Goal: Communication & Community: Answer question/provide support

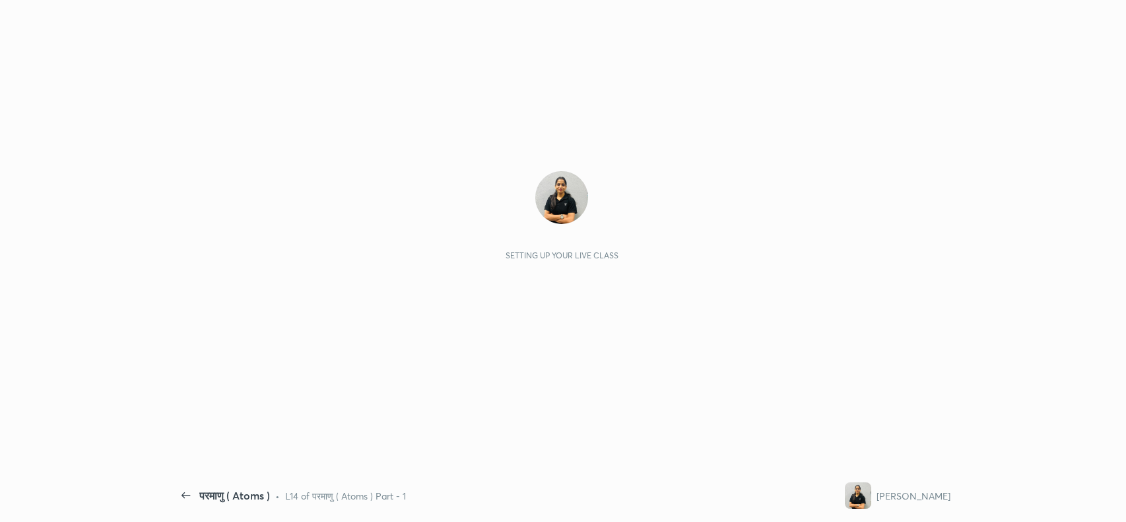
scroll to position [4, 0]
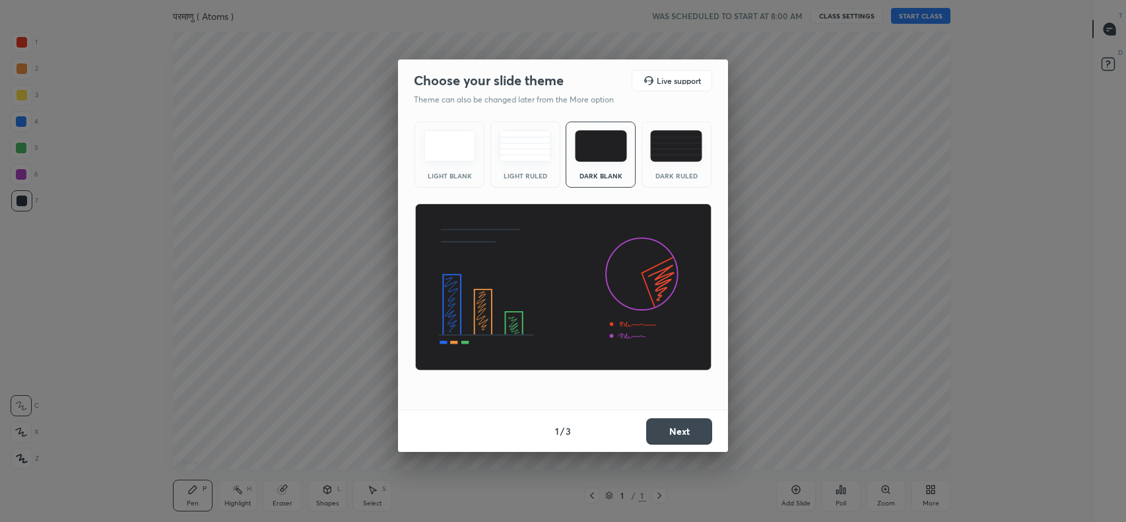
click at [673, 148] on img at bounding box center [676, 146] width 52 height 32
click at [679, 436] on button "Next" at bounding box center [679, 431] width 66 height 26
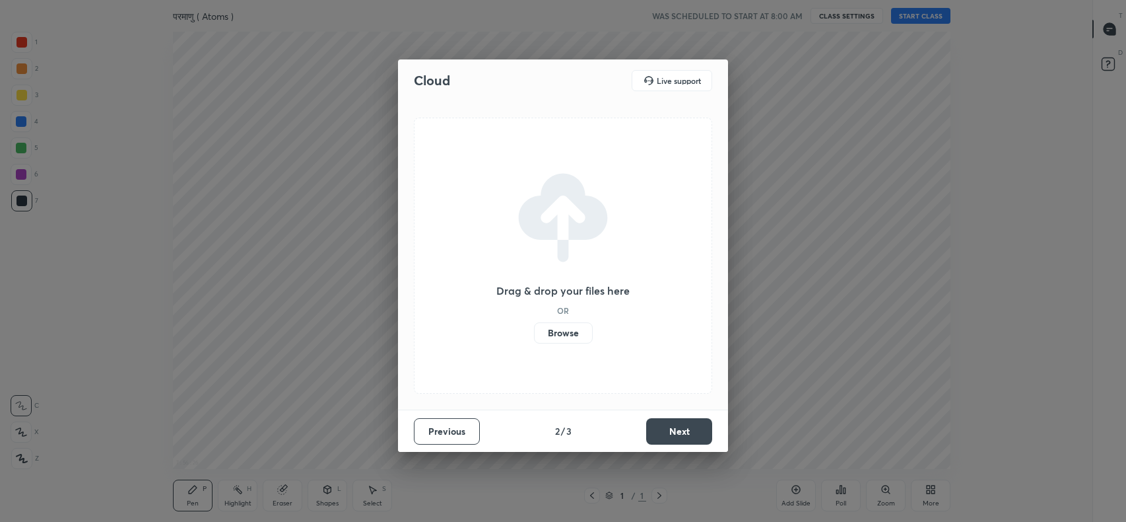
click at [576, 335] on label "Browse" at bounding box center [563, 332] width 59 height 21
click at [534, 335] on input "Browse" at bounding box center [534, 332] width 0 height 21
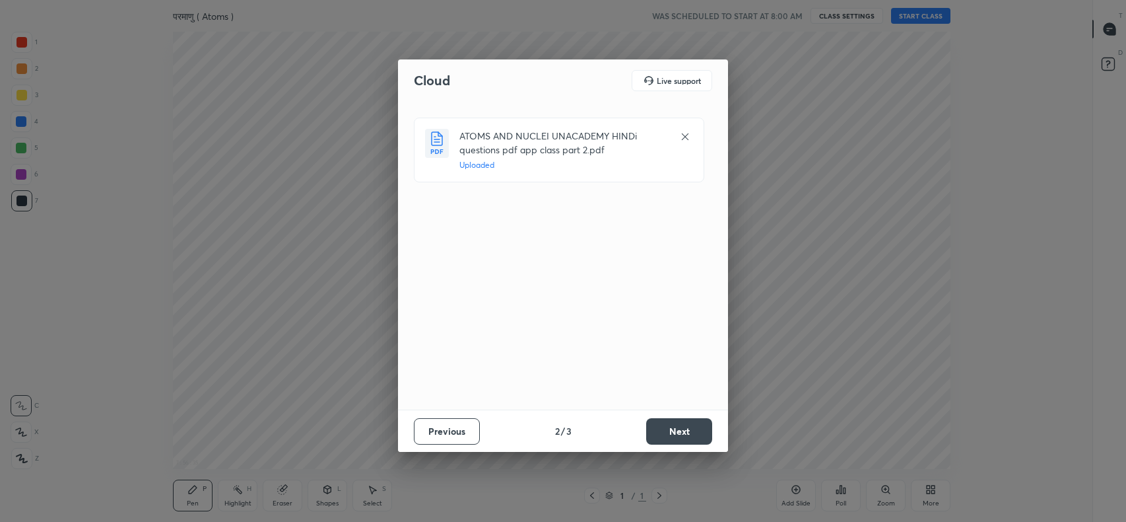
click at [677, 428] on button "Next" at bounding box center [679, 431] width 66 height 26
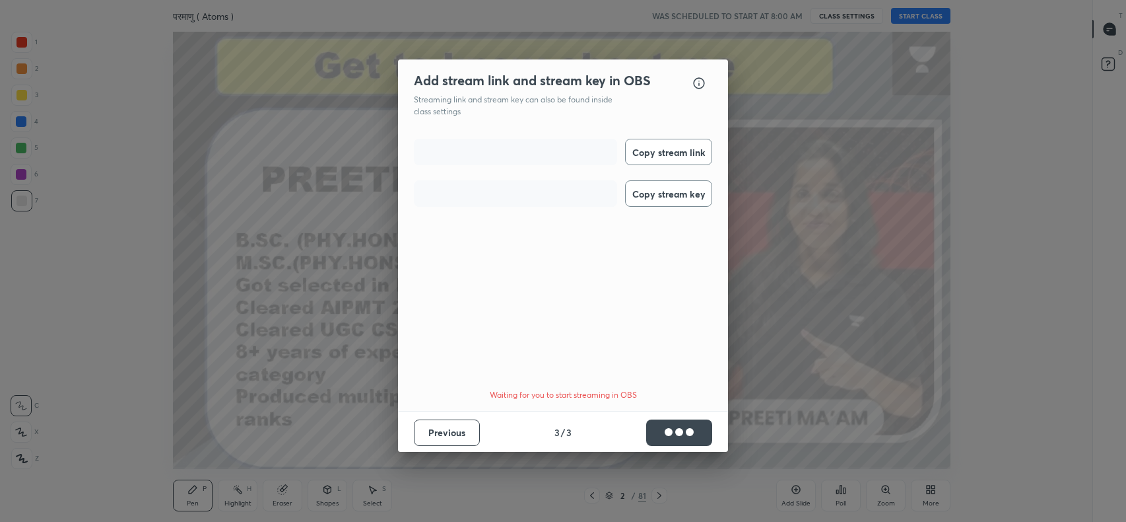
click at [667, 151] on button "Copy stream link" at bounding box center [668, 152] width 87 height 26
click at [665, 189] on button "Copy stream key" at bounding box center [668, 193] width 87 height 26
click at [687, 425] on button "Done" at bounding box center [679, 432] width 66 height 26
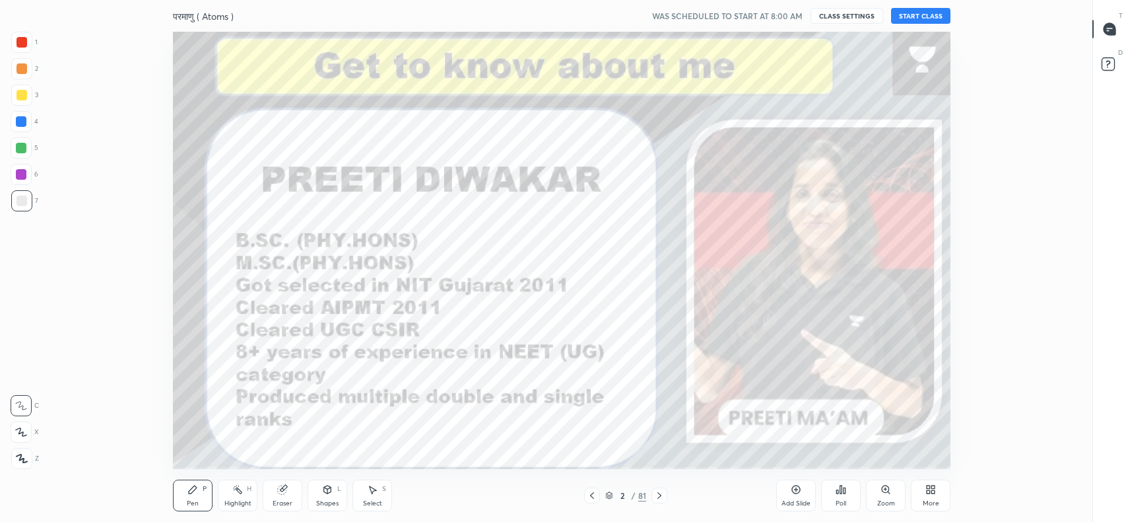
click at [1108, 30] on icon at bounding box center [1108, 30] width 2 height 0
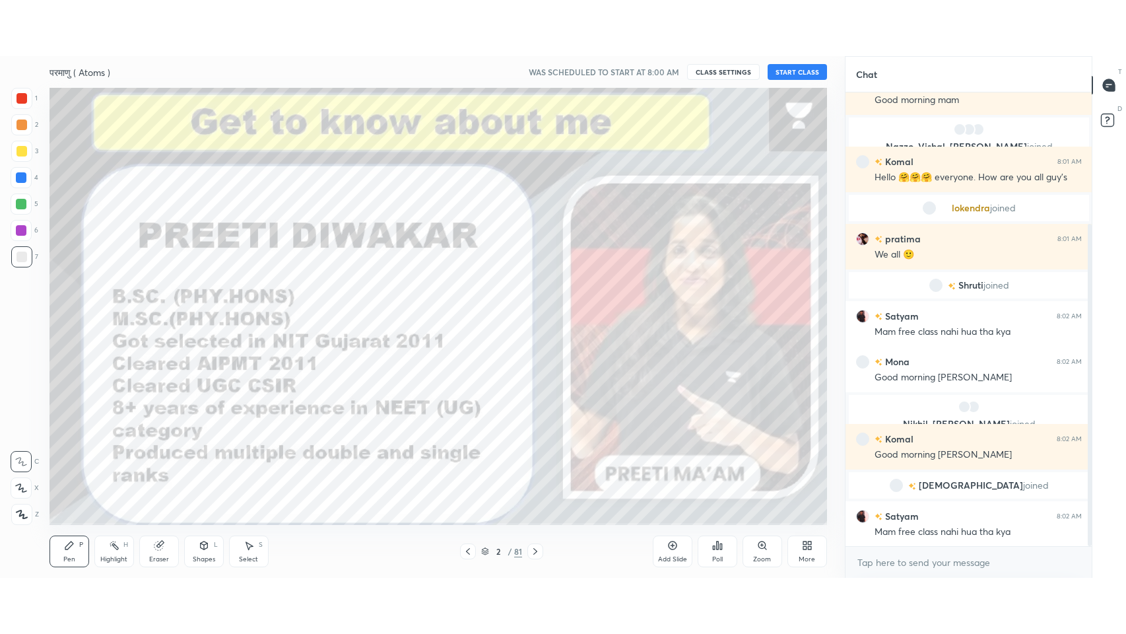
scroll to position [230, 0]
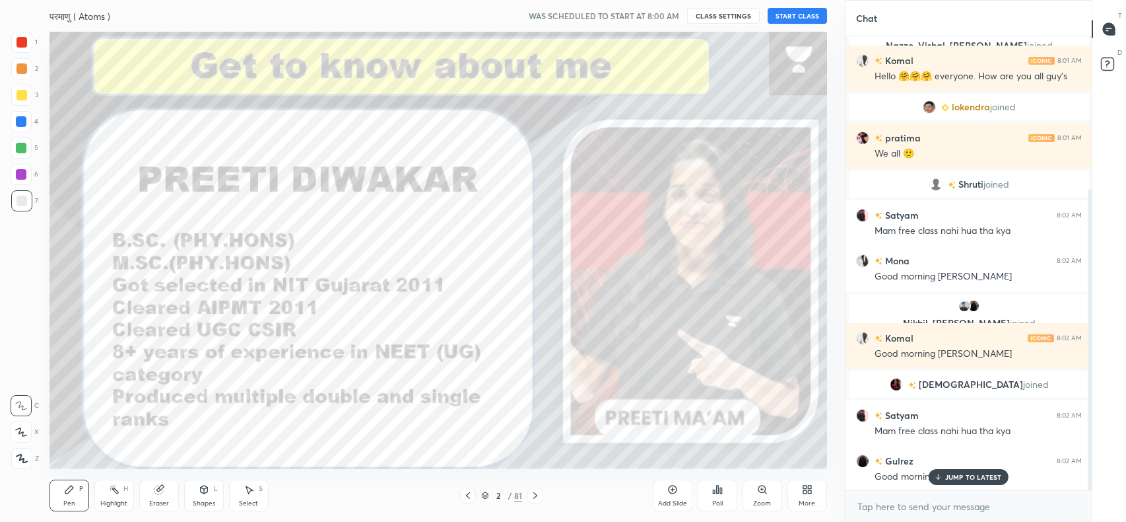
click at [804, 17] on button "START CLASS" at bounding box center [797, 16] width 59 height 16
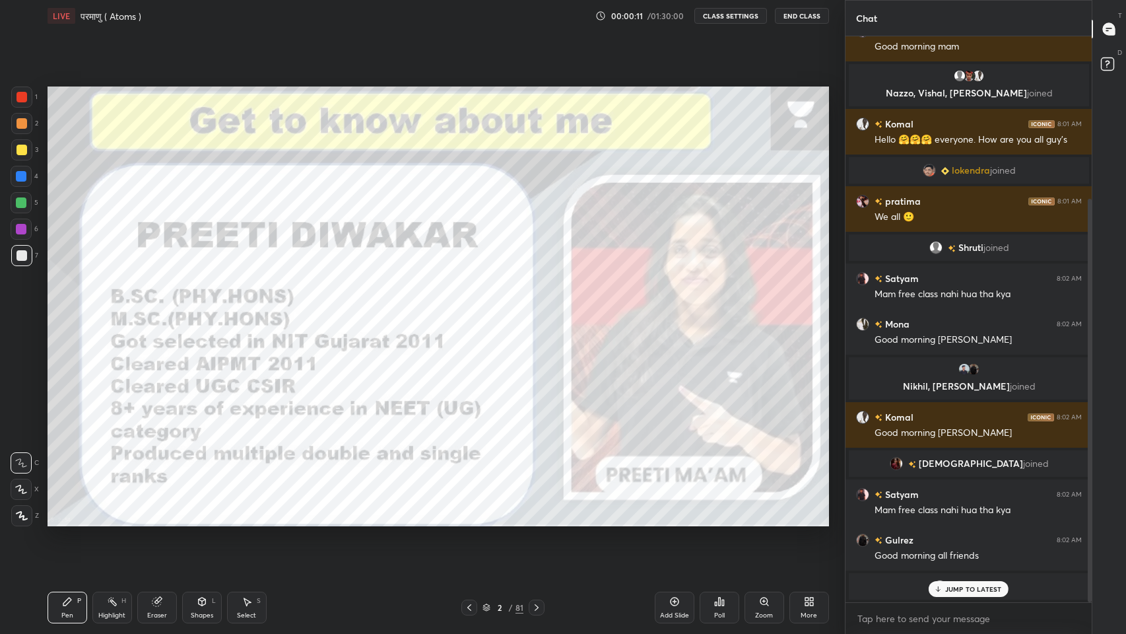
scroll to position [227, 0]
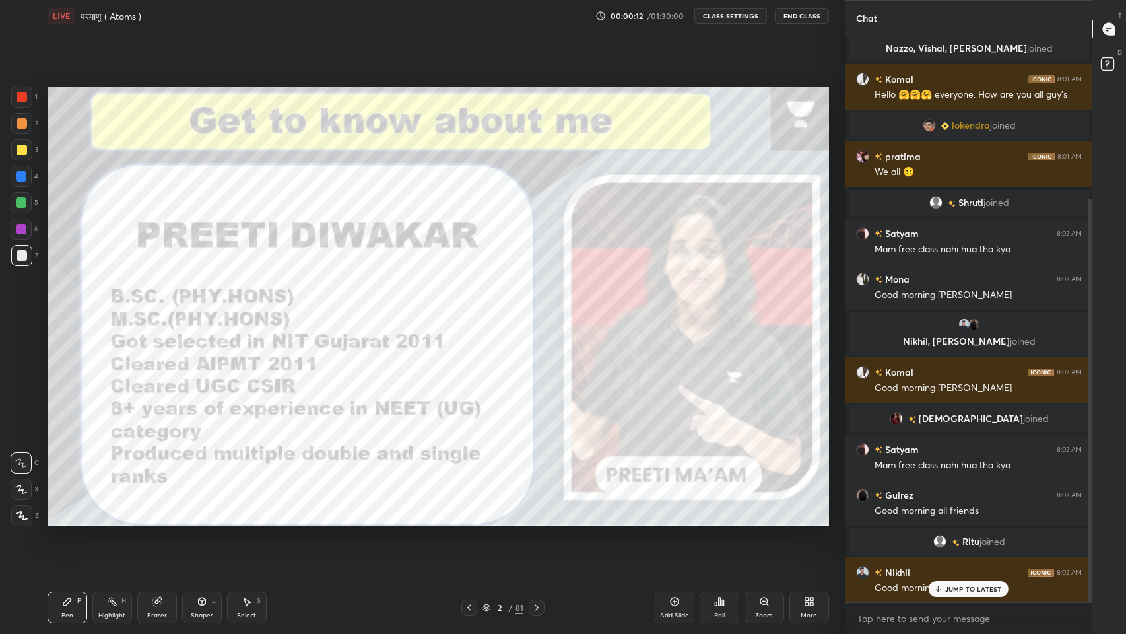
click at [799, 521] on div "More" at bounding box center [810, 607] width 40 height 32
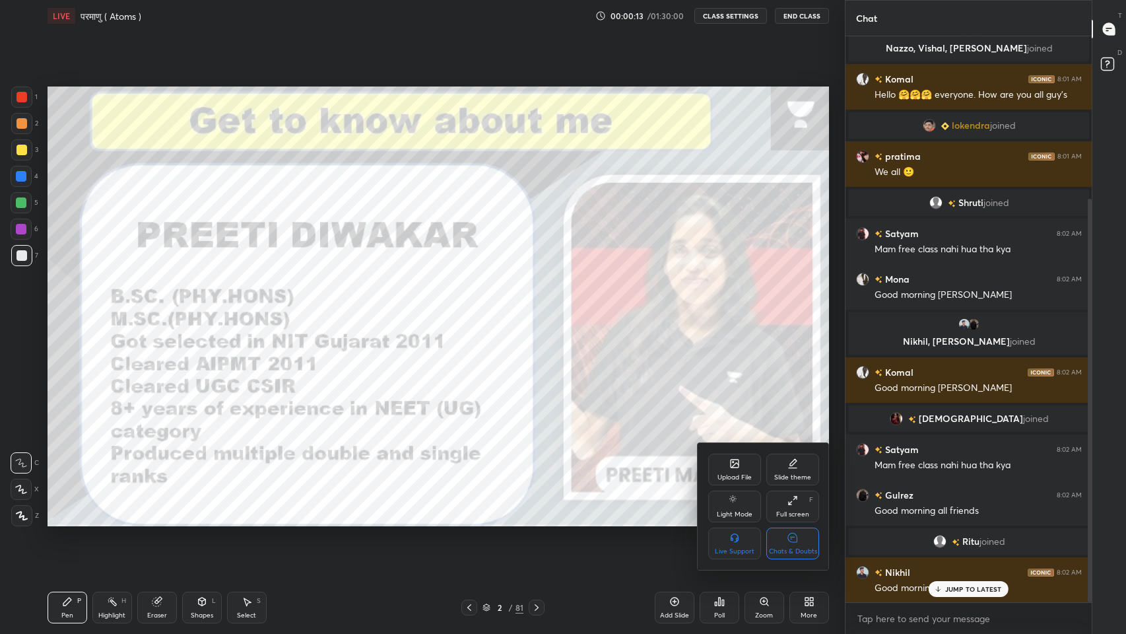
click at [784, 521] on div "Chats & Doubts" at bounding box center [792, 543] width 53 height 32
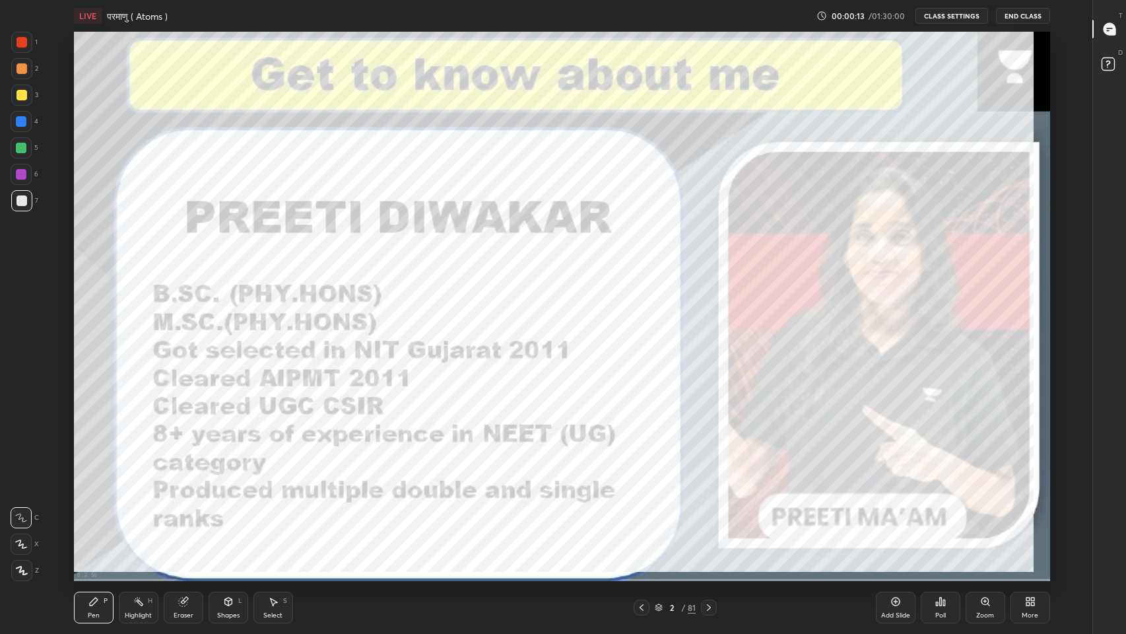
scroll to position [549, 1039]
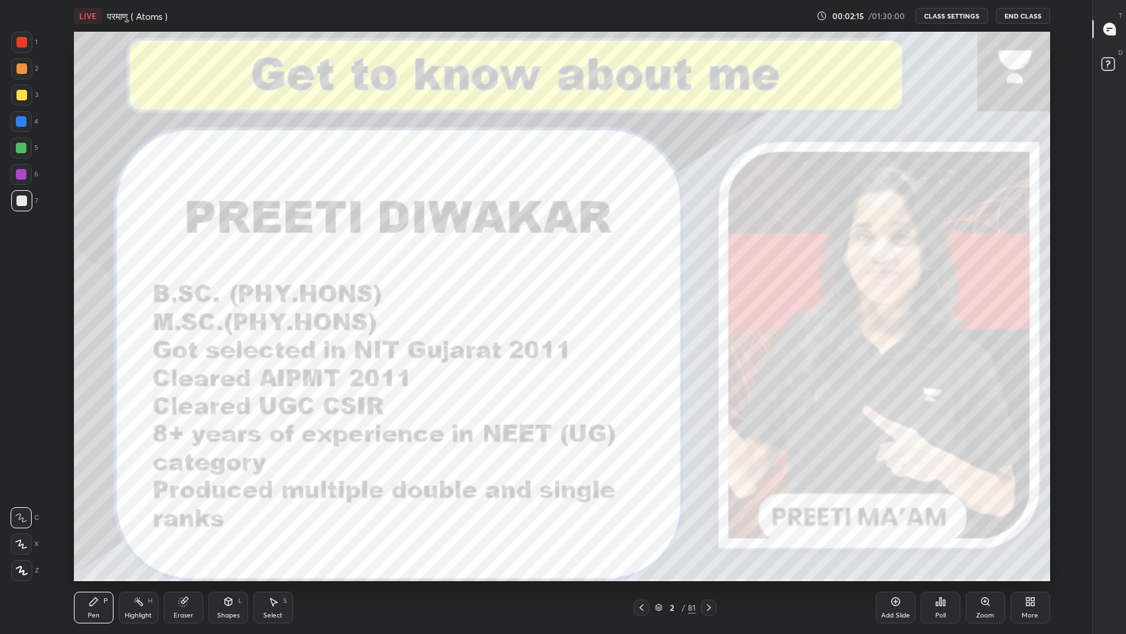
click at [1108, 30] on icon at bounding box center [1108, 30] width 2 height 0
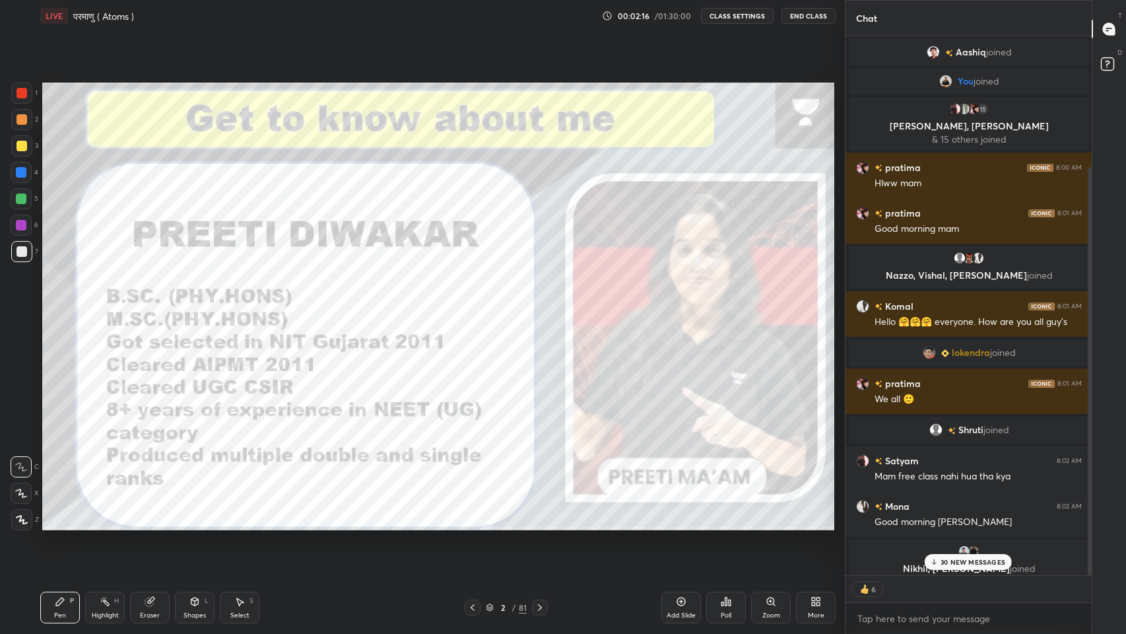
scroll to position [65466, 65223]
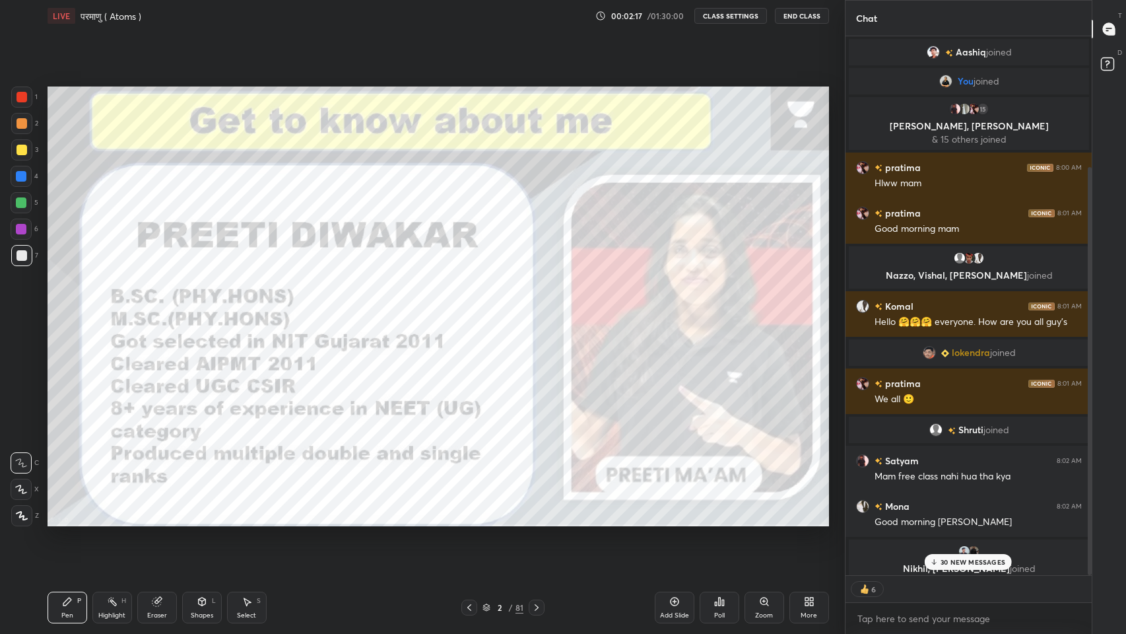
click at [941, 521] on div "30 NEW MESSAGES" at bounding box center [969, 562] width 88 height 16
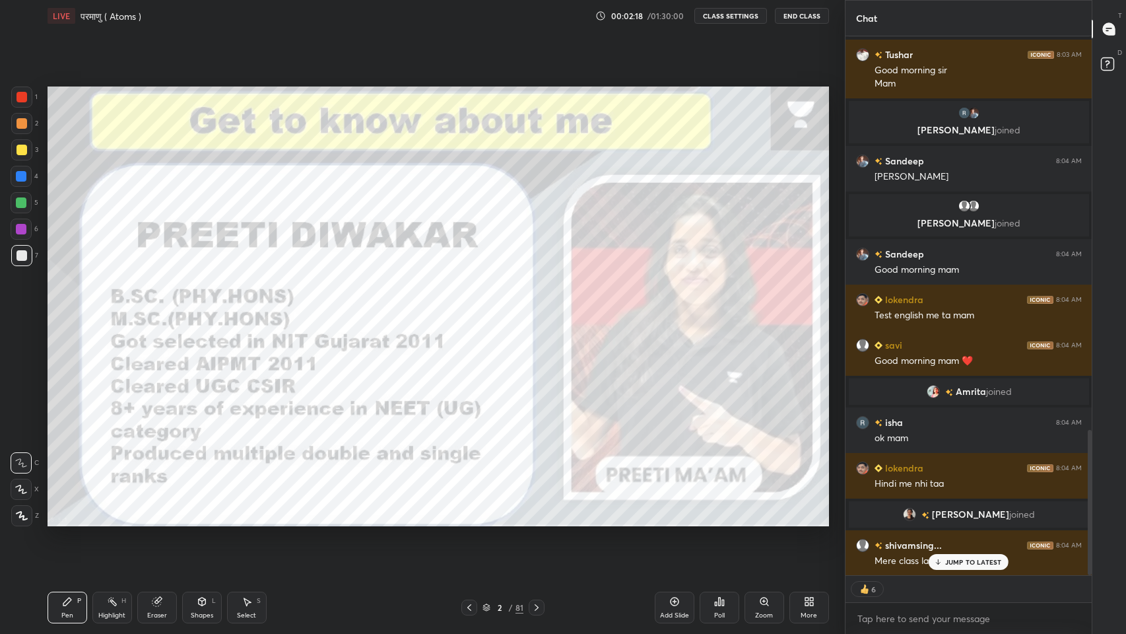
click at [939, 521] on icon at bounding box center [939, 561] width 0 height 5
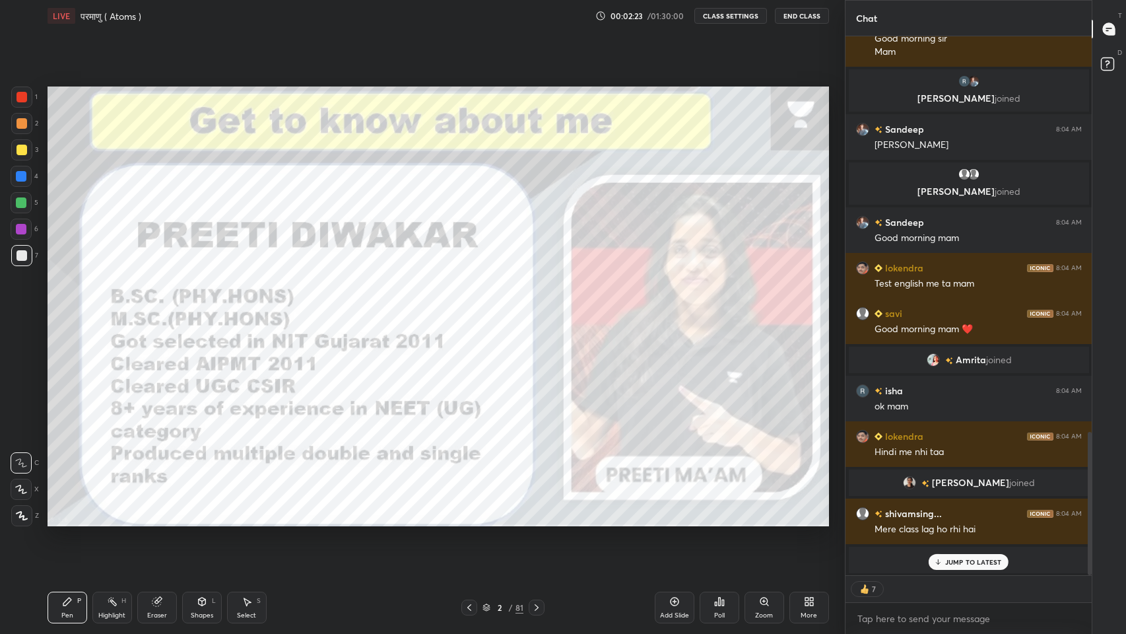
scroll to position [1320, 0]
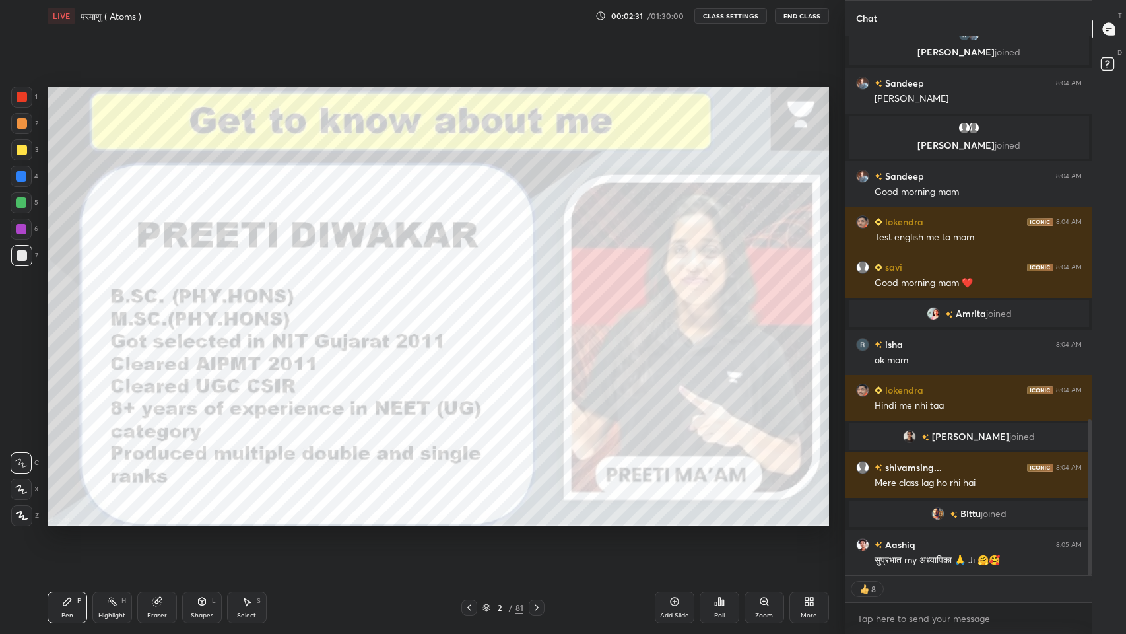
click at [810, 521] on div "More" at bounding box center [810, 607] width 40 height 32
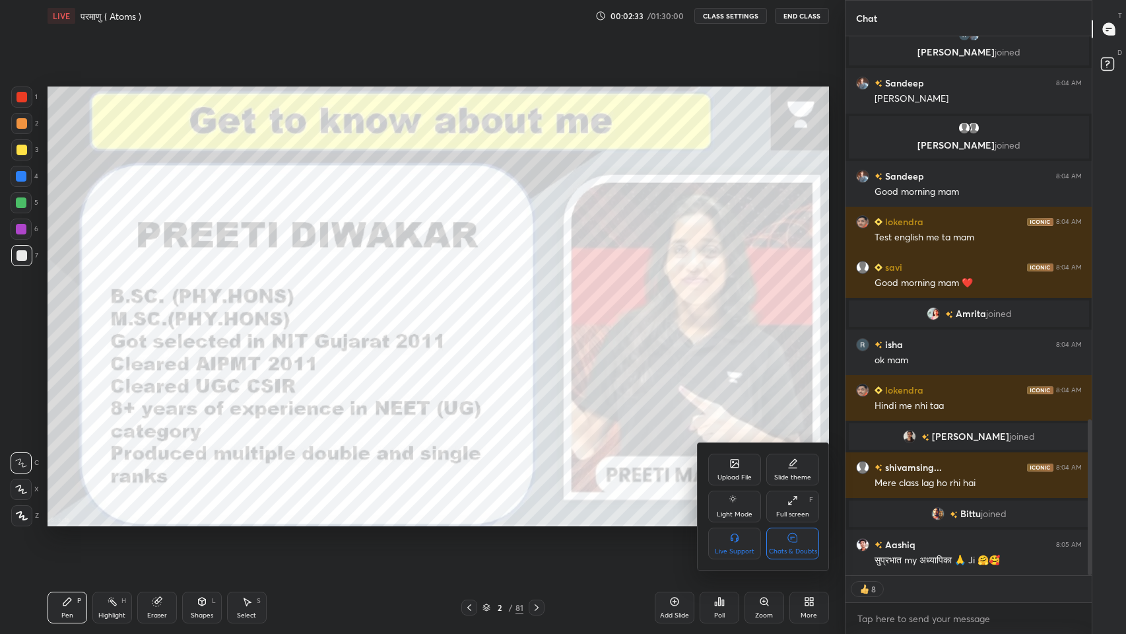
click at [786, 521] on div "Chats & Doubts" at bounding box center [792, 543] width 53 height 32
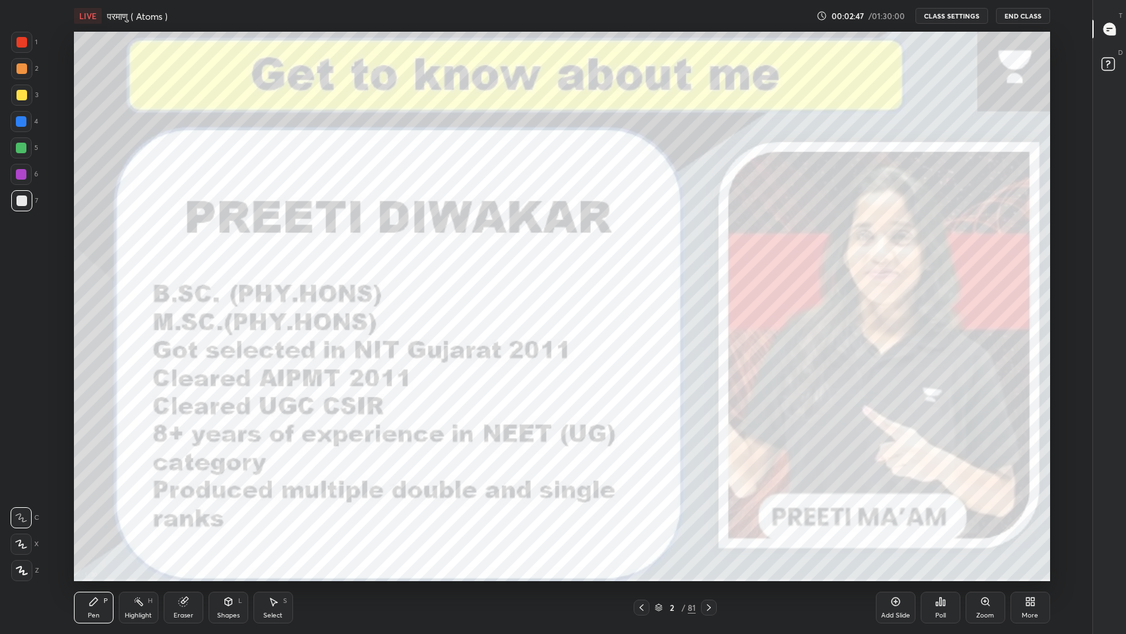
scroll to position [4, 0]
click at [710, 521] on icon at bounding box center [709, 607] width 11 height 11
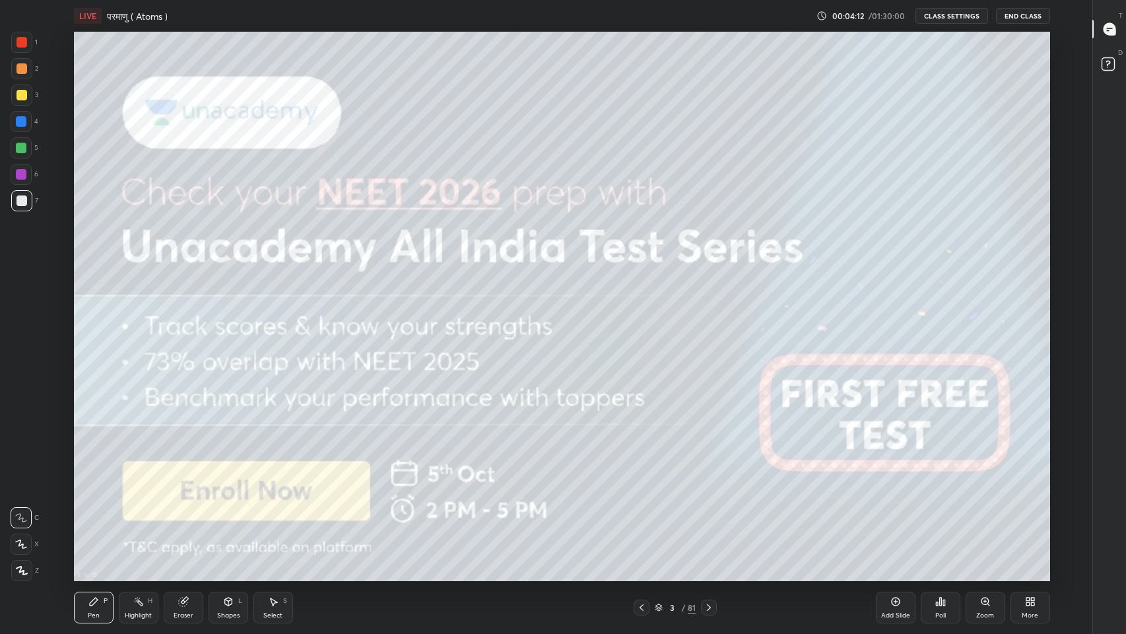
click at [706, 521] on icon at bounding box center [709, 607] width 11 height 11
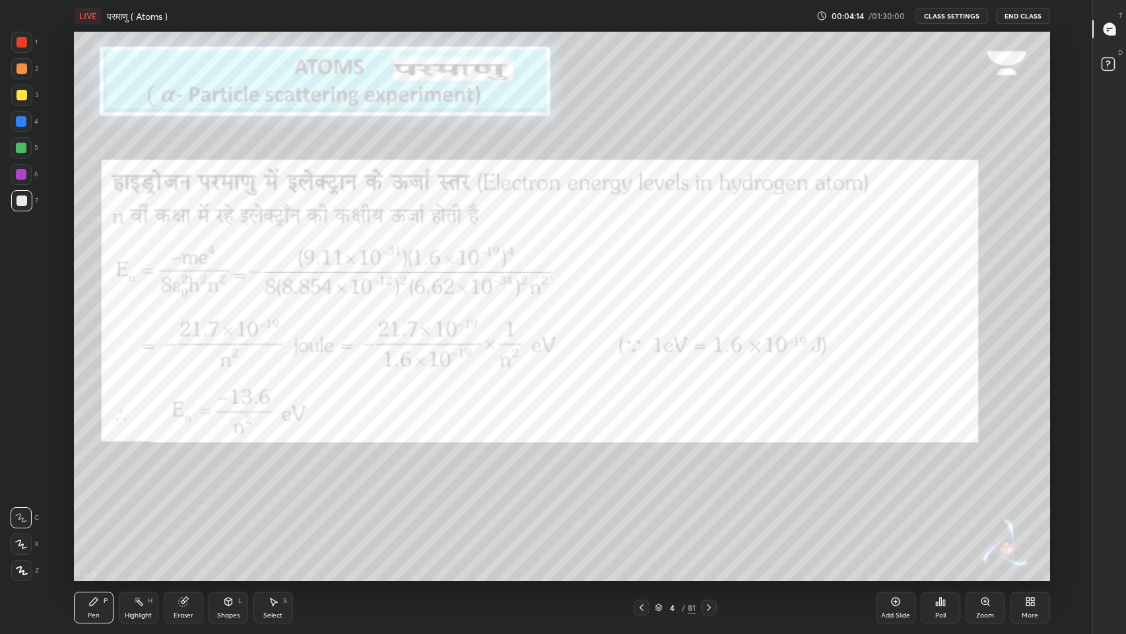
click at [706, 521] on icon at bounding box center [709, 607] width 11 height 11
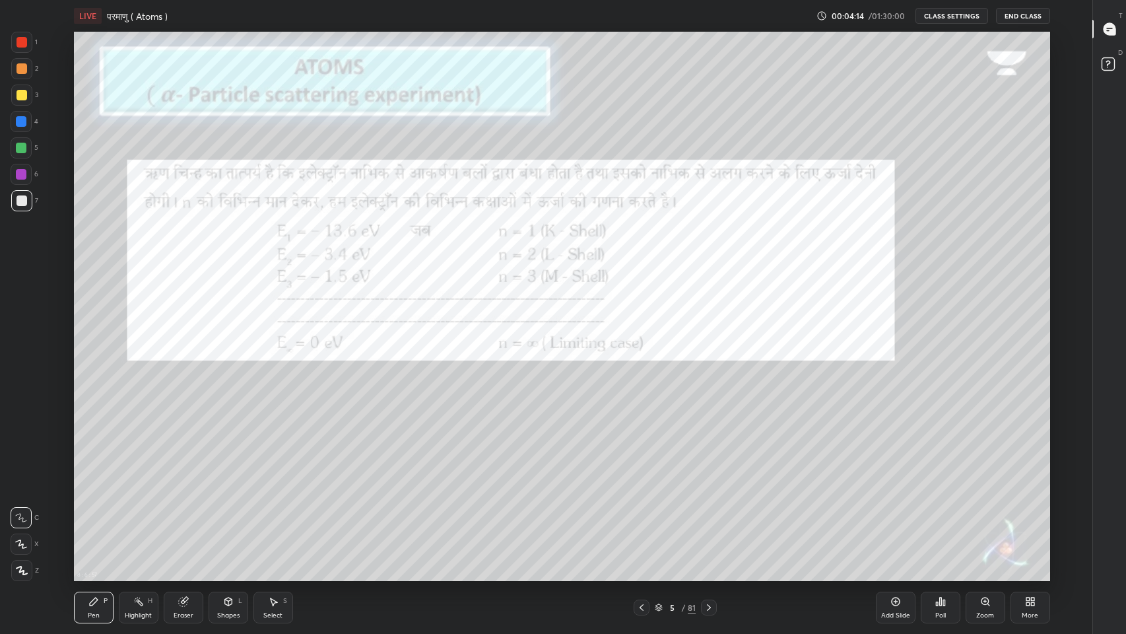
click at [709, 521] on icon at bounding box center [709, 607] width 11 height 11
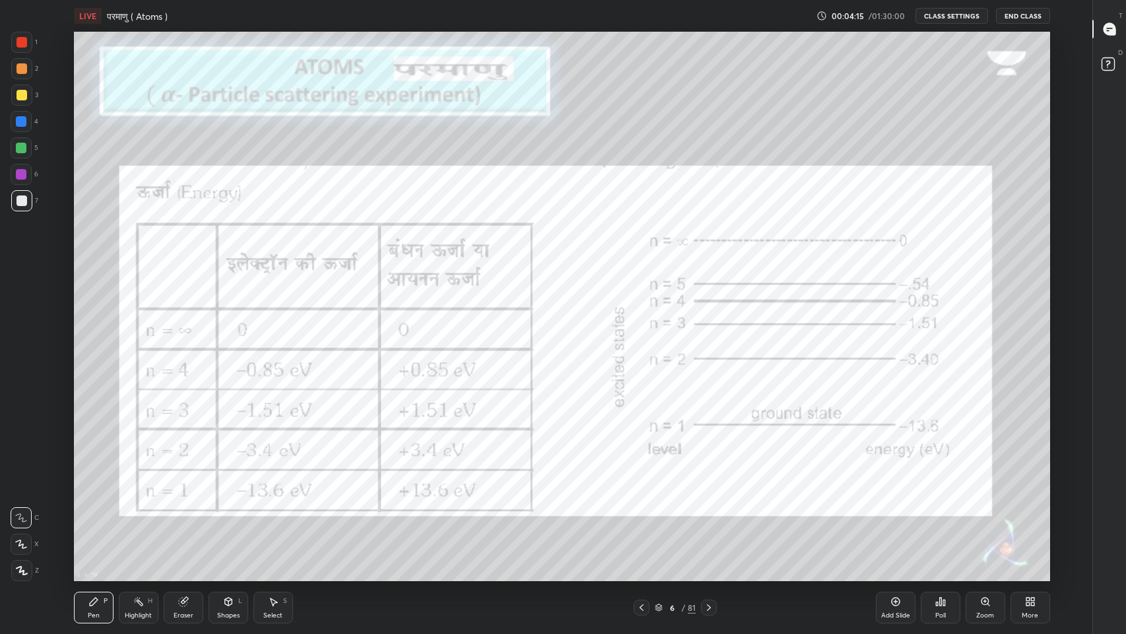
click at [709, 521] on icon at bounding box center [709, 607] width 11 height 11
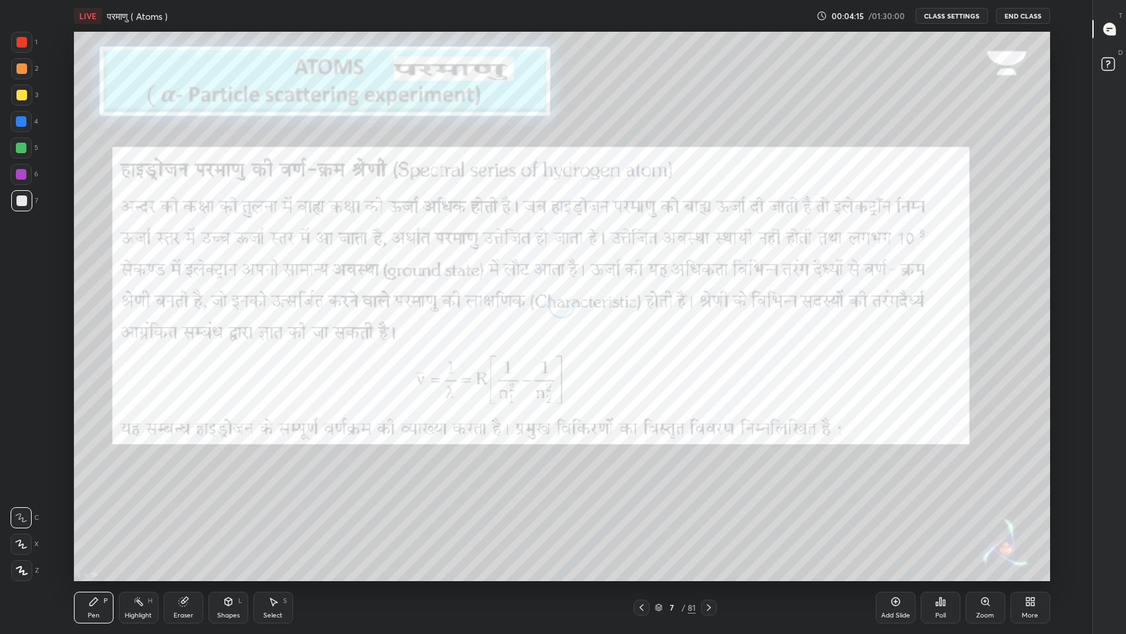
click at [709, 521] on icon at bounding box center [709, 607] width 11 height 11
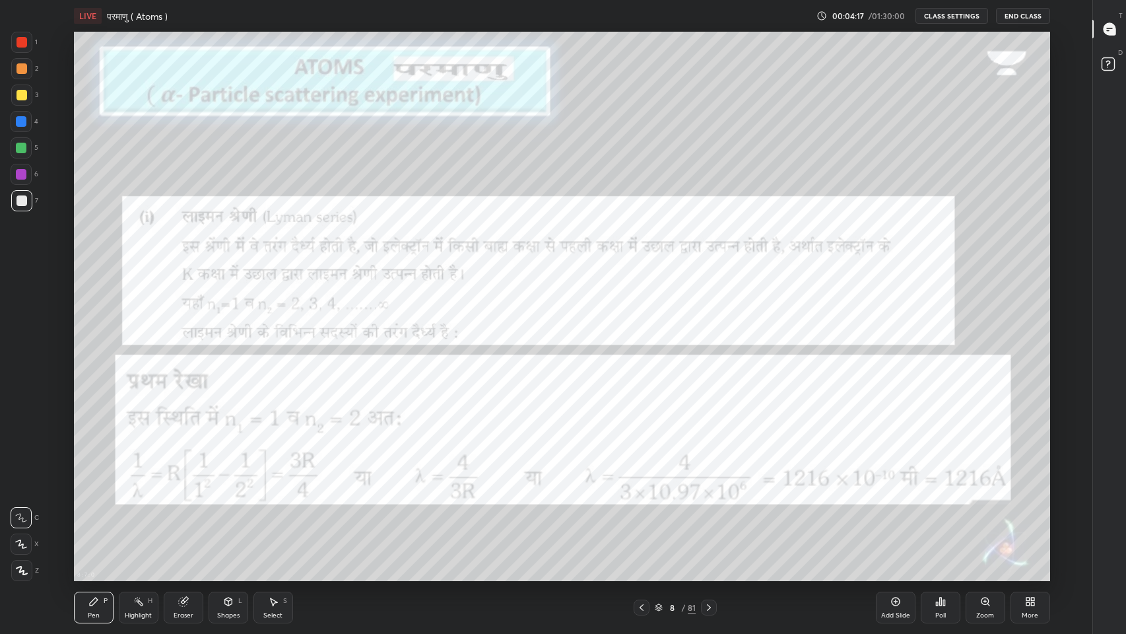
click at [709, 521] on icon at bounding box center [709, 607] width 11 height 11
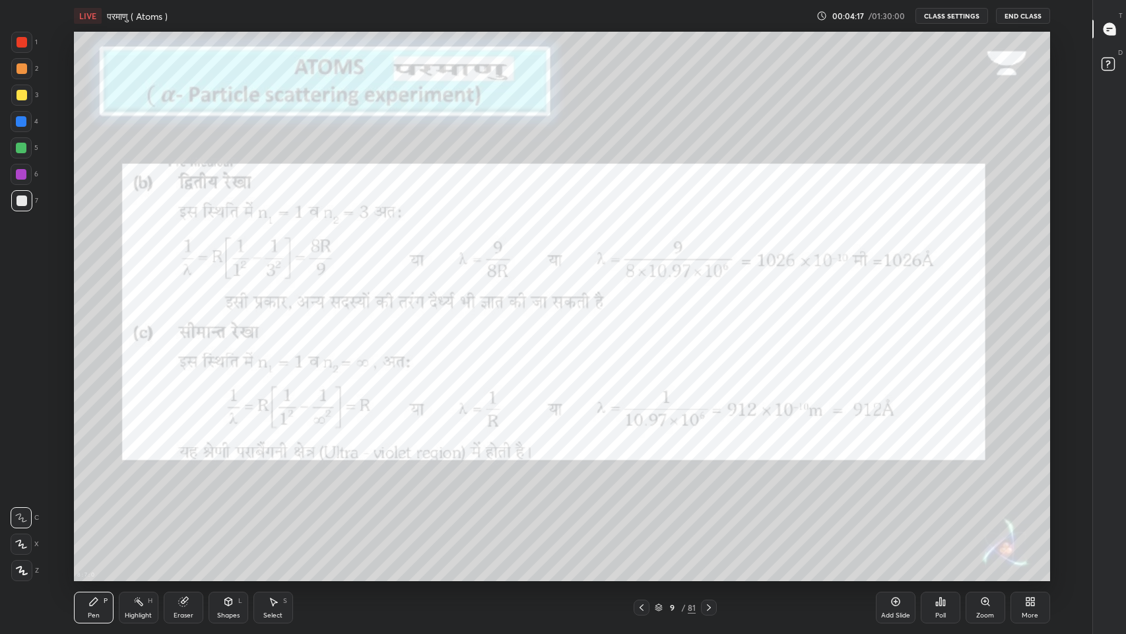
click at [709, 521] on icon at bounding box center [709, 607] width 11 height 11
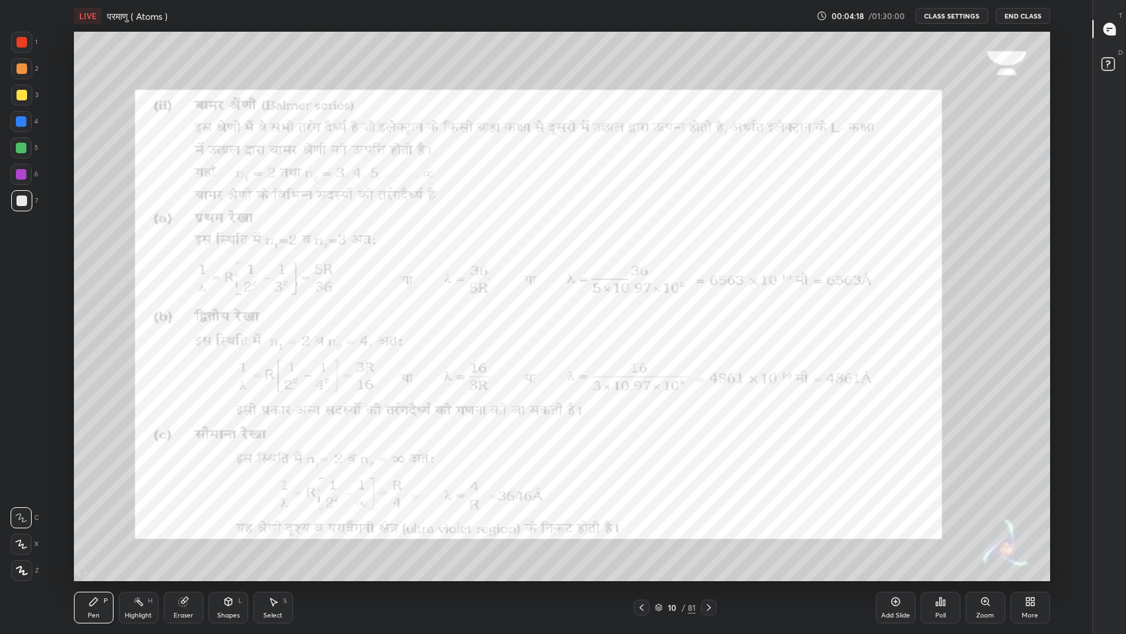
click at [709, 521] on icon at bounding box center [709, 607] width 11 height 11
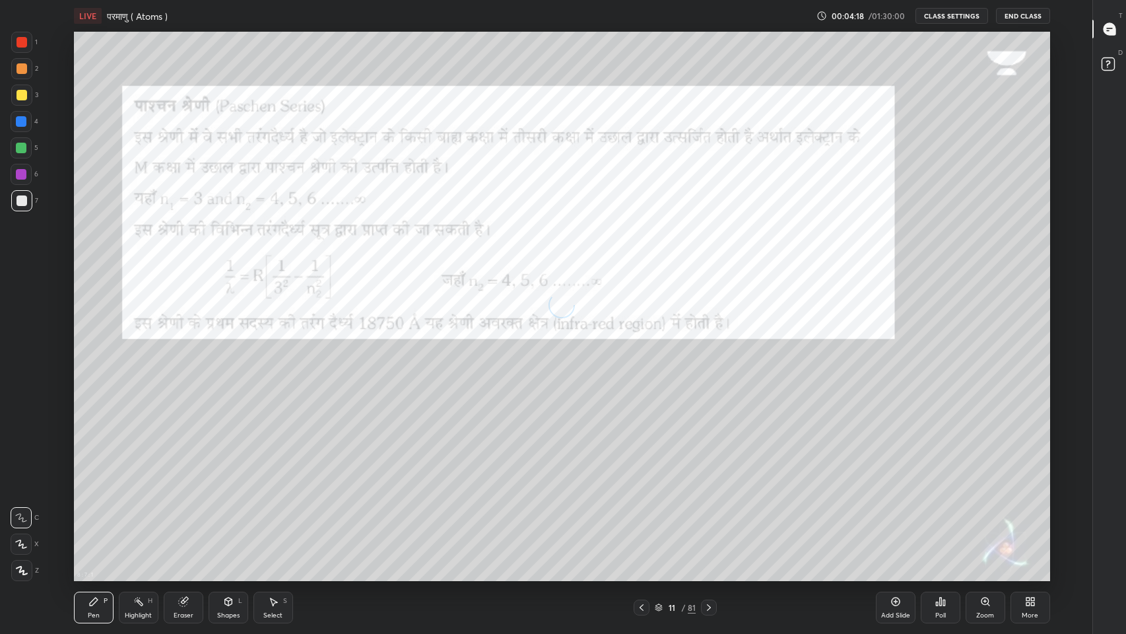
click at [709, 521] on icon at bounding box center [709, 607] width 11 height 11
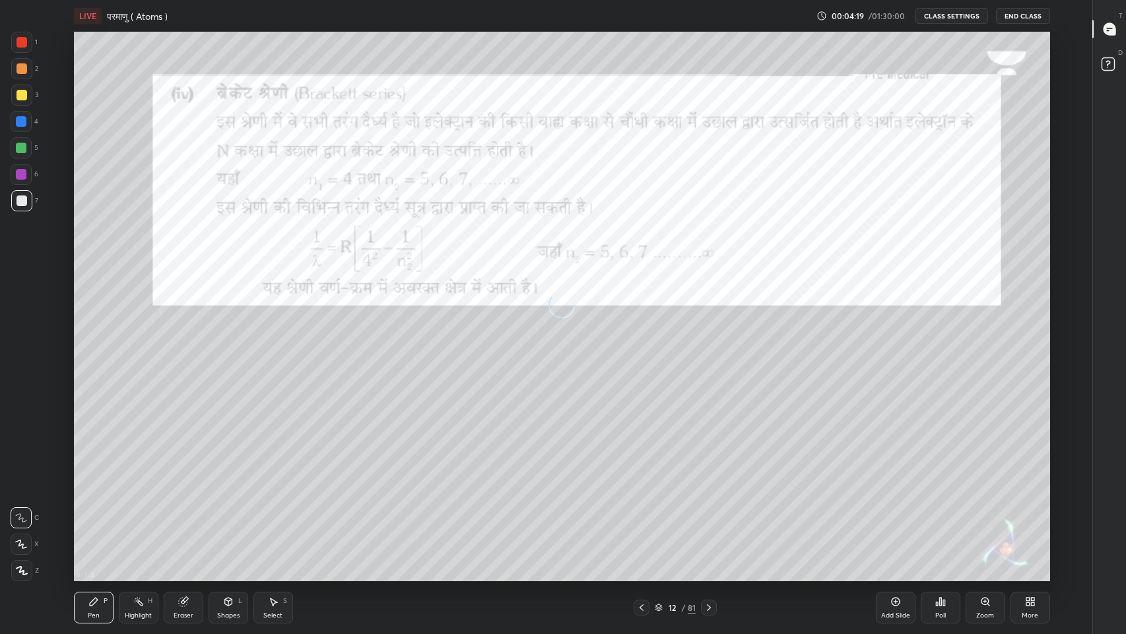
click at [712, 521] on icon at bounding box center [709, 607] width 11 height 11
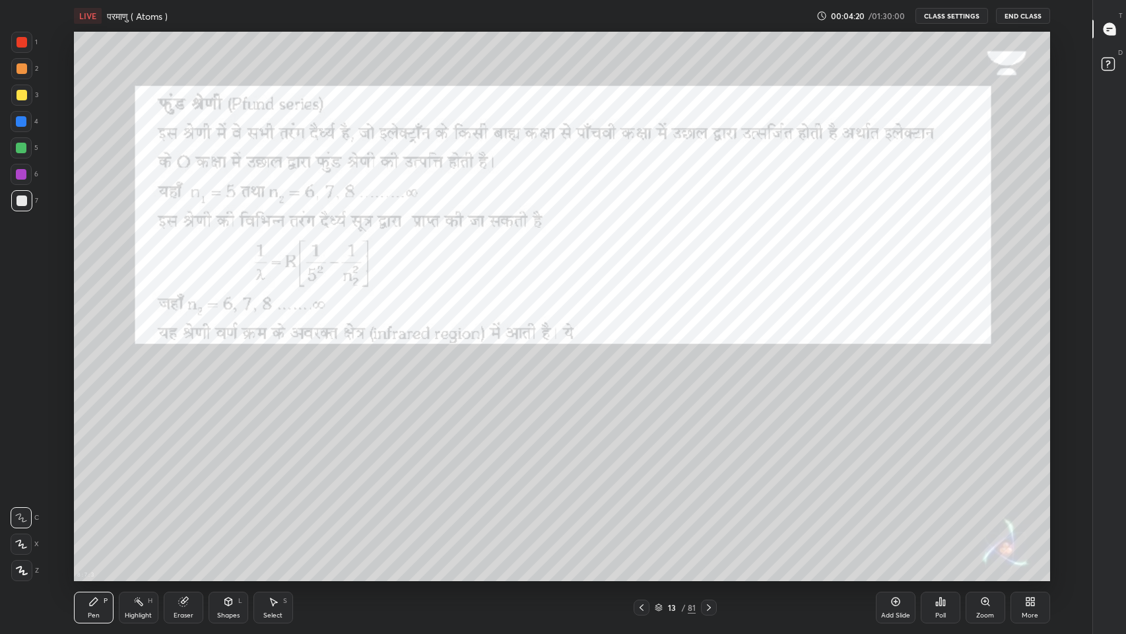
click at [709, 521] on icon at bounding box center [709, 607] width 11 height 11
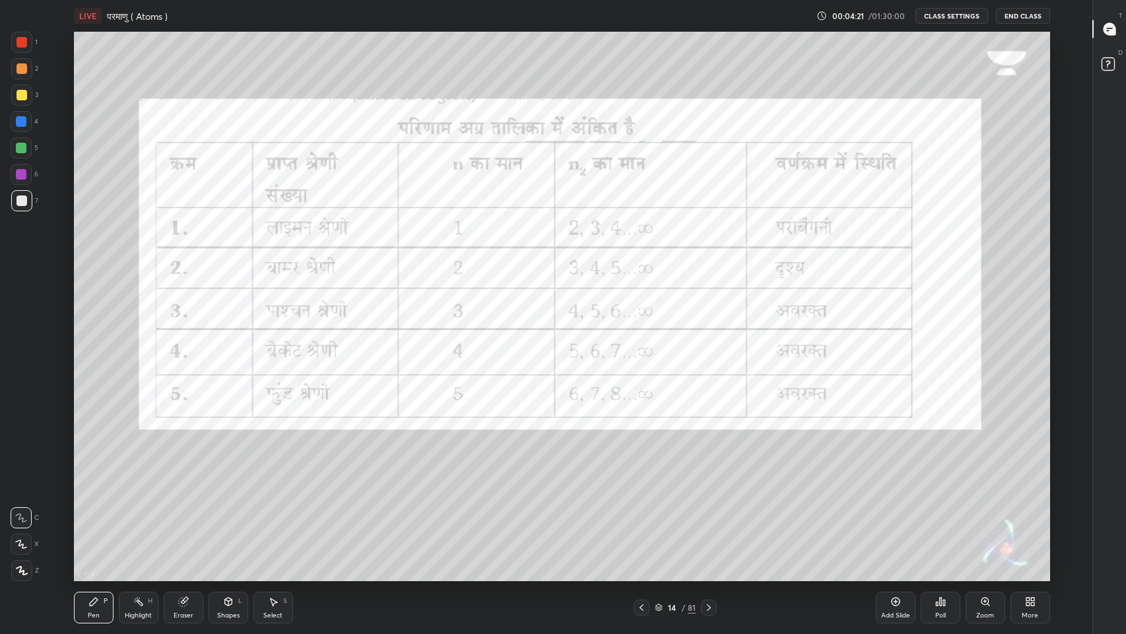
click at [710, 521] on icon at bounding box center [709, 607] width 11 height 11
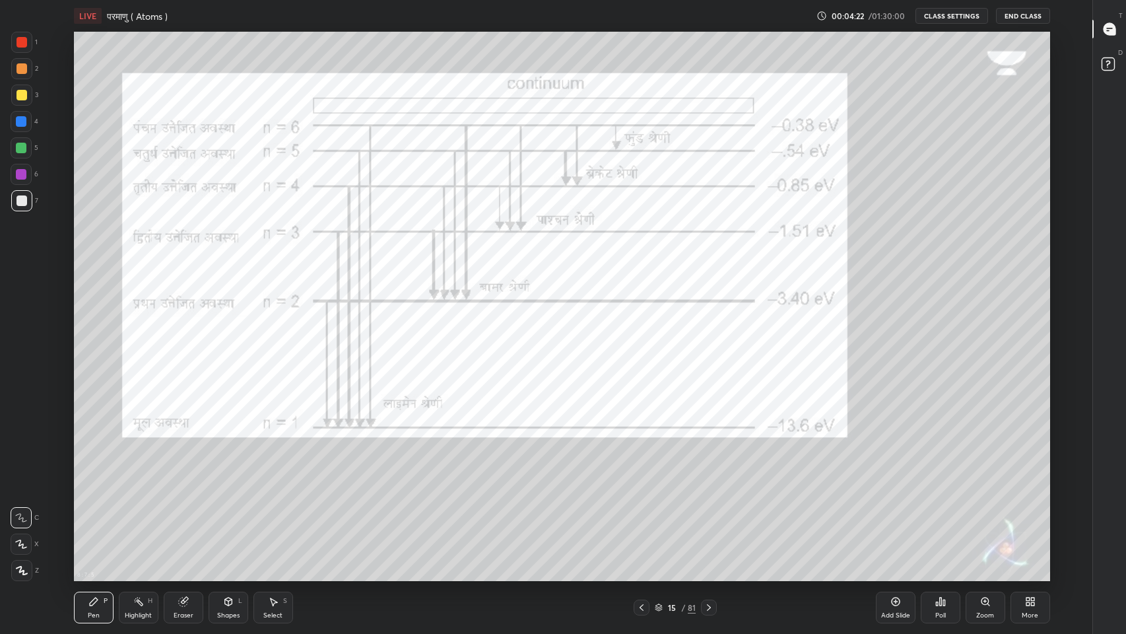
click at [709, 521] on icon at bounding box center [709, 607] width 11 height 11
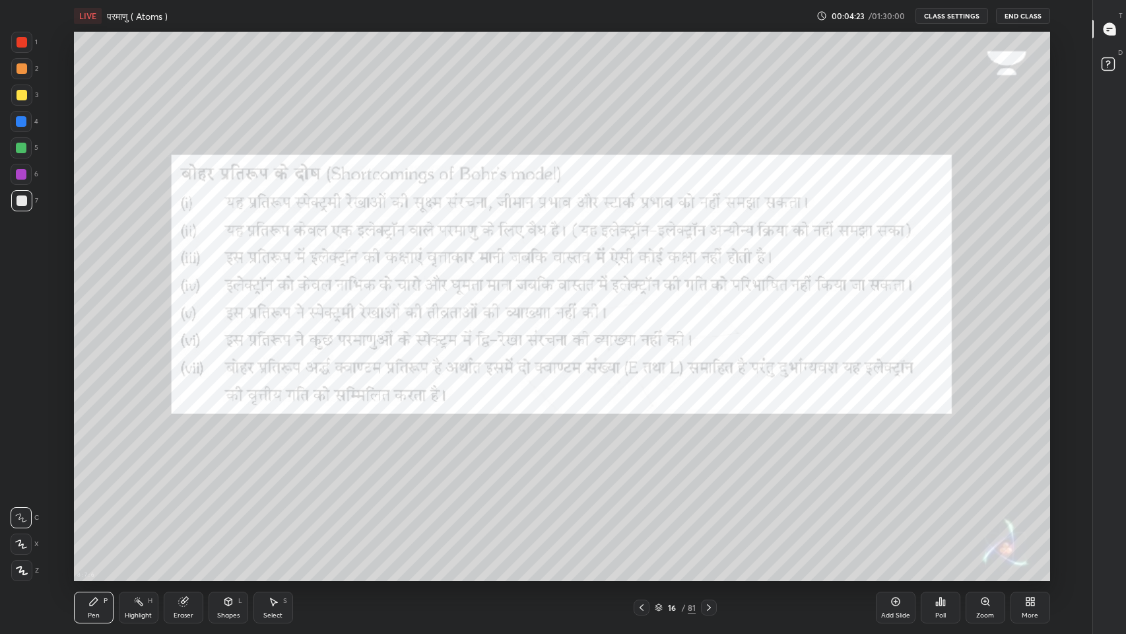
click at [709, 521] on icon at bounding box center [709, 607] width 11 height 11
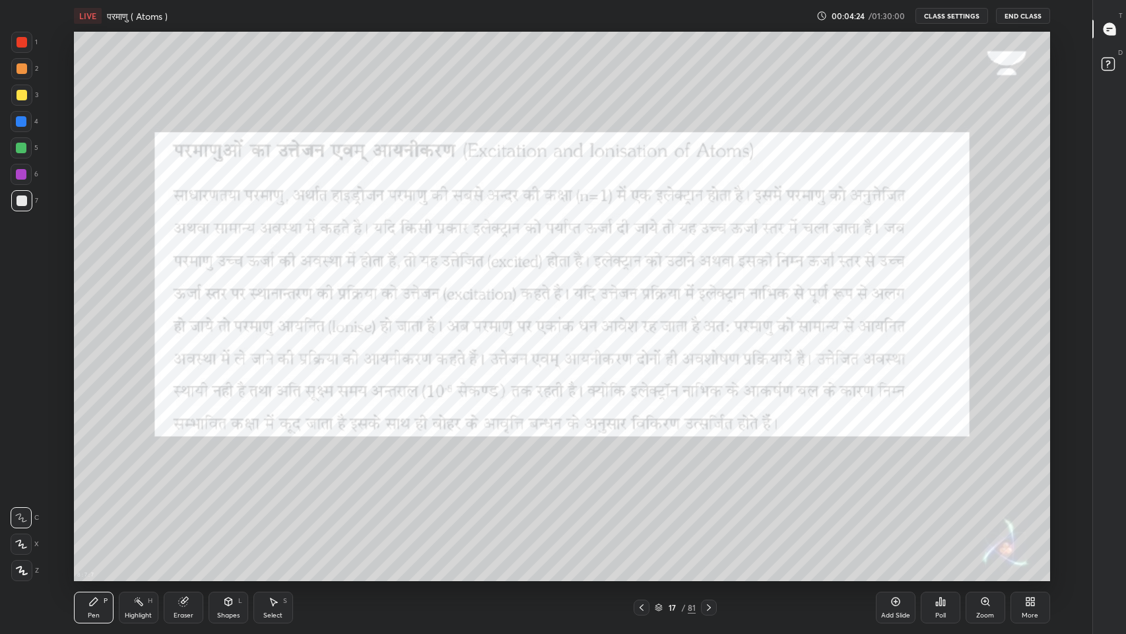
click at [709, 521] on icon at bounding box center [709, 607] width 11 height 11
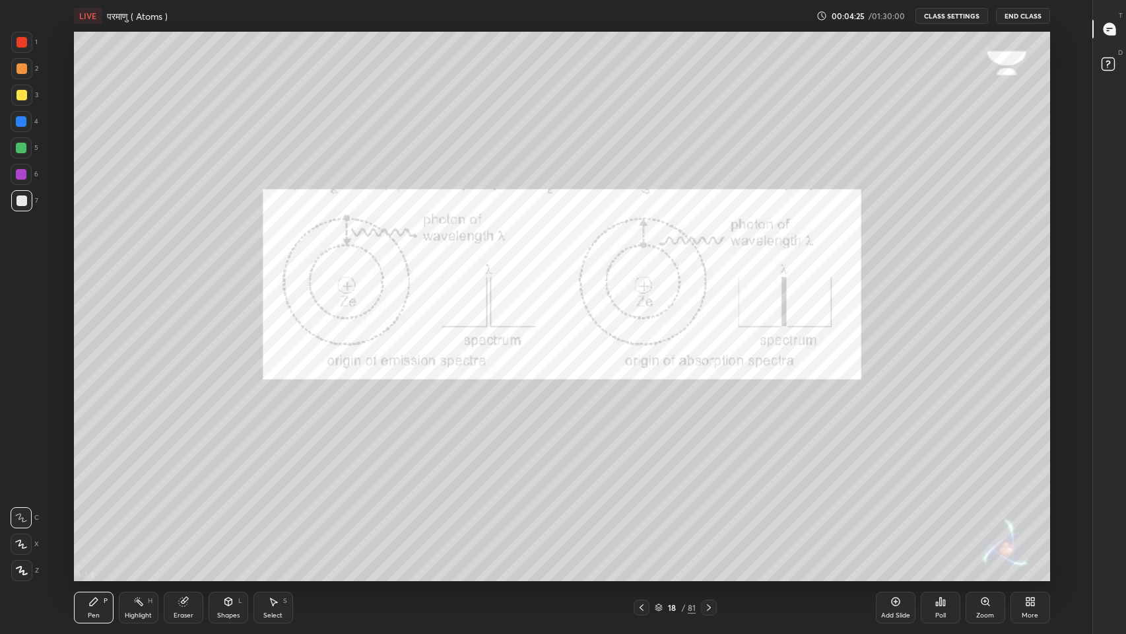
click at [710, 521] on icon at bounding box center [709, 607] width 11 height 11
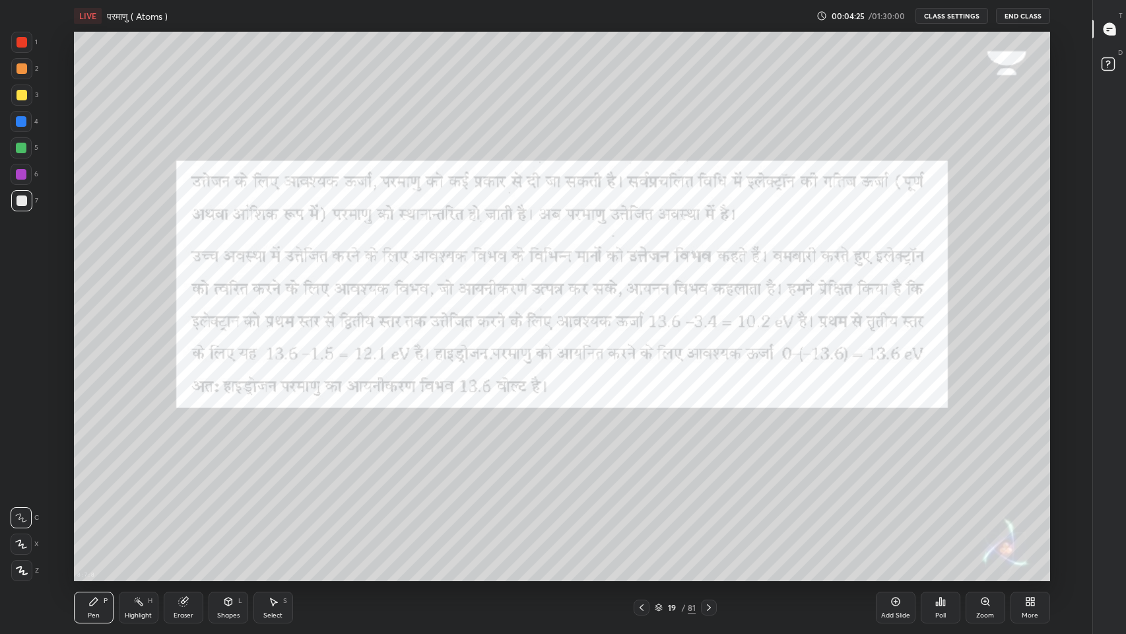
click at [709, 521] on icon at bounding box center [709, 607] width 11 height 11
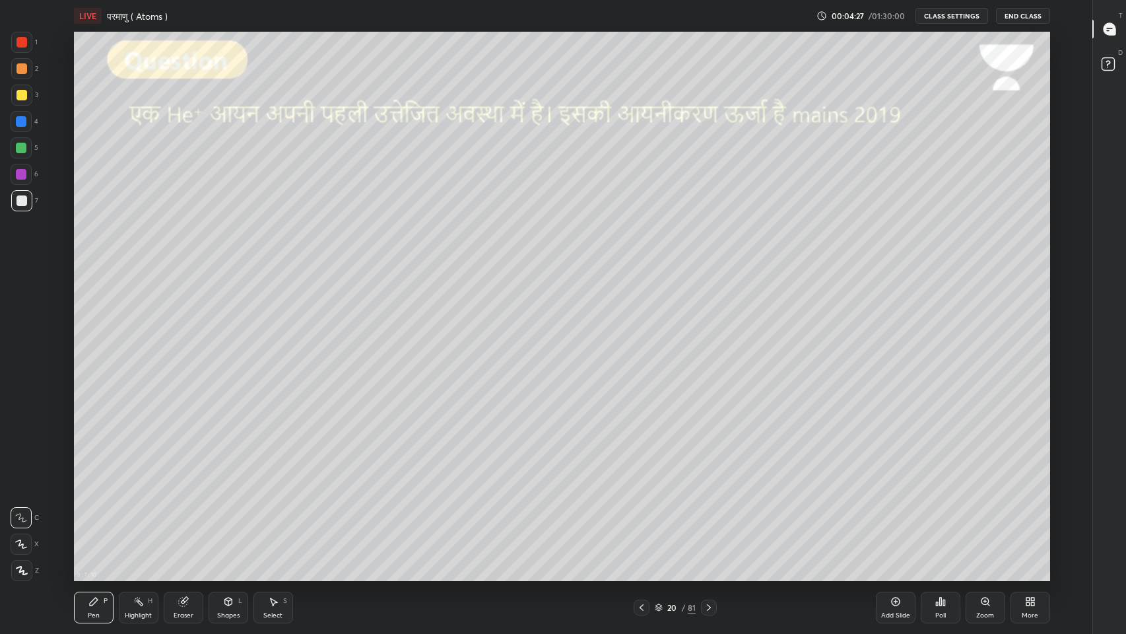
click at [710, 521] on icon at bounding box center [709, 607] width 11 height 11
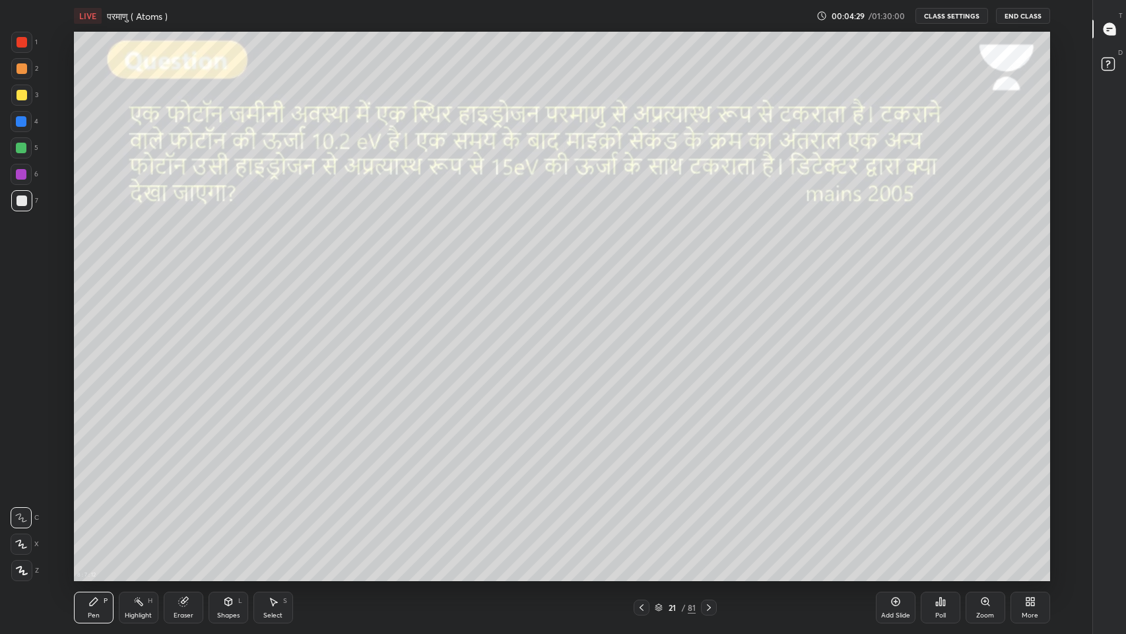
click at [646, 521] on icon at bounding box center [641, 607] width 11 height 11
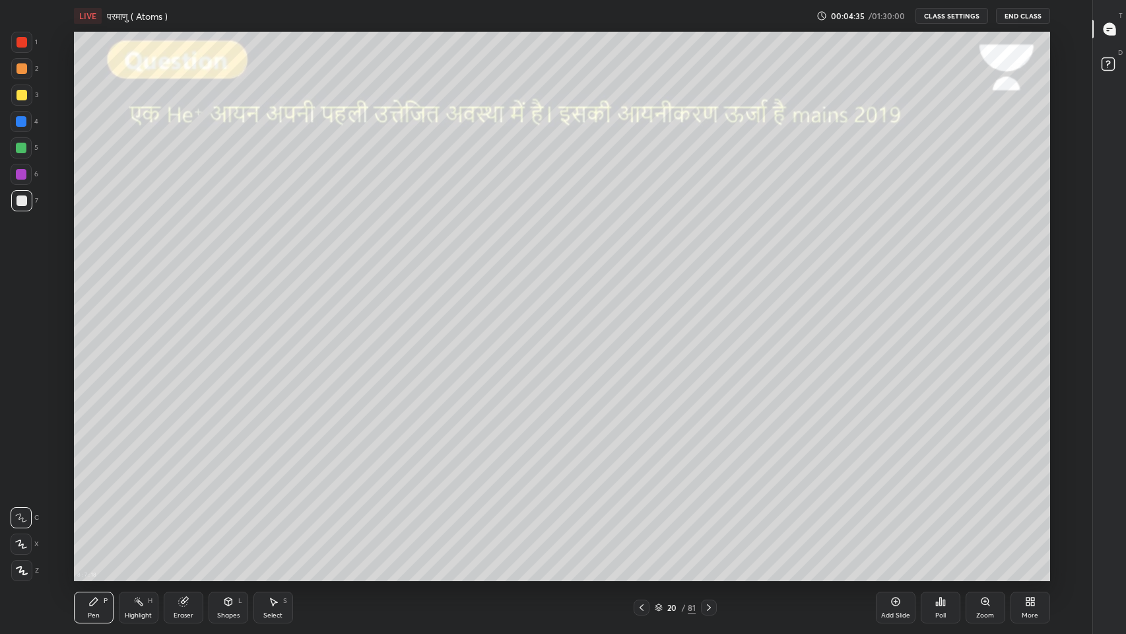
click at [709, 521] on icon at bounding box center [709, 607] width 11 height 11
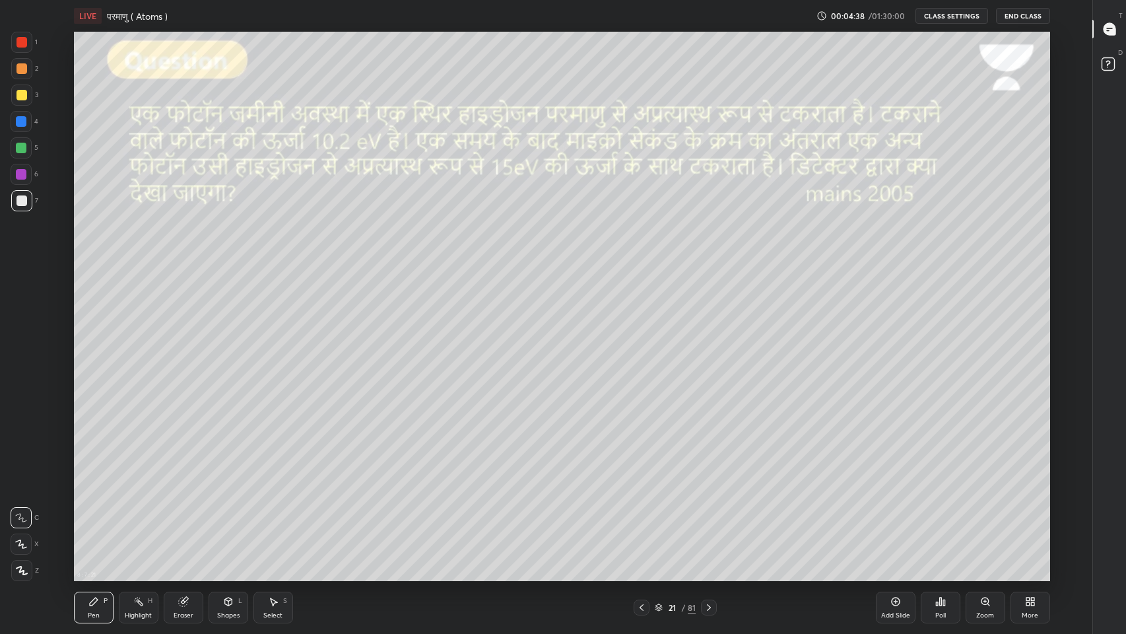
click at [709, 521] on icon at bounding box center [709, 607] width 11 height 11
click at [710, 521] on div at bounding box center [709, 607] width 16 height 16
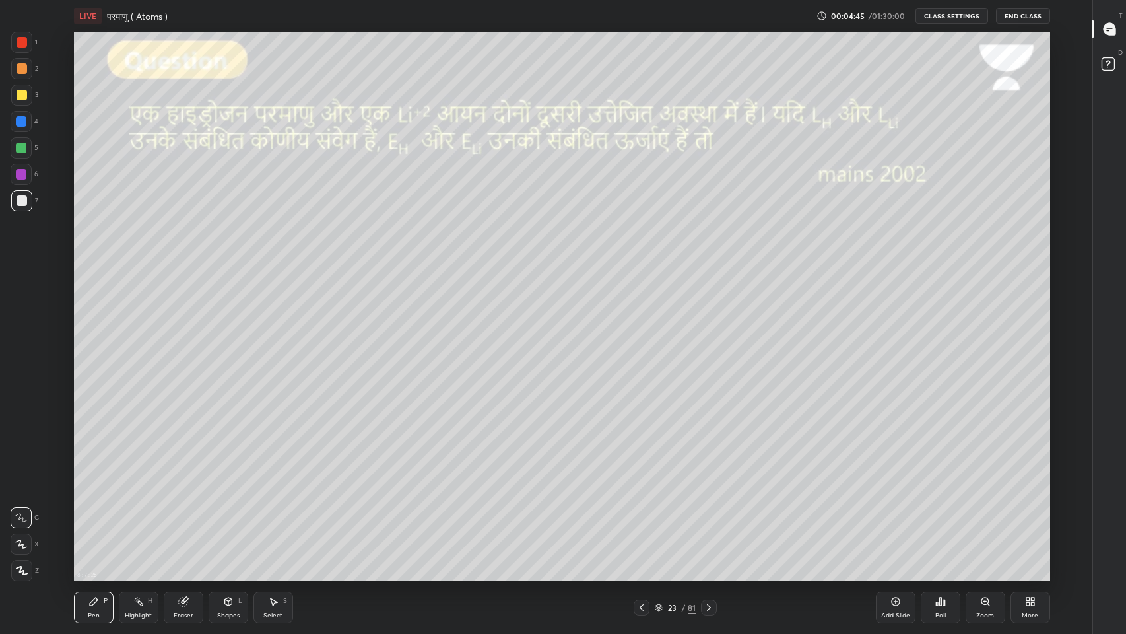
click at [709, 521] on icon at bounding box center [709, 607] width 11 height 11
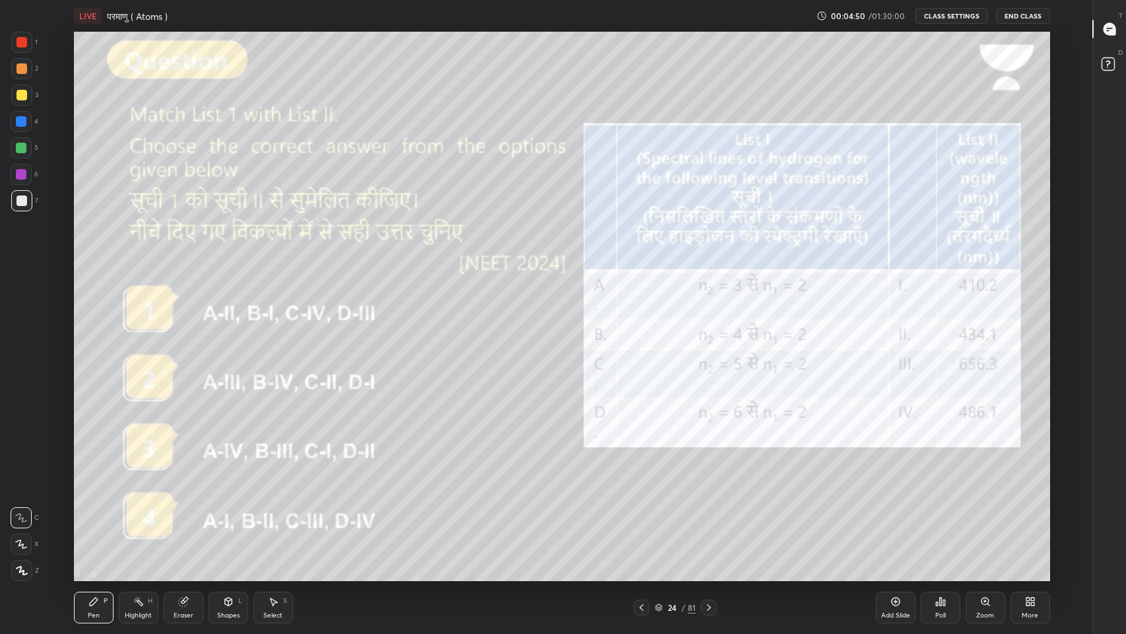
click at [1032, 521] on div "More" at bounding box center [1030, 615] width 17 height 7
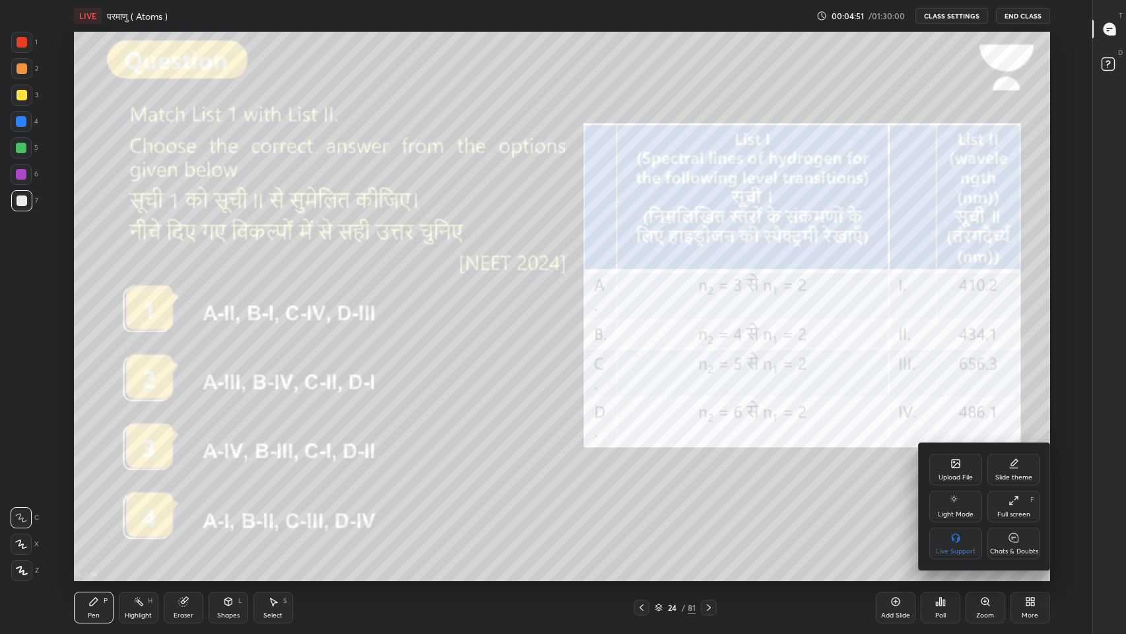
click at [1029, 521] on div "Chats & Doubts" at bounding box center [1014, 543] width 53 height 32
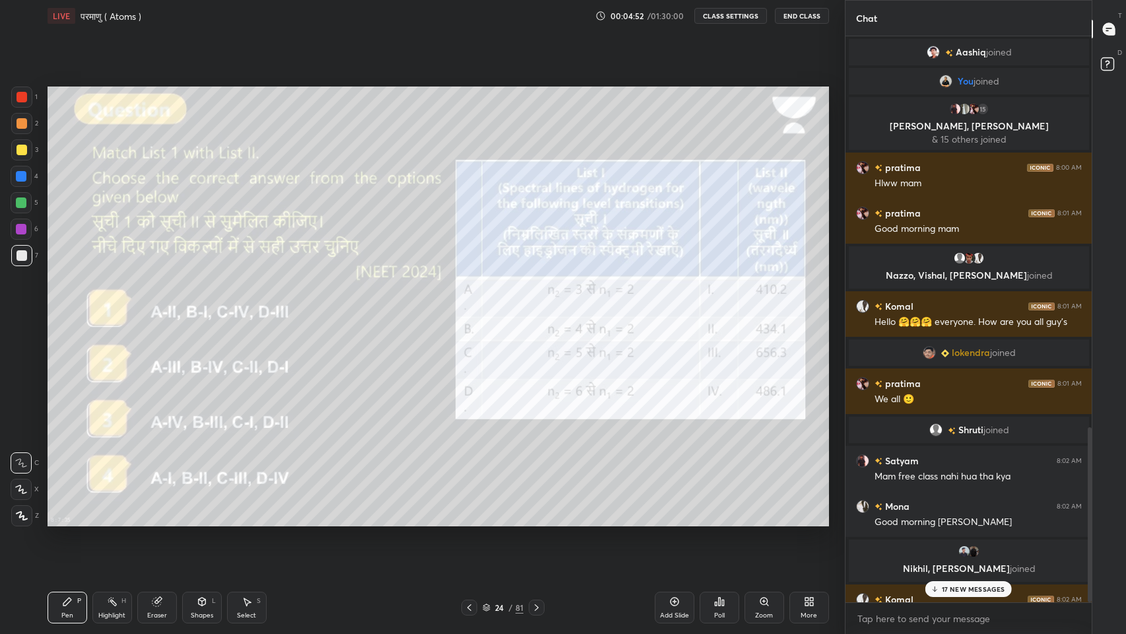
scroll to position [65466, 65223]
click at [997, 521] on p "17 NEW MESSAGES" at bounding box center [973, 589] width 63 height 8
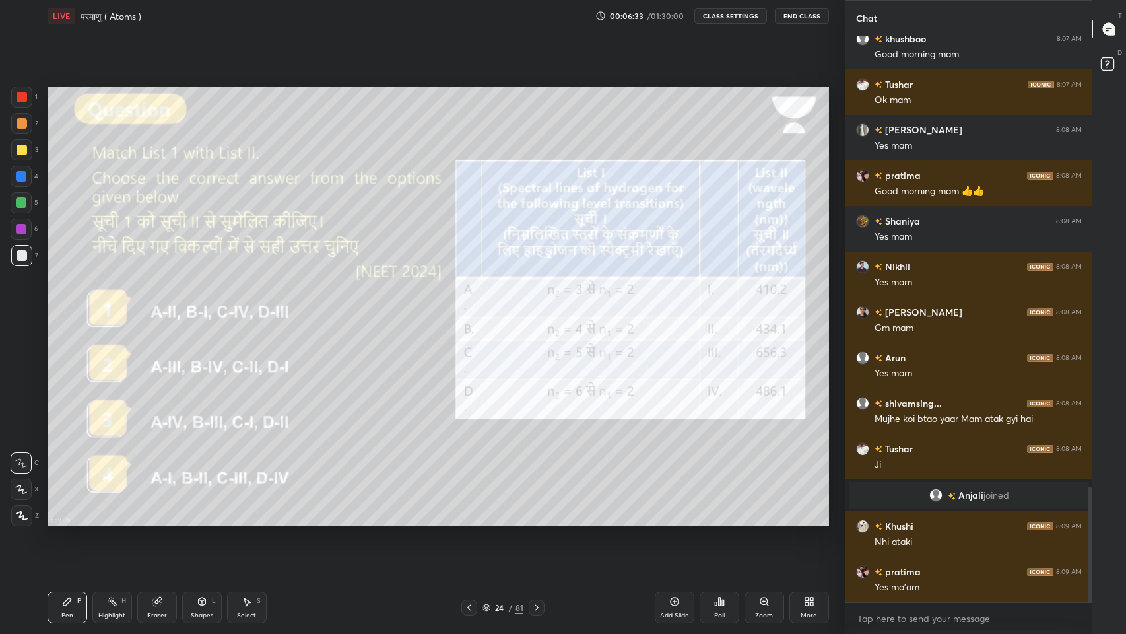
scroll to position [2245, 0]
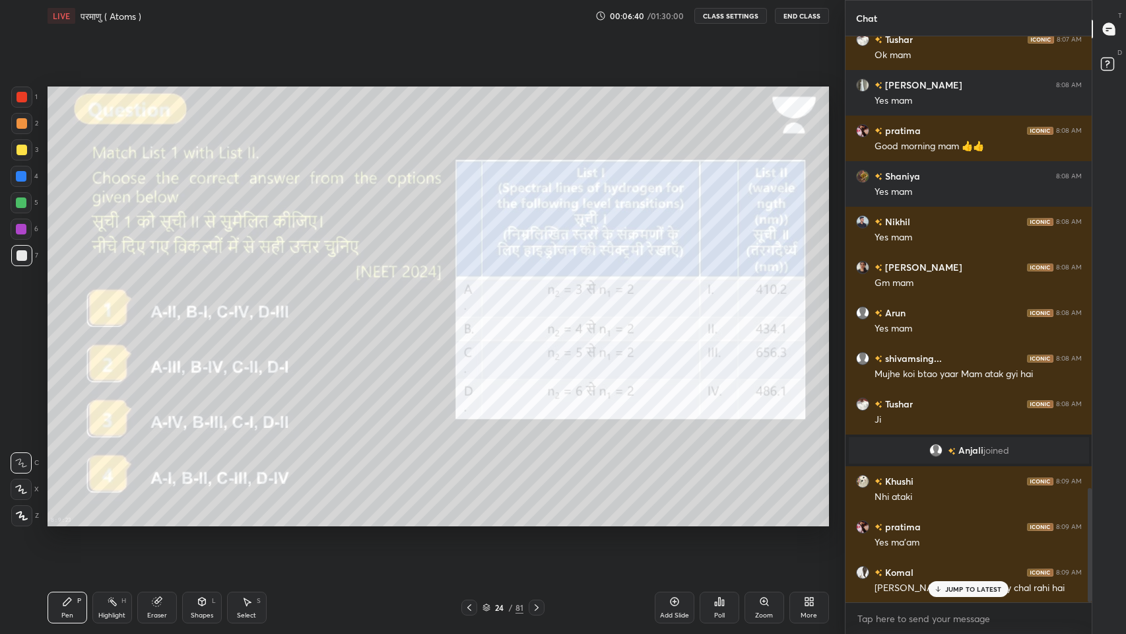
click at [953, 521] on p "JUMP TO LATEST" at bounding box center [973, 589] width 57 height 8
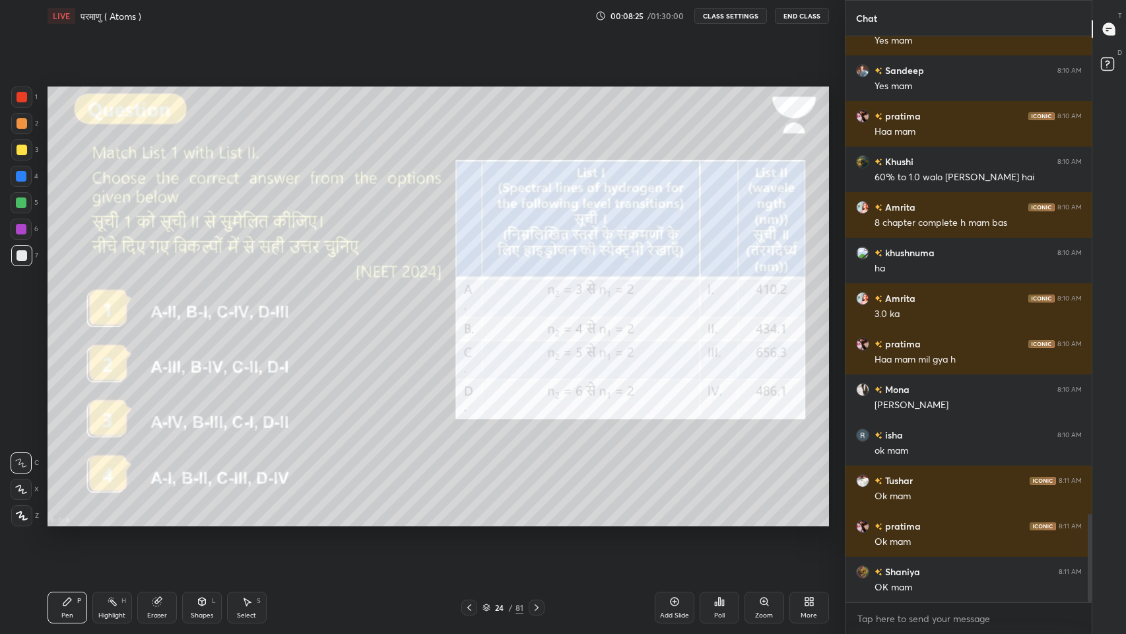
scroll to position [3065, 0]
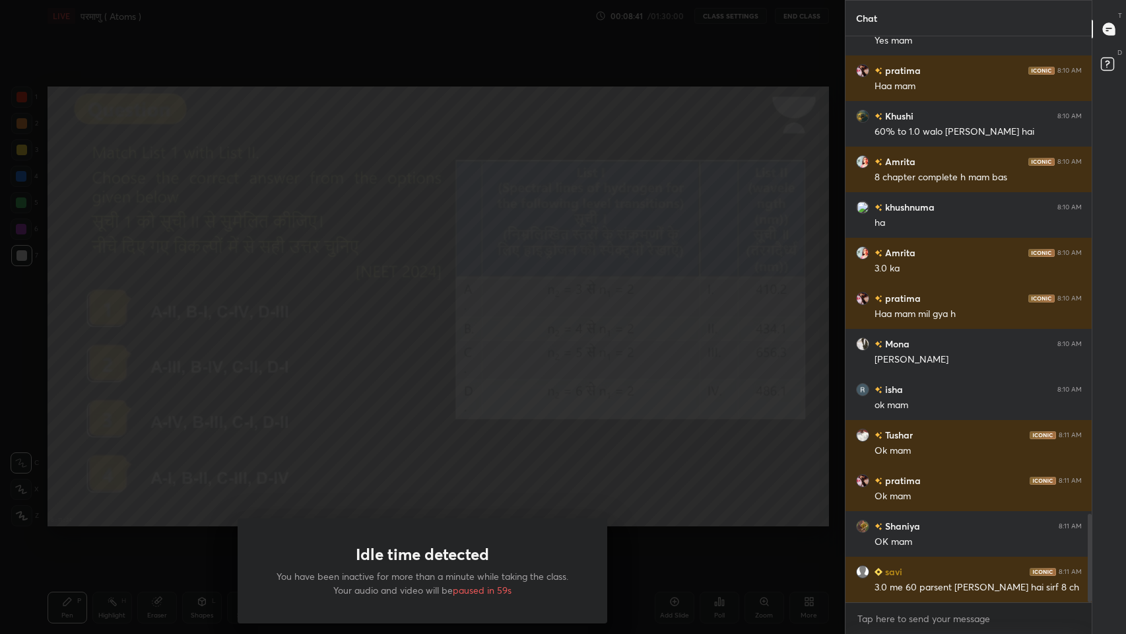
click at [740, 488] on div "Idle time detected You have been inactive for more than a minute while taking t…" at bounding box center [422, 317] width 845 height 634
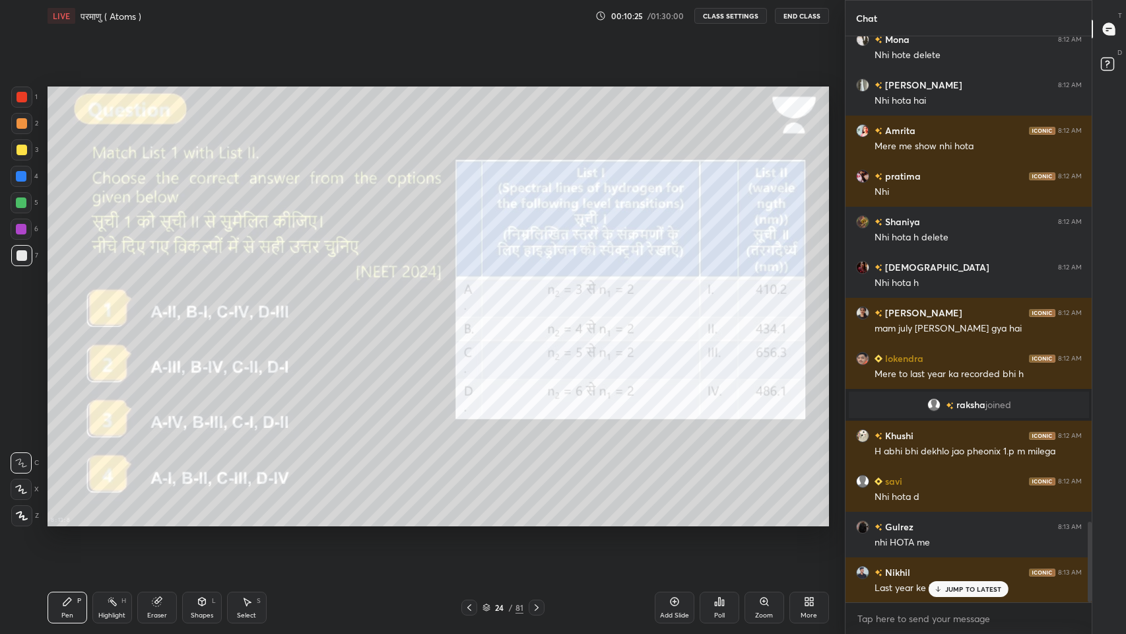
scroll to position [3420, 0]
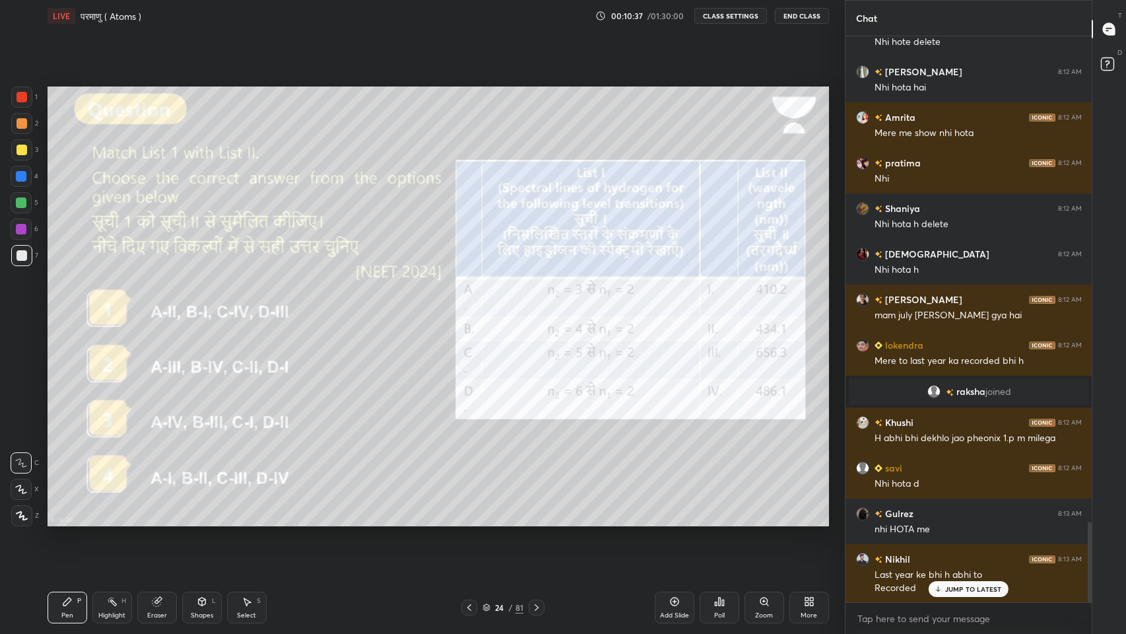
click at [962, 521] on p "JUMP TO LATEST" at bounding box center [973, 589] width 57 height 8
click at [820, 521] on div "More" at bounding box center [810, 607] width 40 height 32
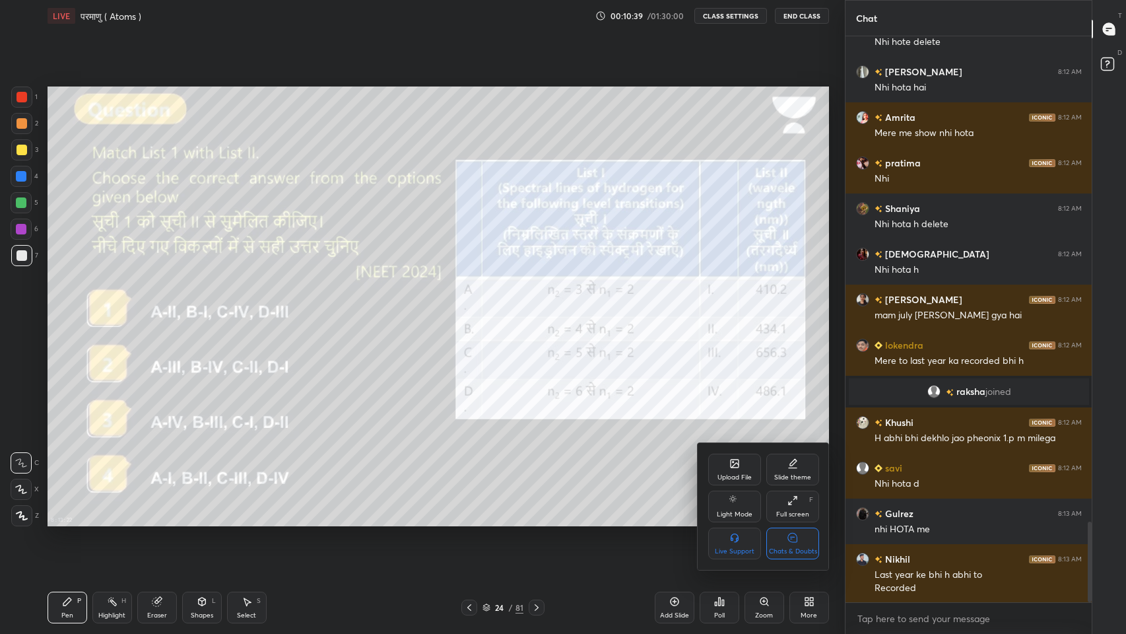
click at [807, 521] on div "Chats & Doubts" at bounding box center [793, 551] width 48 height 7
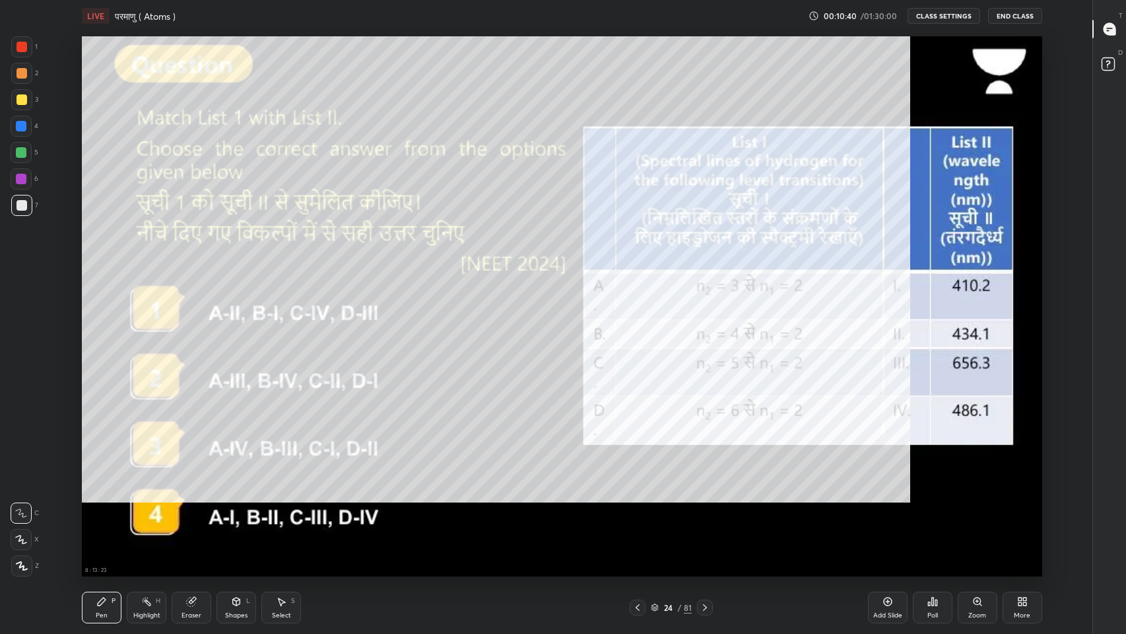
scroll to position [549, 1040]
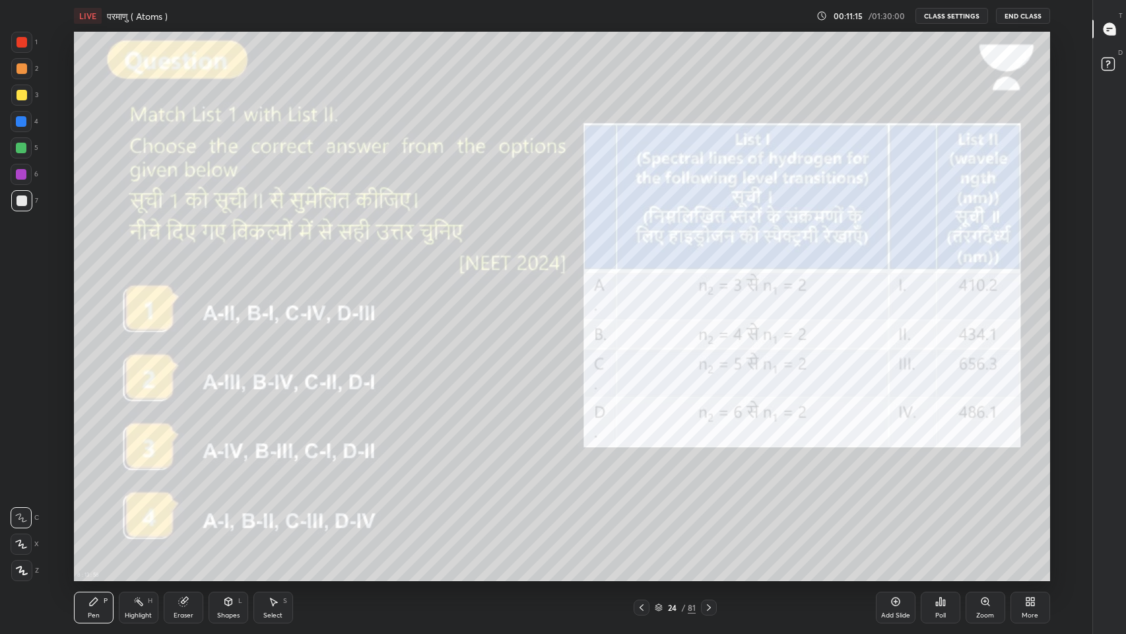
click at [180, 521] on div "Eraser" at bounding box center [184, 615] width 20 height 7
click at [22, 470] on icon at bounding box center [22, 475] width 12 height 12
click at [92, 521] on div "Pen P" at bounding box center [94, 607] width 40 height 32
click at [20, 93] on div at bounding box center [22, 95] width 11 height 11
click at [1108, 30] on icon at bounding box center [1108, 30] width 2 height 0
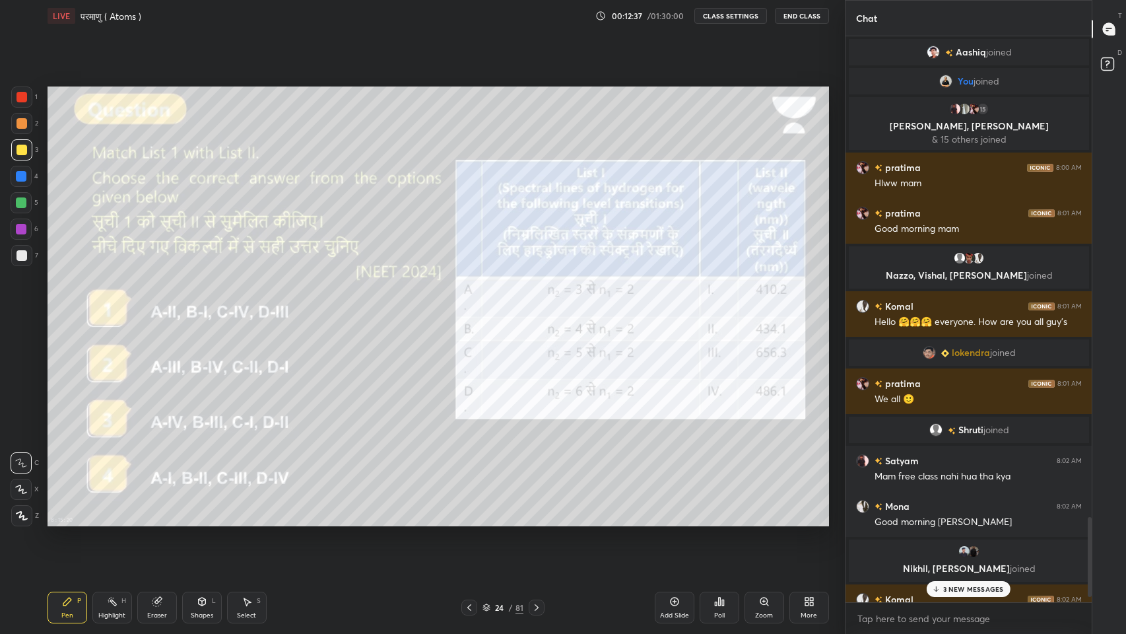
scroll to position [65466, 65223]
click at [984, 521] on p "3 NEW MESSAGES" at bounding box center [973, 589] width 61 height 8
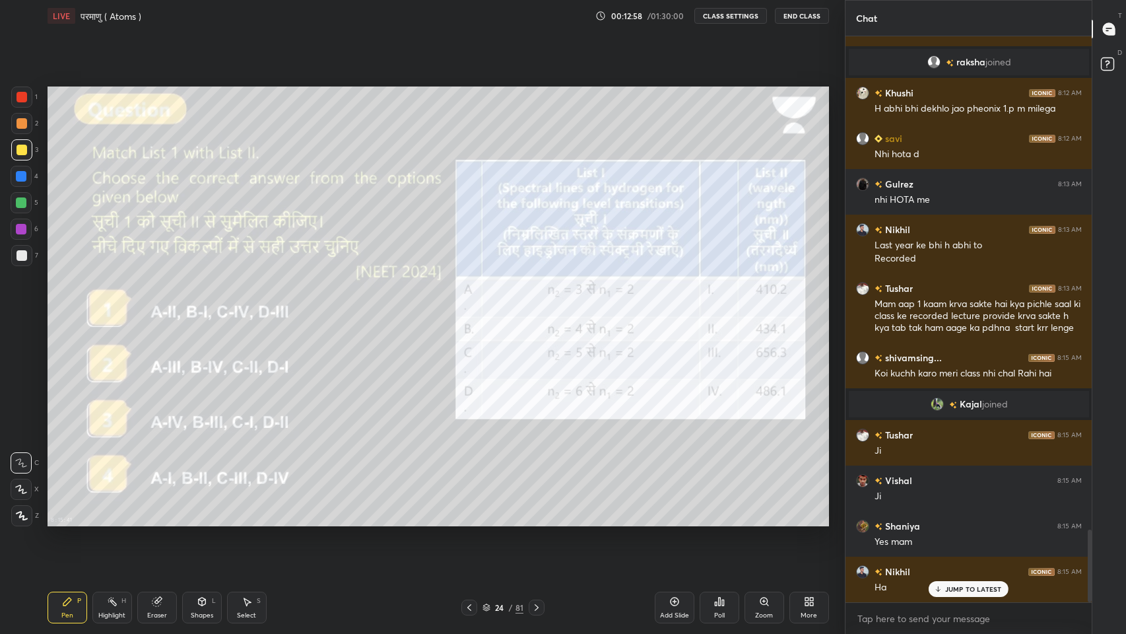
scroll to position [3847, 0]
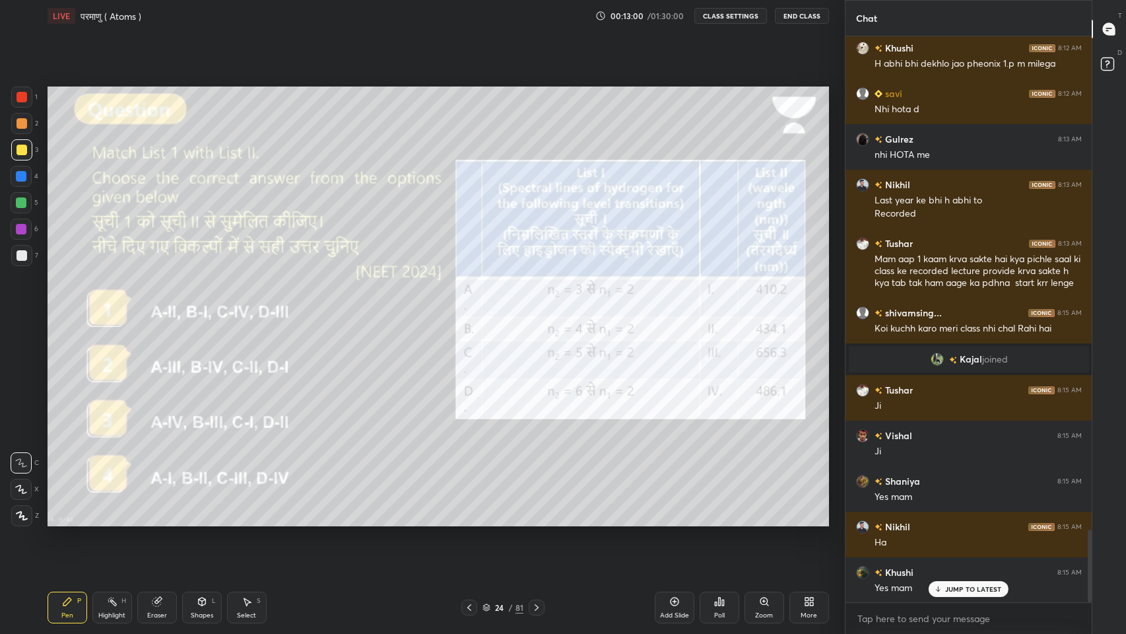
click at [961, 521] on p "JUMP TO LATEST" at bounding box center [973, 589] width 57 height 8
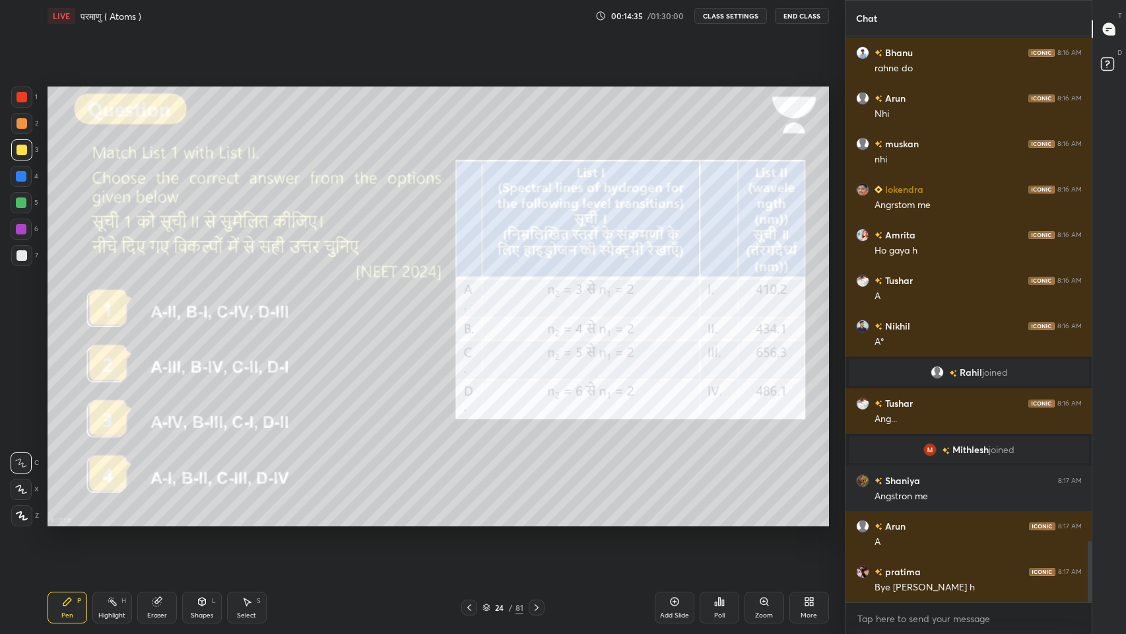
scroll to position [4654, 0]
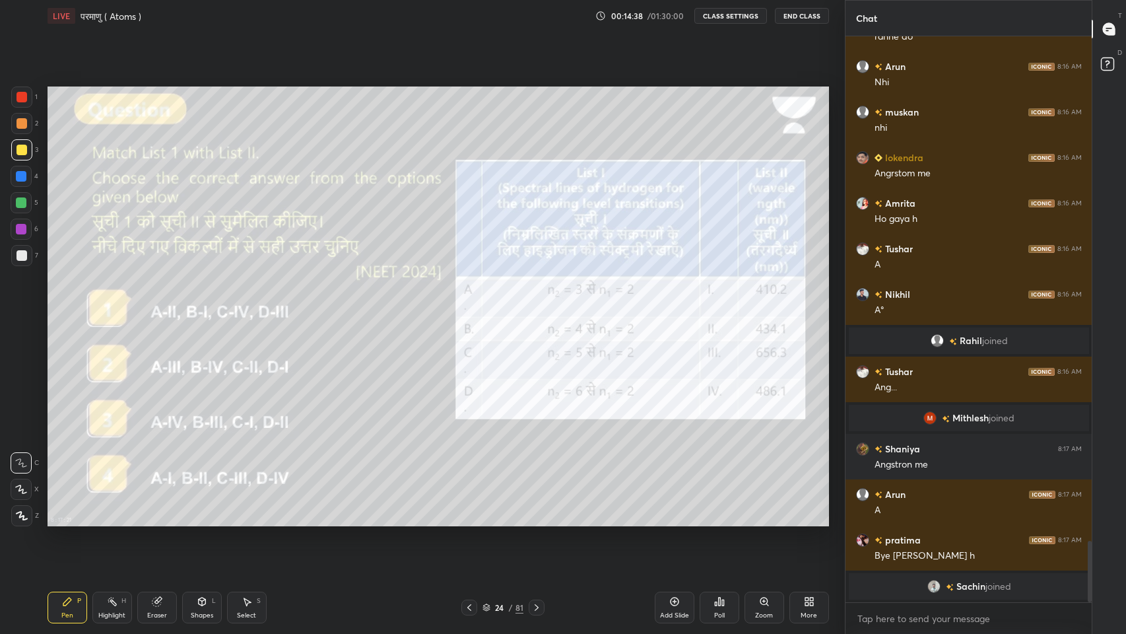
click at [536, 521] on icon at bounding box center [536, 607] width 11 height 11
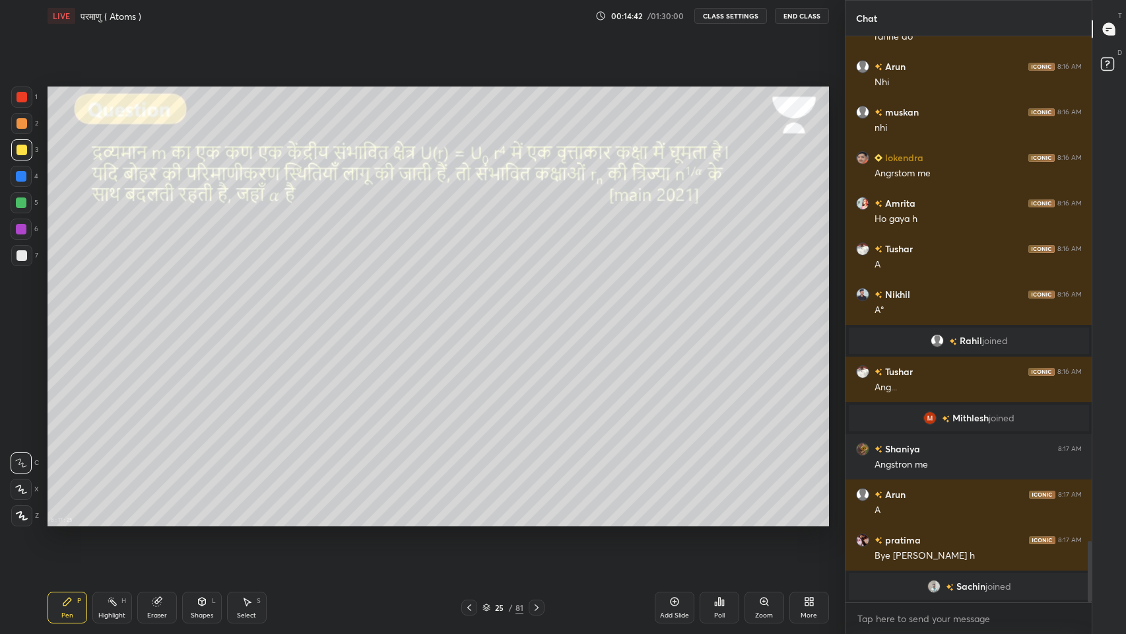
click at [536, 521] on icon at bounding box center [536, 607] width 11 height 11
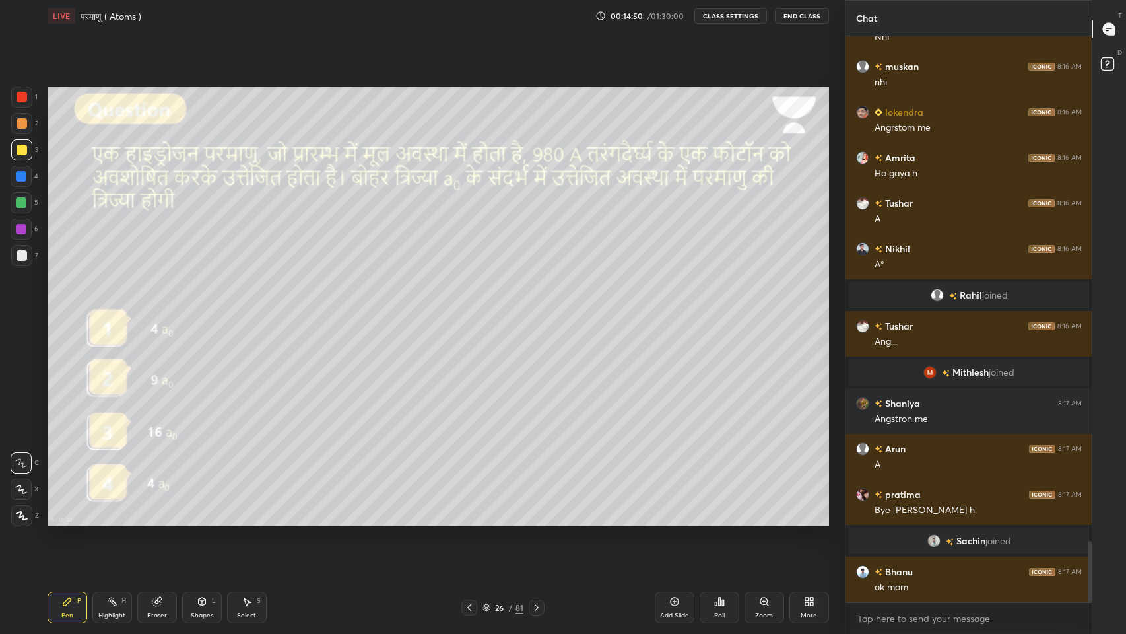
click at [536, 521] on icon at bounding box center [536, 607] width 11 height 11
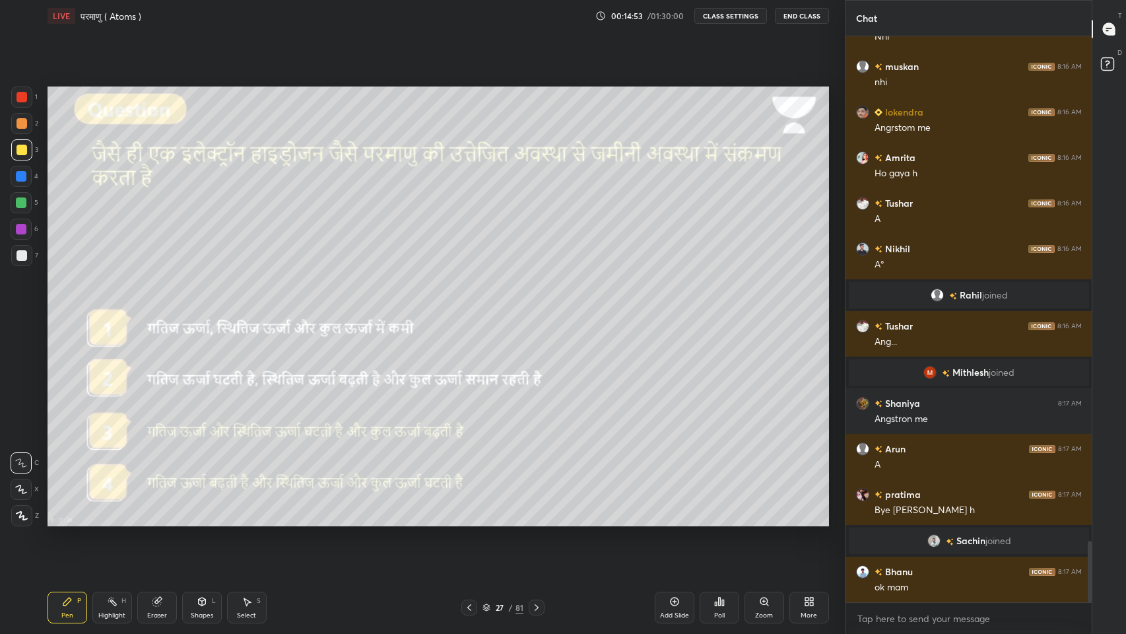
click at [536, 521] on icon at bounding box center [536, 607] width 11 height 11
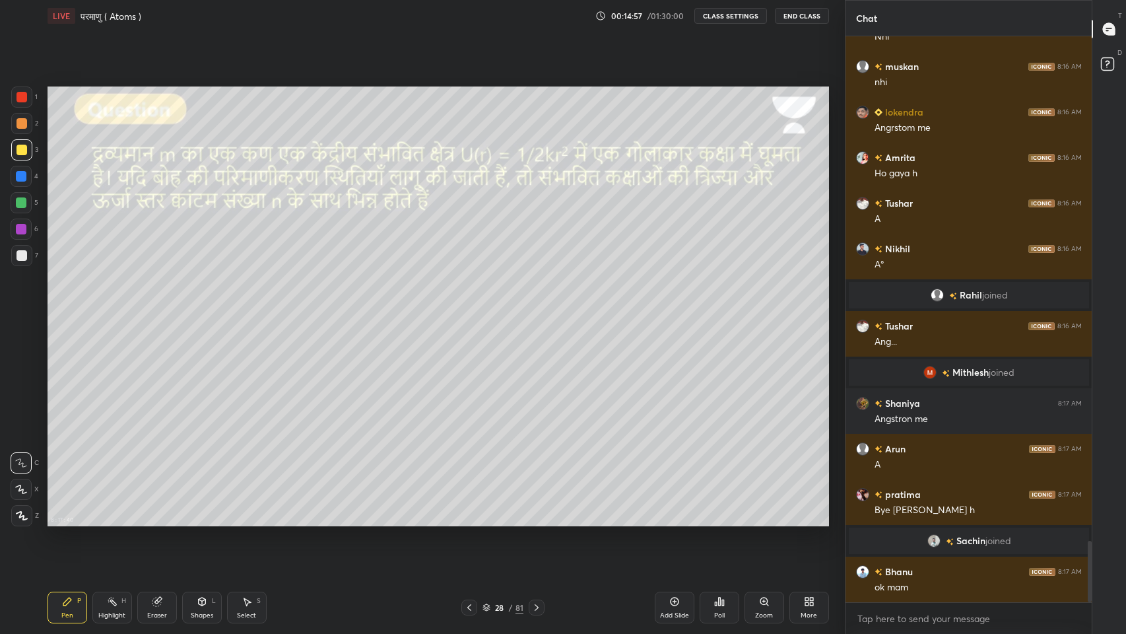
click at [533, 521] on icon at bounding box center [536, 607] width 11 height 11
click at [535, 521] on icon at bounding box center [536, 607] width 11 height 11
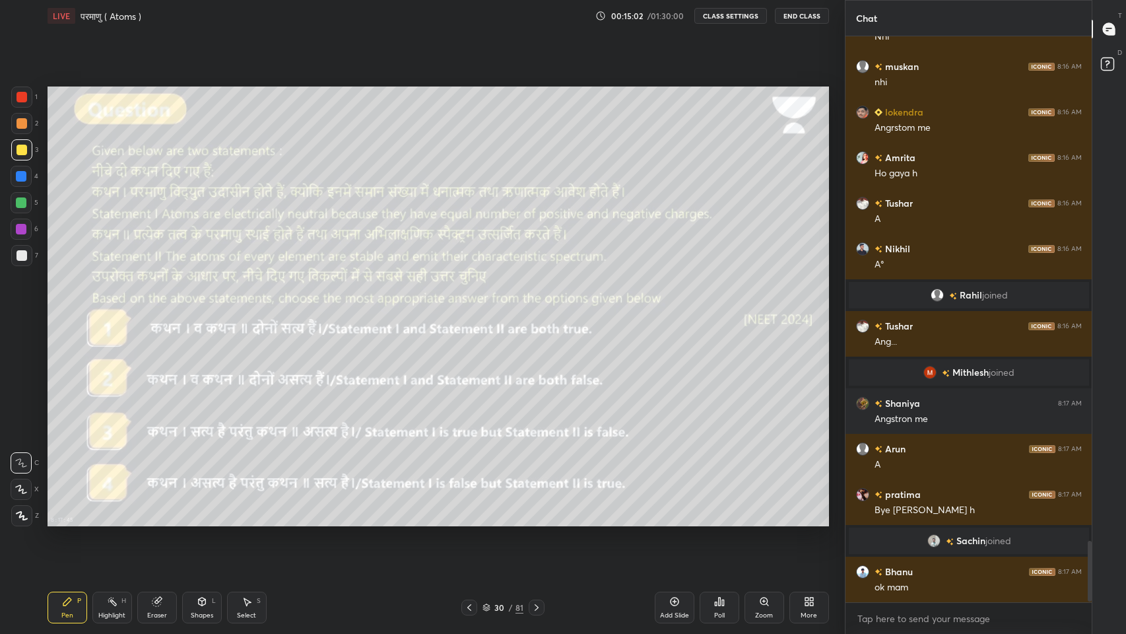
scroll to position [4695, 0]
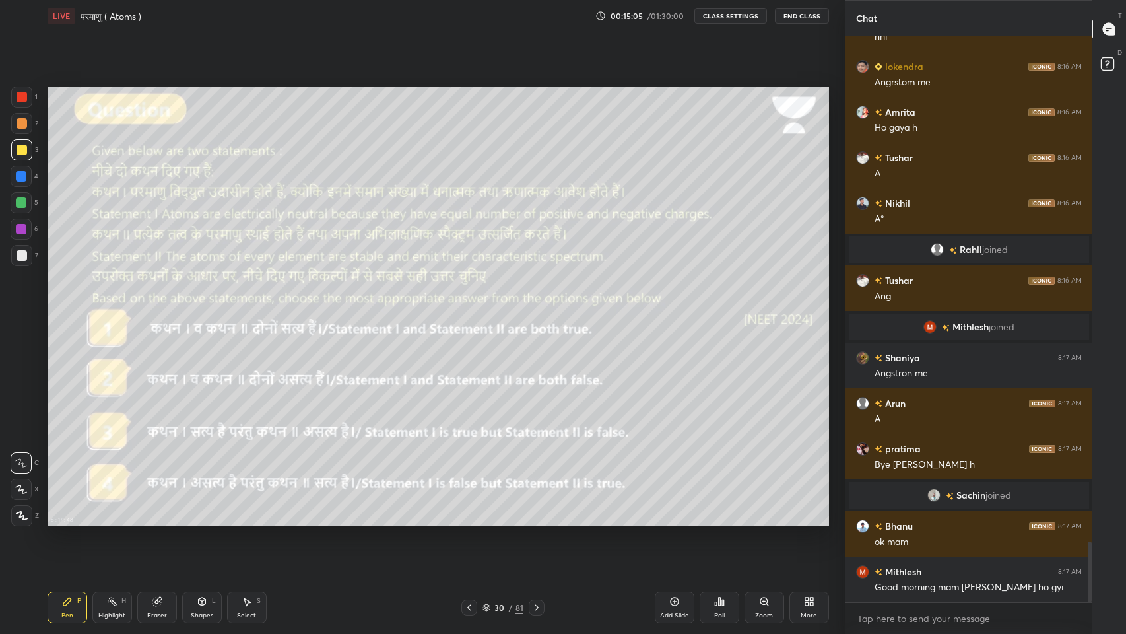
click at [163, 521] on div "Eraser" at bounding box center [157, 607] width 40 height 32
click at [71, 521] on div "Pen" at bounding box center [67, 615] width 12 height 7
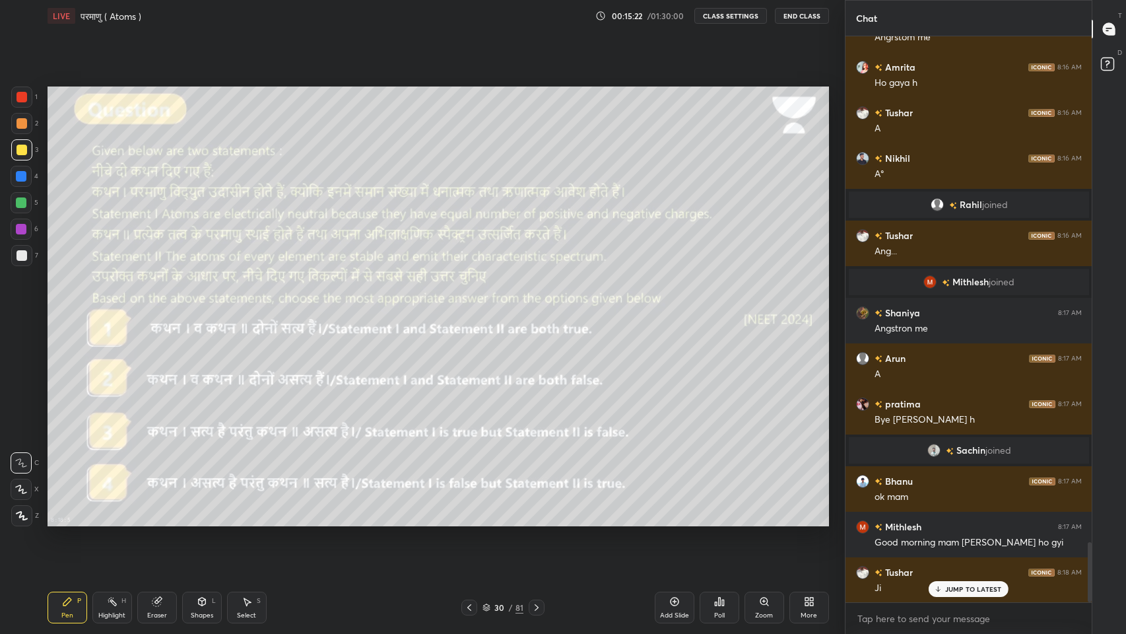
click at [956, 521] on div "JUMP TO LATEST" at bounding box center [968, 589] width 79 height 16
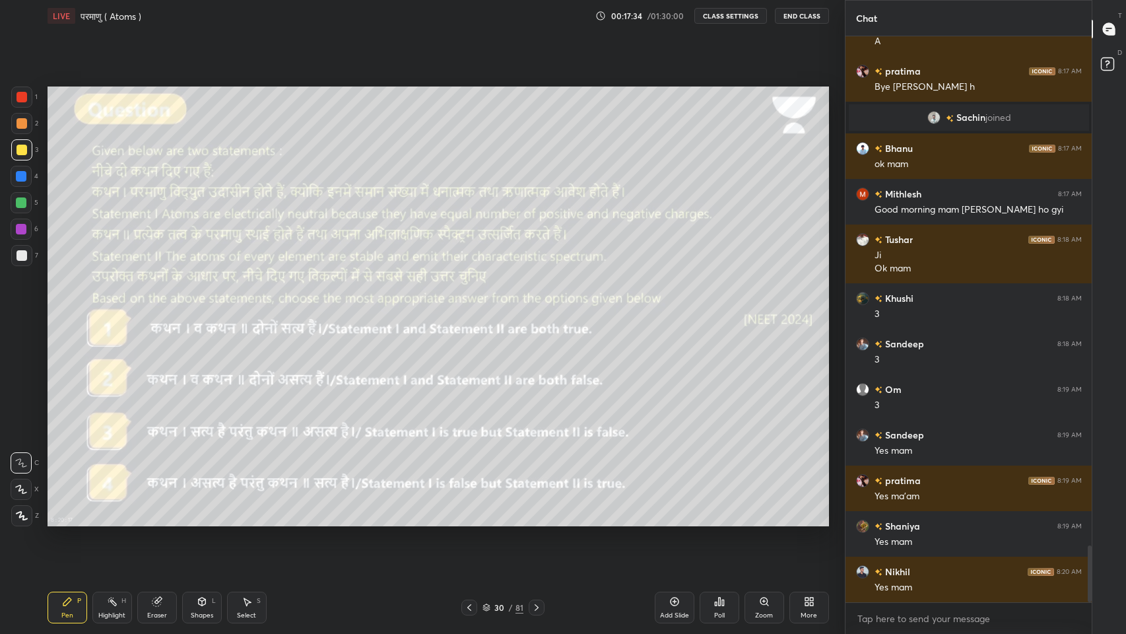
scroll to position [5117, 0]
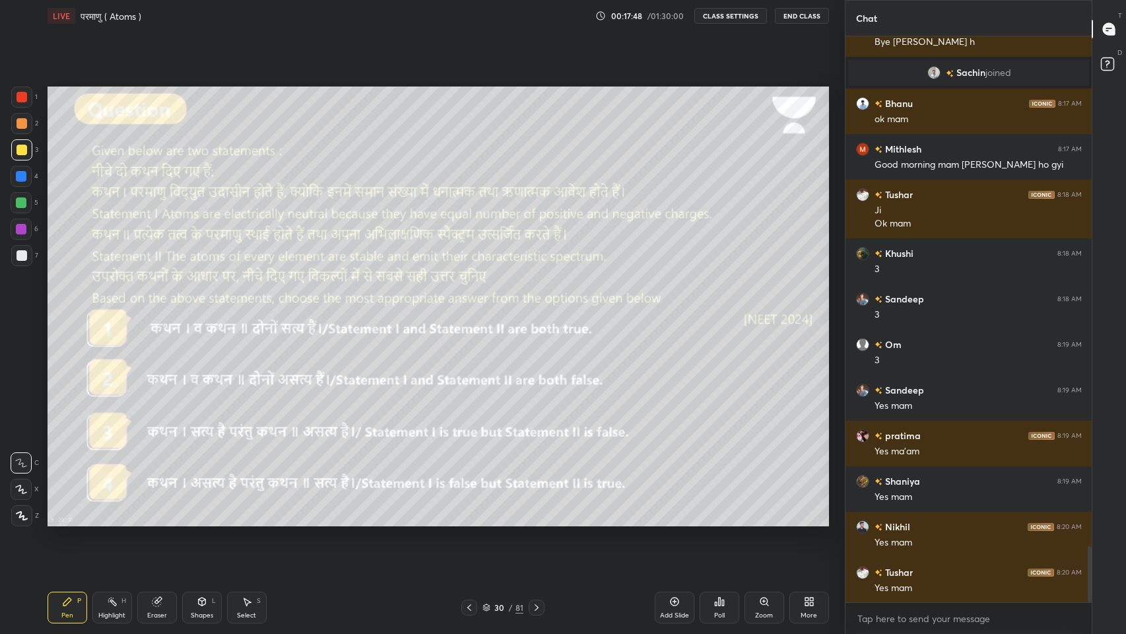
click at [541, 521] on icon at bounding box center [536, 607] width 11 height 11
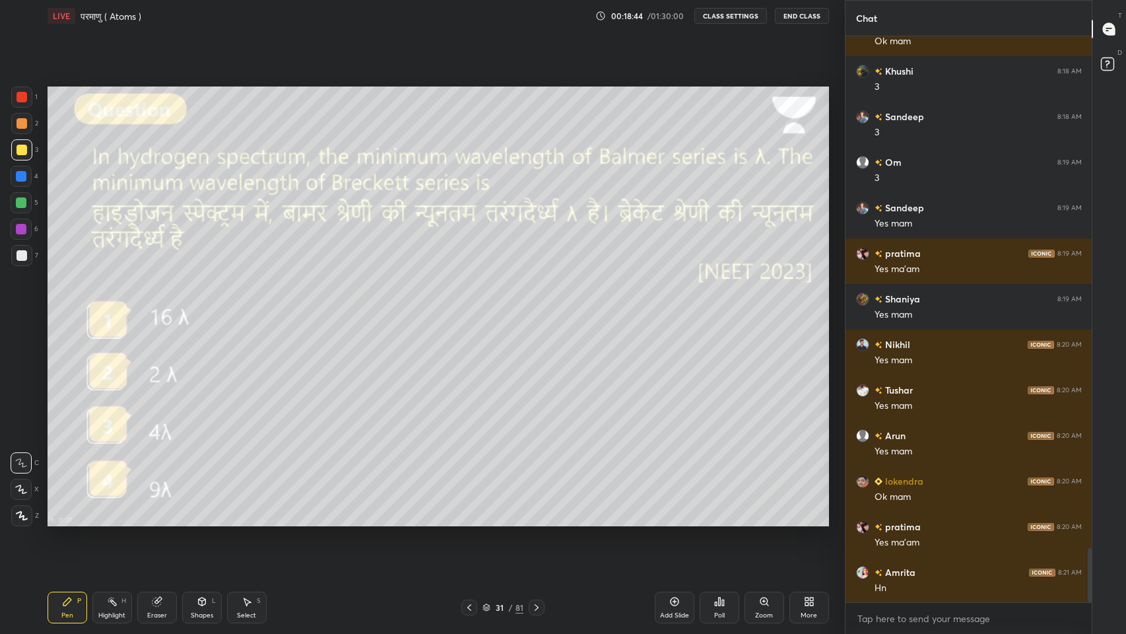
scroll to position [5346, 0]
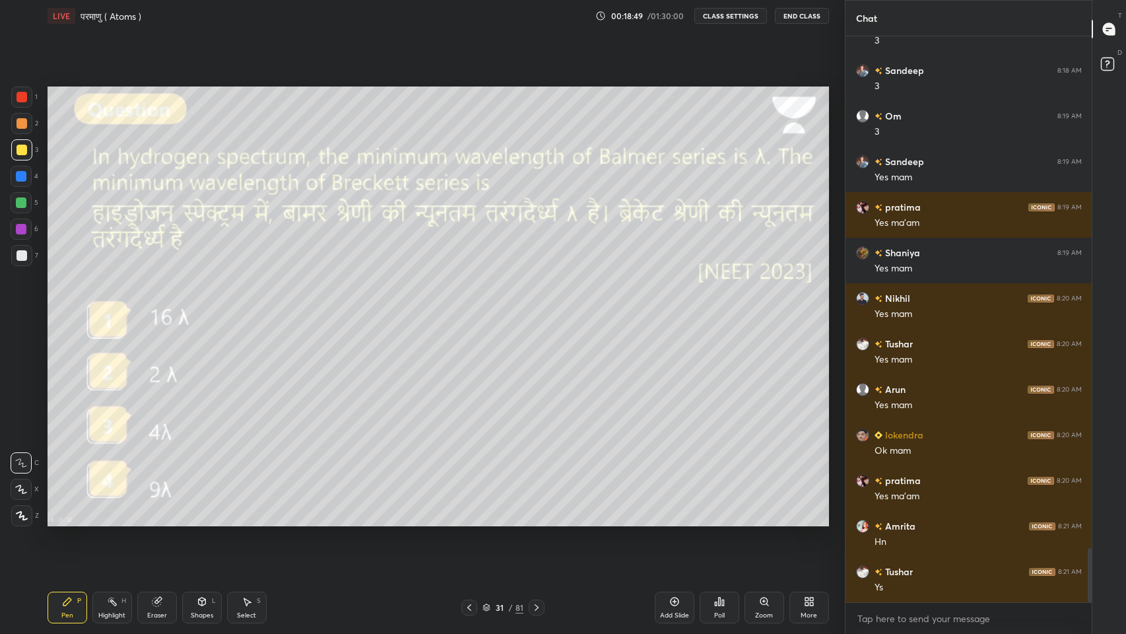
click at [21, 258] on div at bounding box center [22, 255] width 11 height 11
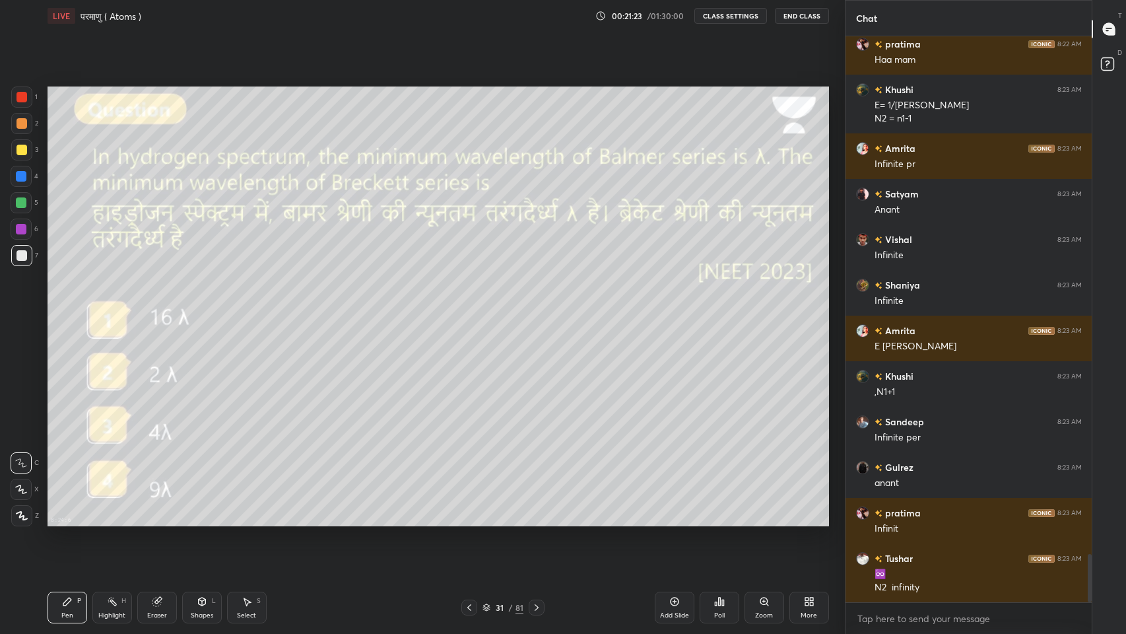
scroll to position [6113, 0]
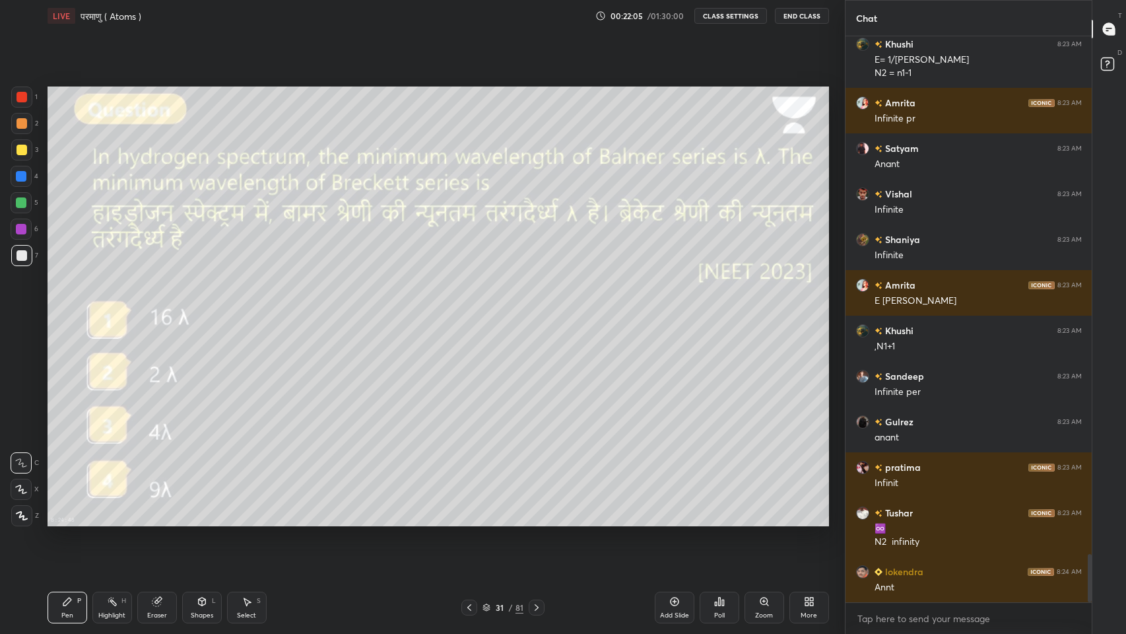
click at [20, 151] on div at bounding box center [22, 150] width 11 height 11
click at [17, 132] on div at bounding box center [21, 123] width 21 height 21
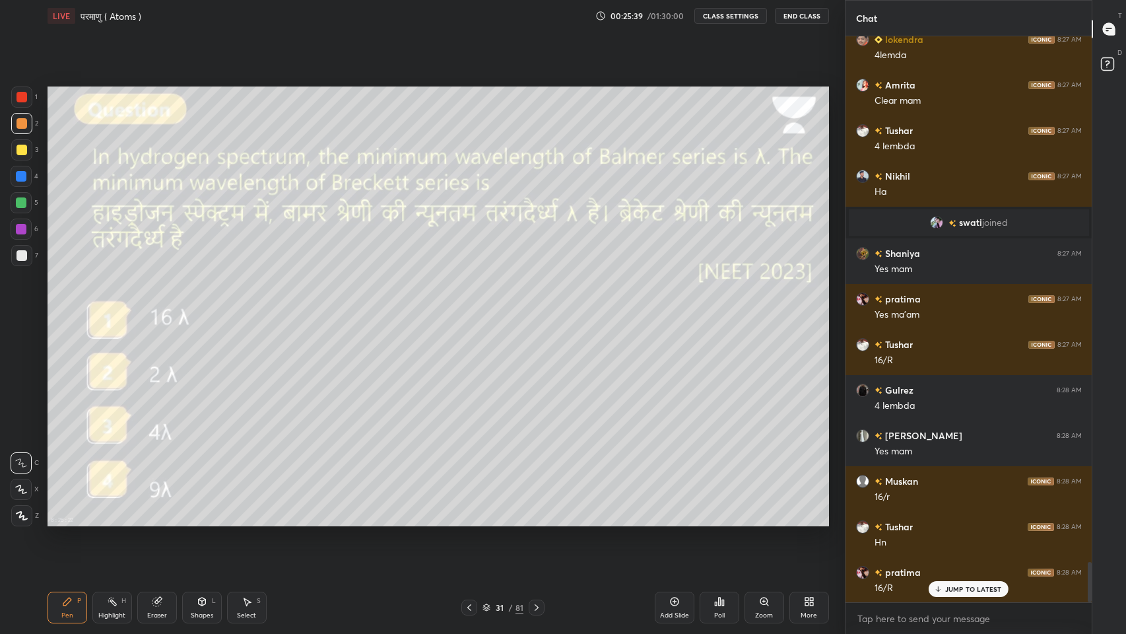
scroll to position [7439, 0]
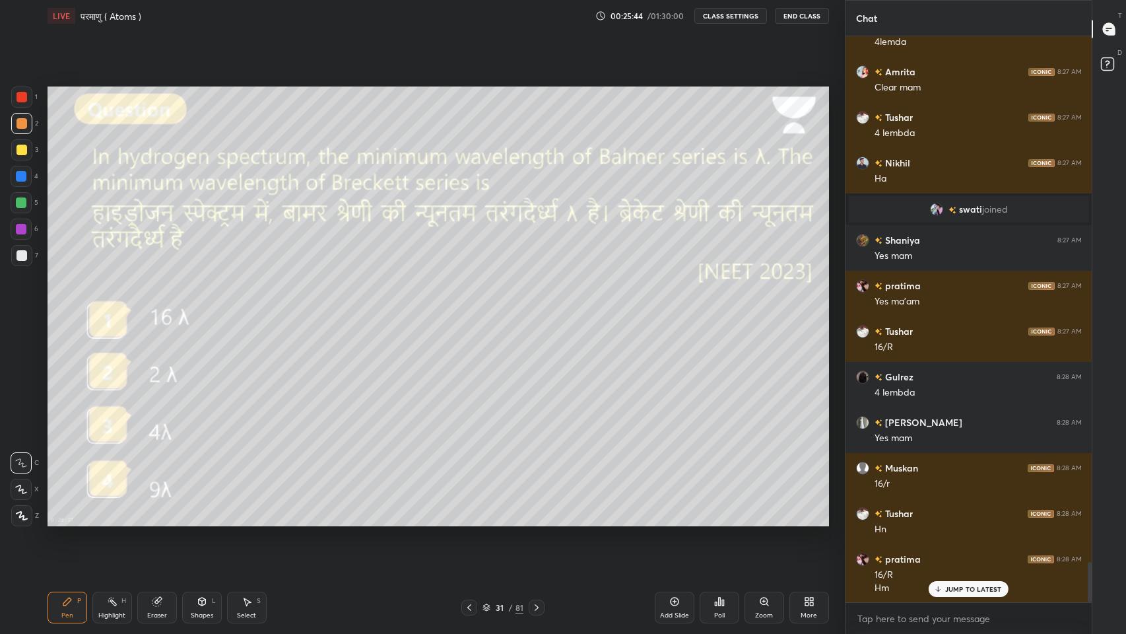
click at [536, 521] on icon at bounding box center [536, 607] width 11 height 11
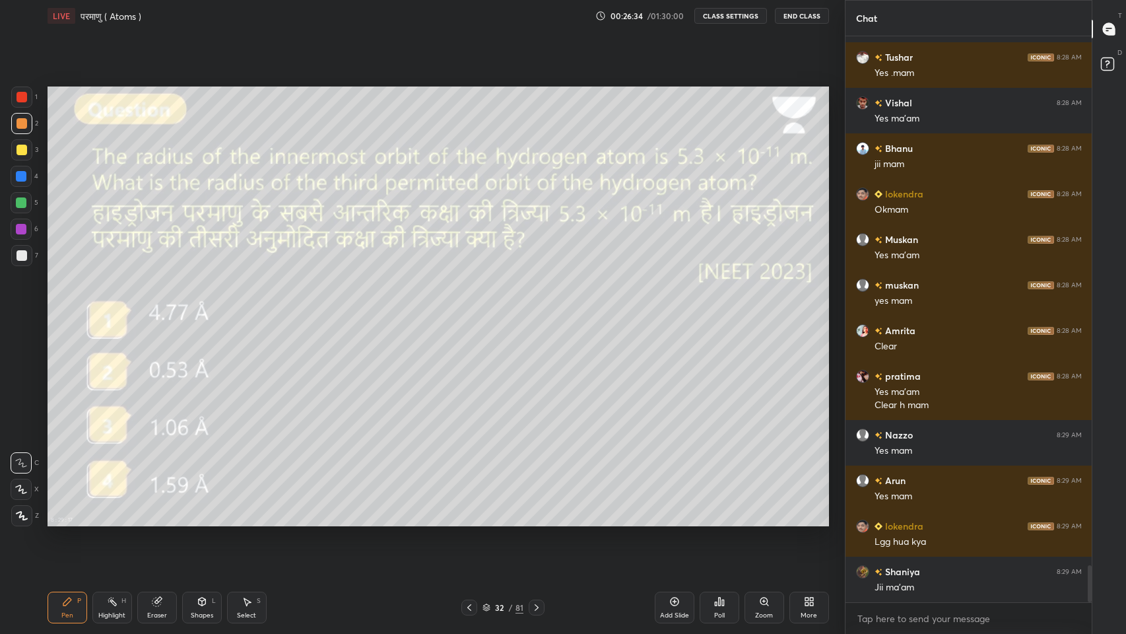
scroll to position [8181, 0]
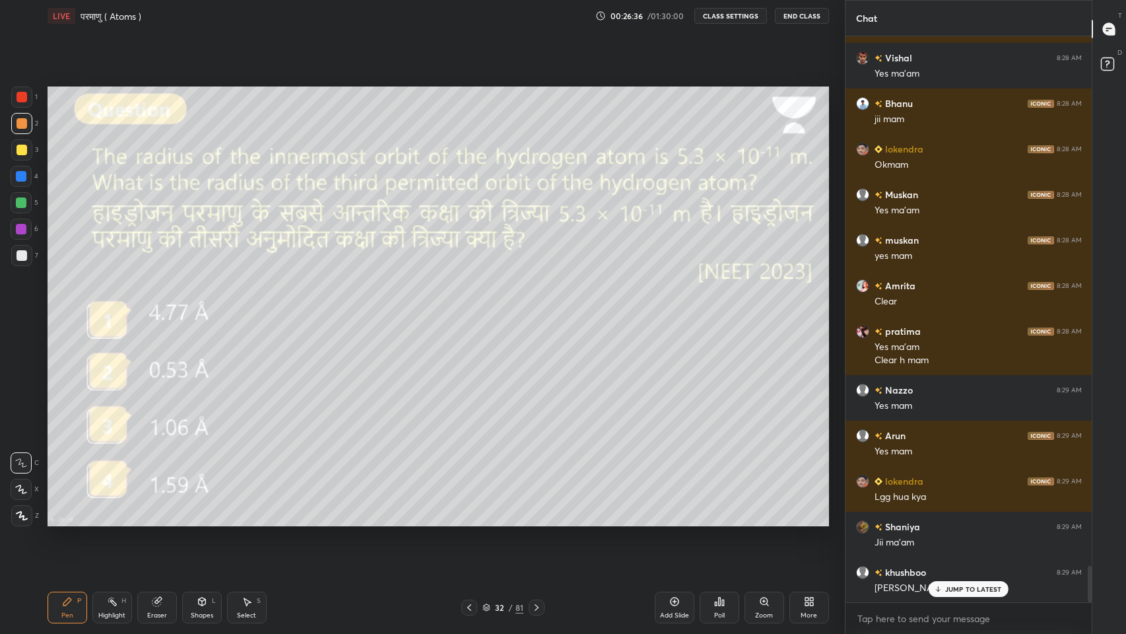
click at [968, 521] on p "JUMP TO LATEST" at bounding box center [973, 589] width 57 height 8
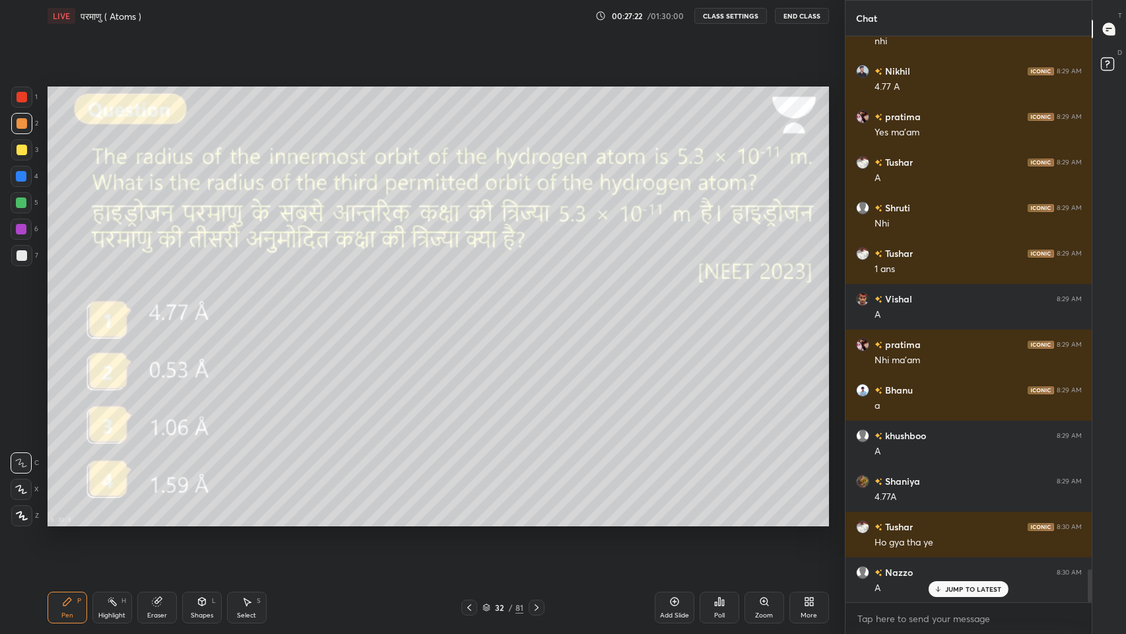
scroll to position [9138, 0]
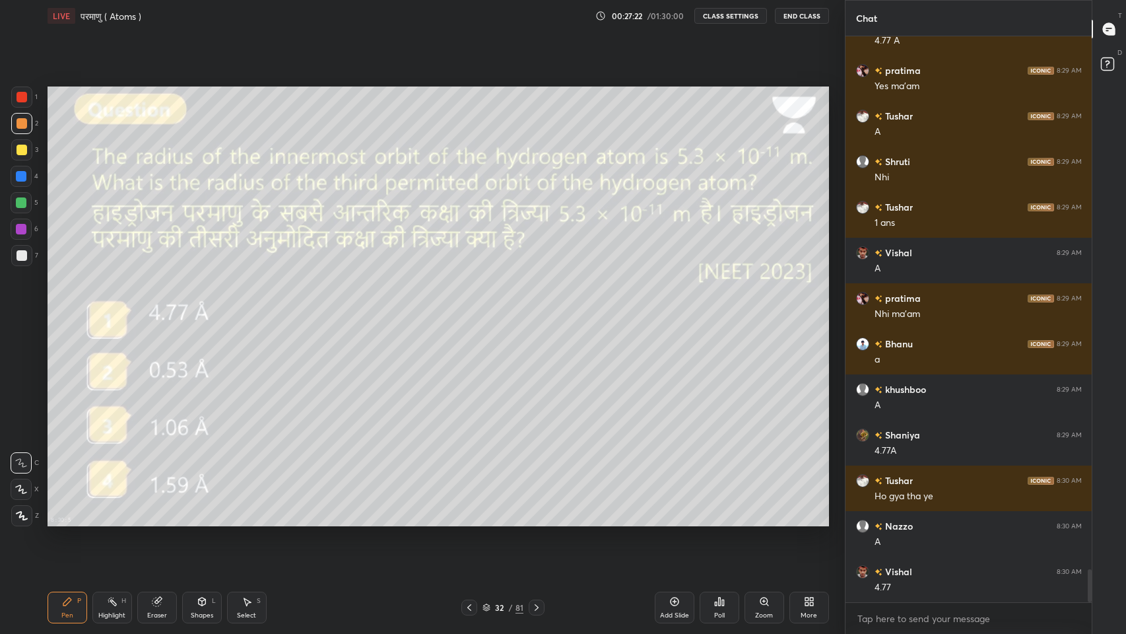
click at [536, 521] on icon at bounding box center [536, 607] width 11 height 11
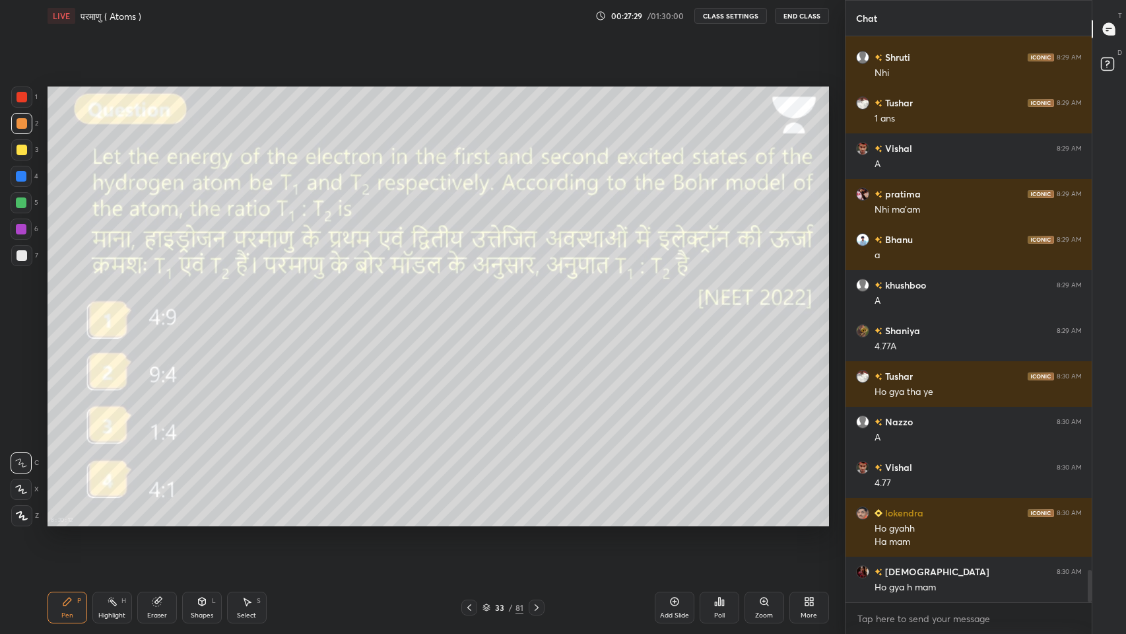
scroll to position [9287, 0]
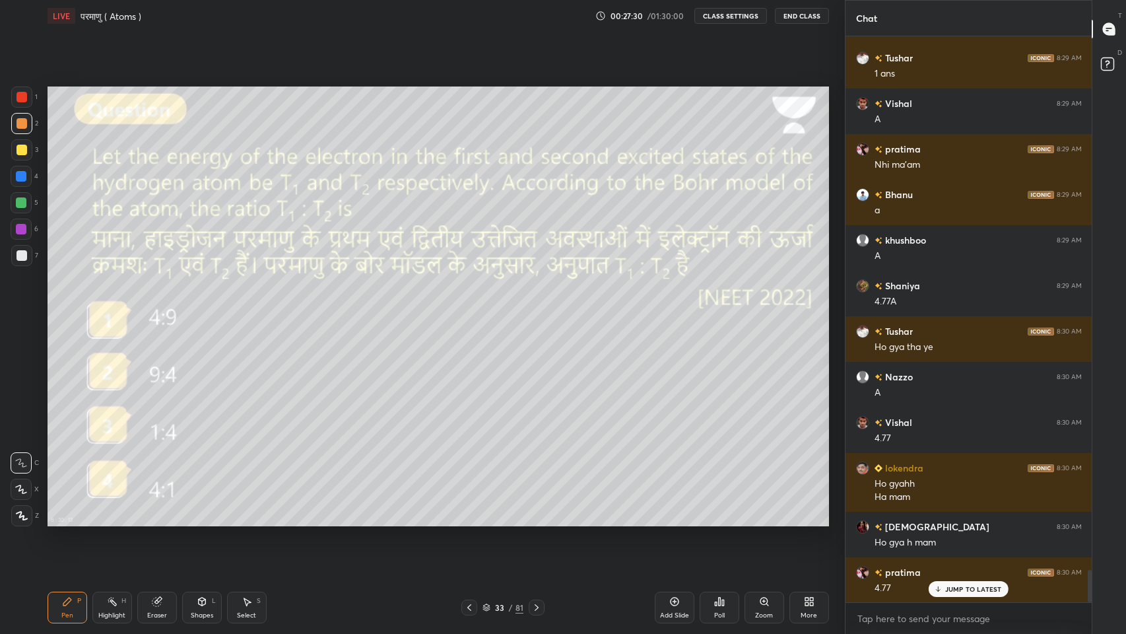
click at [537, 521] on icon at bounding box center [537, 607] width 4 height 7
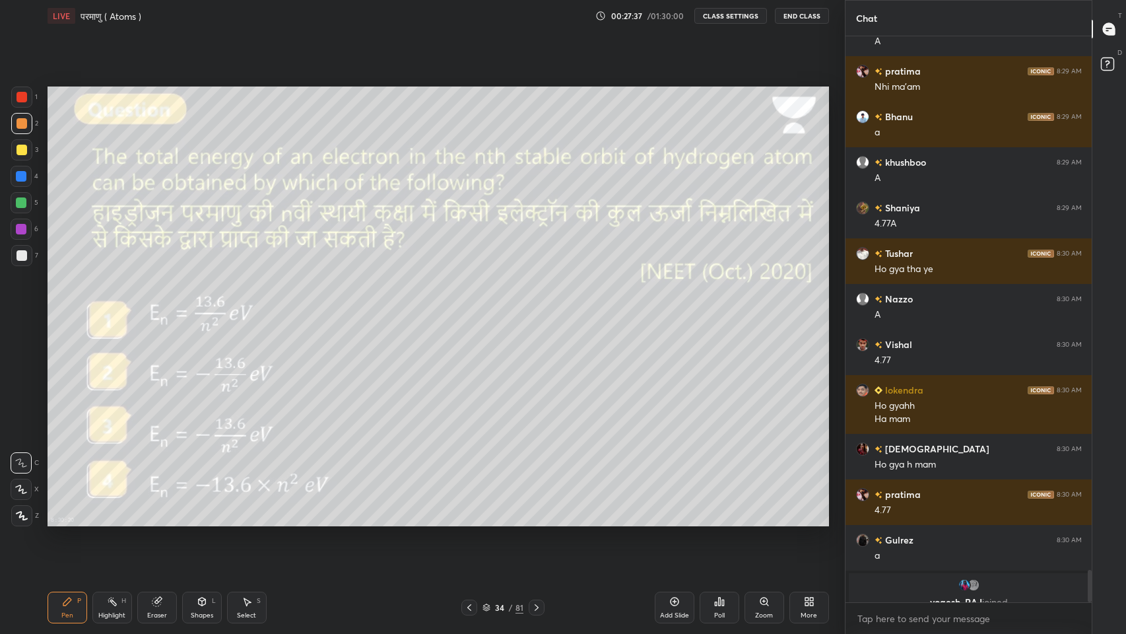
scroll to position [9381, 0]
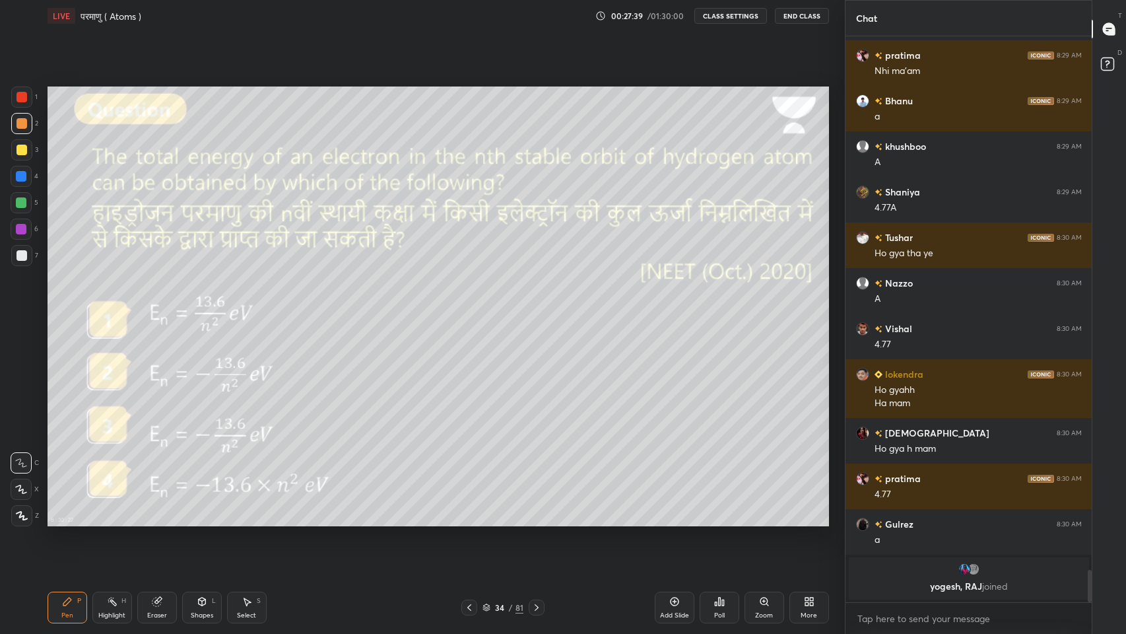
click at [539, 521] on icon at bounding box center [536, 607] width 11 height 11
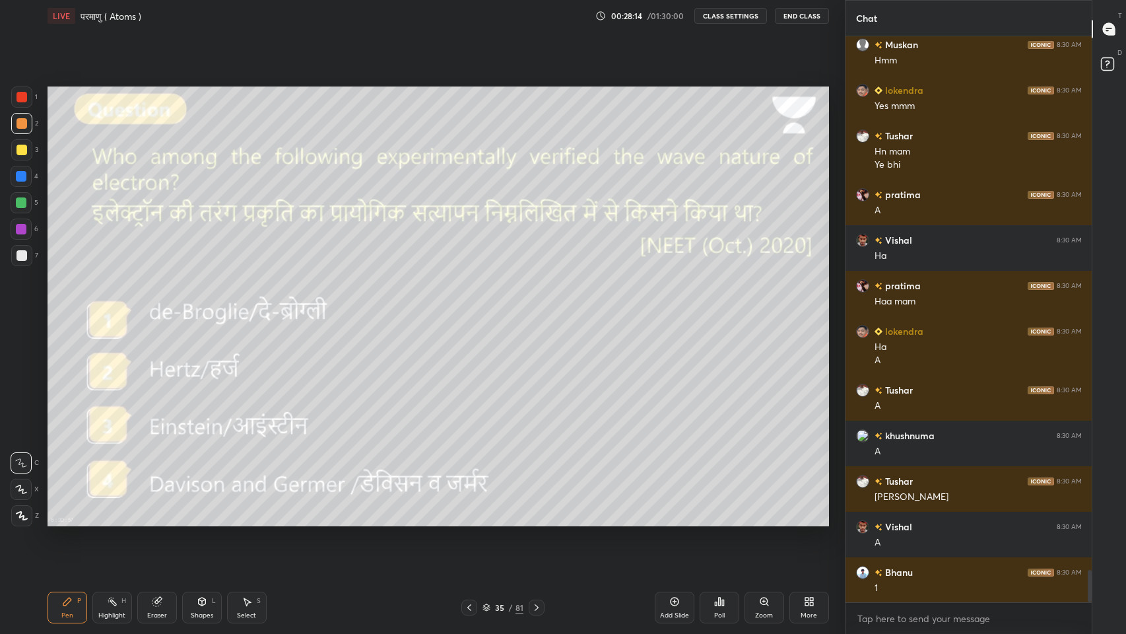
scroll to position [9360, 0]
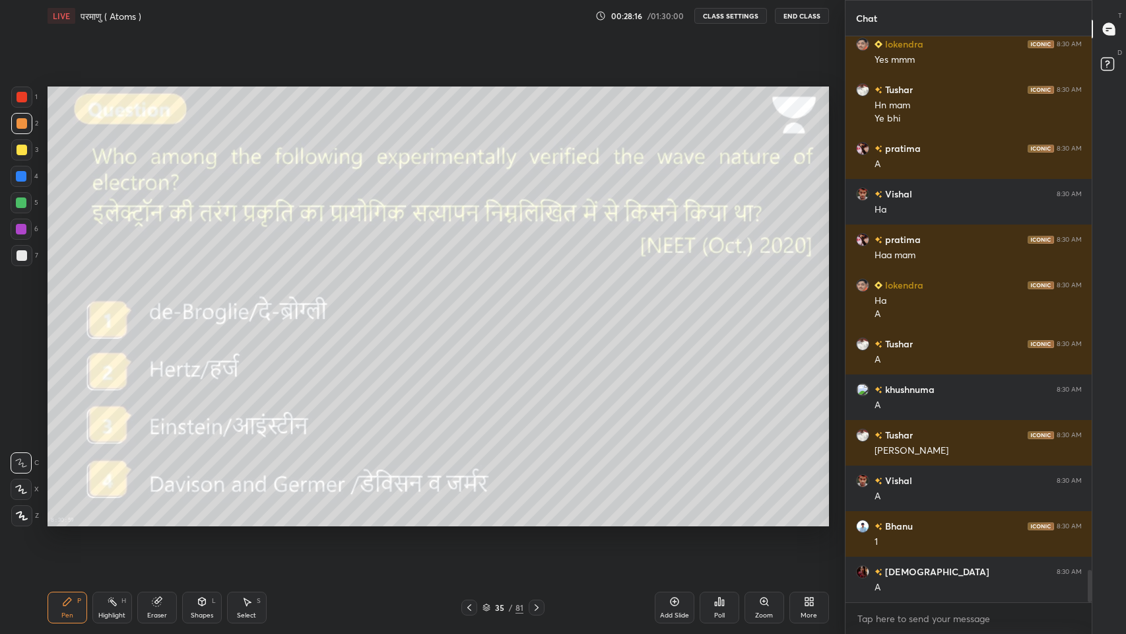
click at [536, 521] on icon at bounding box center [536, 607] width 11 height 11
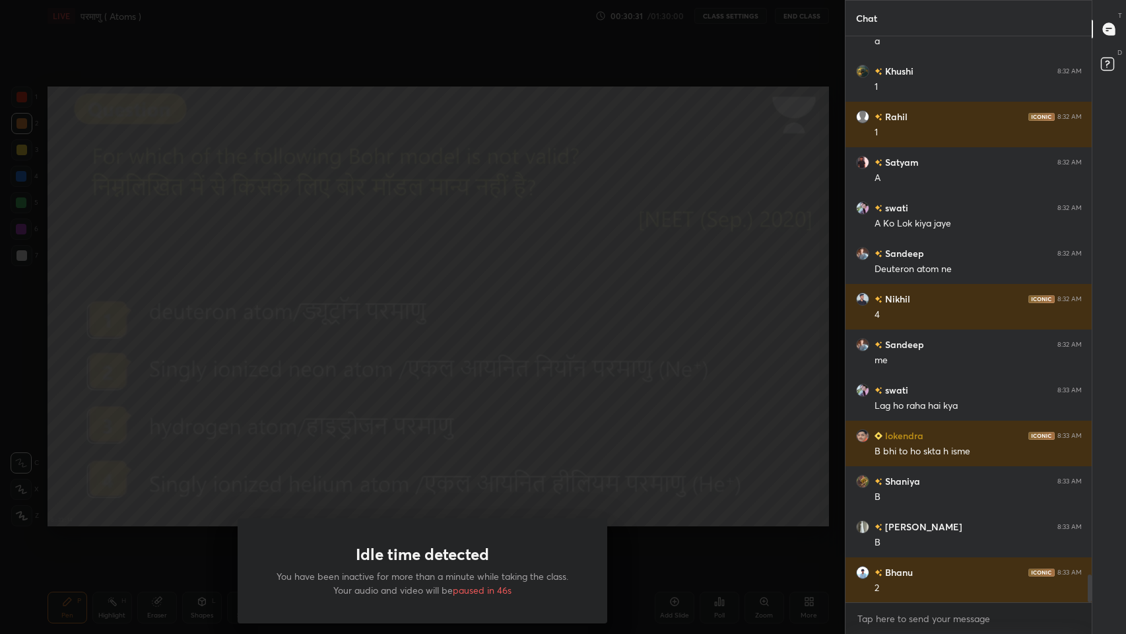
scroll to position [10999, 0]
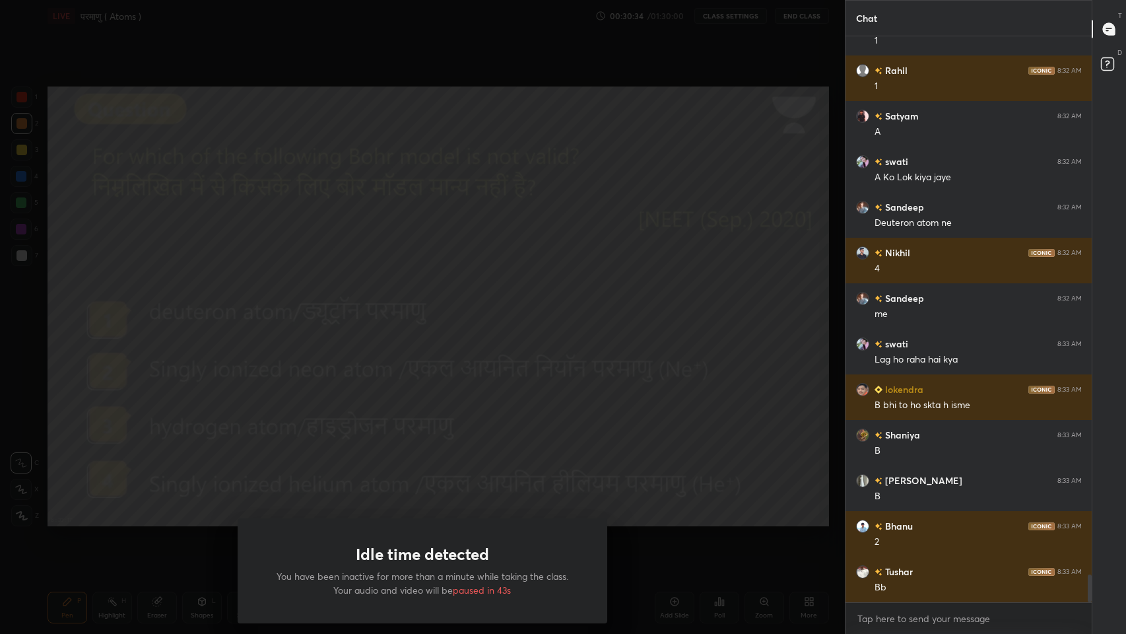
click at [767, 418] on div "Idle time detected You have been inactive for more than a minute while taking t…" at bounding box center [422, 317] width 845 height 634
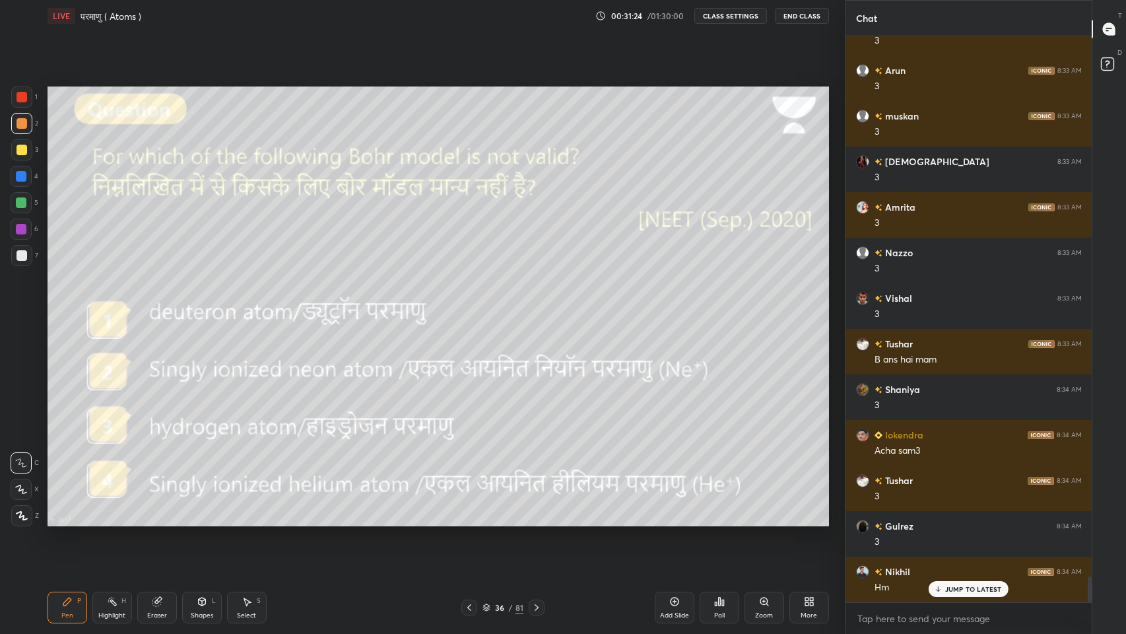
scroll to position [11864, 0]
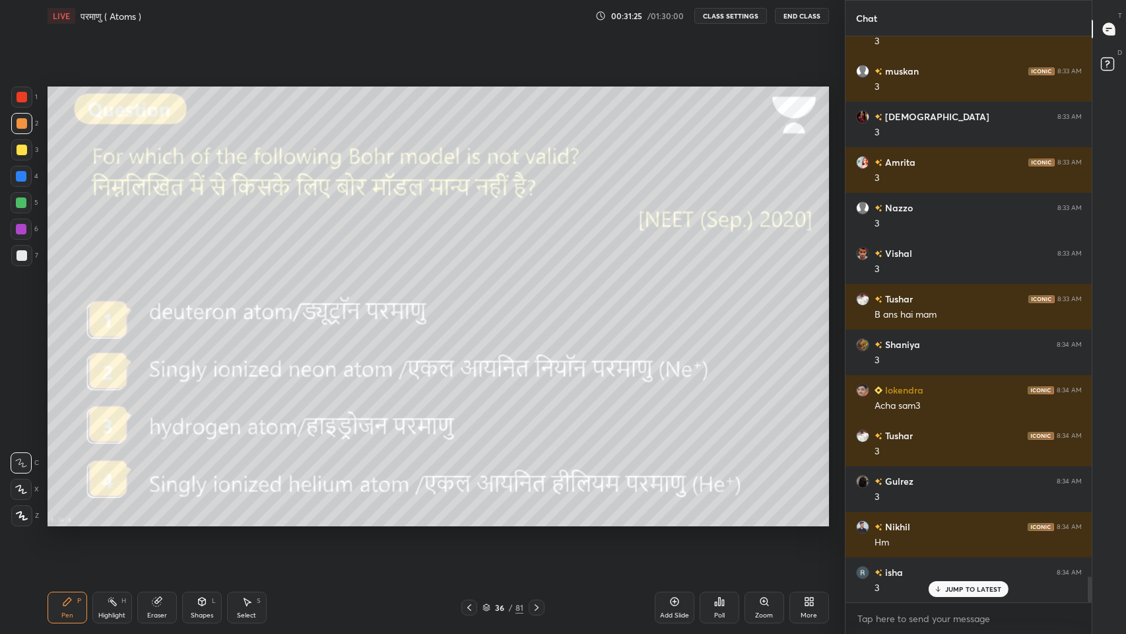
click at [957, 521] on p "JUMP TO LATEST" at bounding box center [973, 589] width 57 height 8
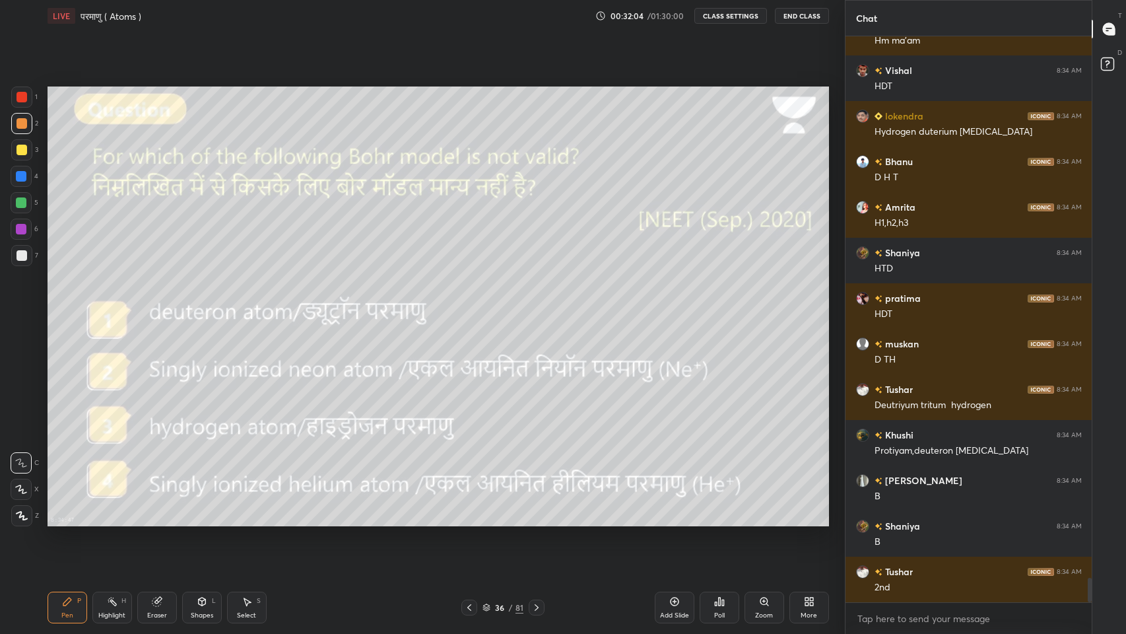
scroll to position [12685, 0]
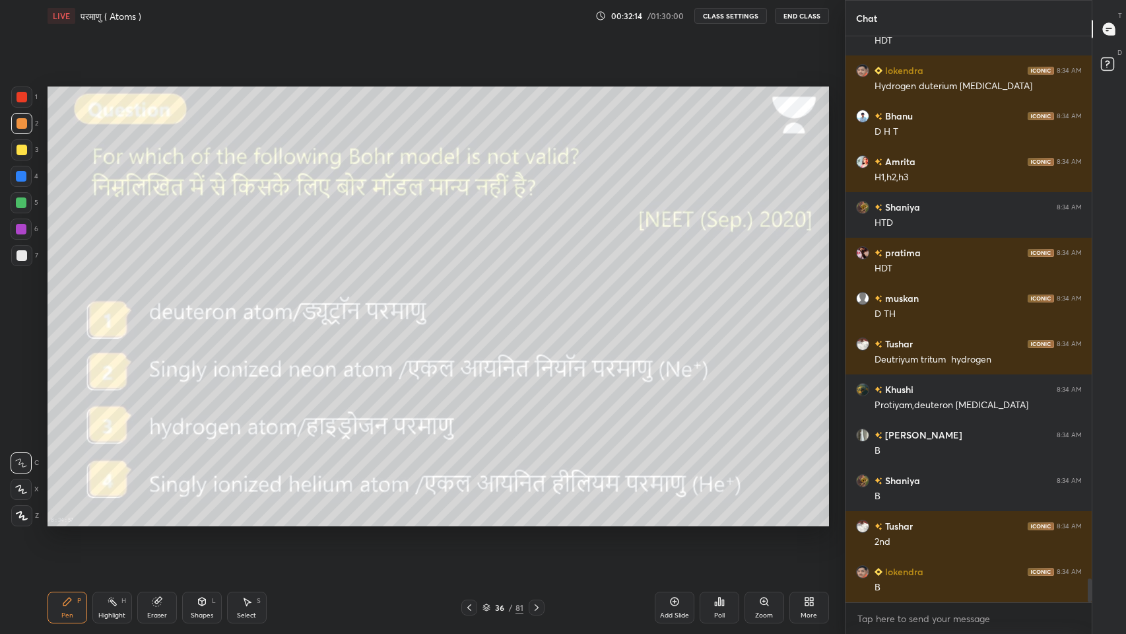
click at [541, 521] on icon at bounding box center [536, 607] width 11 height 11
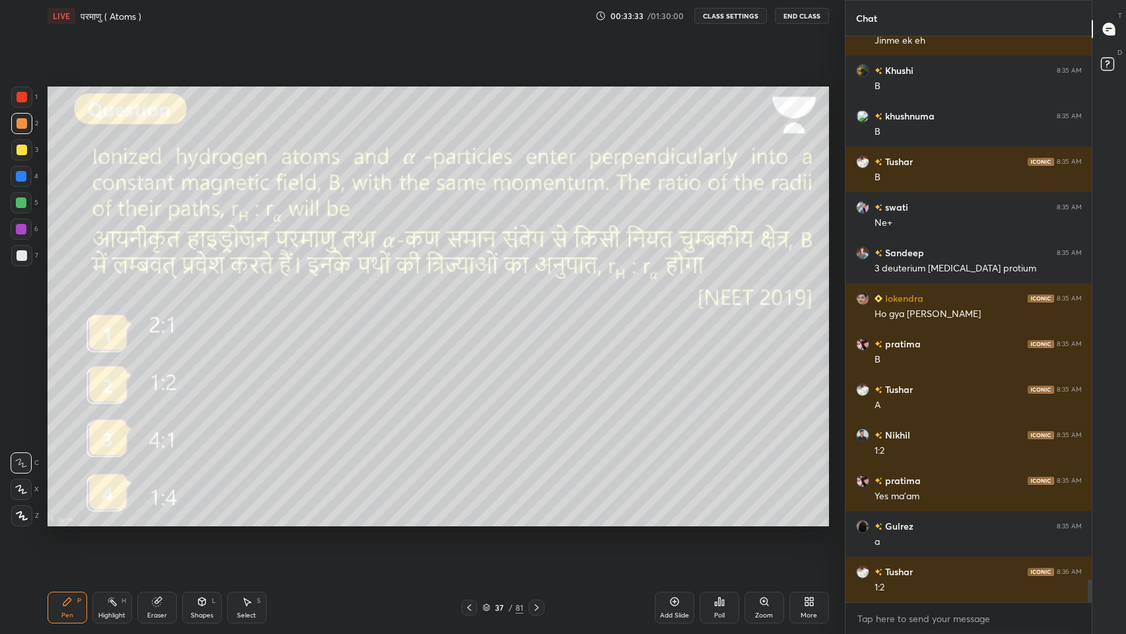
scroll to position [13414, 0]
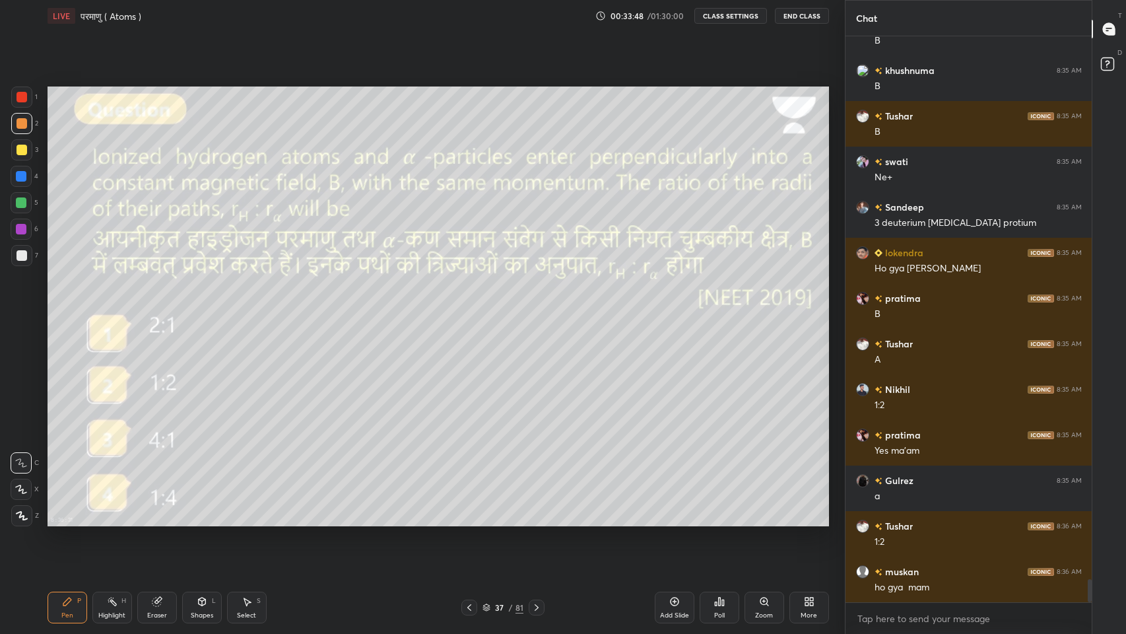
click at [18, 257] on div at bounding box center [22, 255] width 11 height 11
click at [163, 521] on div "Eraser" at bounding box center [157, 607] width 40 height 32
click at [59, 521] on div "Pen P" at bounding box center [68, 607] width 40 height 32
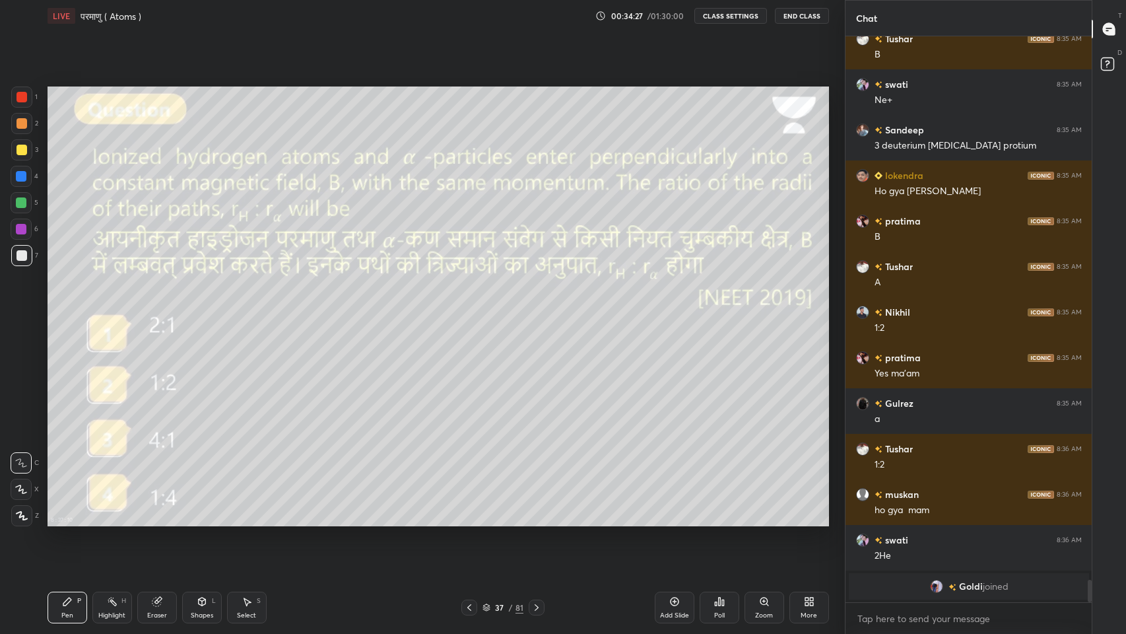
scroll to position [12190, 0]
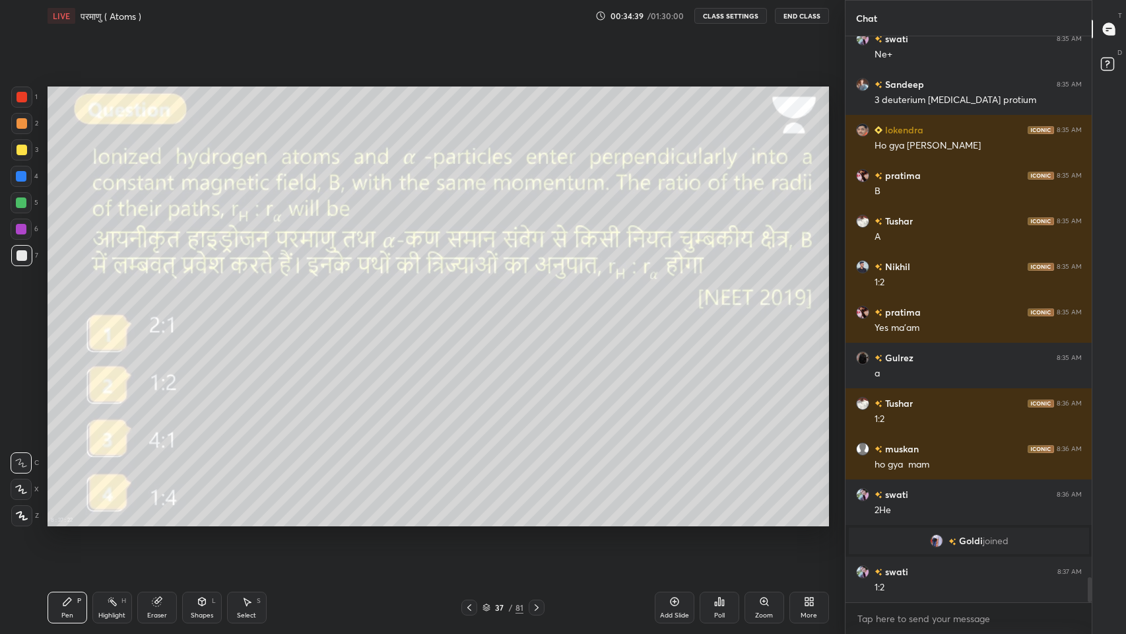
click at [472, 521] on icon at bounding box center [469, 607] width 11 height 11
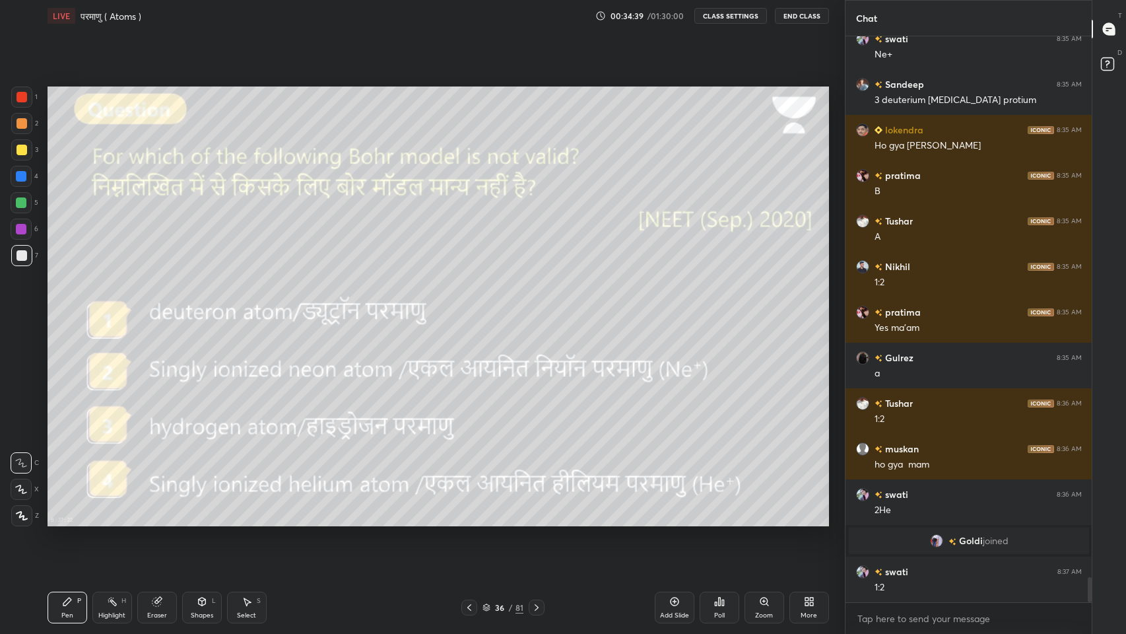
click at [469, 521] on icon at bounding box center [469, 607] width 11 height 11
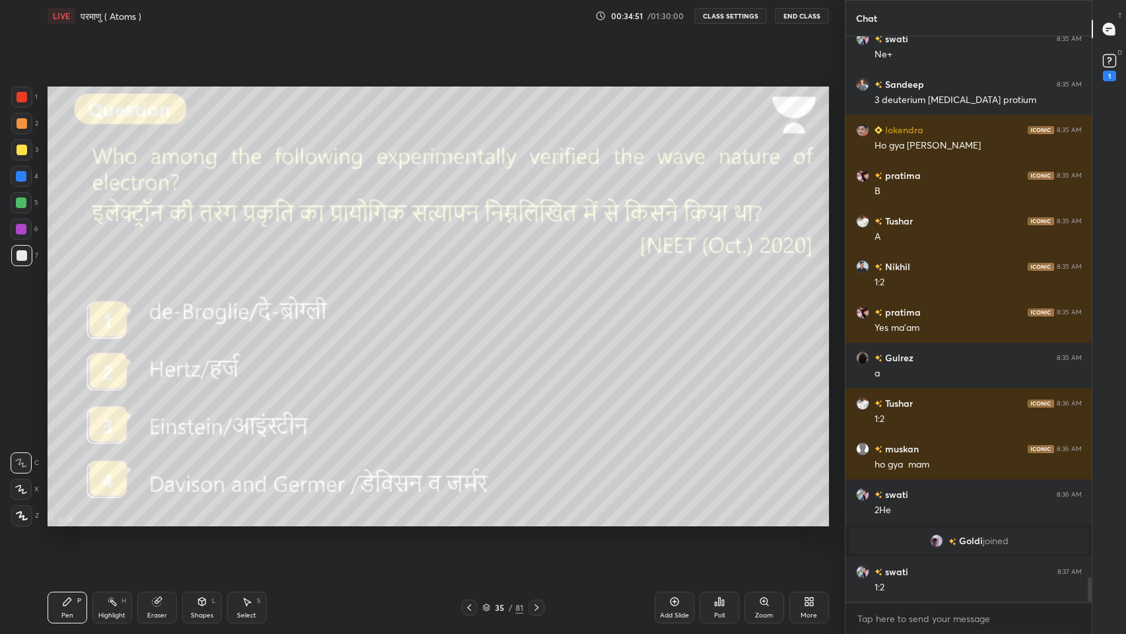
scroll to position [12247, 0]
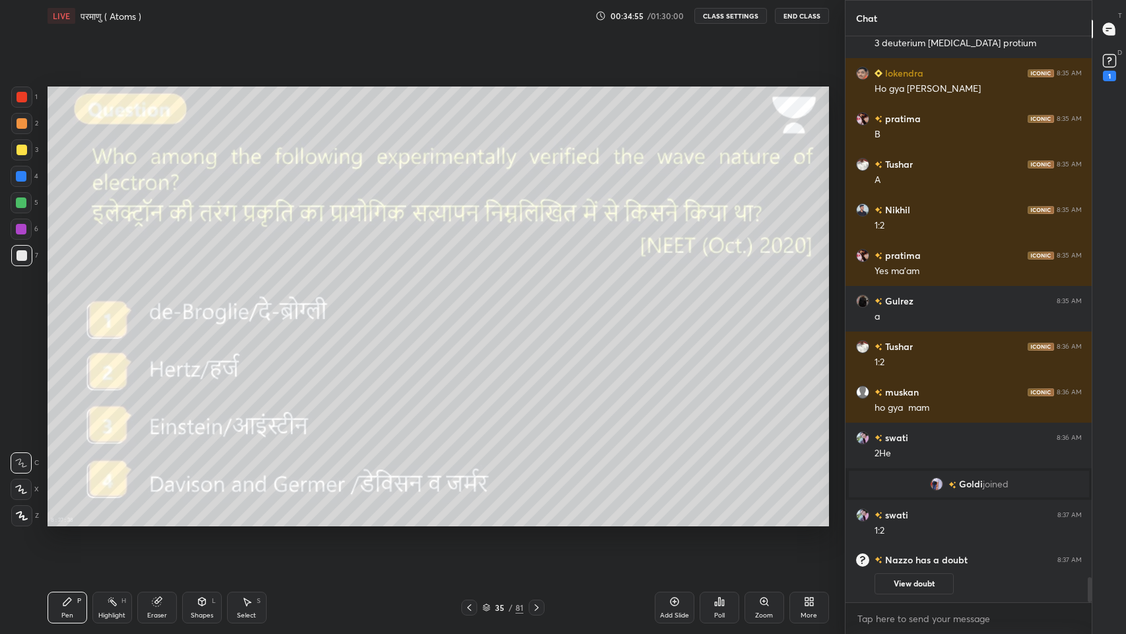
click at [909, 521] on button "View doubt" at bounding box center [914, 583] width 79 height 21
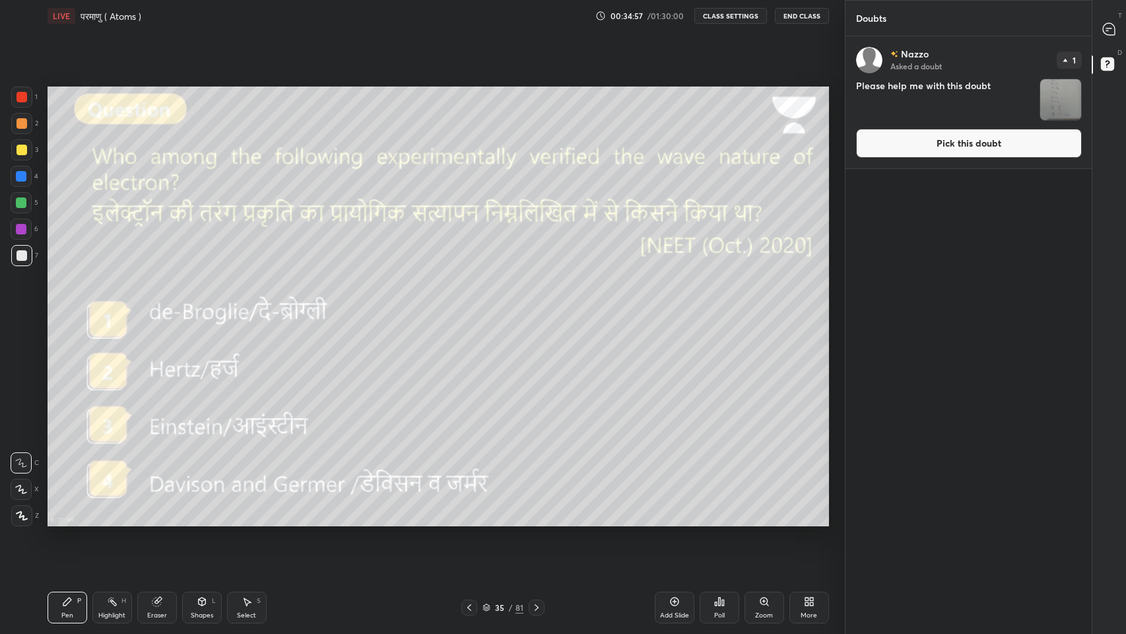
click at [1056, 104] on img "grid" at bounding box center [1060, 99] width 41 height 41
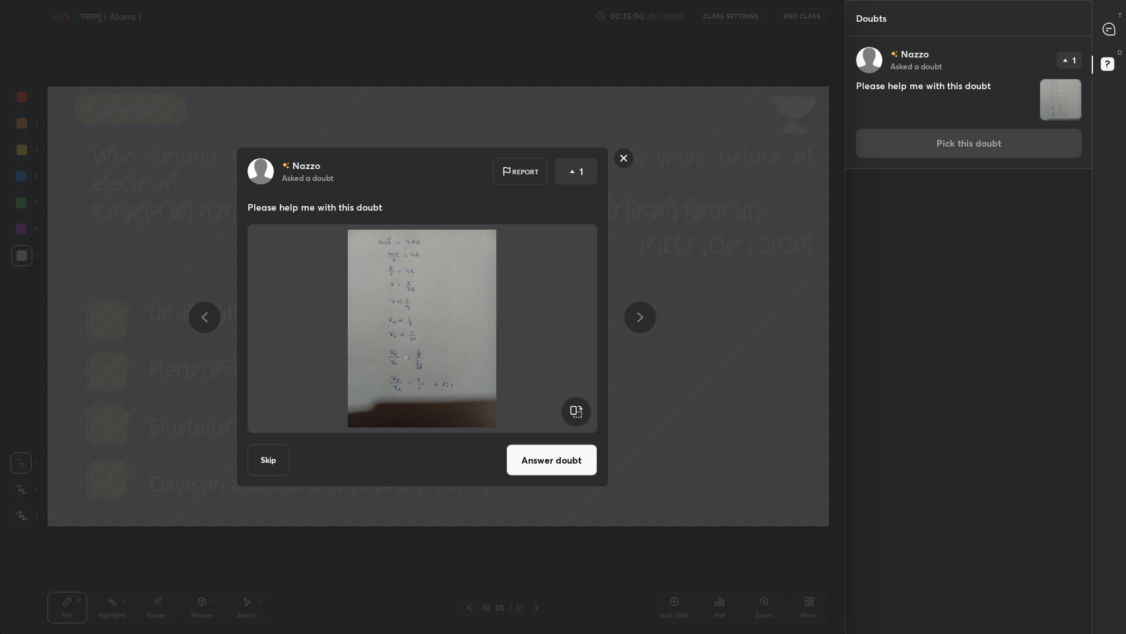
click at [615, 160] on rect at bounding box center [623, 158] width 20 height 20
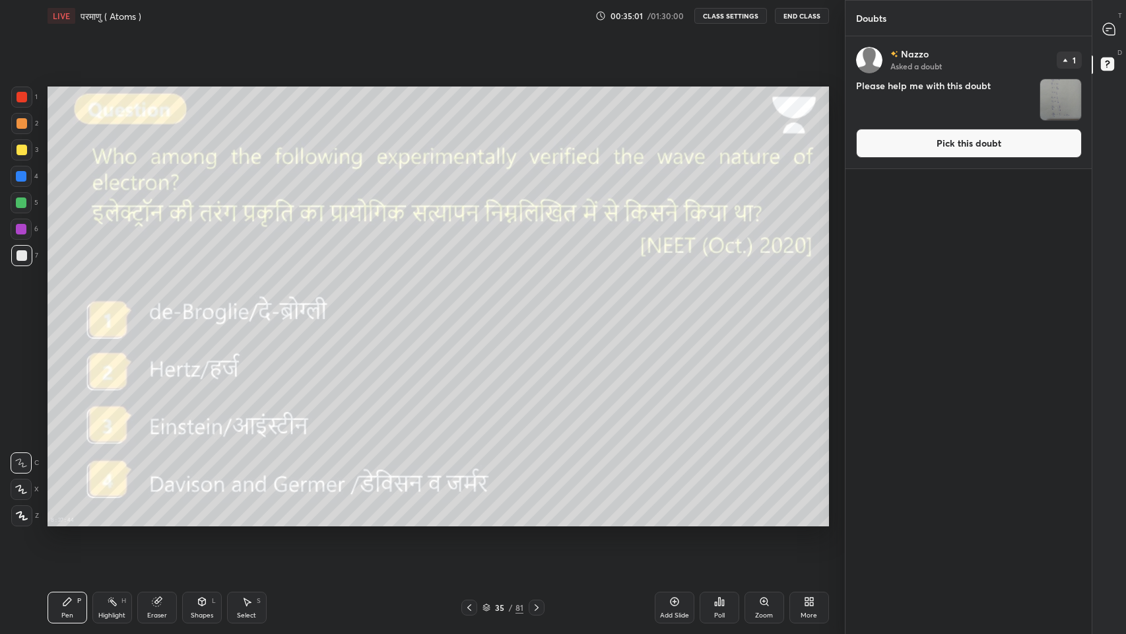
click at [814, 521] on div "More" at bounding box center [809, 615] width 17 height 7
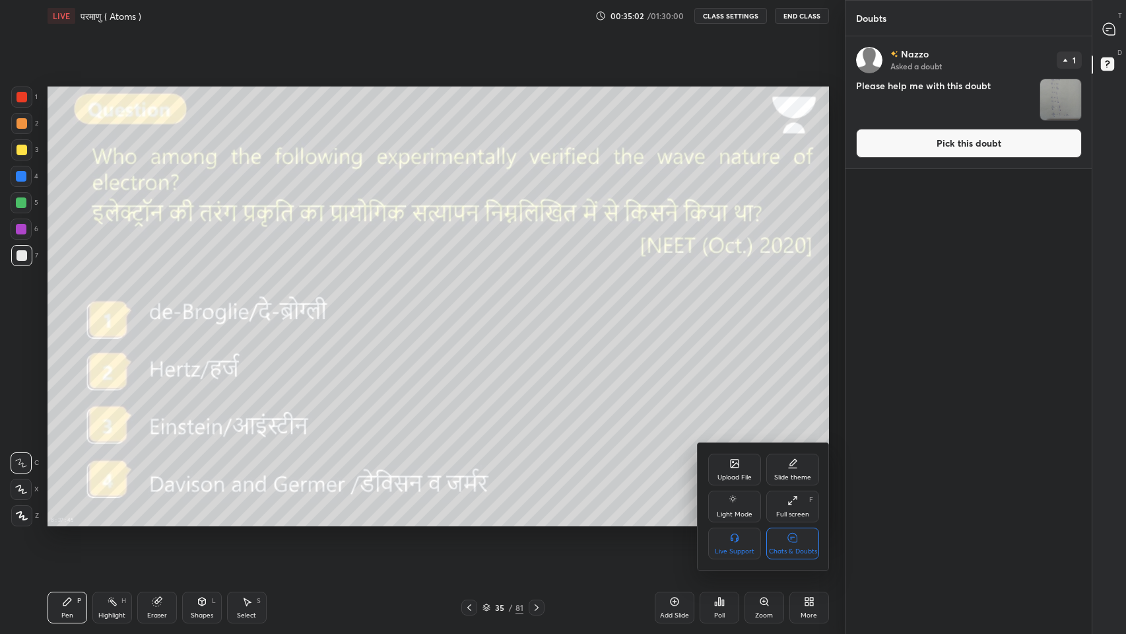
click at [799, 521] on div "Chats & Doubts" at bounding box center [792, 543] width 53 height 32
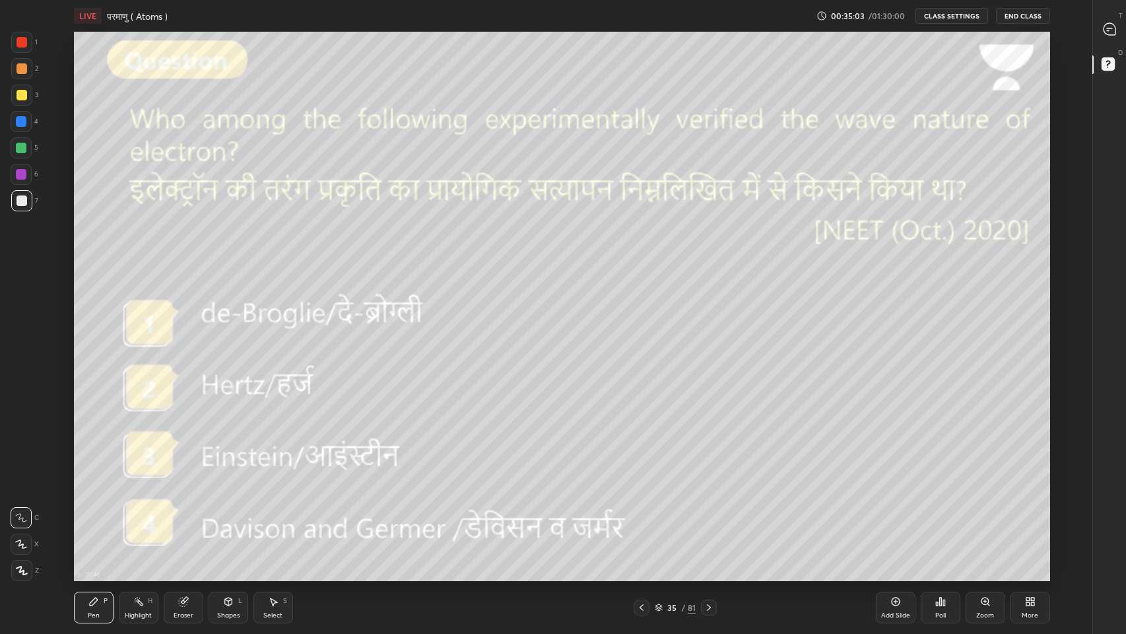
scroll to position [549, 1039]
click at [709, 521] on icon at bounding box center [709, 607] width 11 height 11
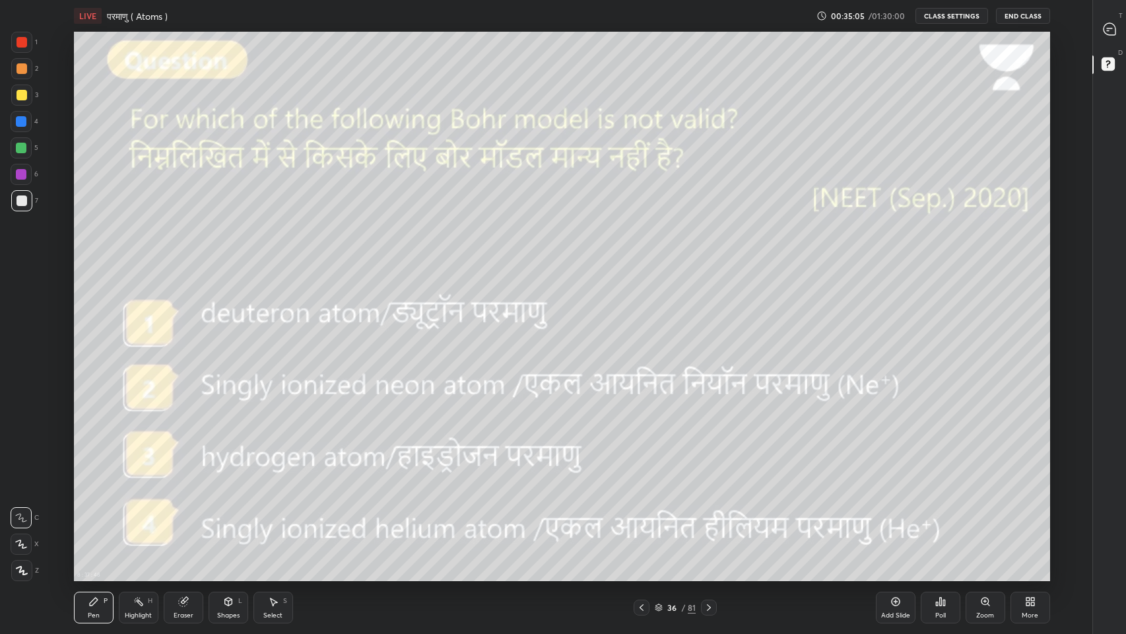
click at [642, 521] on icon at bounding box center [641, 607] width 11 height 11
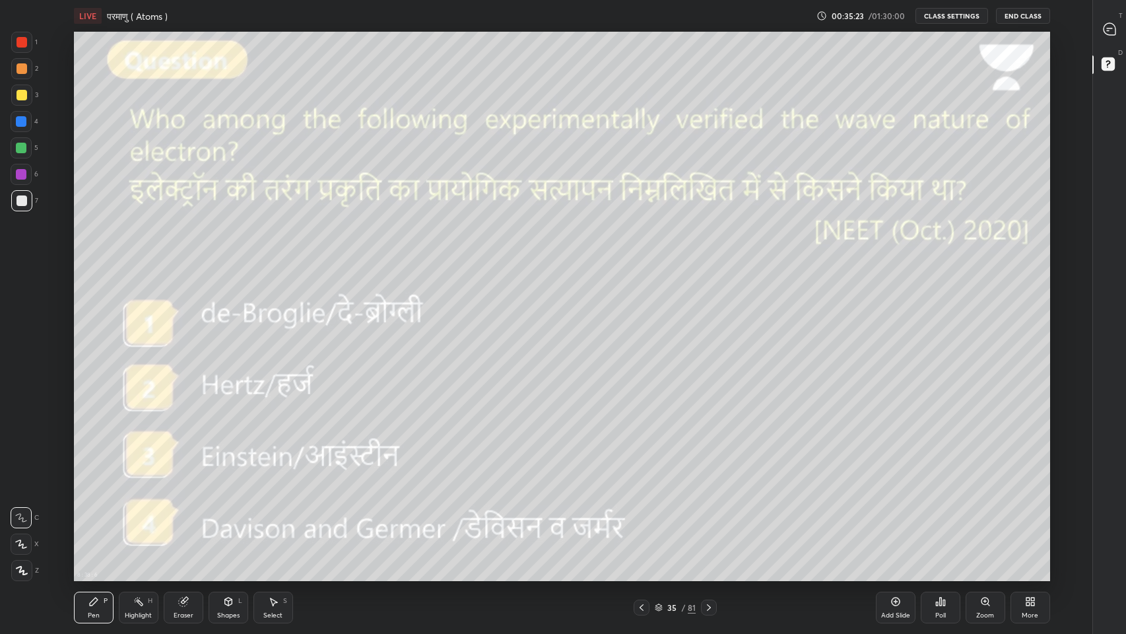
click at [712, 521] on icon at bounding box center [709, 607] width 11 height 11
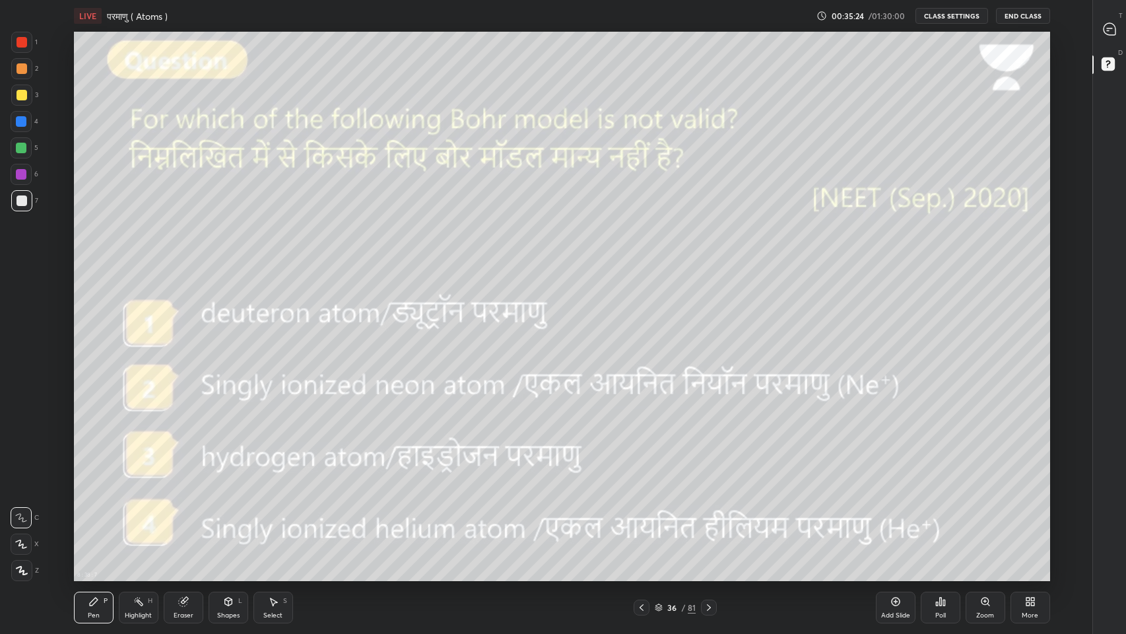
click at [708, 521] on icon at bounding box center [709, 607] width 4 height 7
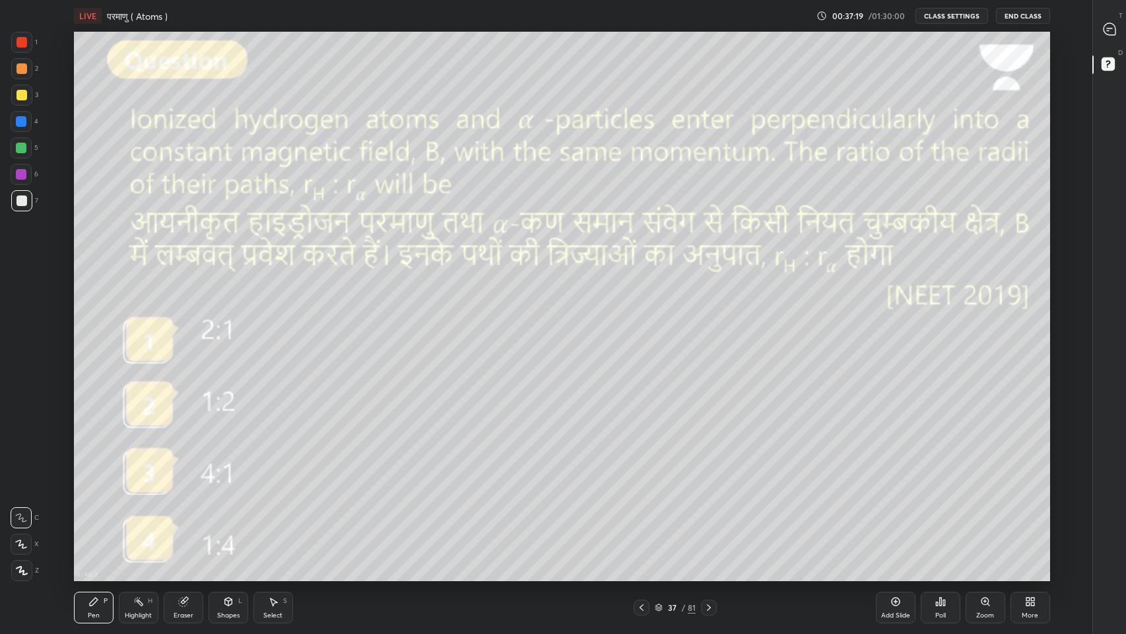
click at [22, 92] on div at bounding box center [22, 95] width 11 height 11
click at [1107, 67] on icon at bounding box center [1107, 67] width 1 height 1
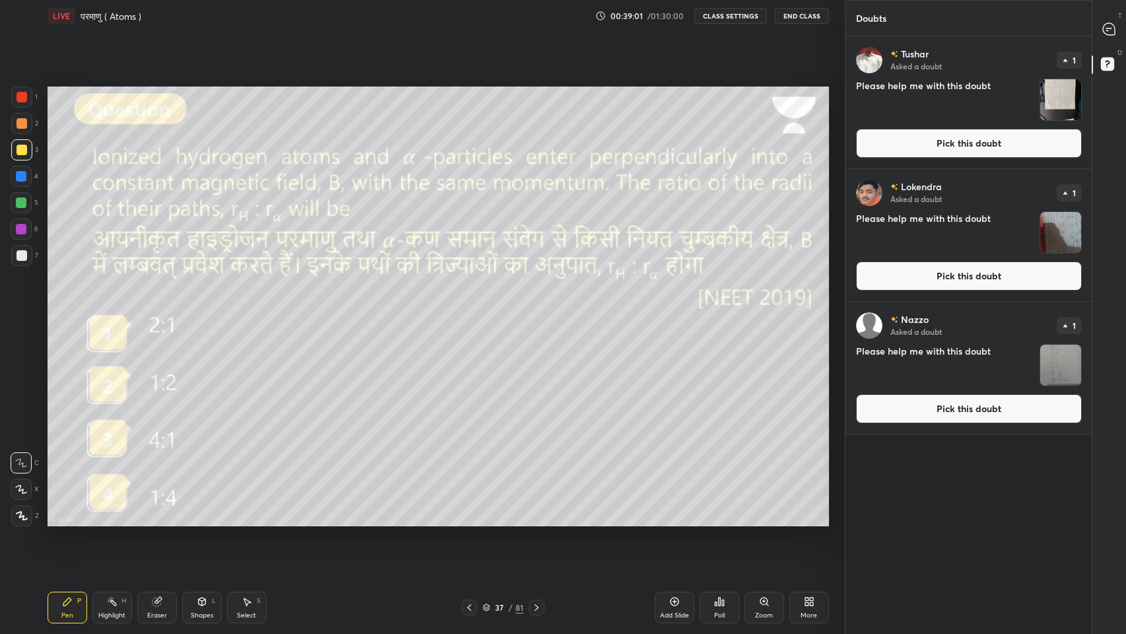
scroll to position [65466, 65223]
click at [1061, 97] on img "grid" at bounding box center [1060, 99] width 41 height 41
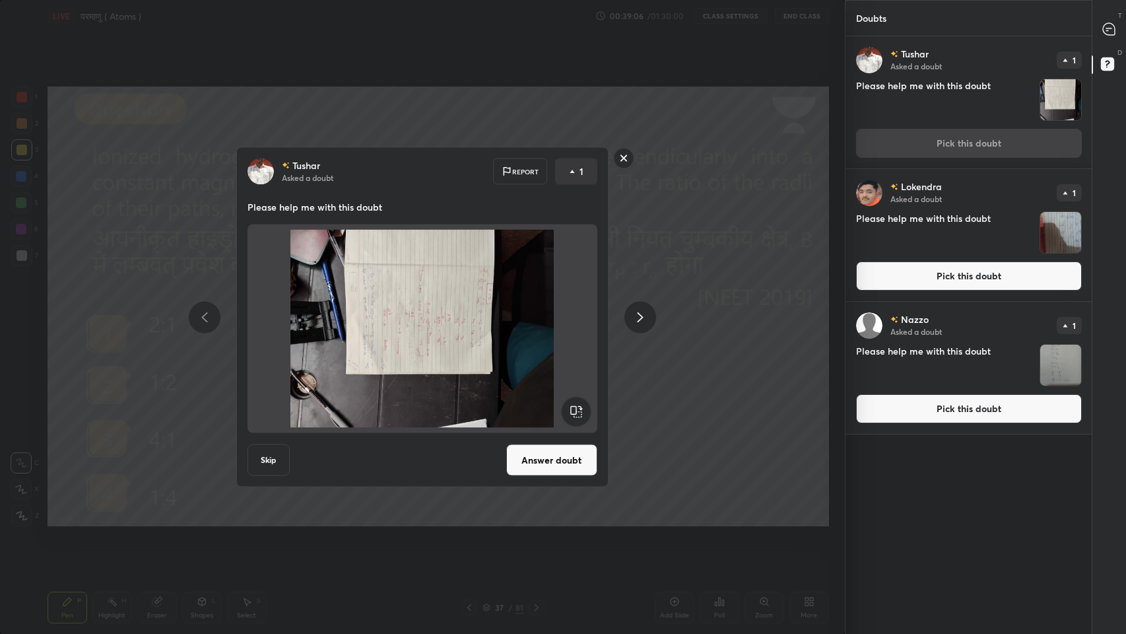
click at [1069, 361] on img "grid" at bounding box center [1060, 365] width 41 height 41
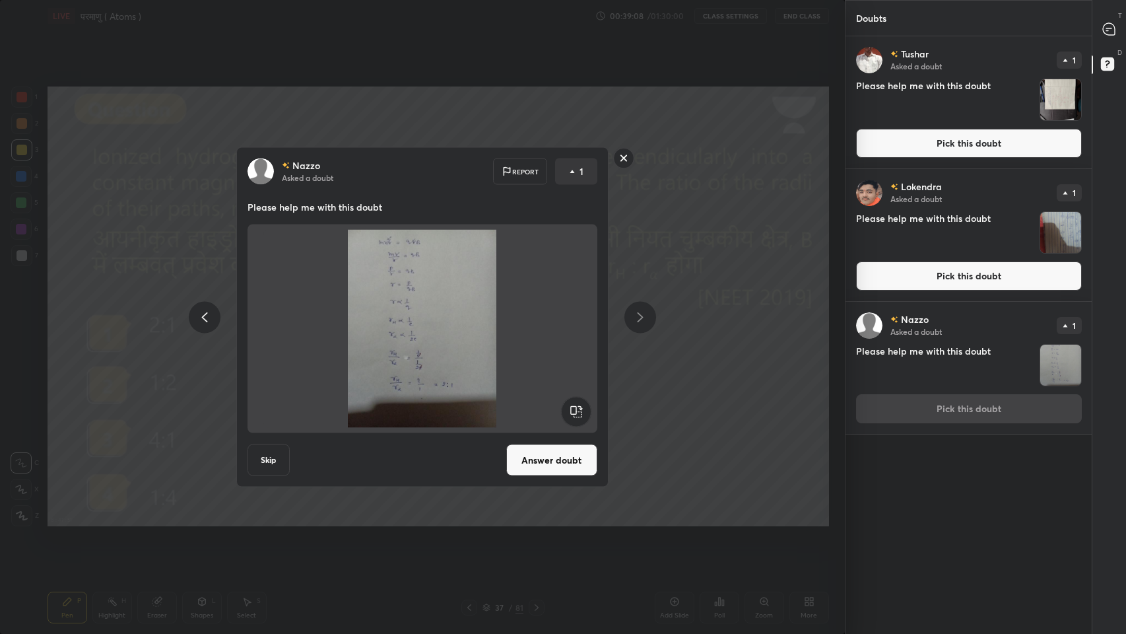
click at [623, 158] on rect at bounding box center [623, 158] width 20 height 20
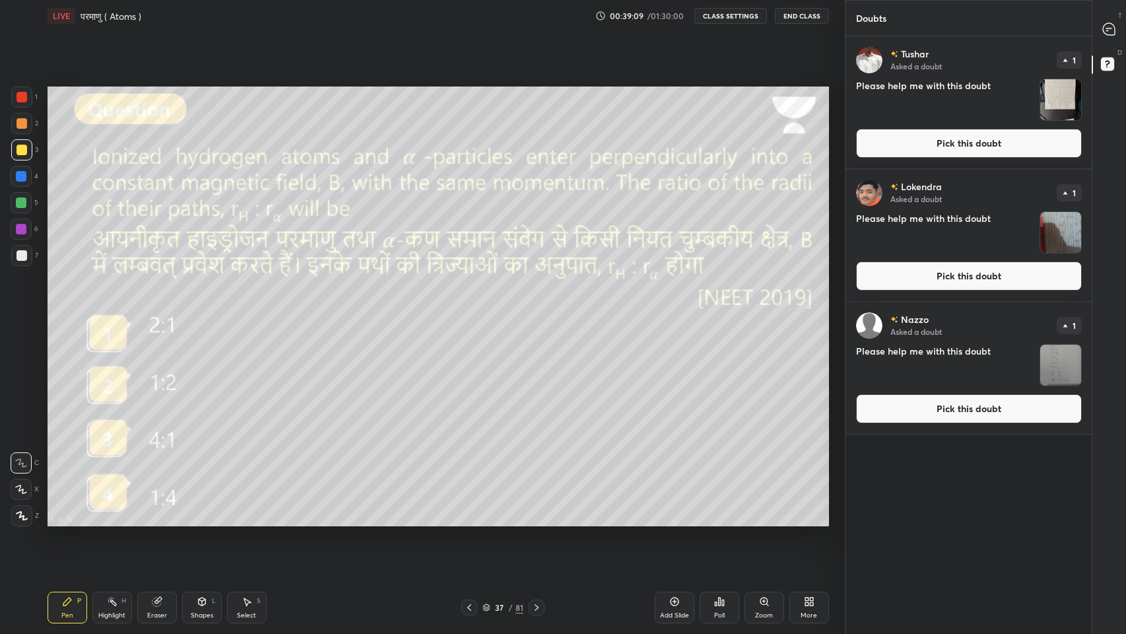
click at [1050, 229] on img "grid" at bounding box center [1060, 232] width 41 height 41
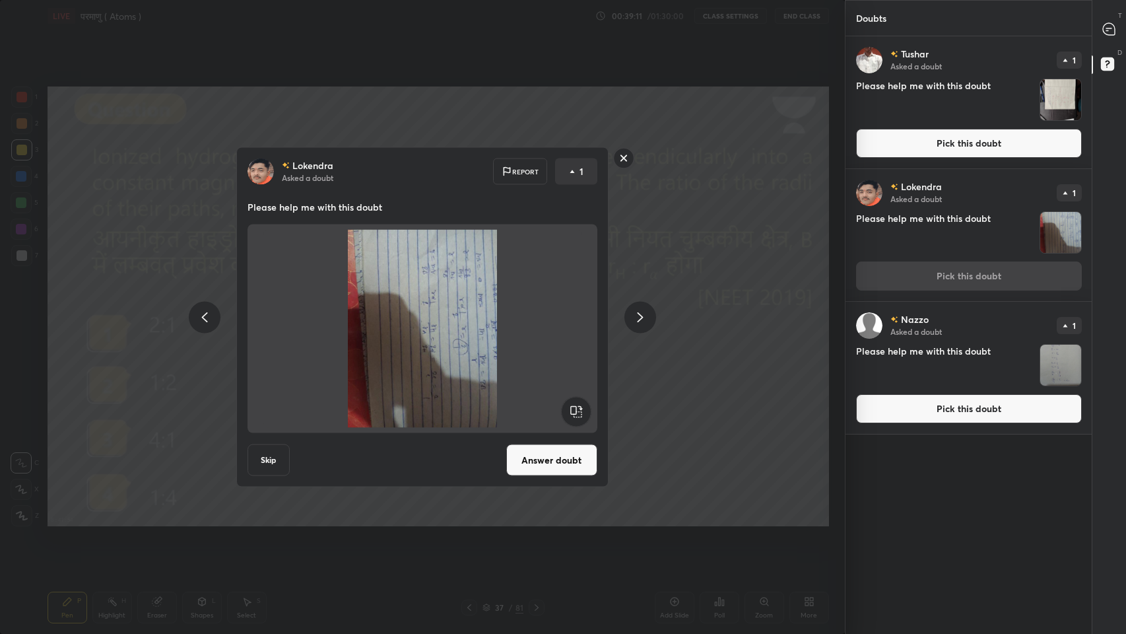
click at [572, 413] on rect at bounding box center [576, 412] width 30 height 30
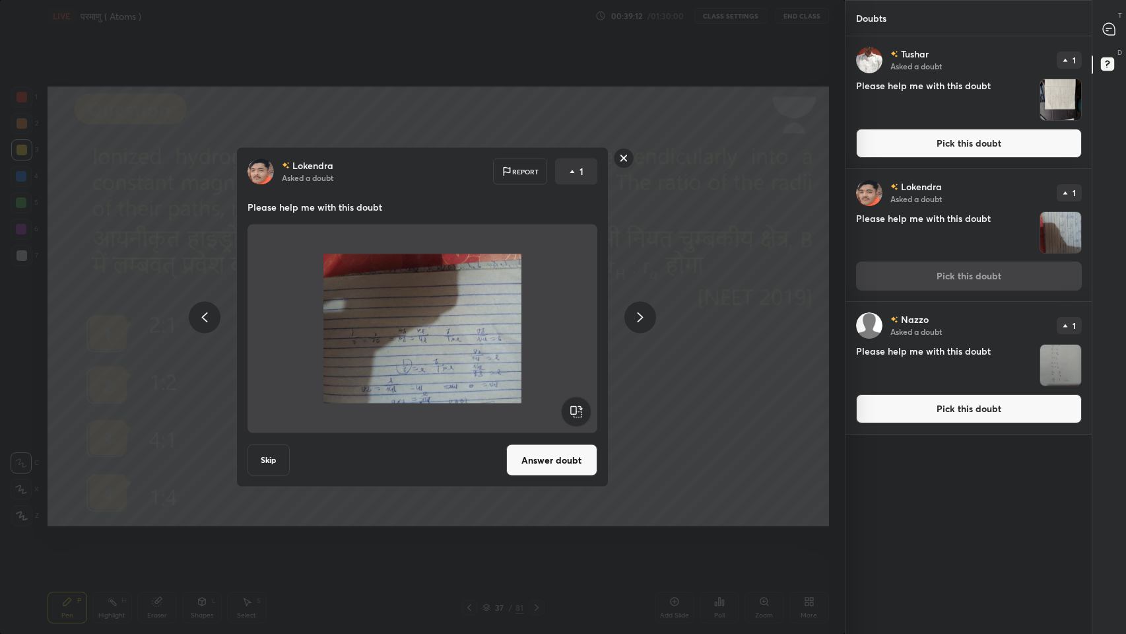
click at [576, 411] on rect at bounding box center [576, 412] width 30 height 30
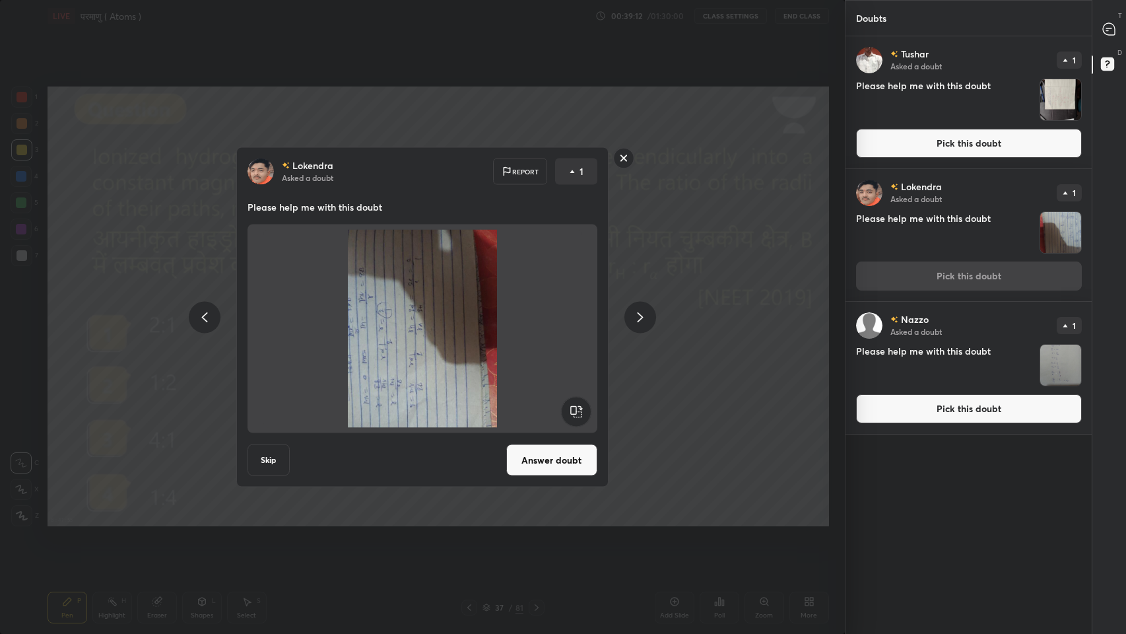
click at [573, 409] on rect at bounding box center [576, 412] width 30 height 30
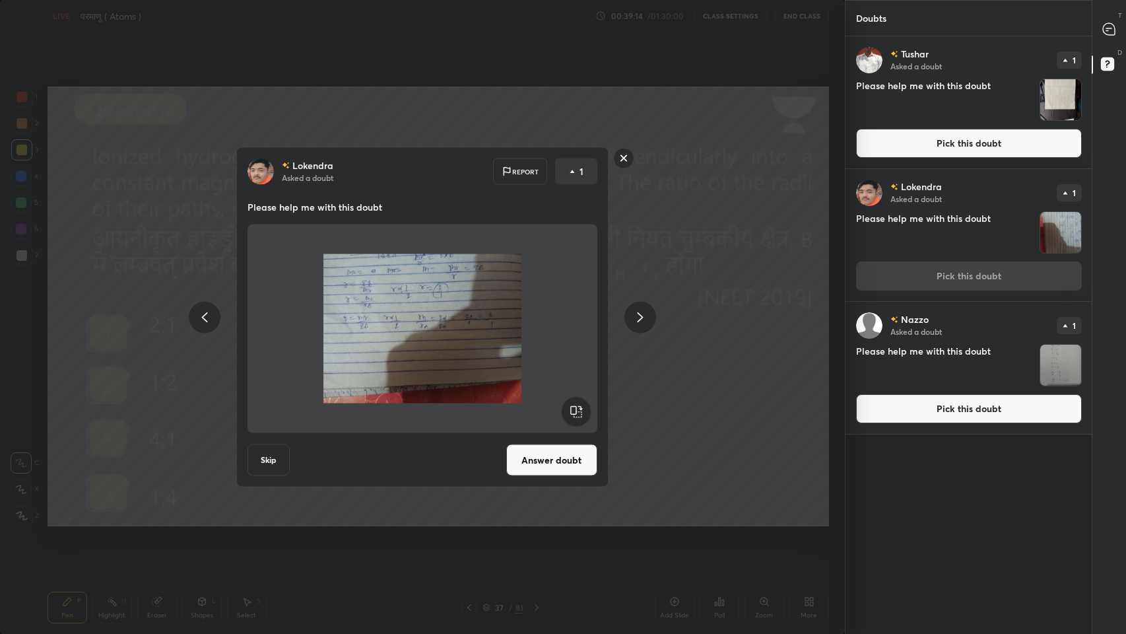
click at [623, 158] on rect at bounding box center [623, 158] width 20 height 20
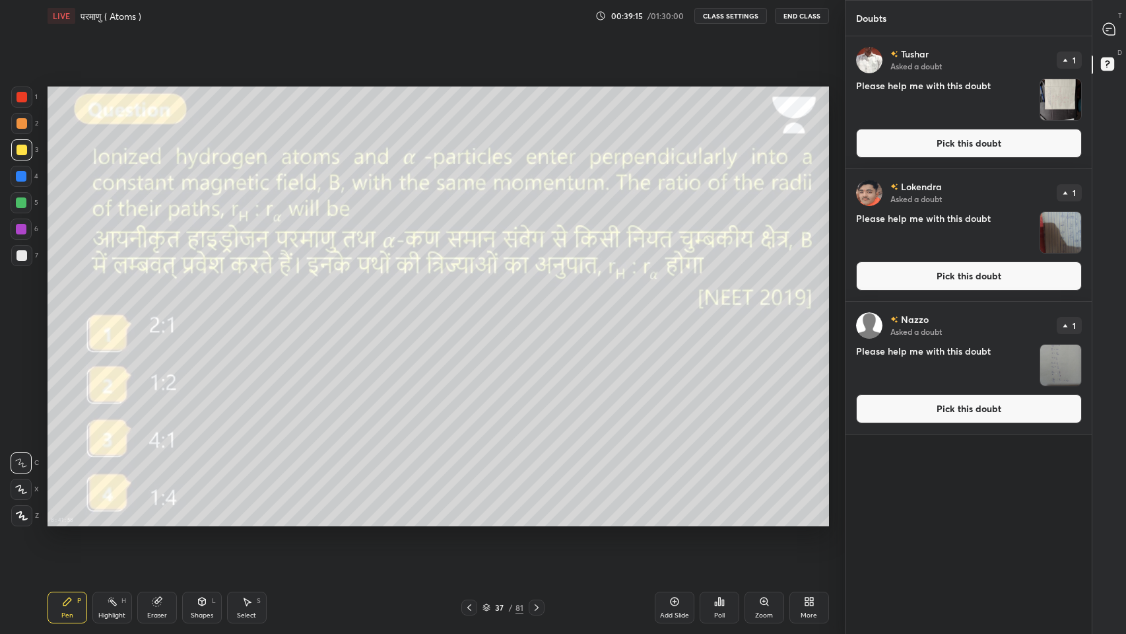
click at [1044, 103] on img "grid" at bounding box center [1060, 99] width 41 height 41
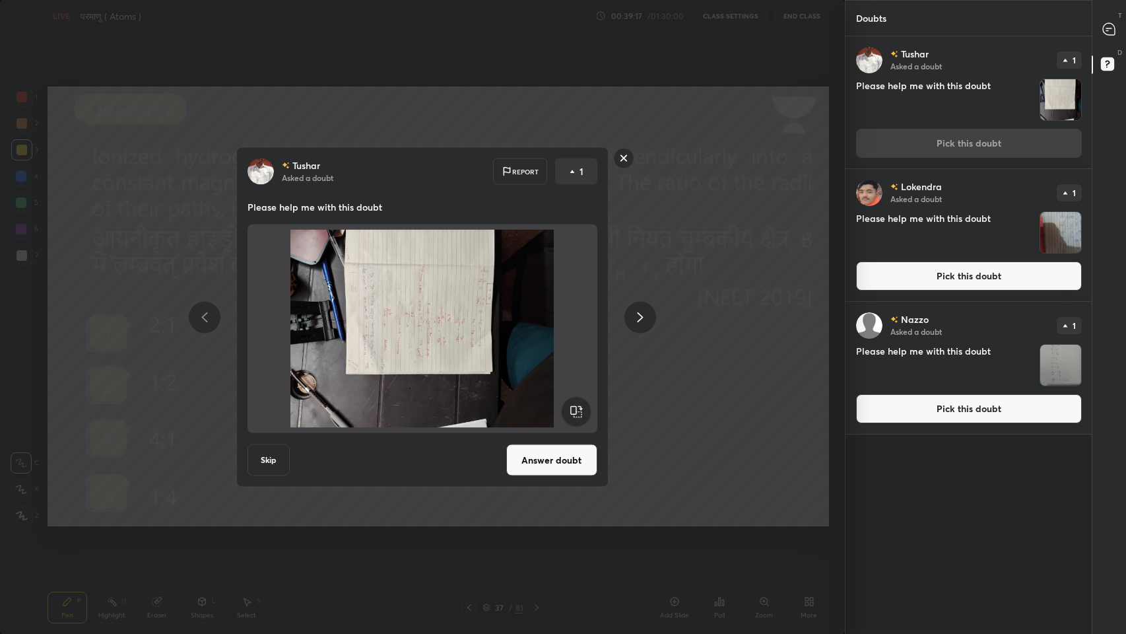
click at [576, 407] on rect at bounding box center [576, 412] width 30 height 30
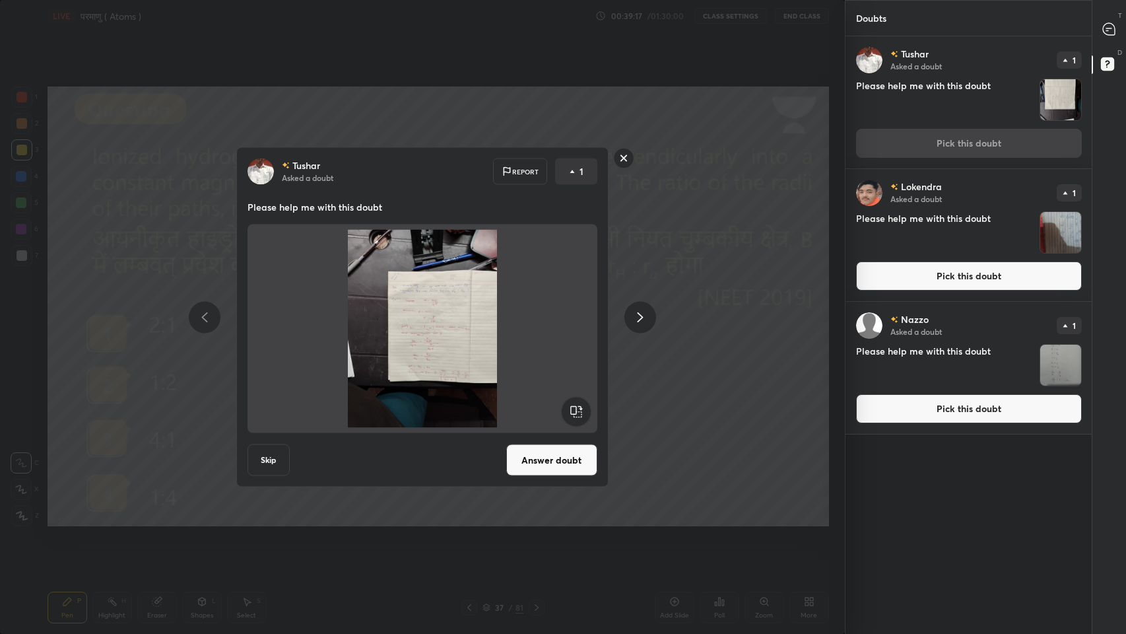
click at [576, 400] on rect at bounding box center [576, 412] width 30 height 30
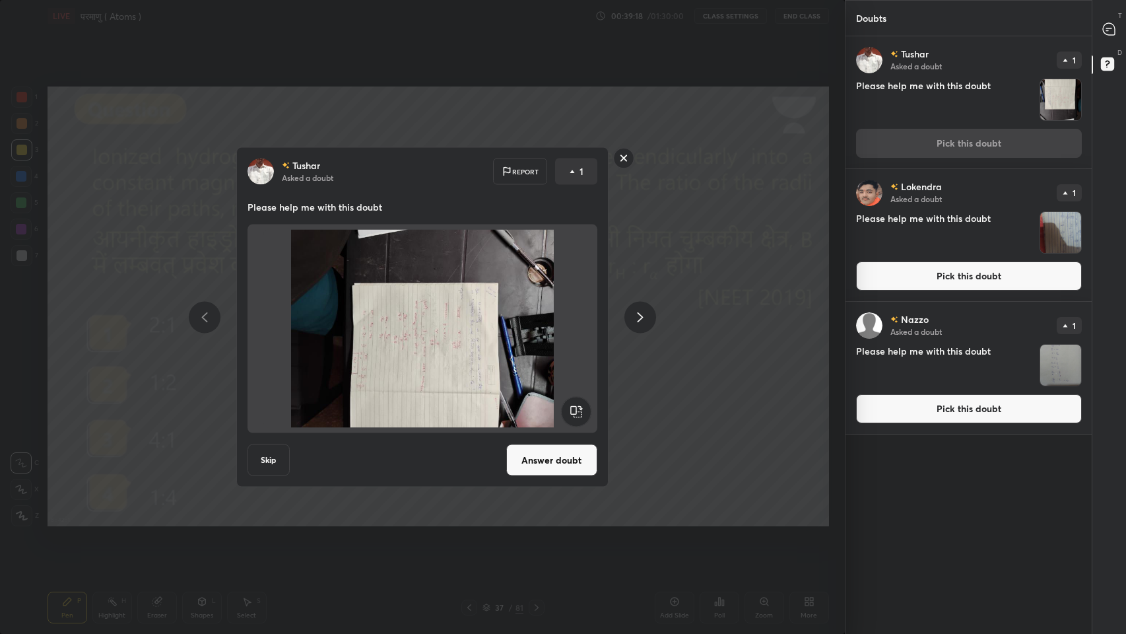
click at [576, 409] on rect at bounding box center [576, 412] width 30 height 30
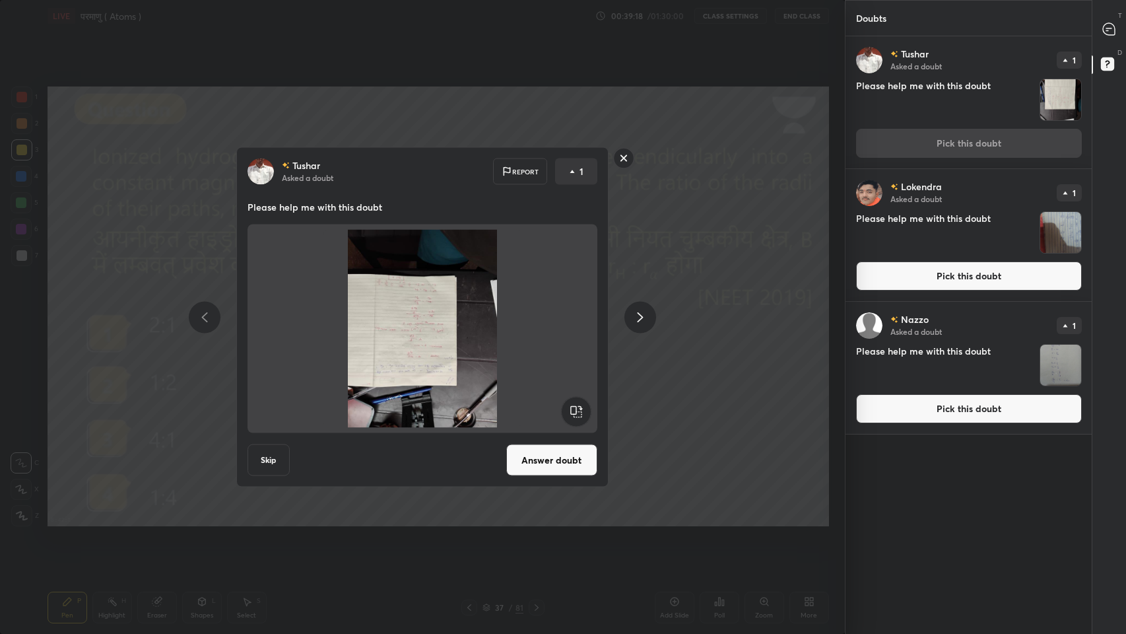
click at [570, 415] on rect at bounding box center [576, 412] width 30 height 30
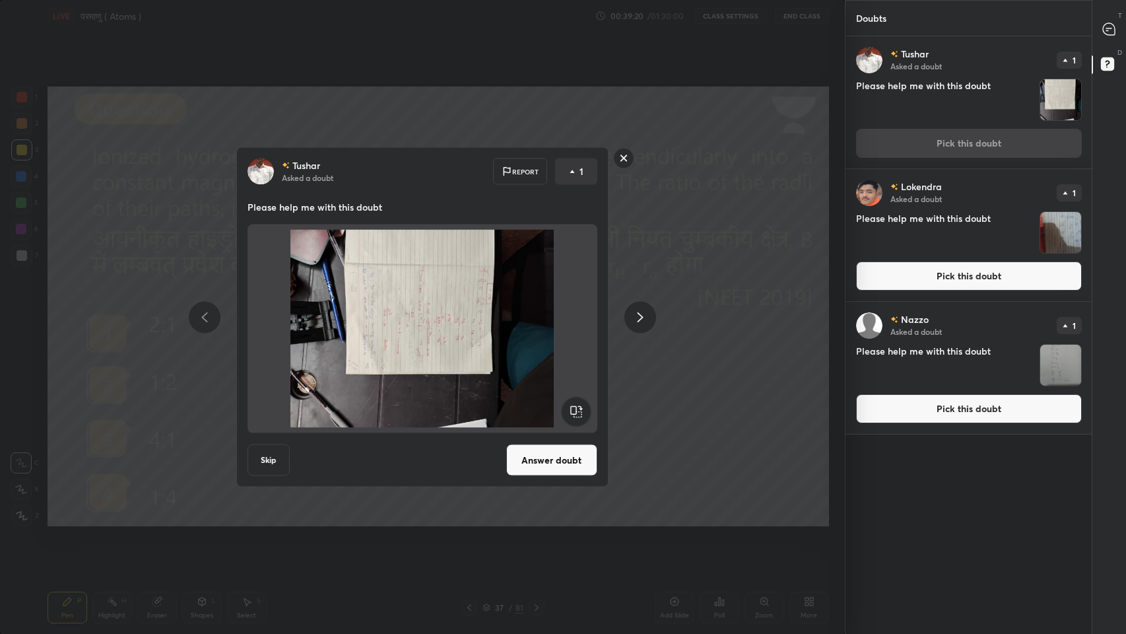
click at [573, 413] on rect at bounding box center [576, 412] width 30 height 30
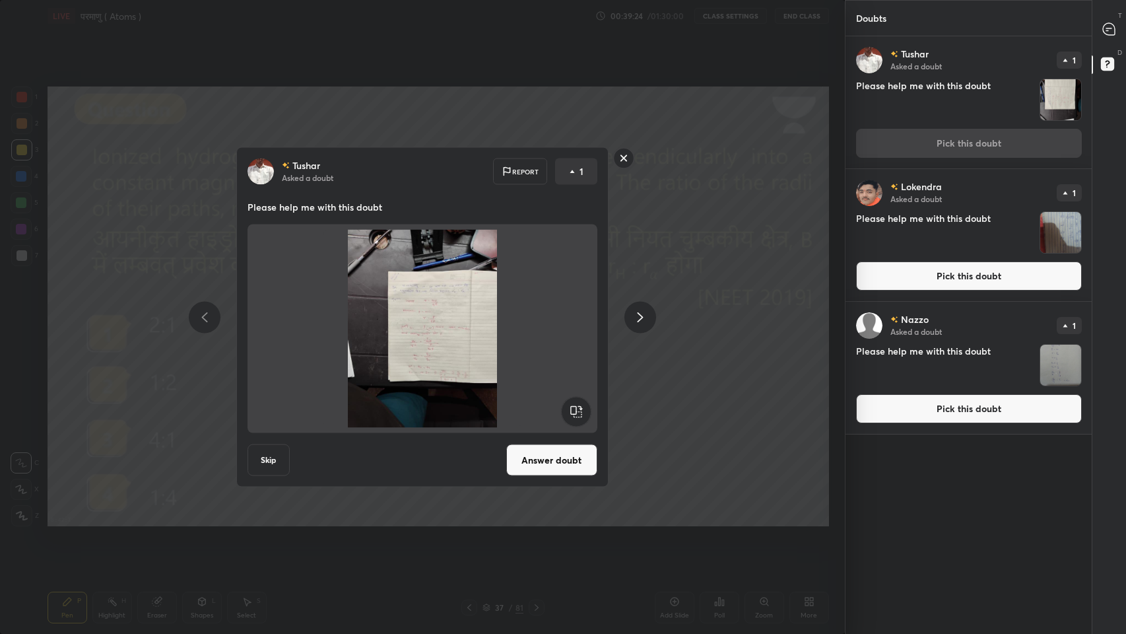
click at [624, 158] on rect at bounding box center [623, 158] width 20 height 20
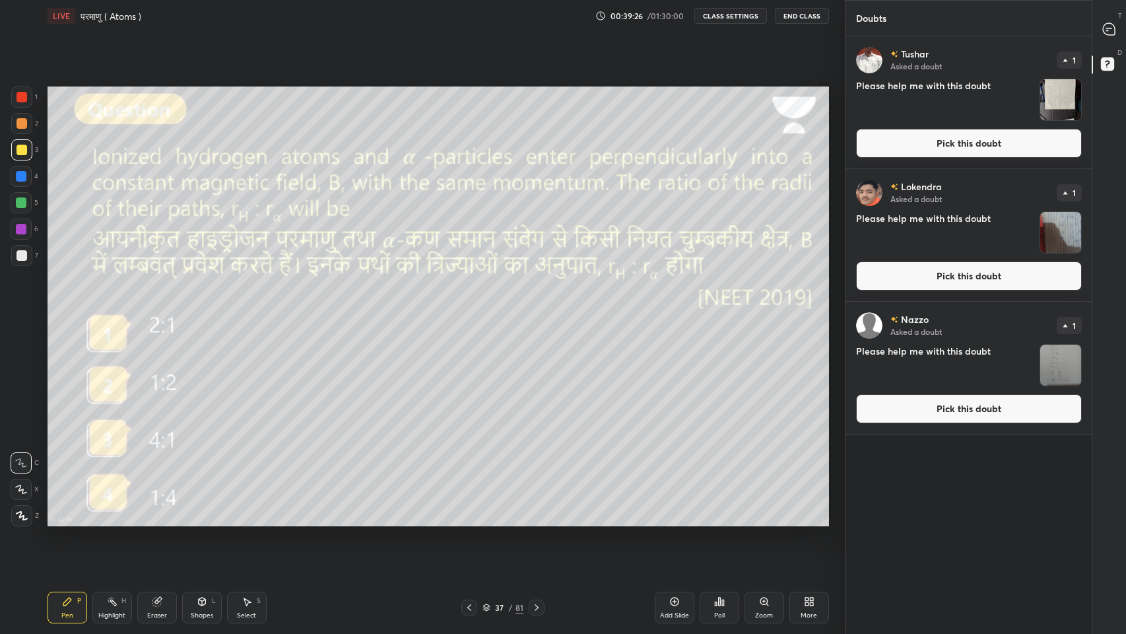
click at [1107, 30] on icon at bounding box center [1107, 30] width 2 height 0
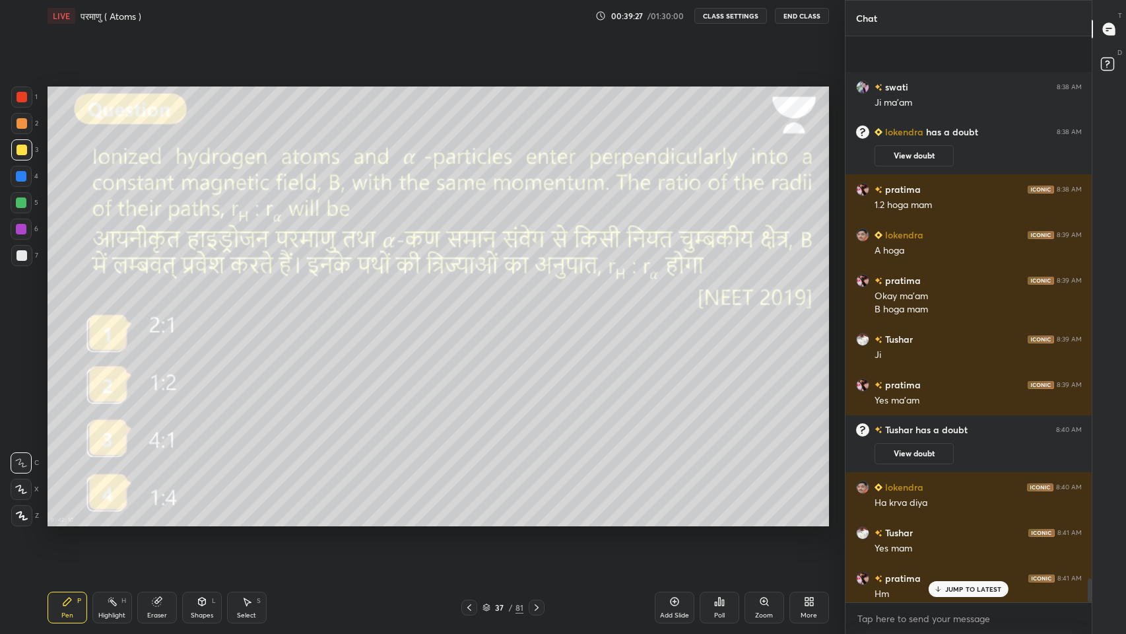
scroll to position [12990, 0]
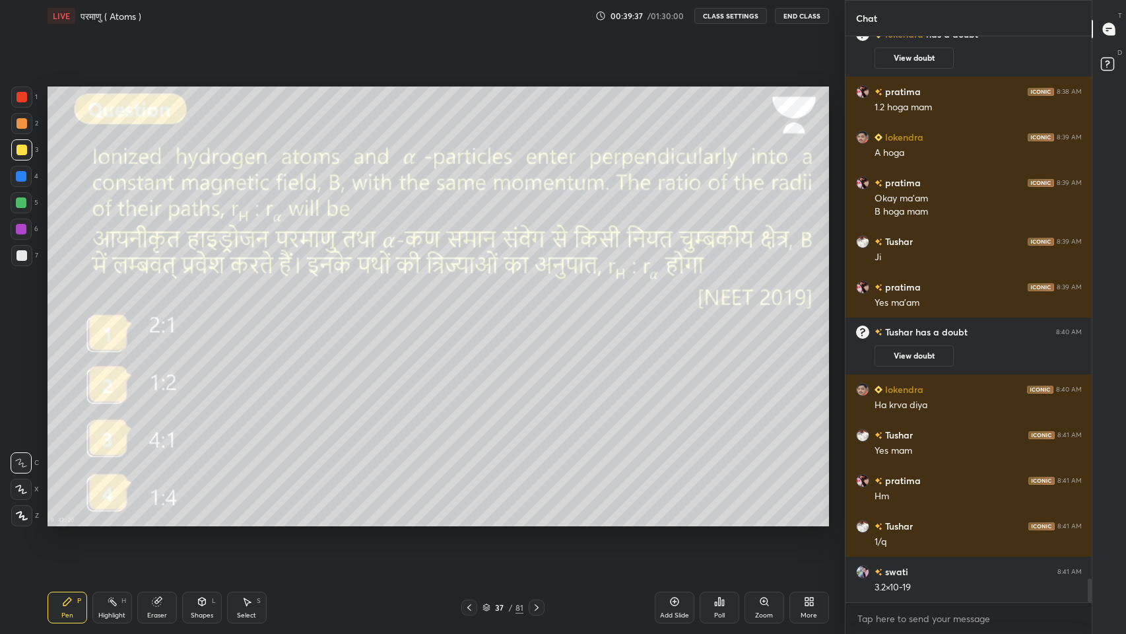
click at [541, 521] on icon at bounding box center [536, 607] width 11 height 11
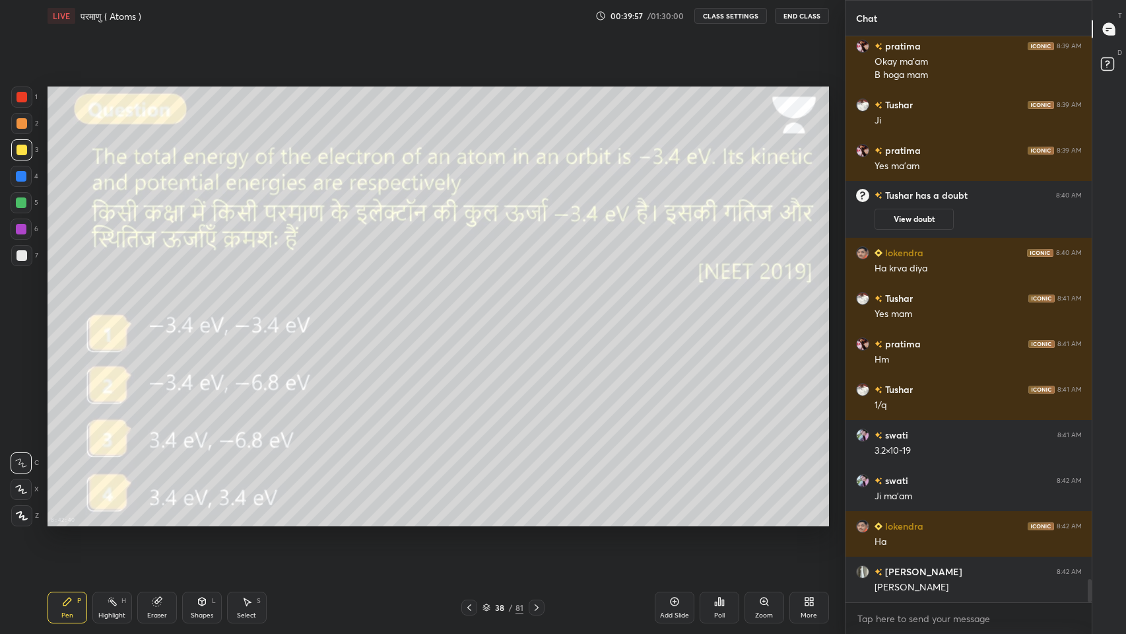
scroll to position [13171, 0]
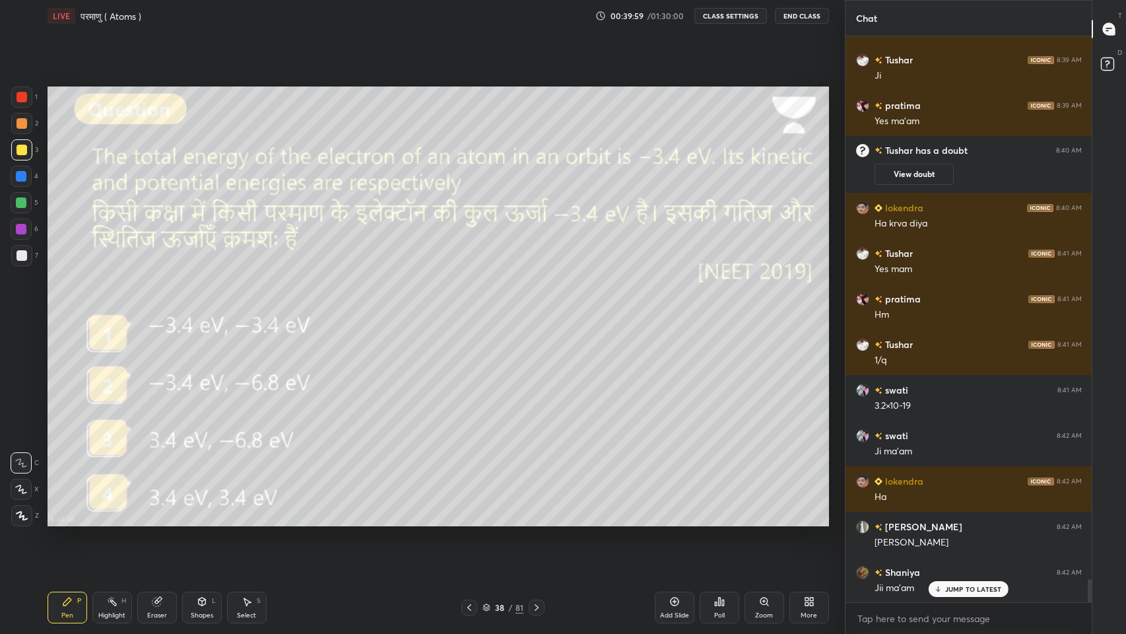
click at [486, 521] on icon at bounding box center [487, 607] width 8 height 8
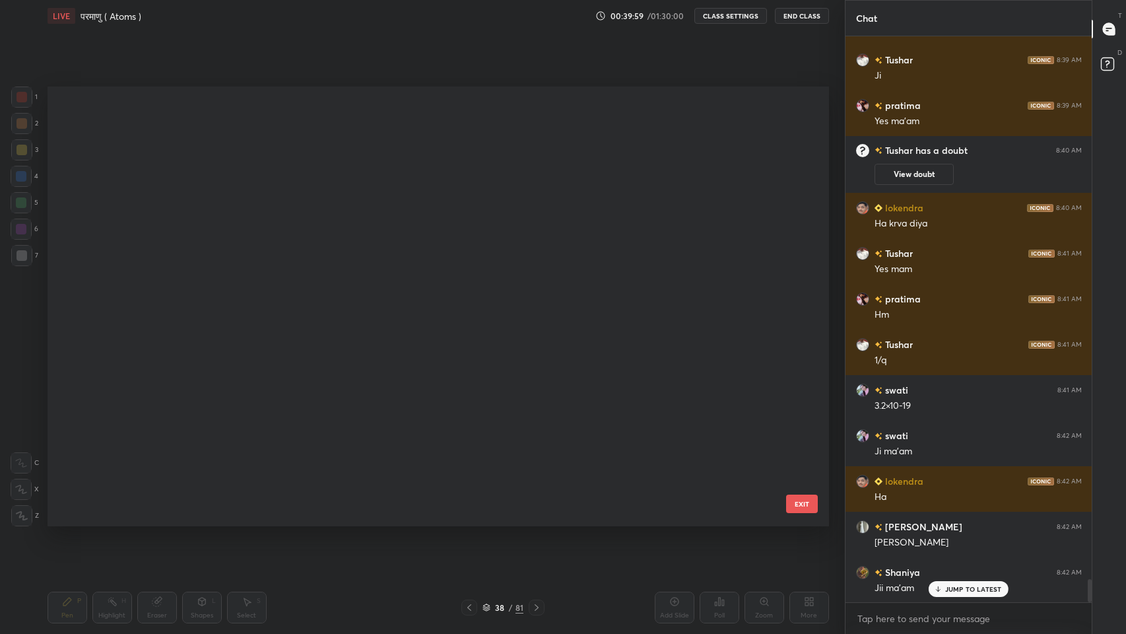
scroll to position [436, 775]
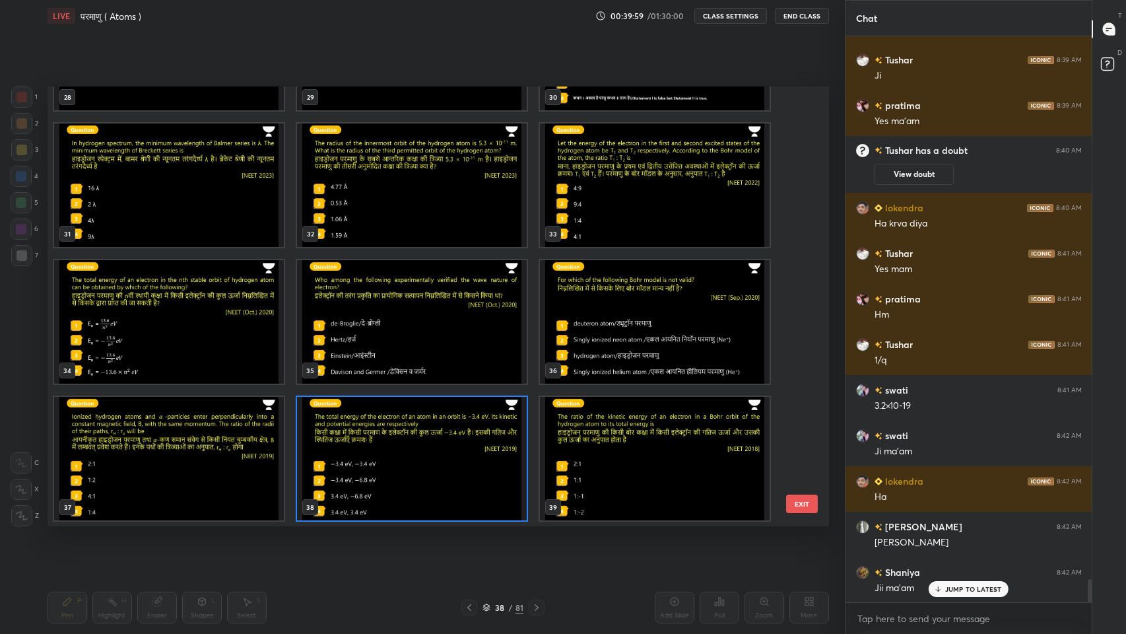
click at [485, 521] on icon at bounding box center [487, 607] width 8 height 8
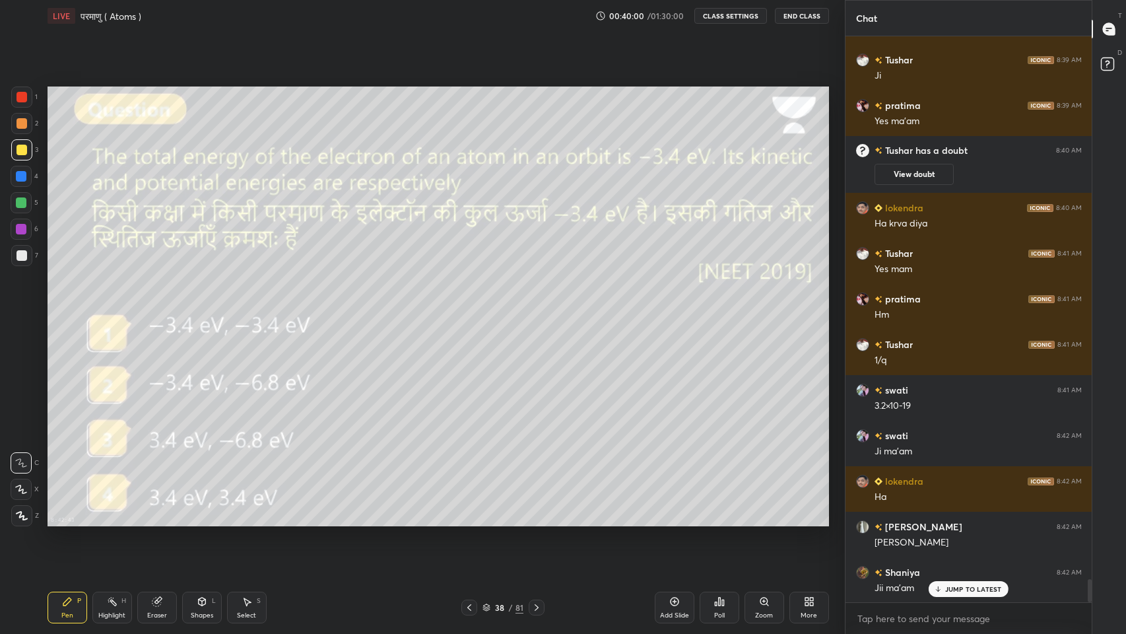
click at [485, 521] on icon at bounding box center [487, 607] width 8 height 8
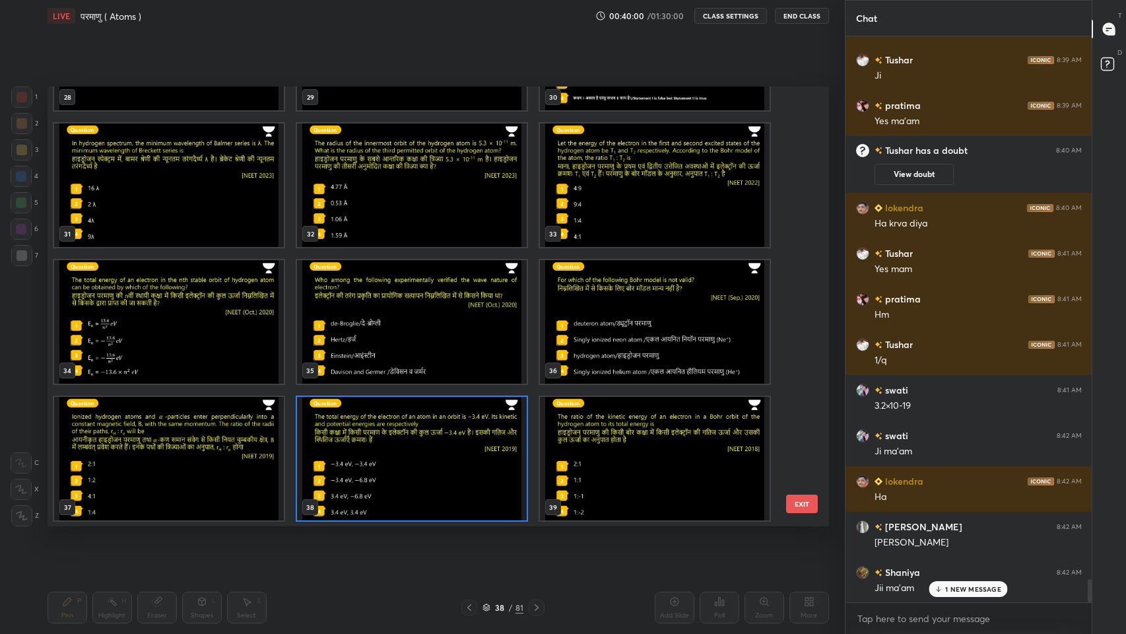
scroll to position [13218, 0]
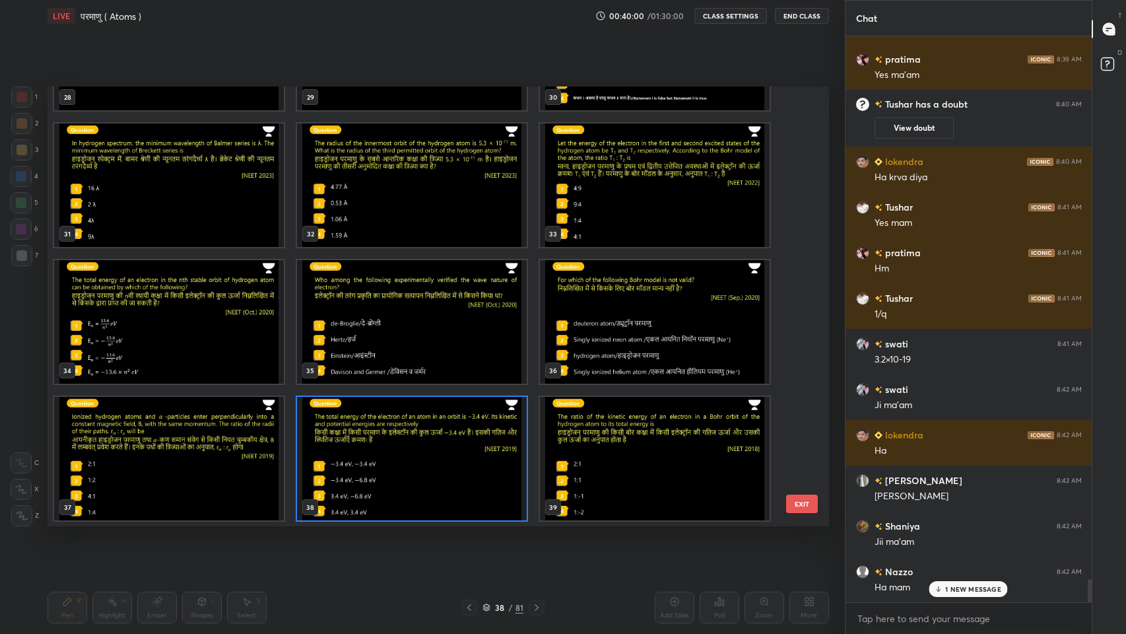
click at [485, 521] on icon at bounding box center [487, 607] width 8 height 8
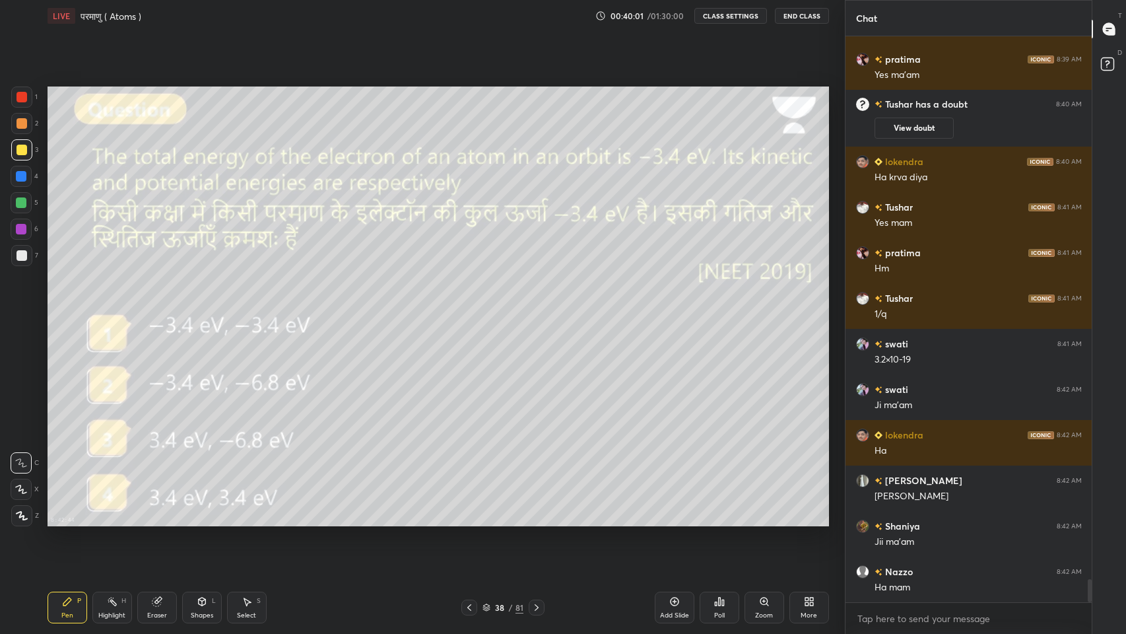
scroll to position [13263, 0]
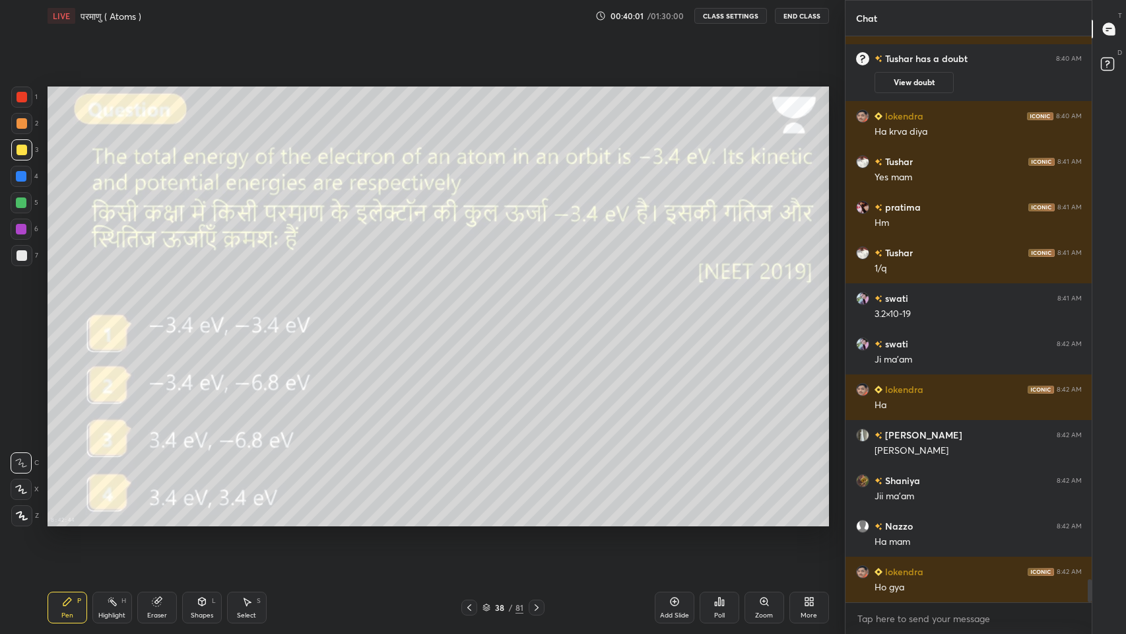
click at [536, 521] on icon at bounding box center [536, 607] width 11 height 11
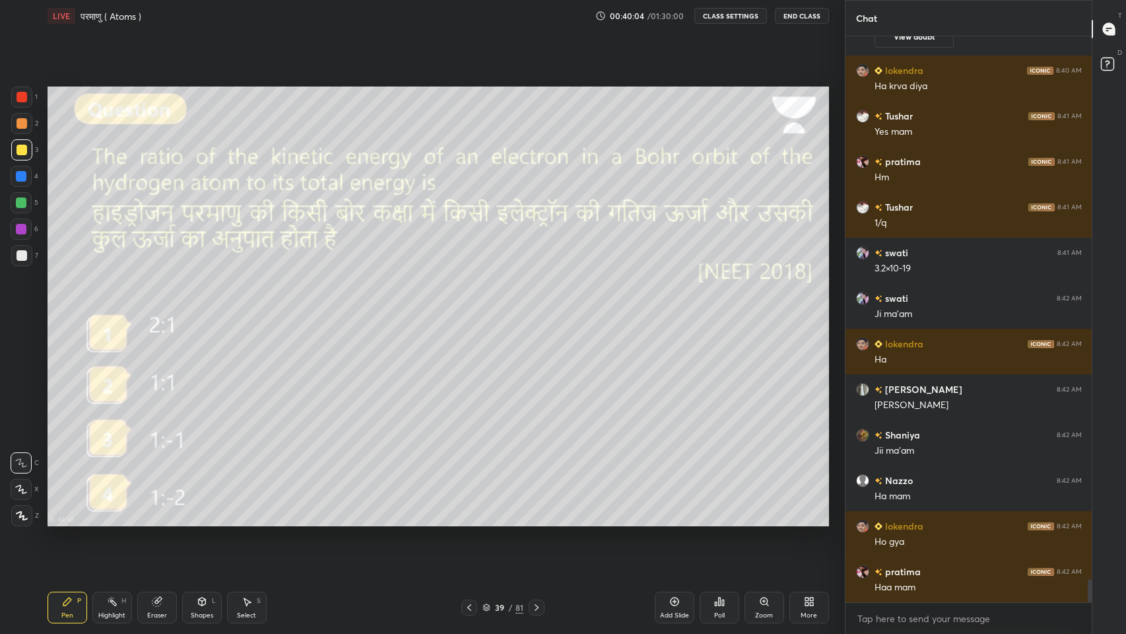
scroll to position [13354, 0]
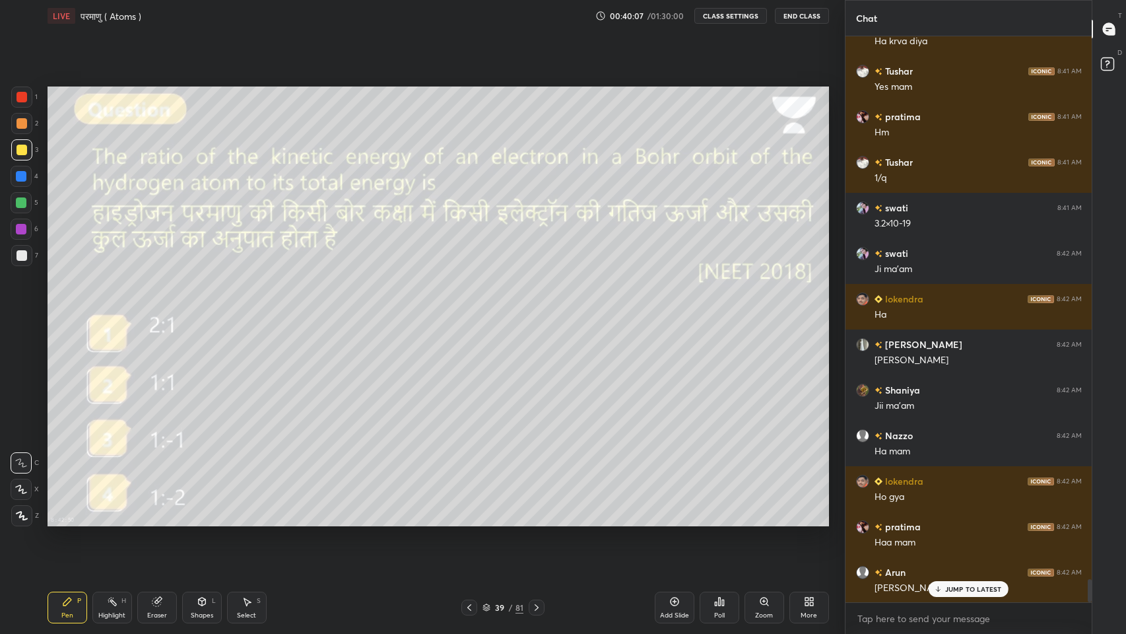
click at [541, 521] on icon at bounding box center [536, 607] width 11 height 11
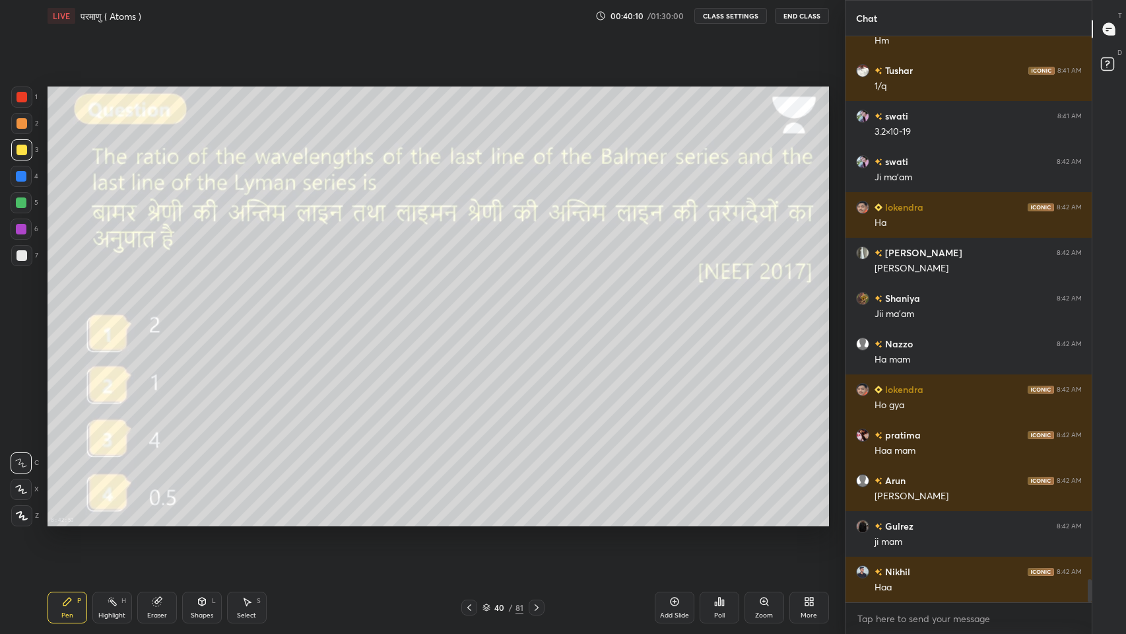
scroll to position [13501, 0]
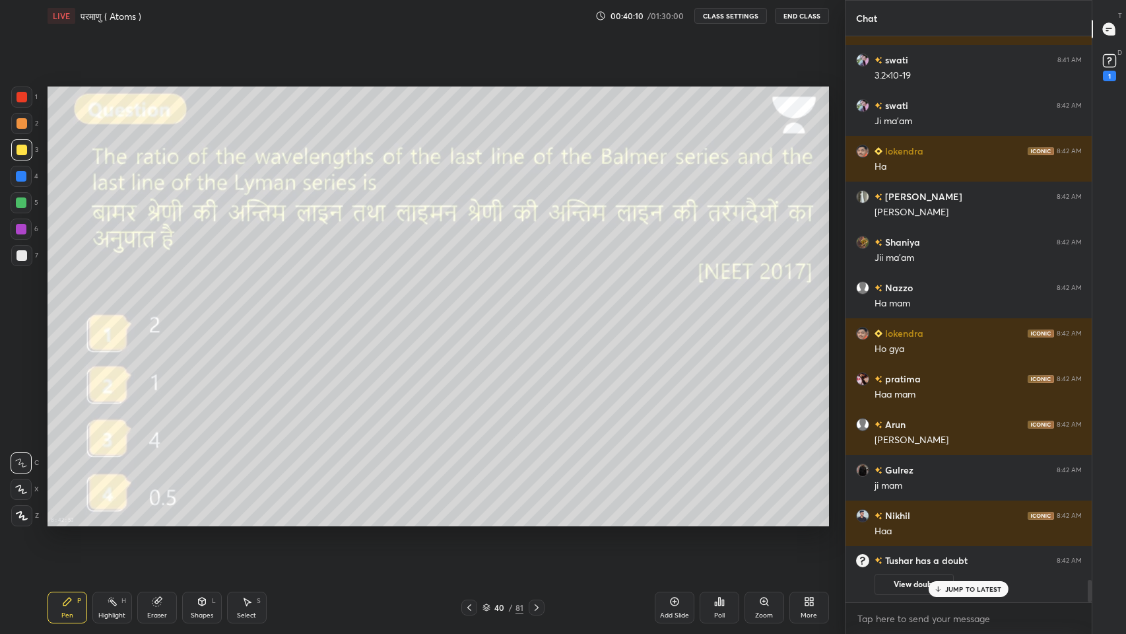
click at [539, 521] on icon at bounding box center [536, 607] width 11 height 11
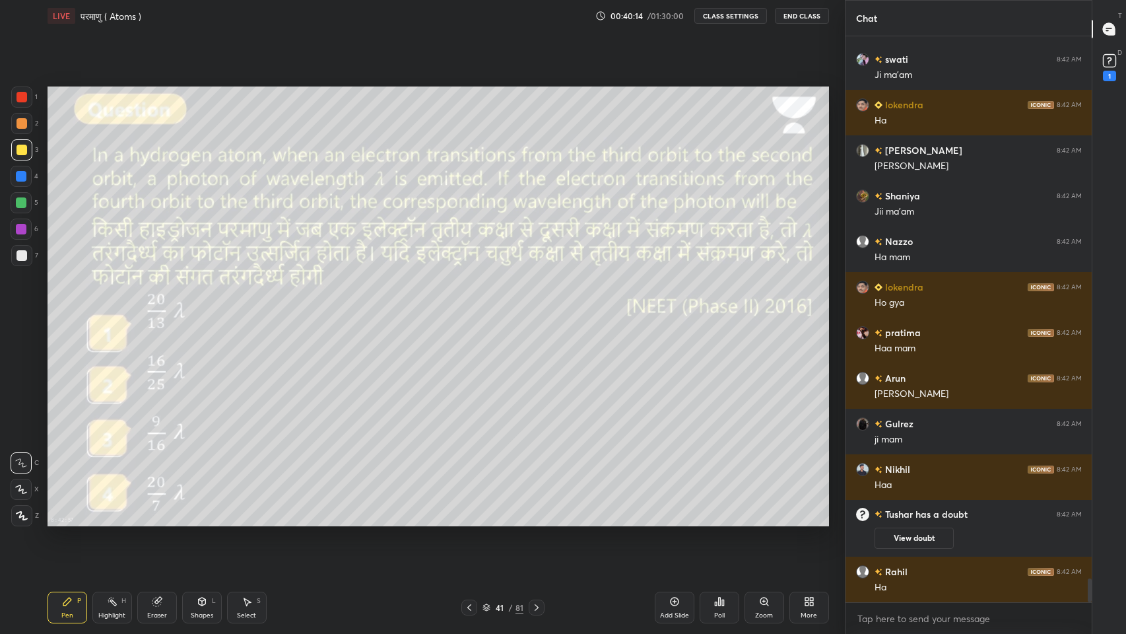
scroll to position [13084, 0]
click at [538, 521] on icon at bounding box center [536, 607] width 11 height 11
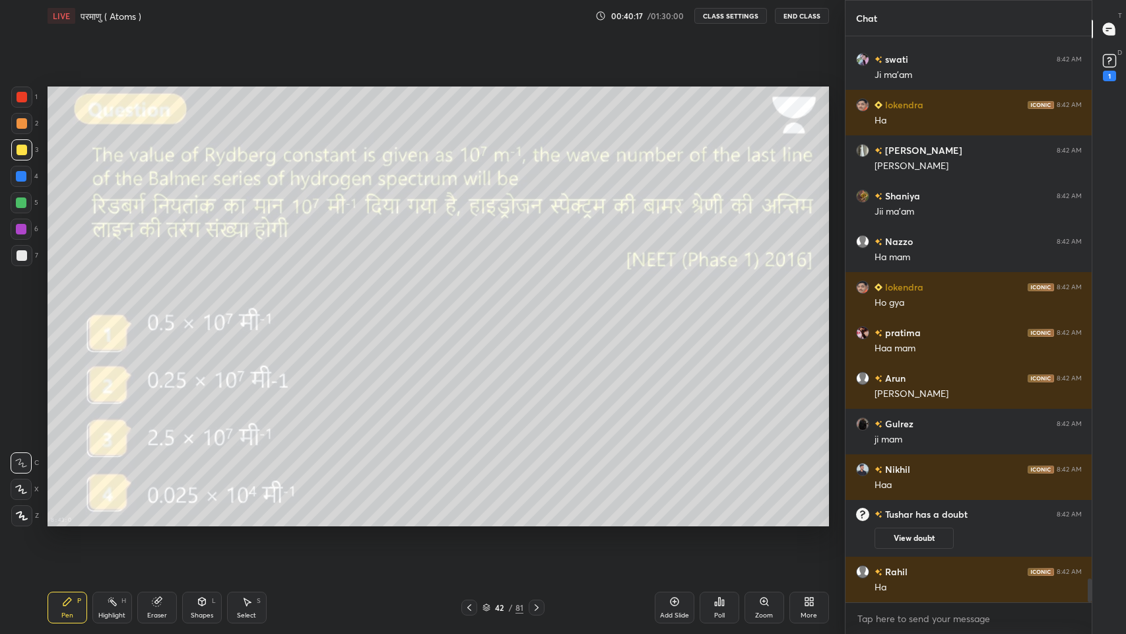
scroll to position [13129, 0]
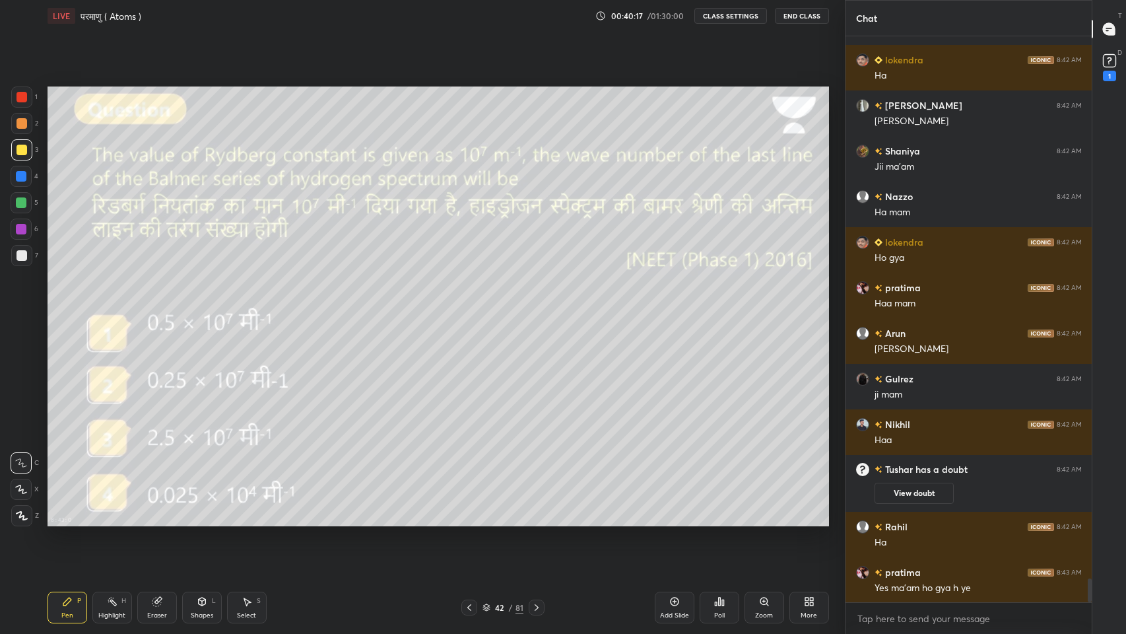
click at [469, 521] on icon at bounding box center [469, 607] width 11 height 11
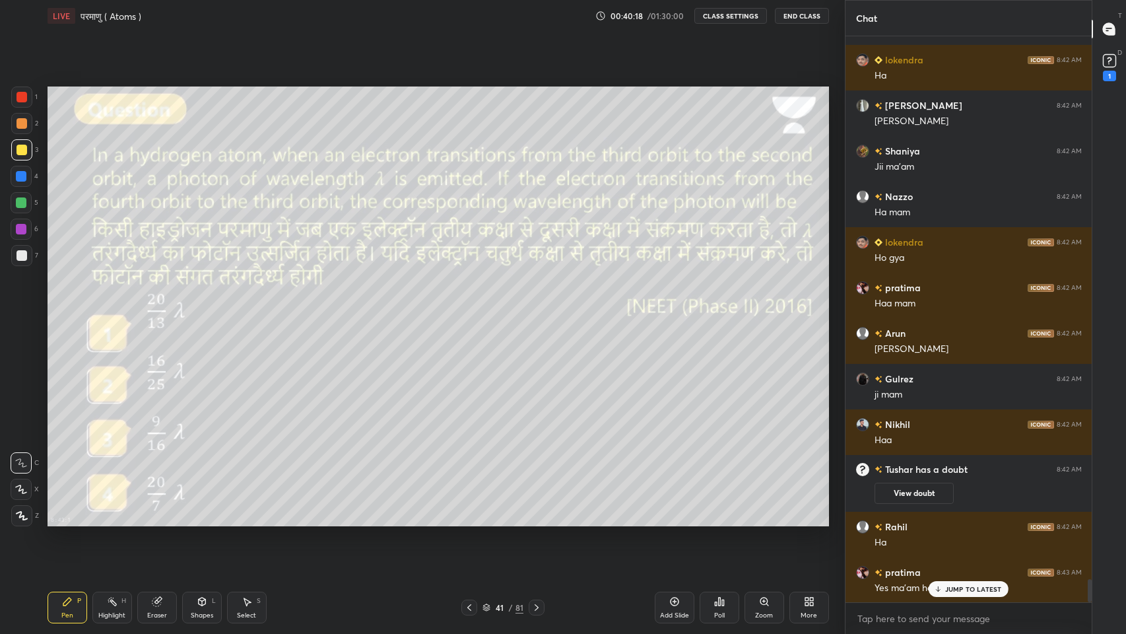
click at [469, 521] on icon at bounding box center [469, 607] width 11 height 11
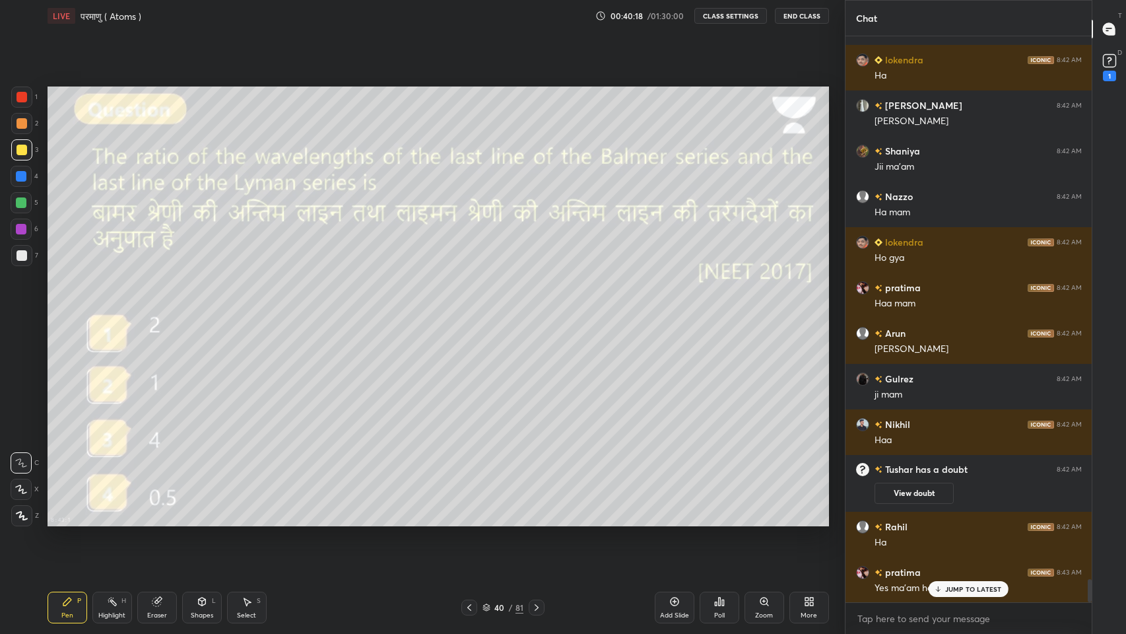
click at [469, 521] on icon at bounding box center [469, 607] width 11 height 11
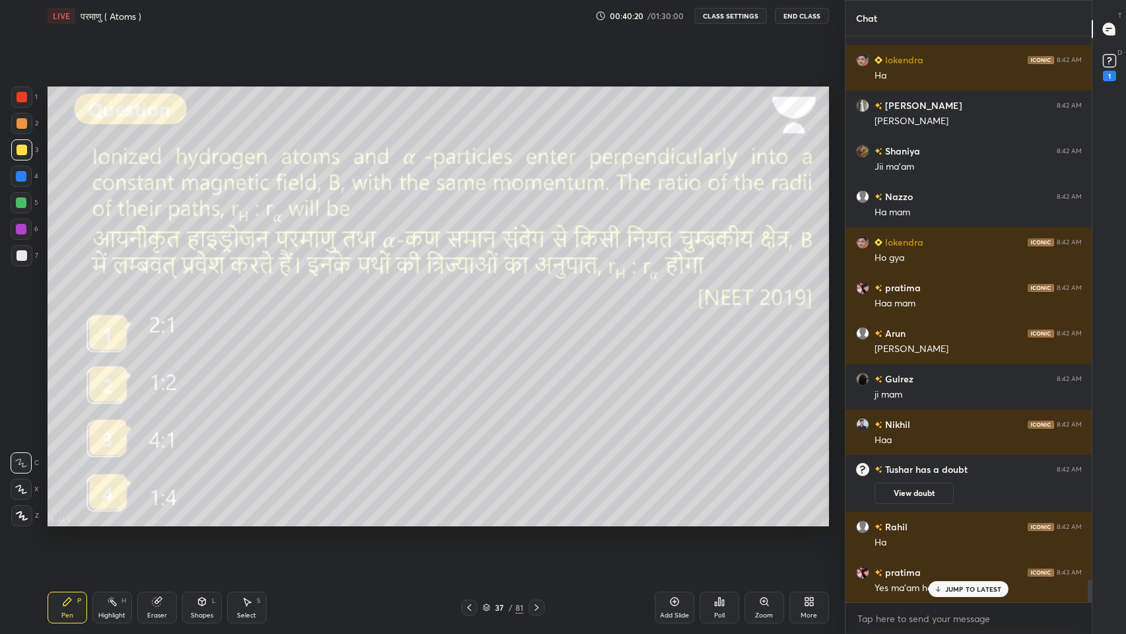
click at [536, 521] on icon at bounding box center [536, 607] width 11 height 11
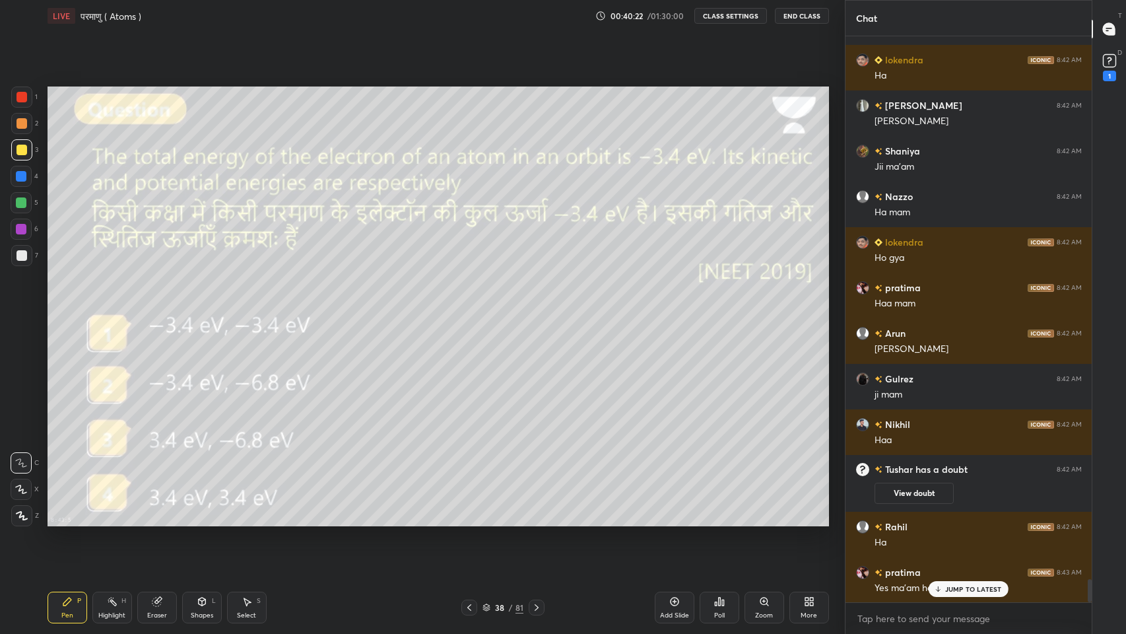
click at [943, 521] on icon at bounding box center [938, 589] width 9 height 8
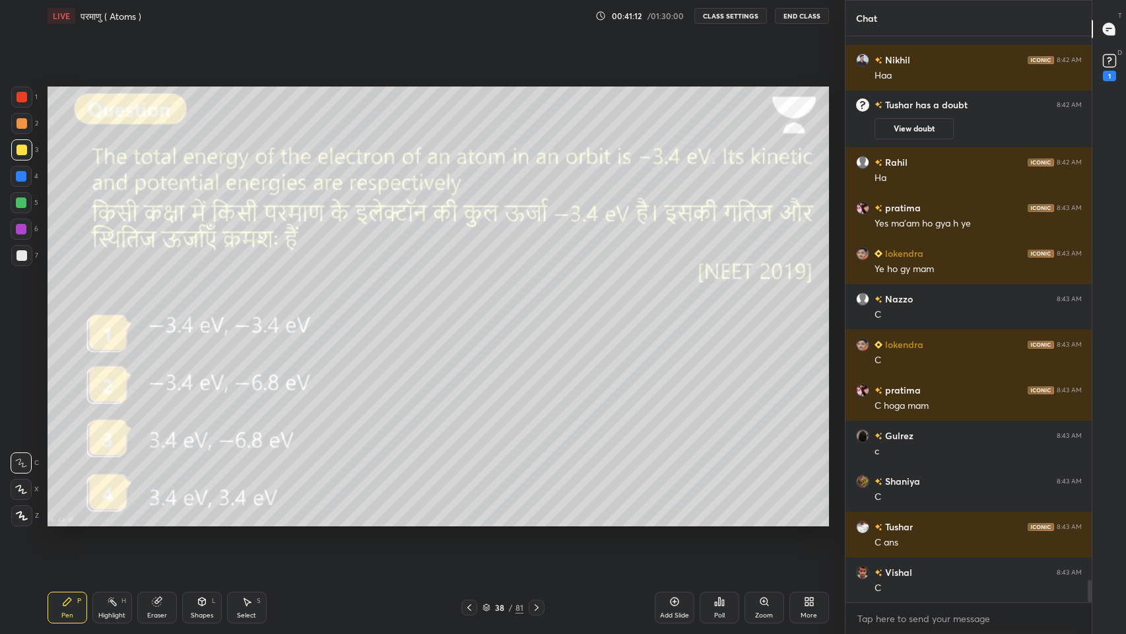
scroll to position [13540, 0]
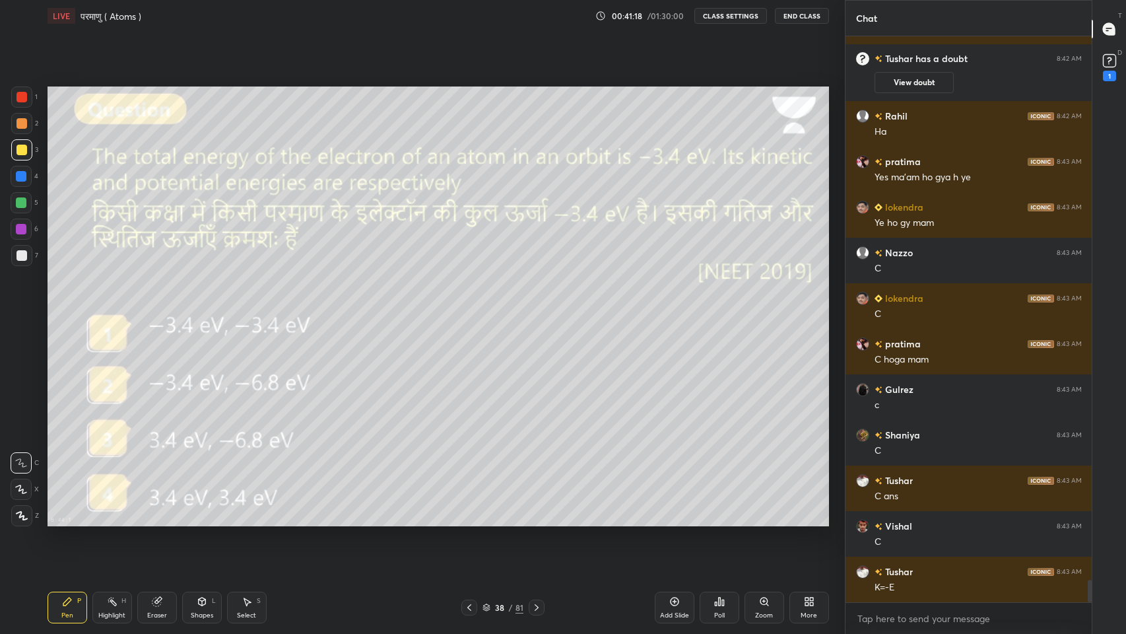
click at [536, 521] on icon at bounding box center [536, 607] width 11 height 11
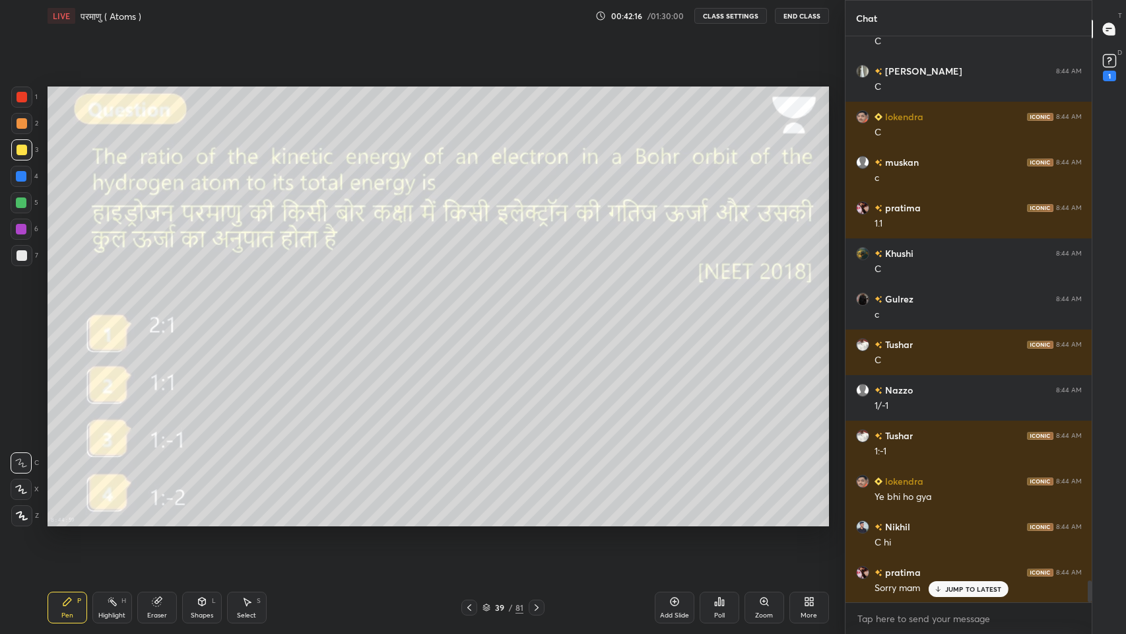
scroll to position [14269, 0]
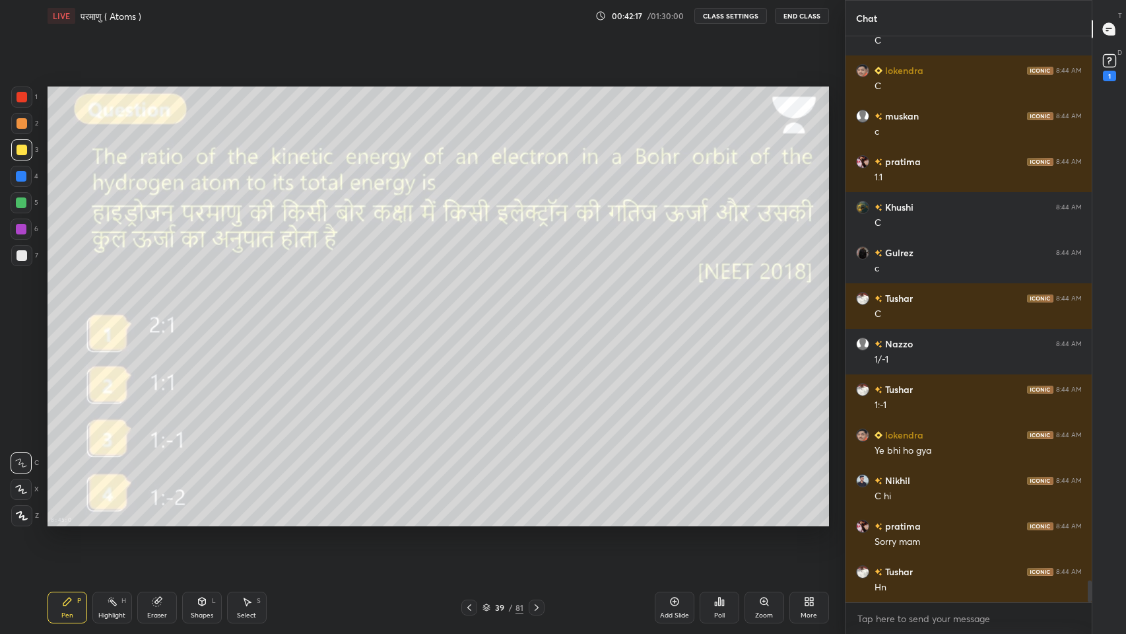
click at [536, 521] on icon at bounding box center [536, 607] width 11 height 11
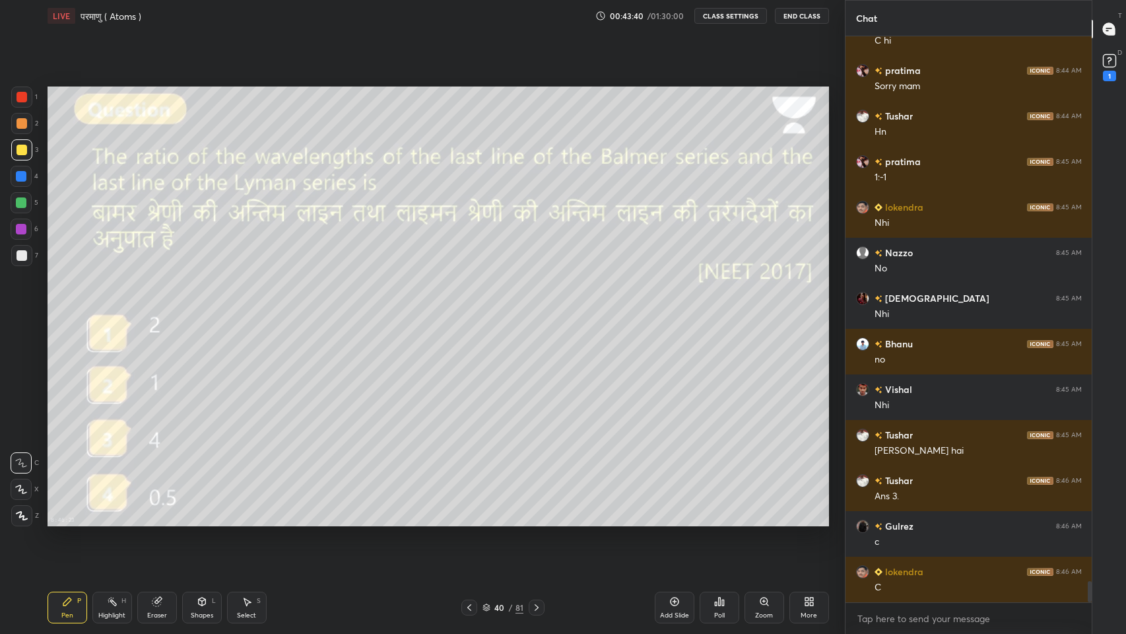
scroll to position [14769, 0]
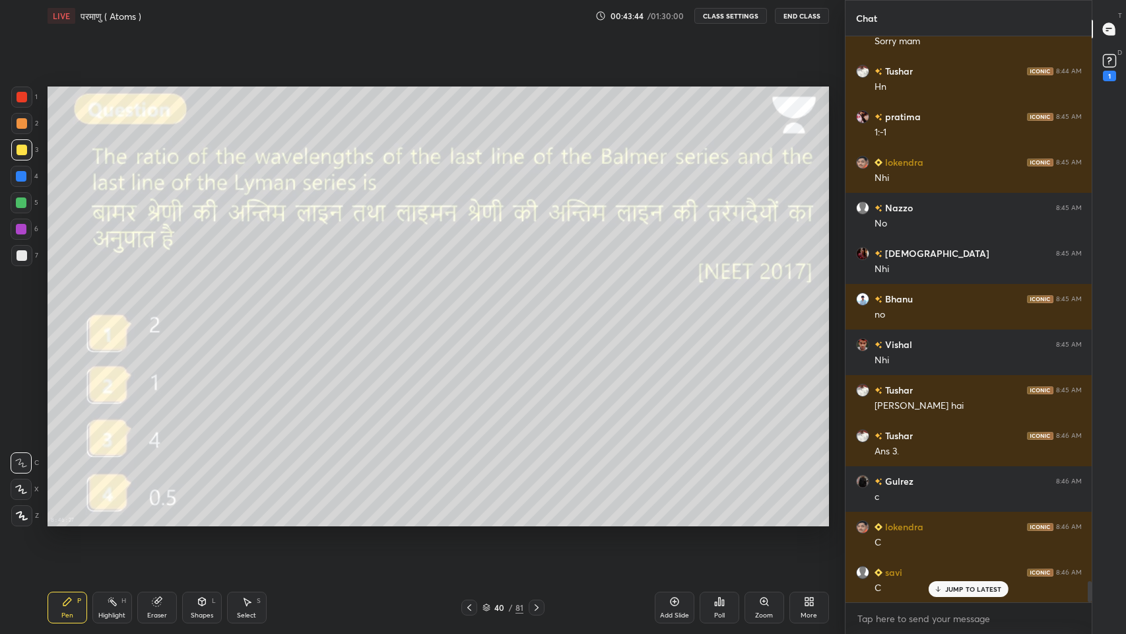
click at [963, 521] on p "JUMP TO LATEST" at bounding box center [973, 589] width 57 height 8
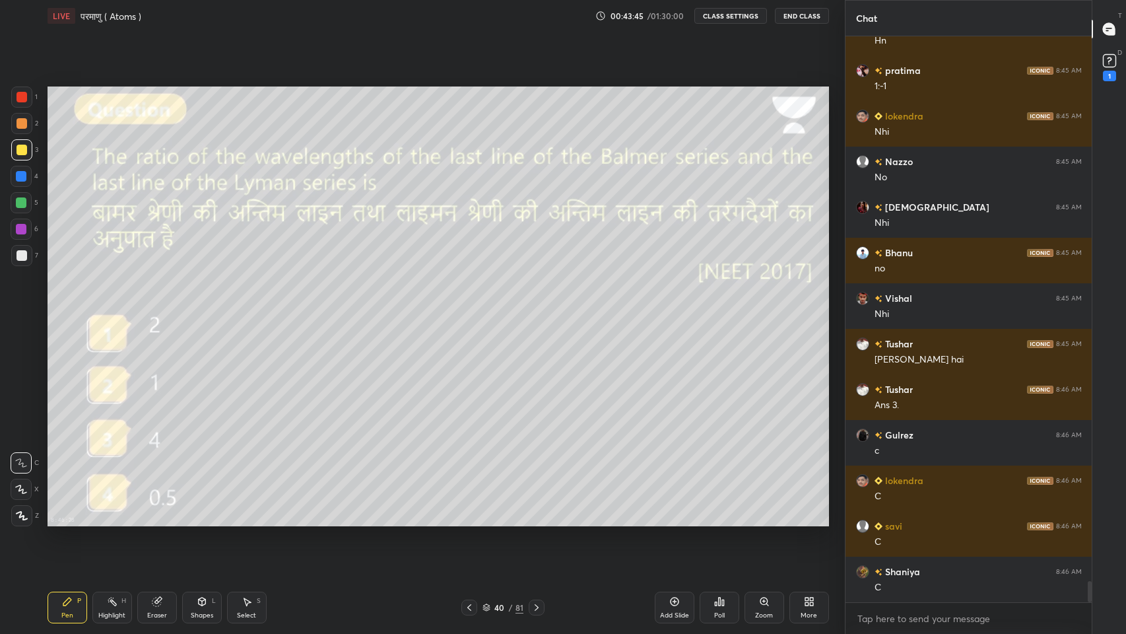
click at [1109, 58] on icon at bounding box center [1109, 59] width 5 height 5
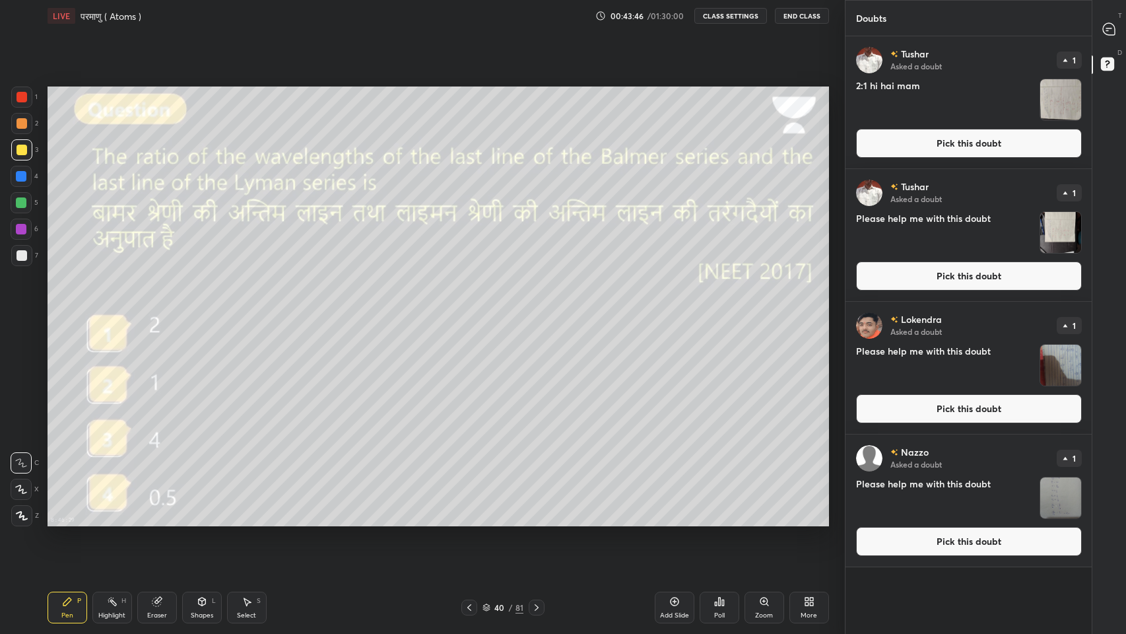
click at [1068, 101] on img "grid" at bounding box center [1060, 99] width 41 height 41
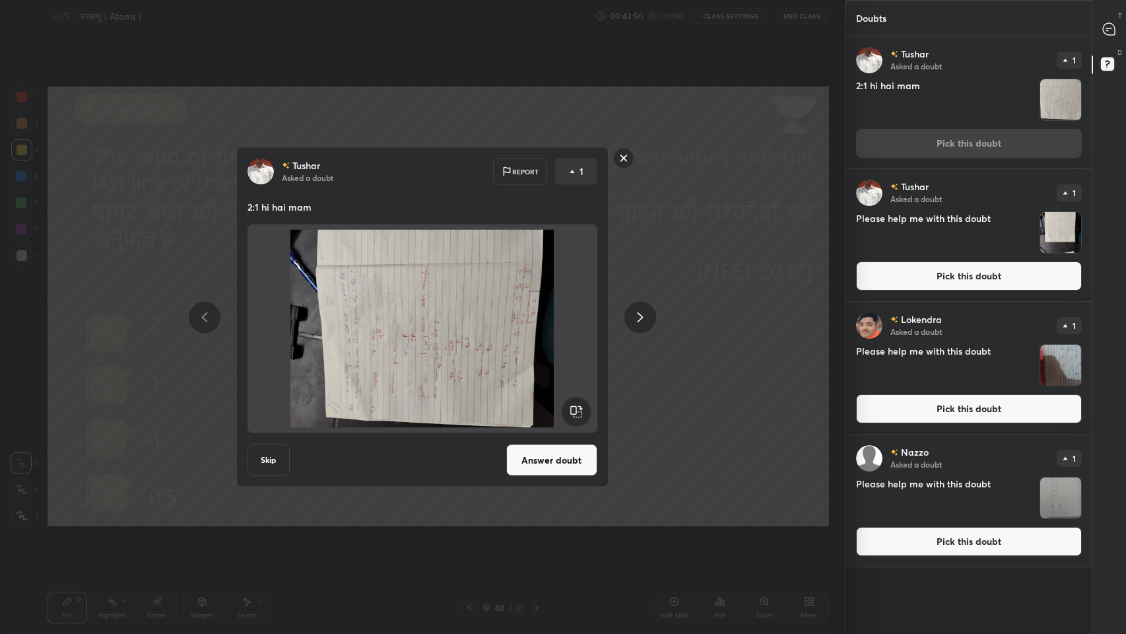
click at [621, 160] on rect at bounding box center [623, 158] width 20 height 20
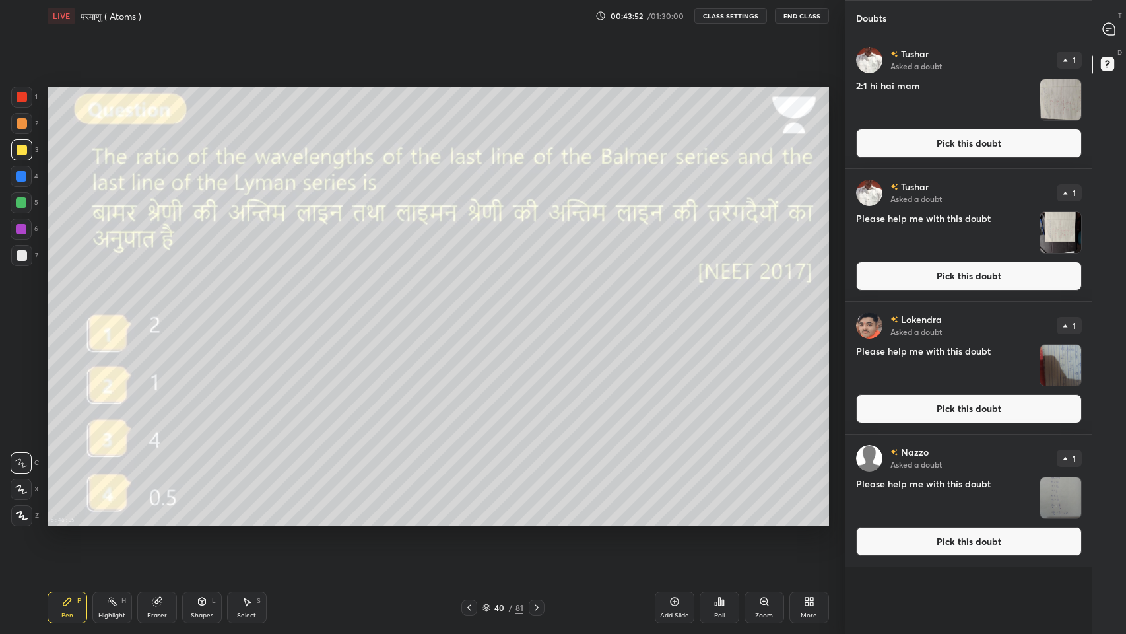
click at [1054, 91] on img "grid" at bounding box center [1060, 99] width 41 height 41
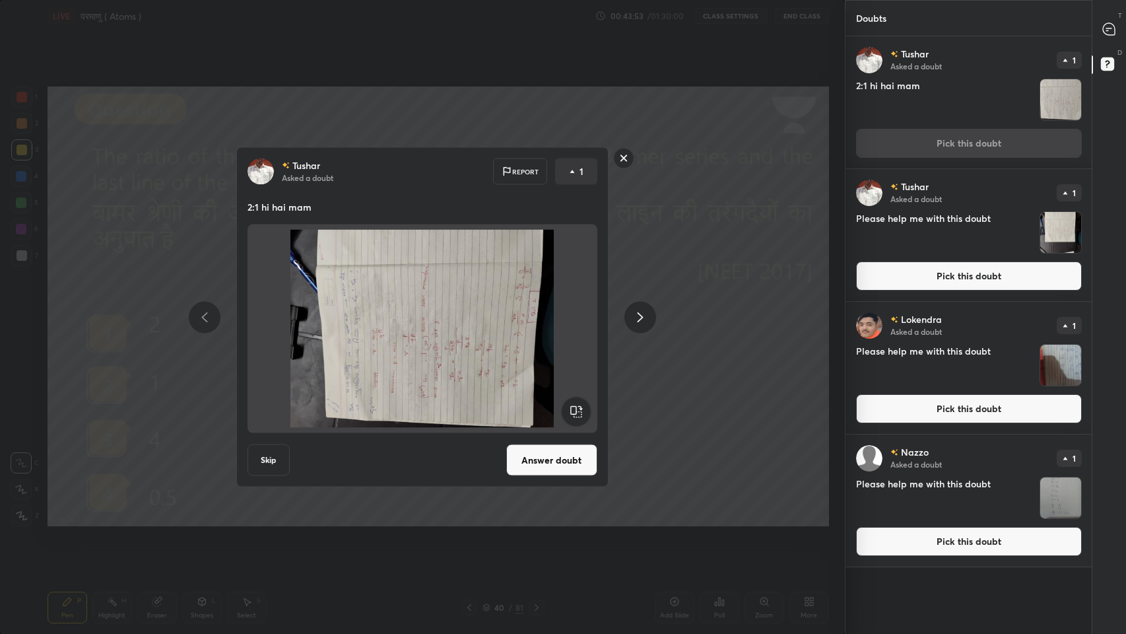
click at [1106, 32] on icon at bounding box center [1109, 29] width 12 height 12
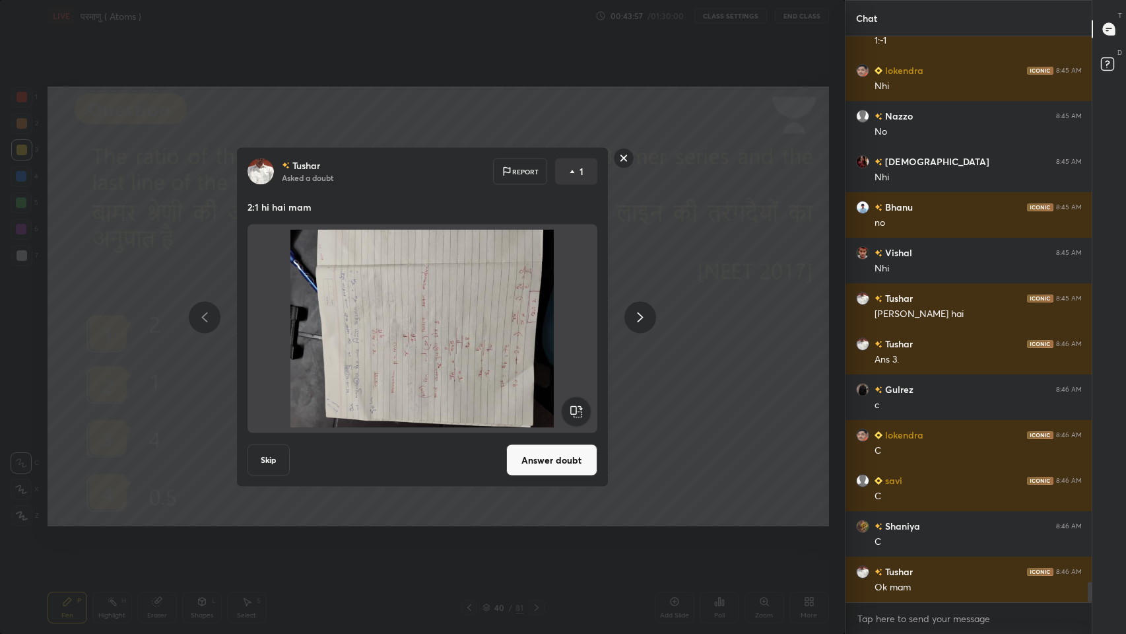
scroll to position [15172, 0]
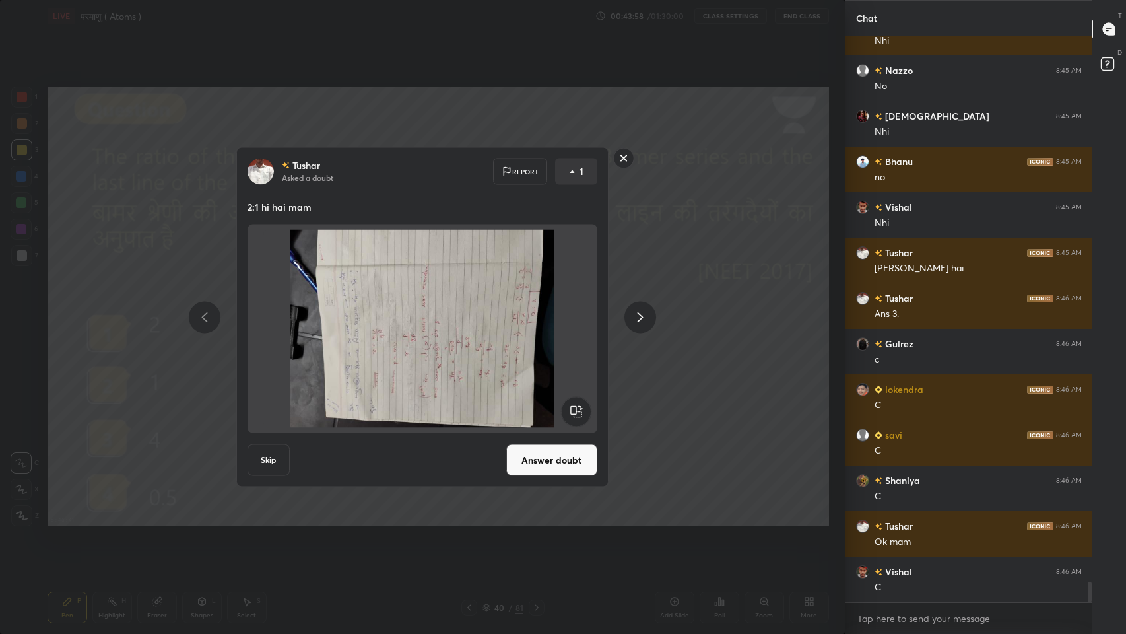
click at [623, 158] on rect at bounding box center [623, 158] width 20 height 20
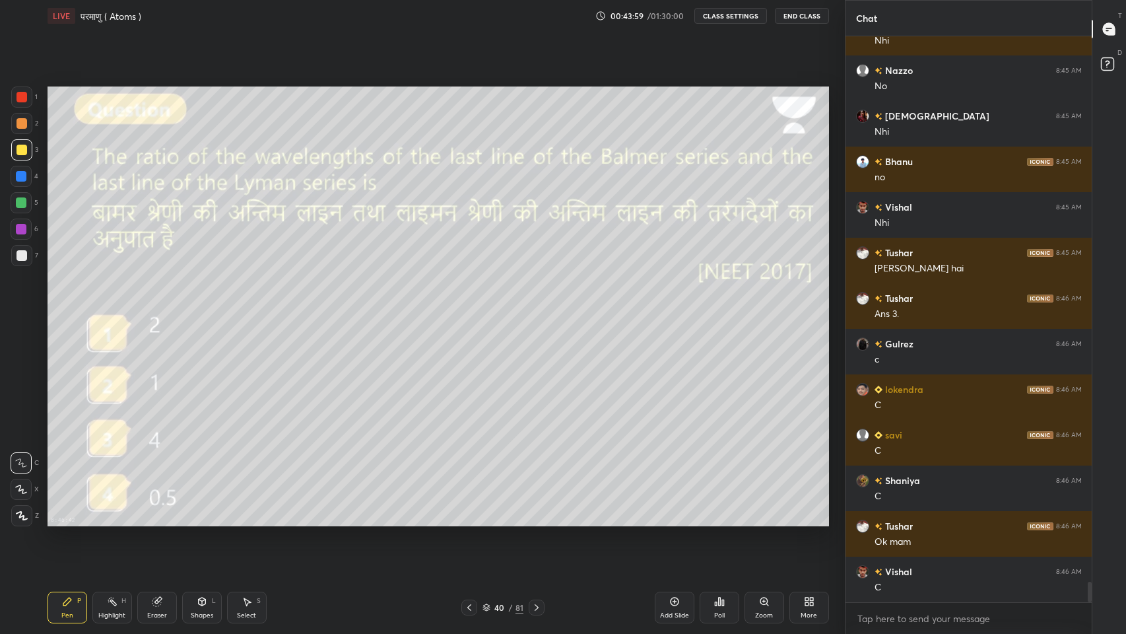
click at [623, 158] on div at bounding box center [422, 317] width 845 height 634
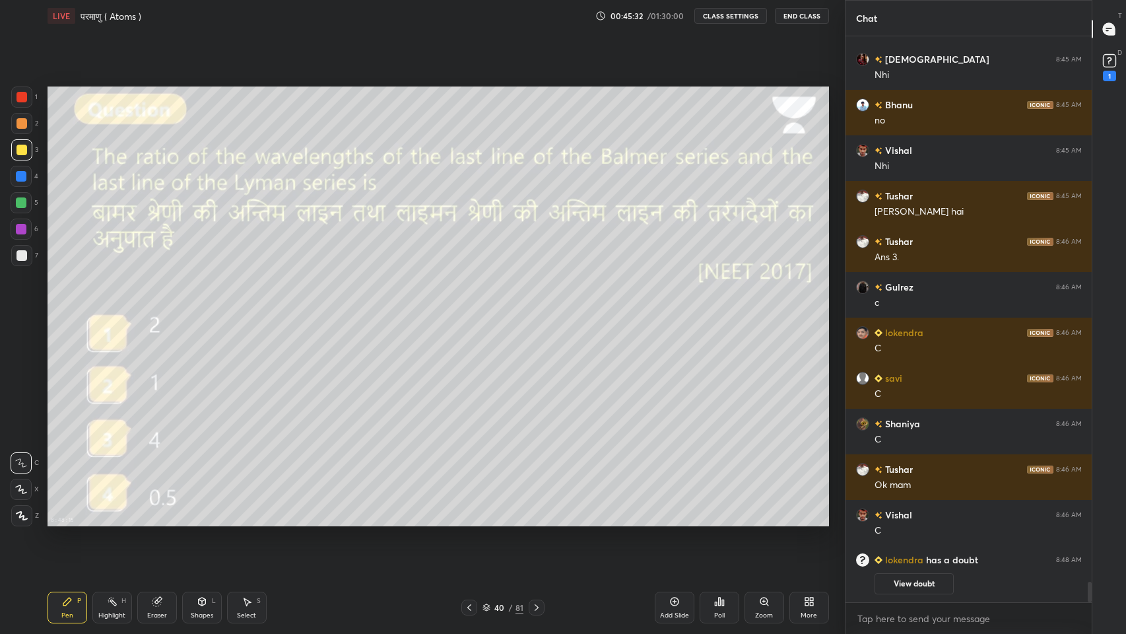
click at [20, 265] on div at bounding box center [21, 255] width 21 height 21
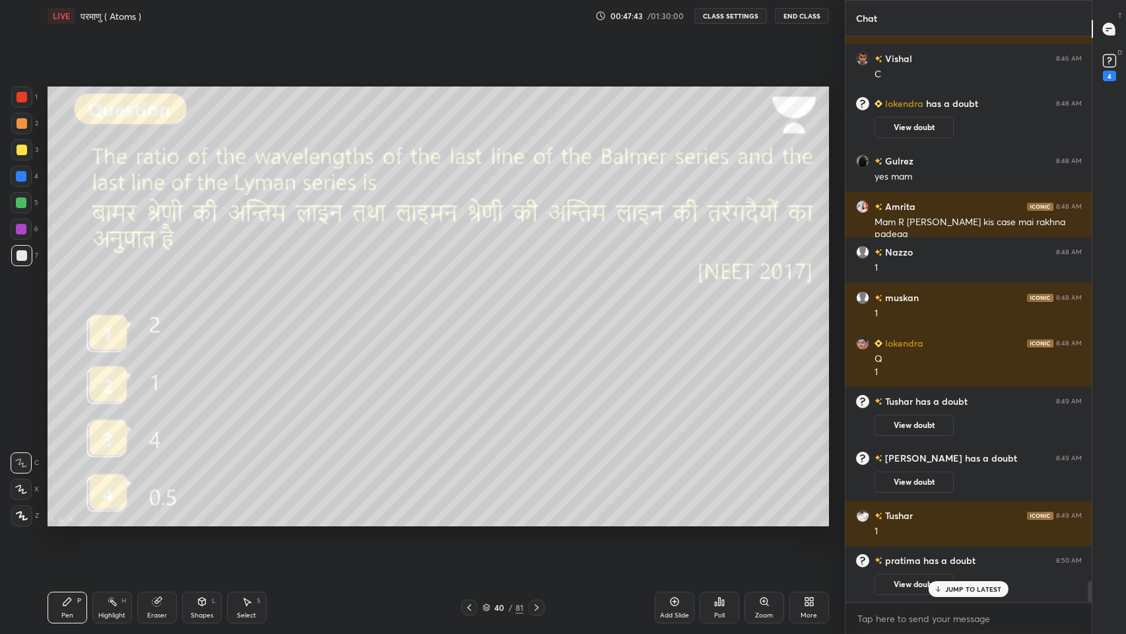
scroll to position [14752, 0]
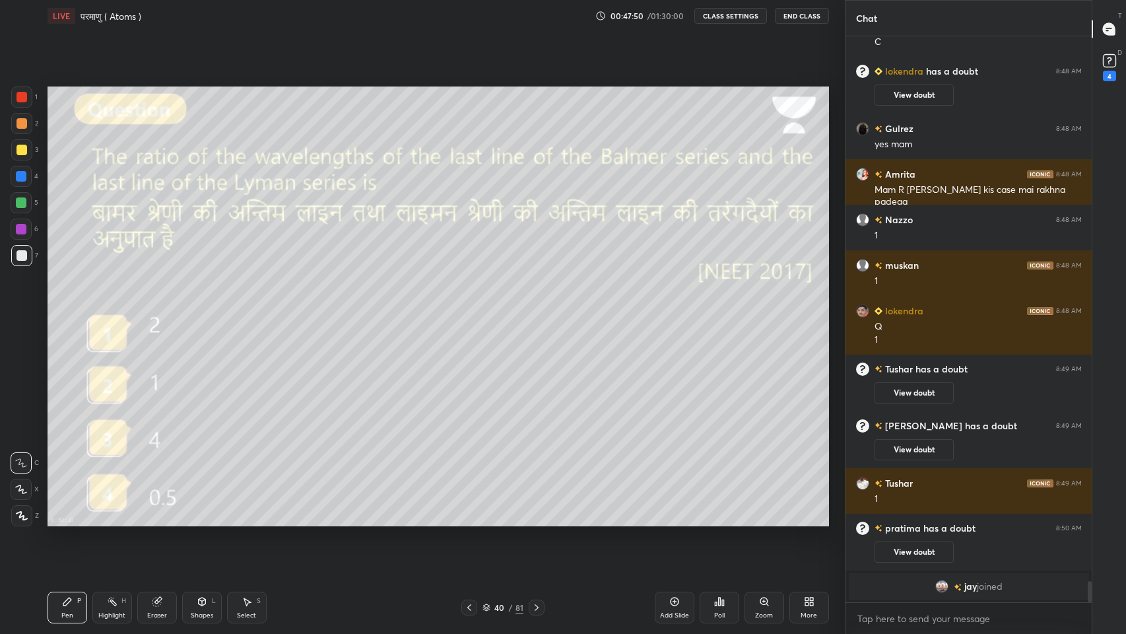
click at [1108, 58] on icon at bounding box center [1109, 59] width 5 height 5
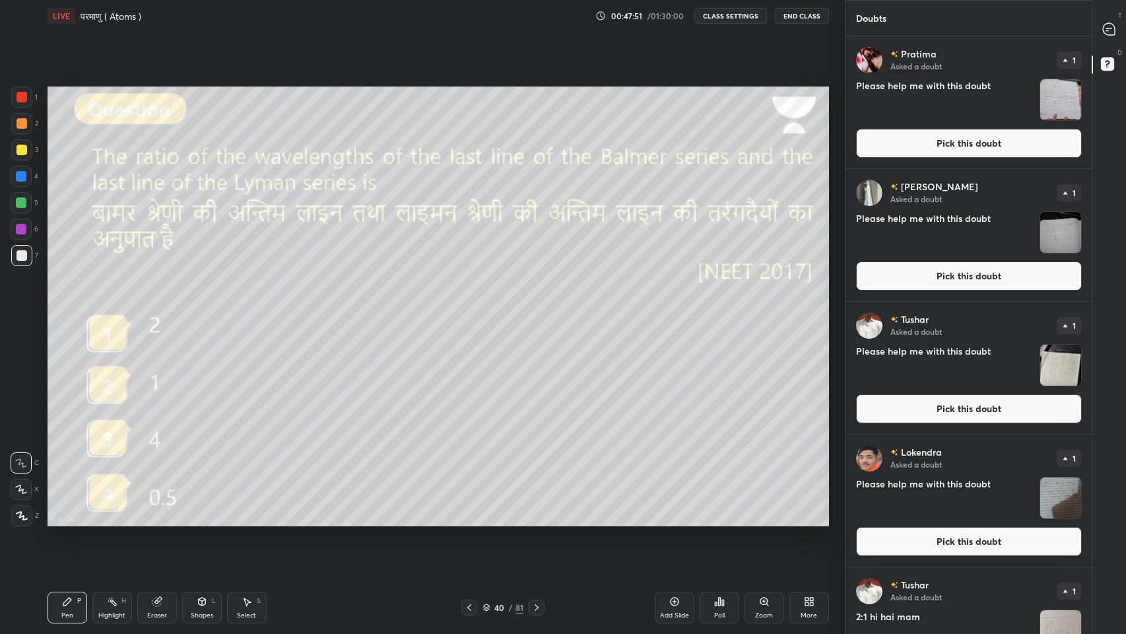
click at [1058, 96] on img "grid" at bounding box center [1060, 99] width 41 height 41
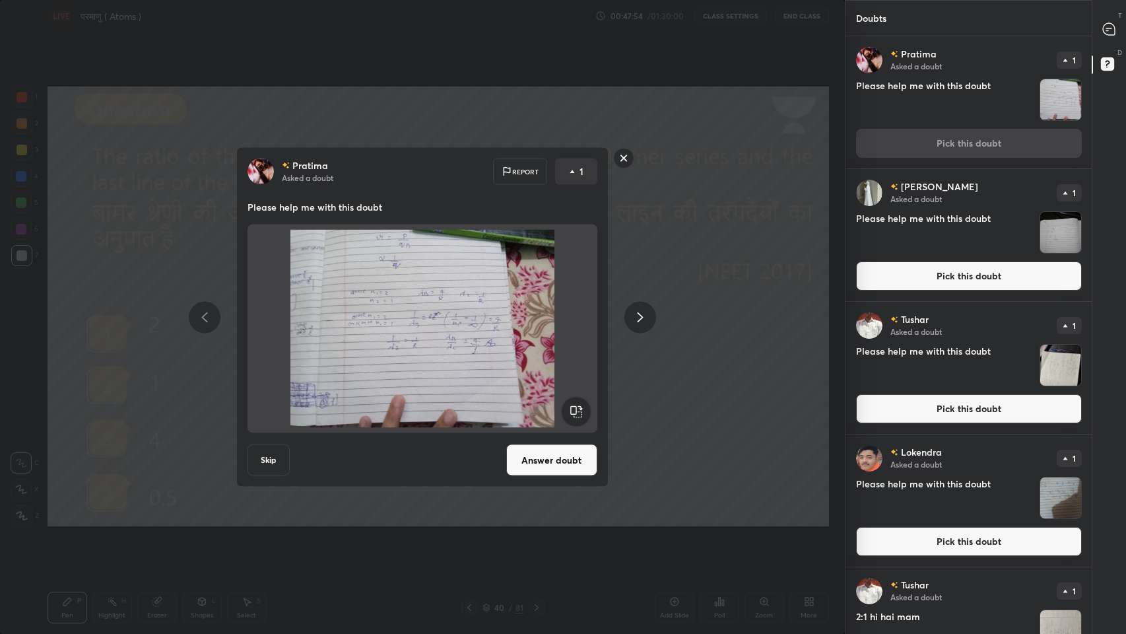
click at [625, 161] on rect at bounding box center [623, 158] width 20 height 20
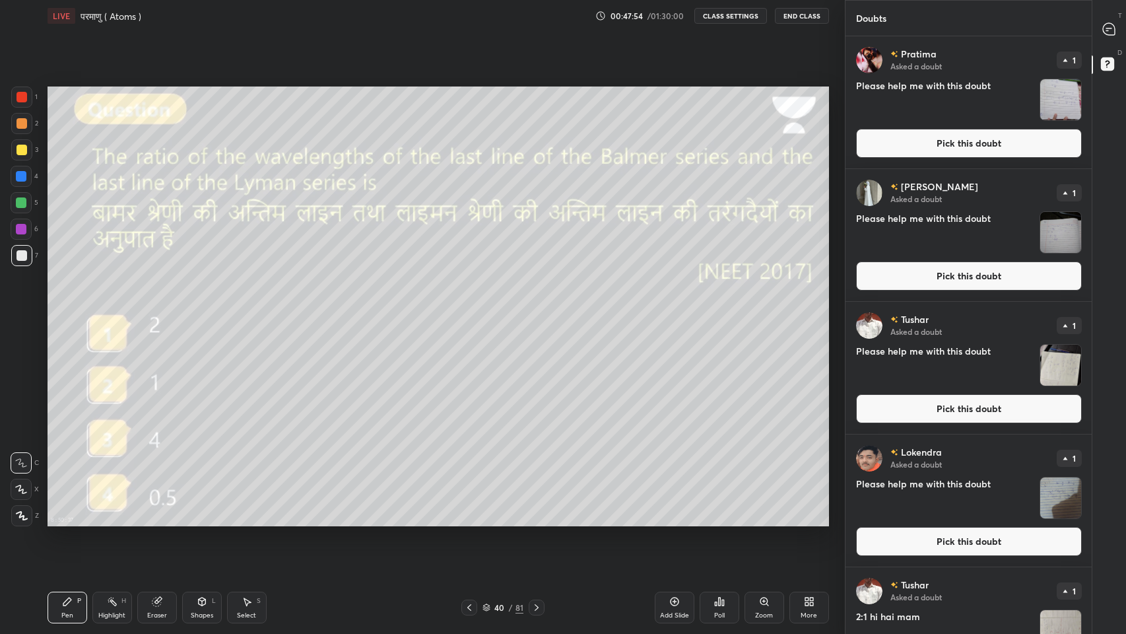
click at [1058, 232] on img "grid" at bounding box center [1060, 232] width 41 height 41
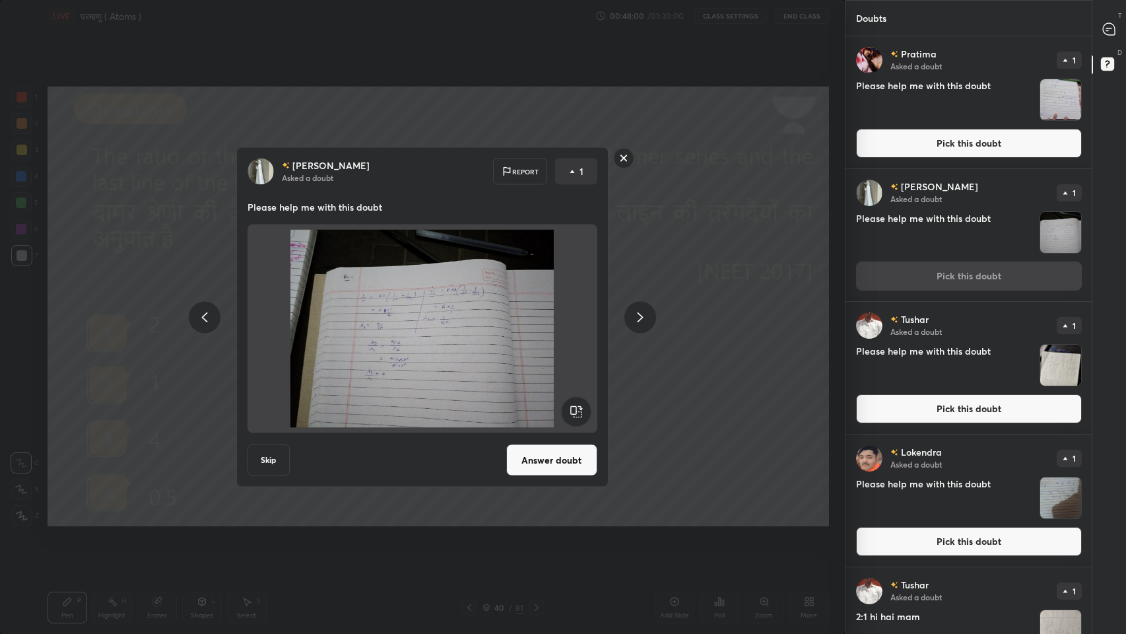
click at [623, 158] on rect at bounding box center [623, 158] width 20 height 20
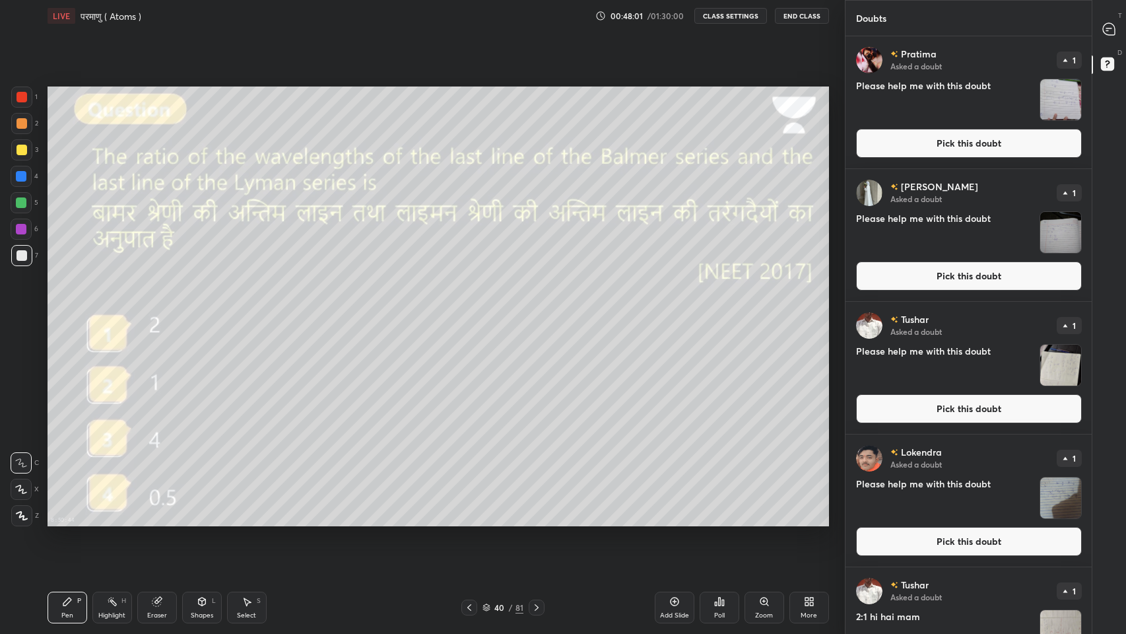
click at [1058, 367] on img "grid" at bounding box center [1060, 365] width 41 height 41
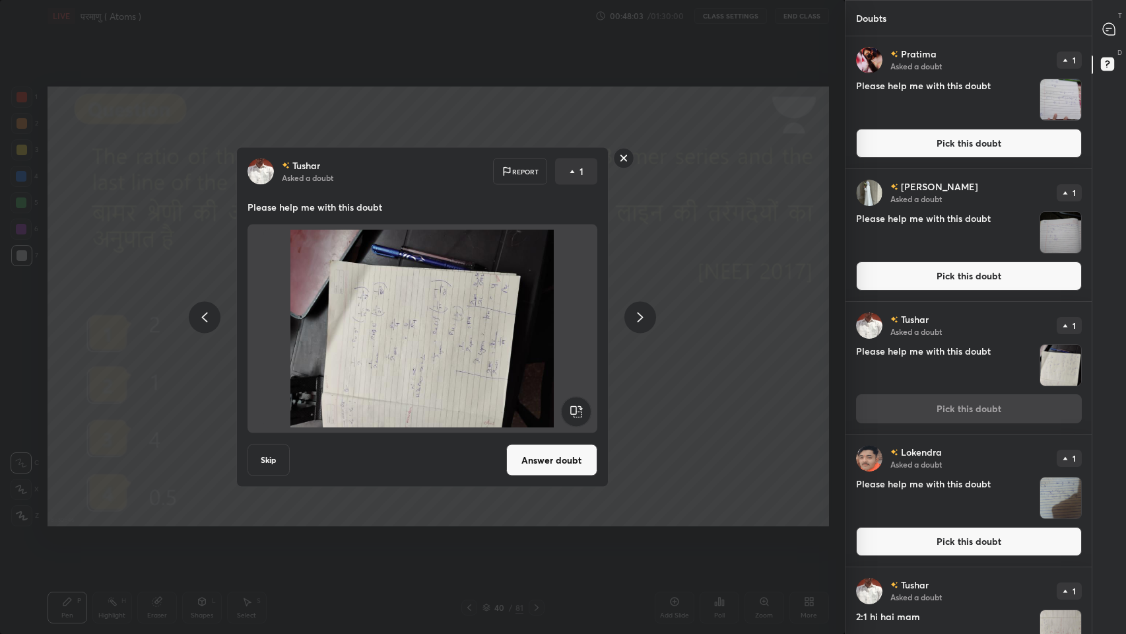
click at [578, 415] on rect at bounding box center [576, 412] width 30 height 30
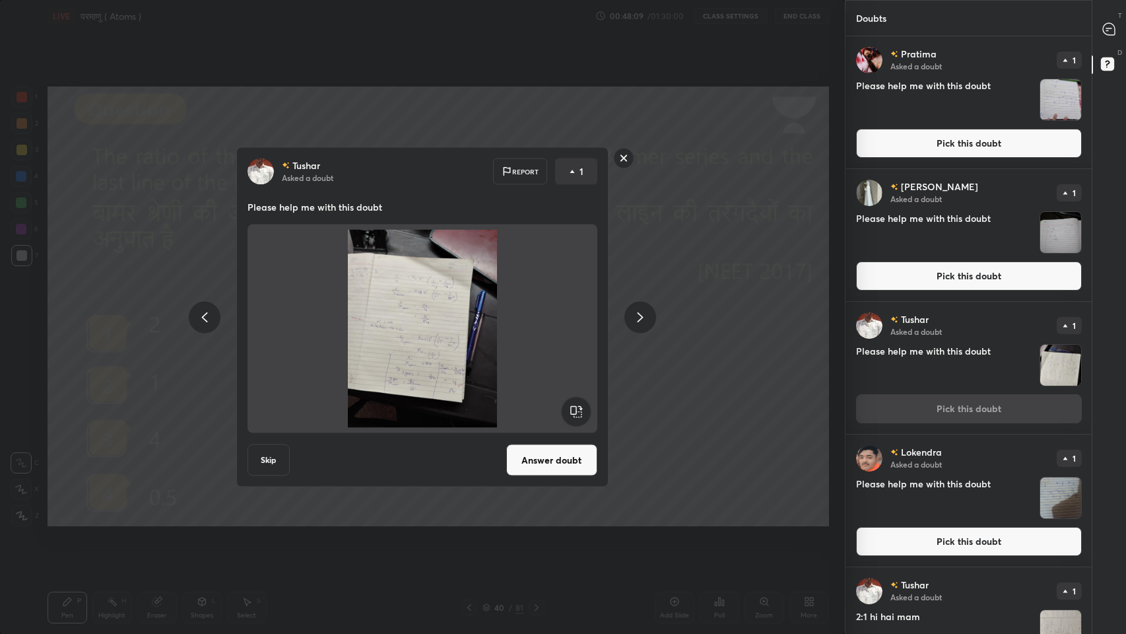
click at [625, 159] on rect at bounding box center [623, 158] width 20 height 20
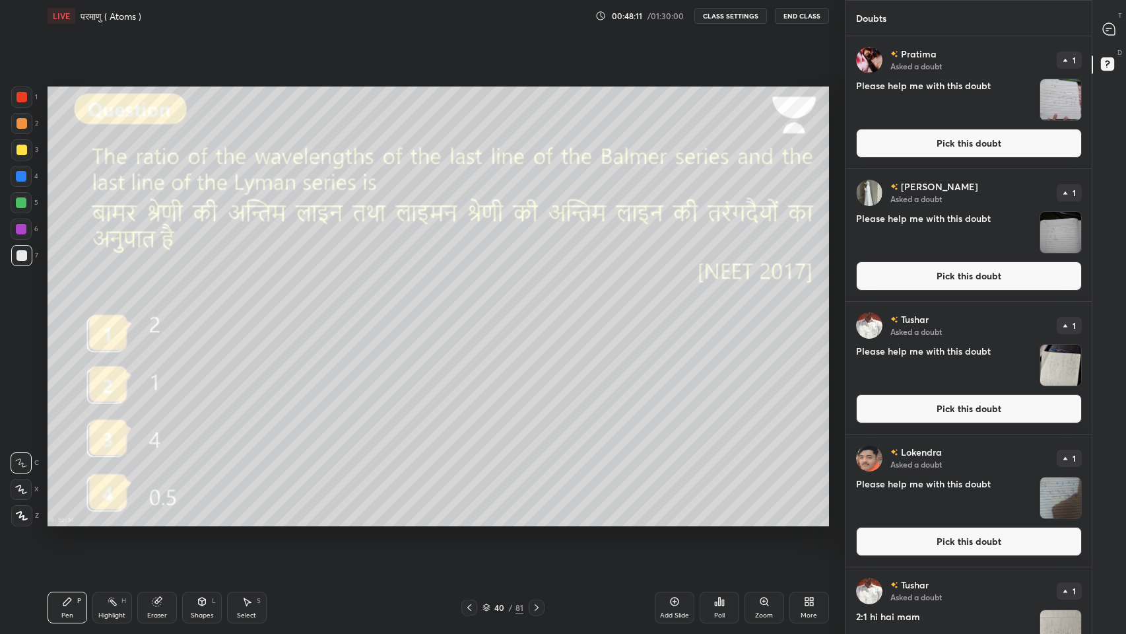
click at [1054, 493] on img "grid" at bounding box center [1060, 497] width 41 height 41
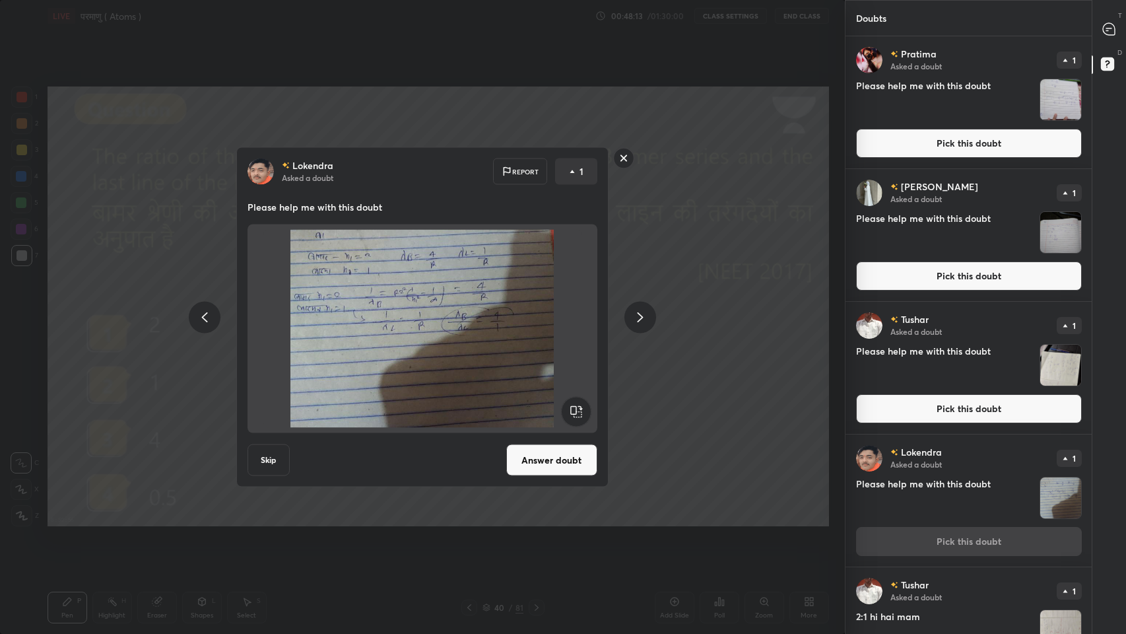
click at [623, 157] on rect at bounding box center [623, 158] width 20 height 20
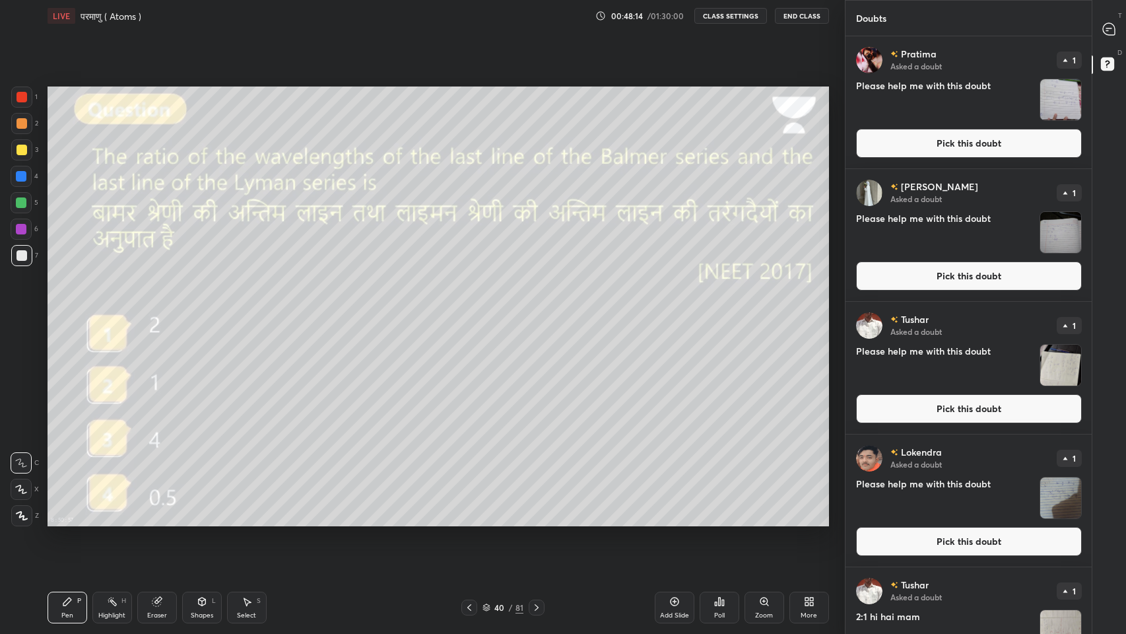
click at [1107, 30] on icon at bounding box center [1107, 30] width 2 height 0
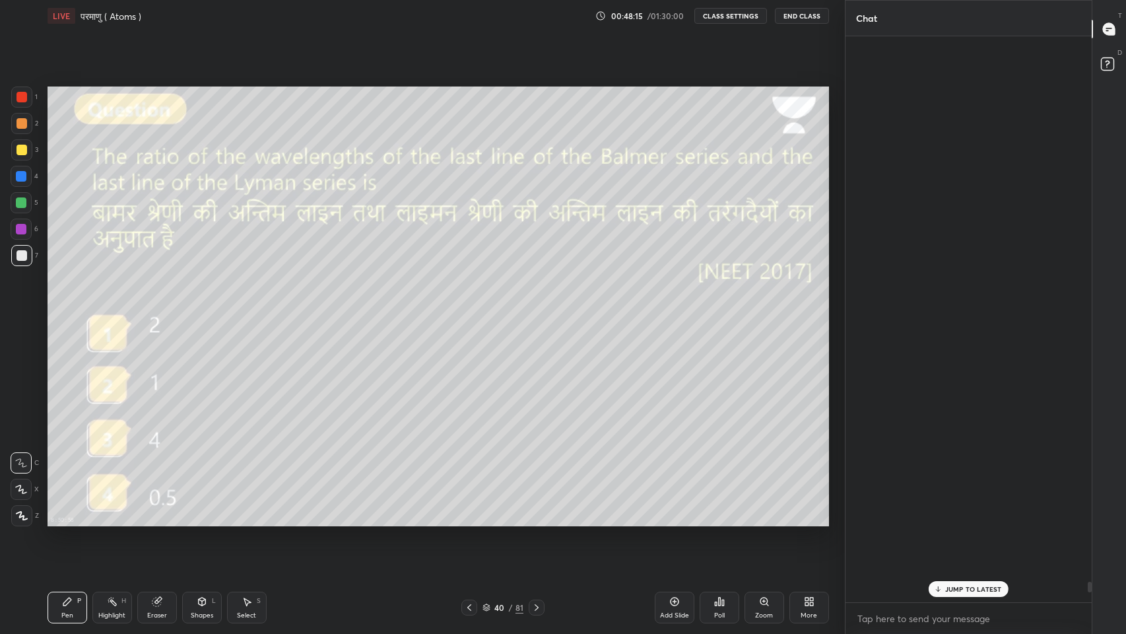
scroll to position [562, 243]
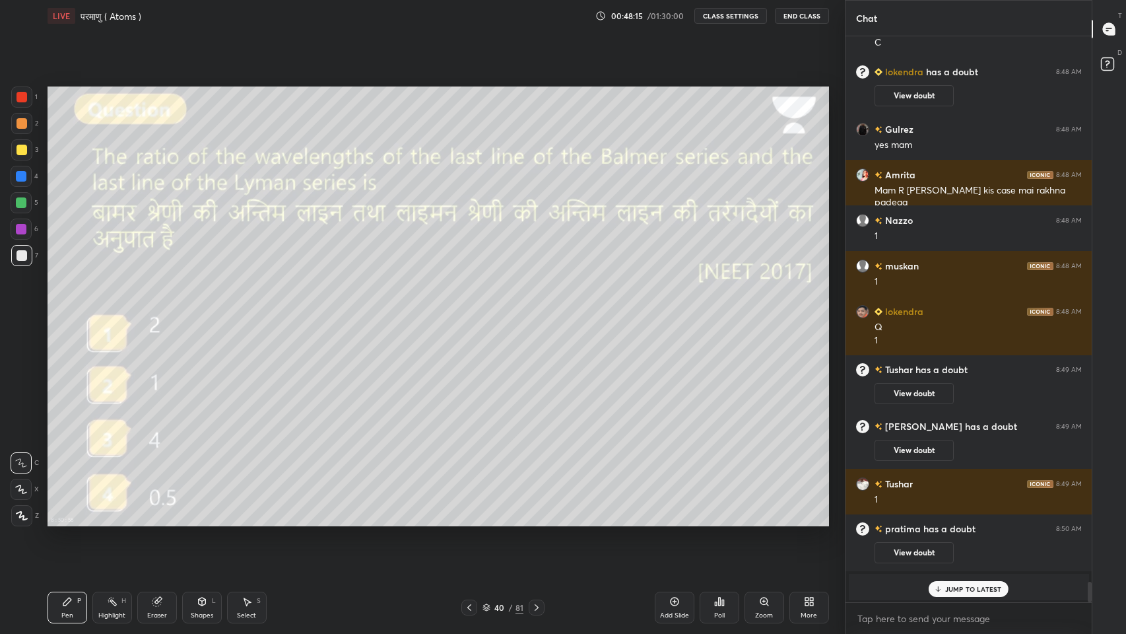
click at [971, 521] on p "JUMP TO LATEST" at bounding box center [973, 589] width 57 height 8
click at [536, 521] on icon at bounding box center [536, 607] width 11 height 11
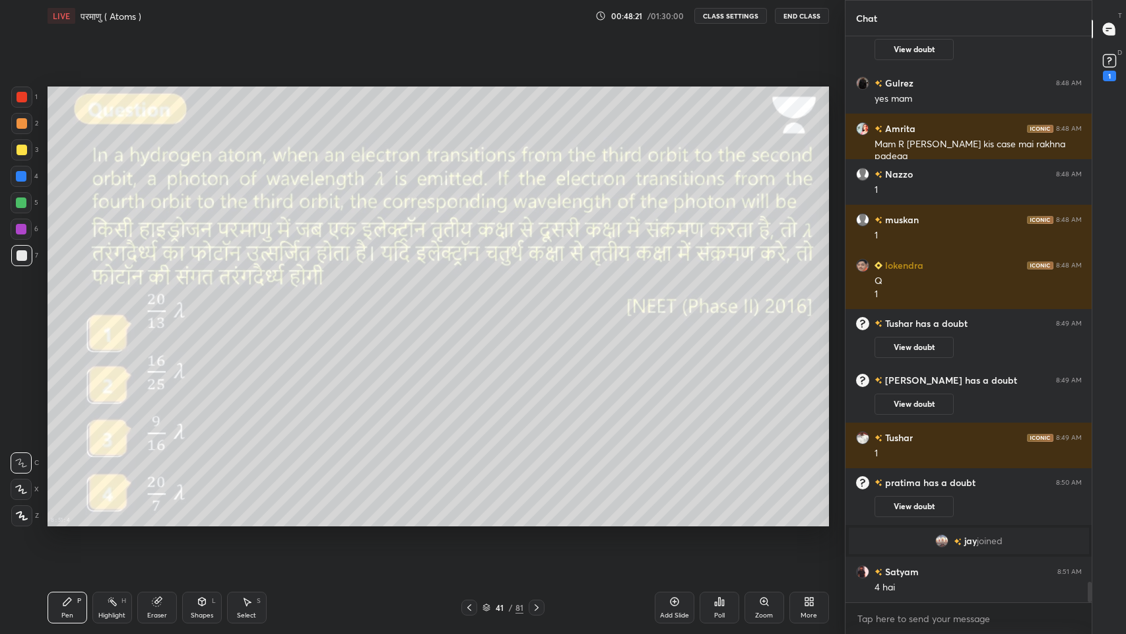
scroll to position [15120, 0]
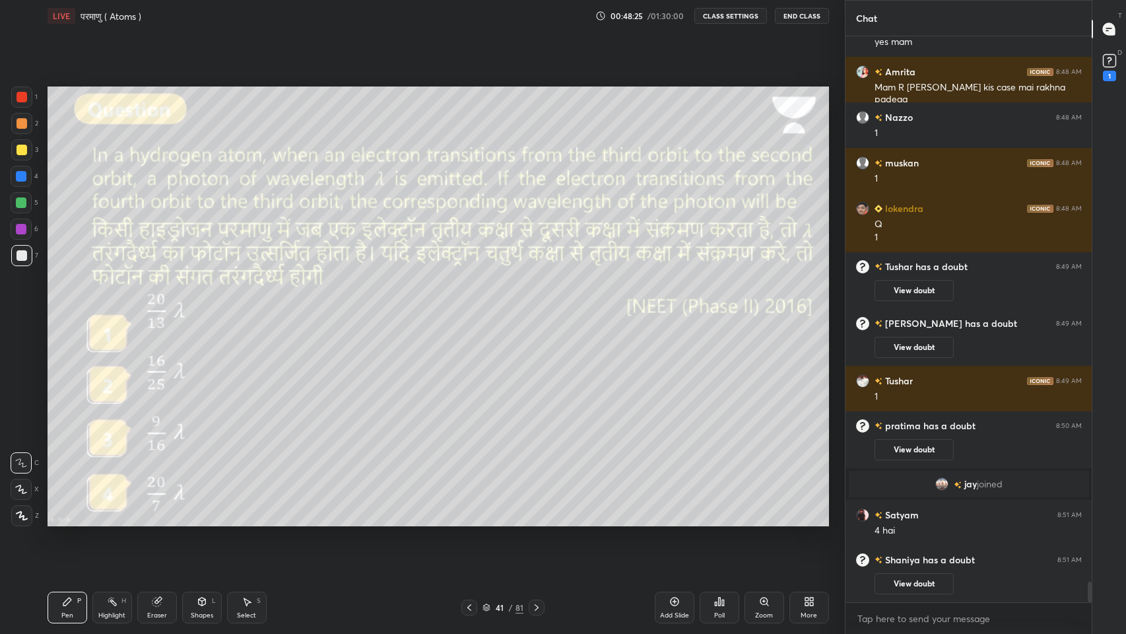
click at [469, 521] on icon at bounding box center [469, 607] width 11 height 11
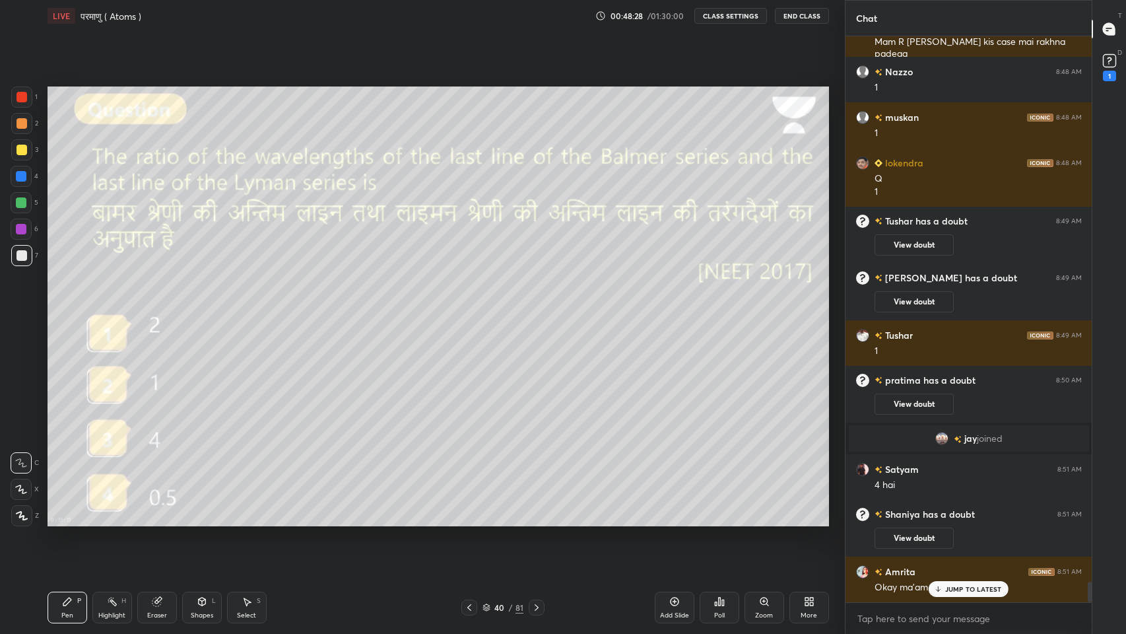
scroll to position [14875, 0]
click at [536, 521] on icon at bounding box center [536, 607] width 11 height 11
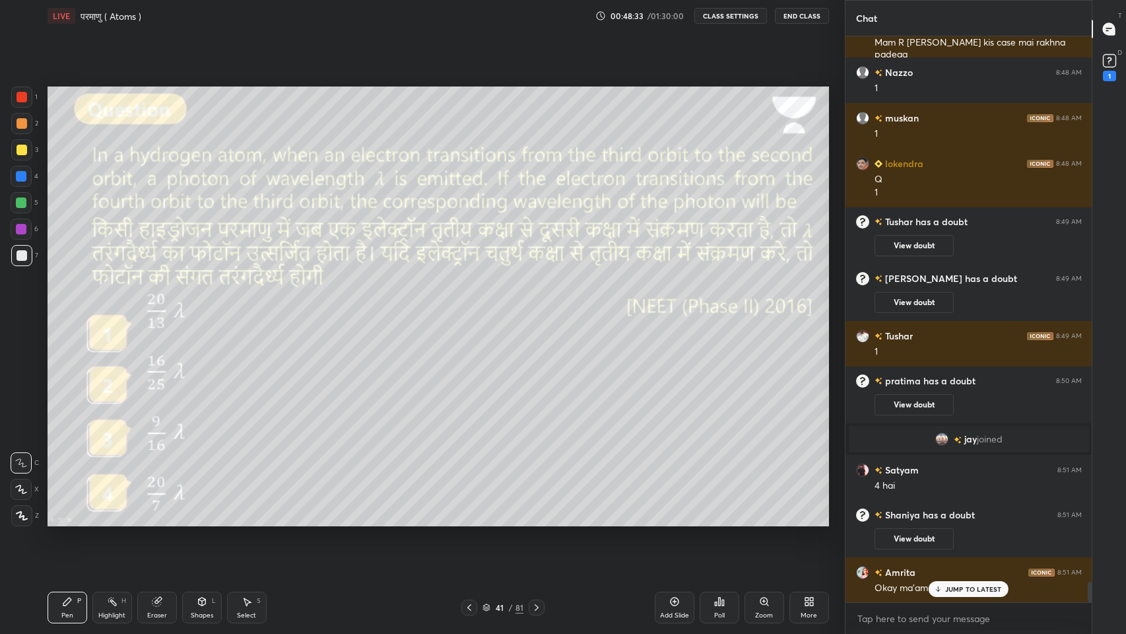
scroll to position [14906, 0]
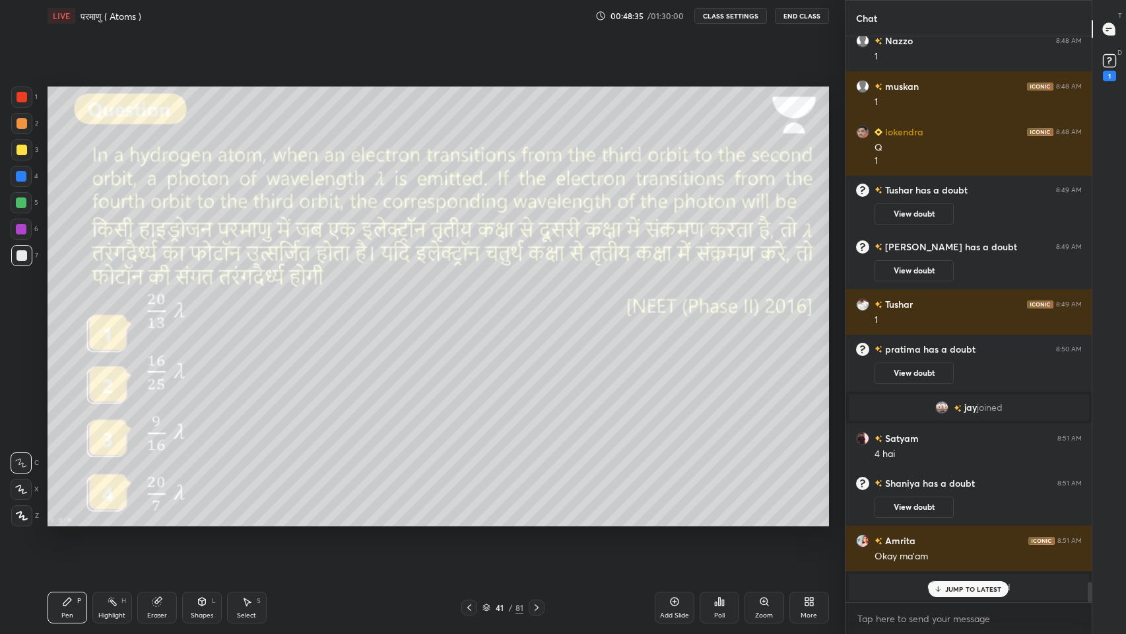
click at [969, 521] on div "JUMP TO LATEST" at bounding box center [968, 589] width 79 height 16
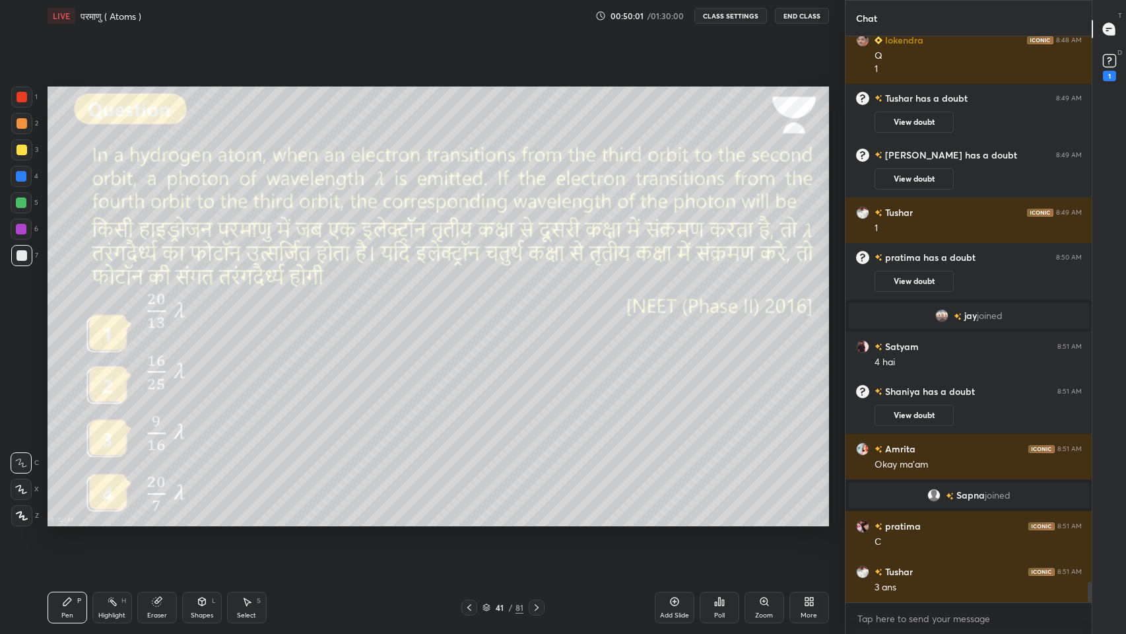
scroll to position [15044, 0]
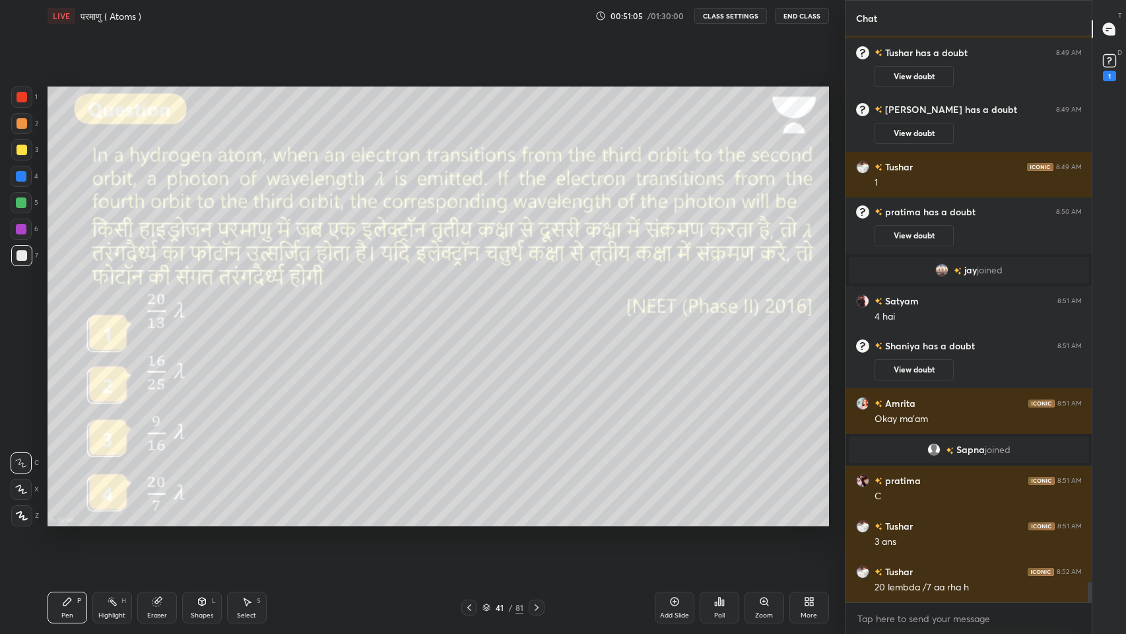
click at [675, 521] on icon at bounding box center [675, 601] width 4 height 4
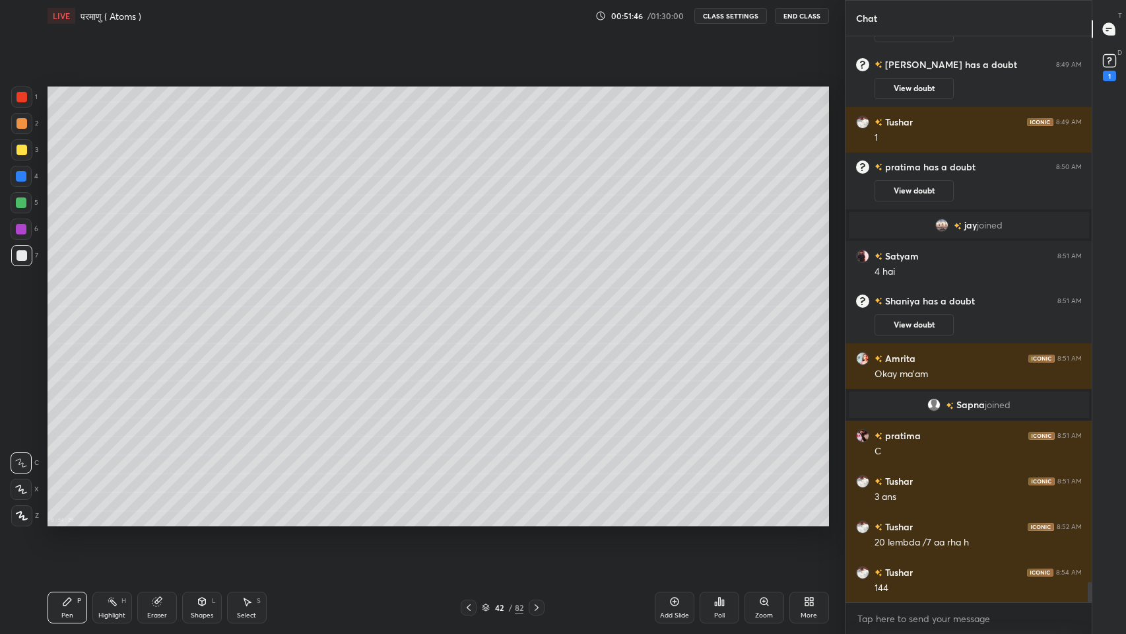
scroll to position [15135, 0]
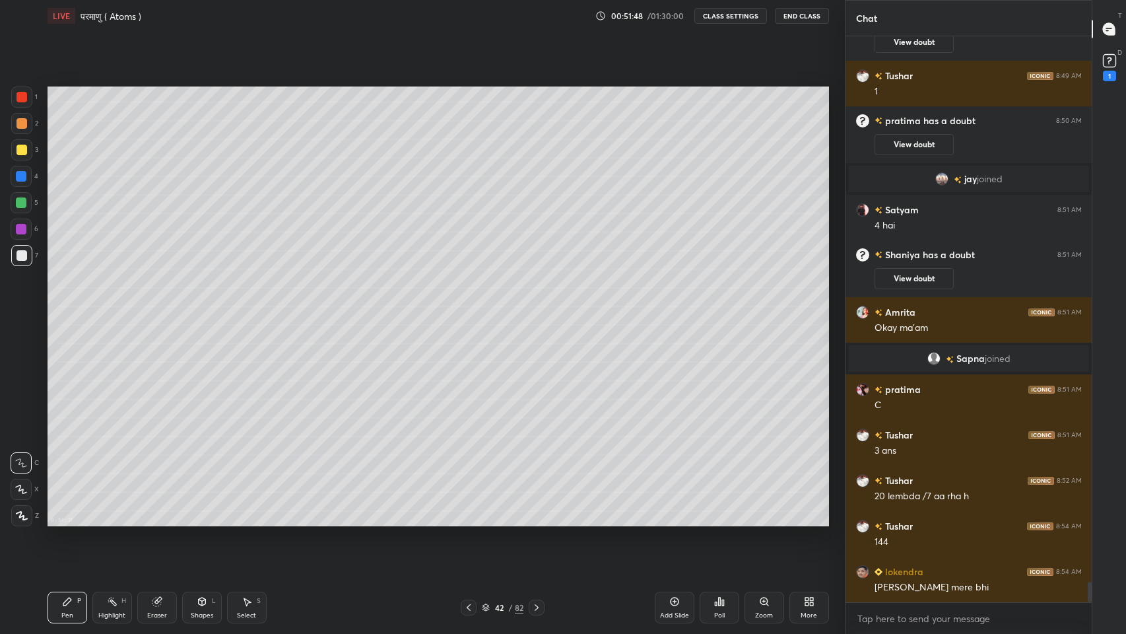
click at [158, 521] on icon at bounding box center [157, 600] width 7 height 7
click at [66, 521] on icon at bounding box center [67, 601] width 8 height 8
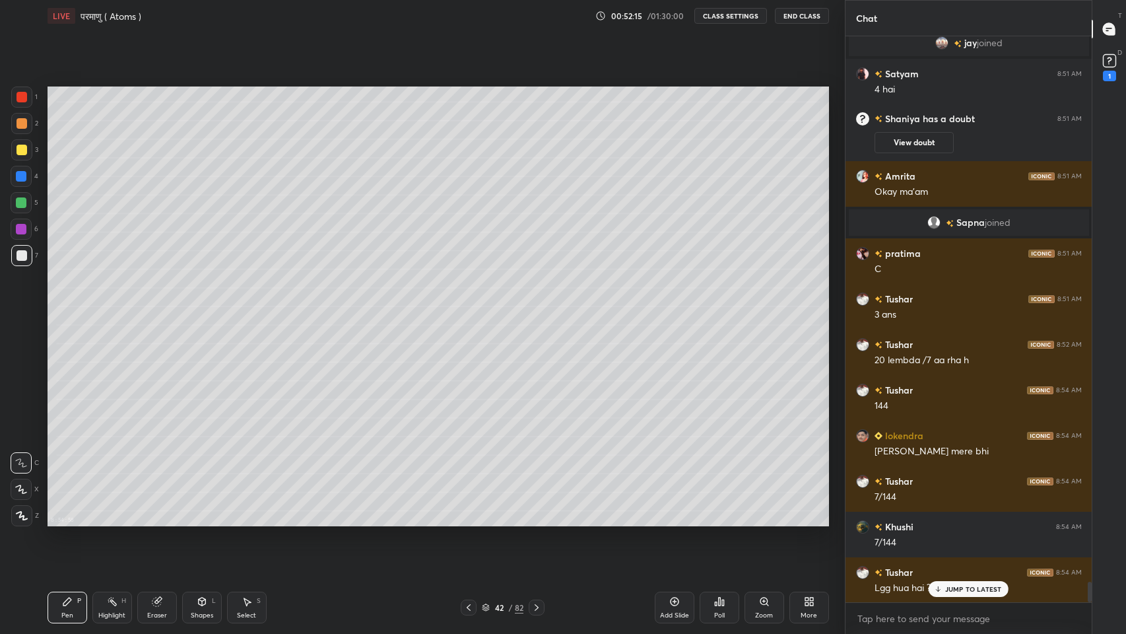
scroll to position [15317, 0]
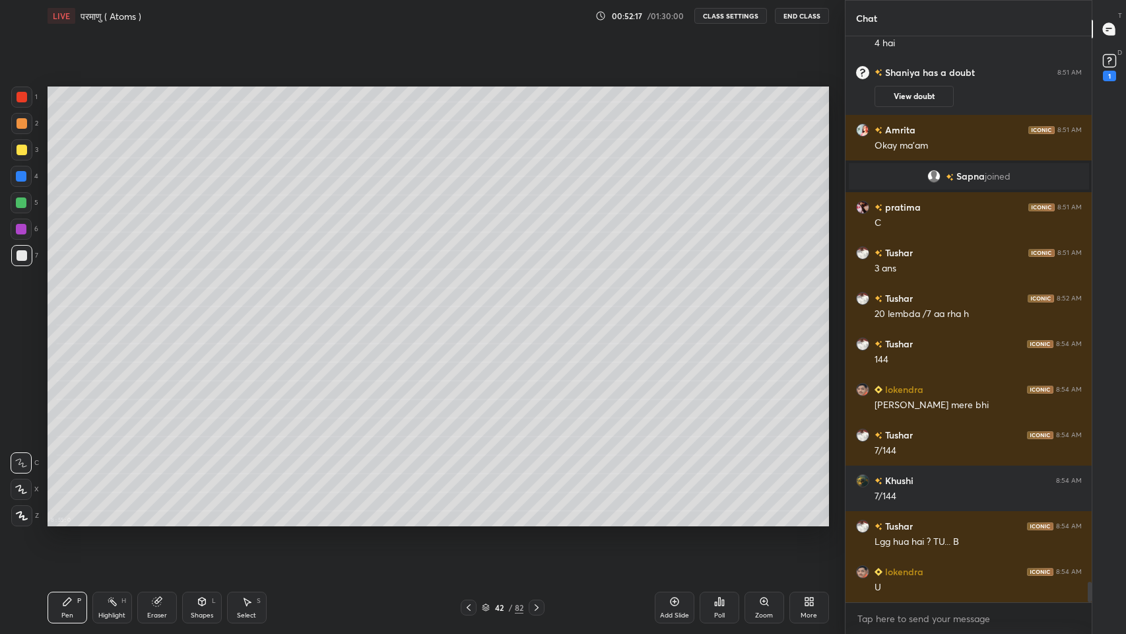
click at [467, 521] on icon at bounding box center [469, 607] width 4 height 7
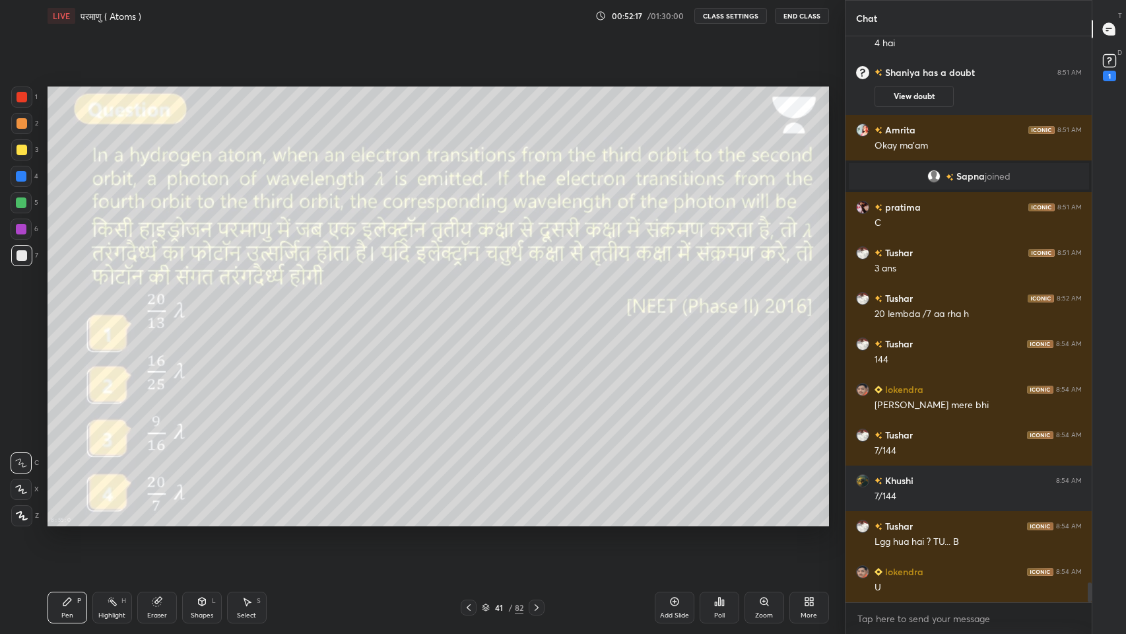
scroll to position [15362, 0]
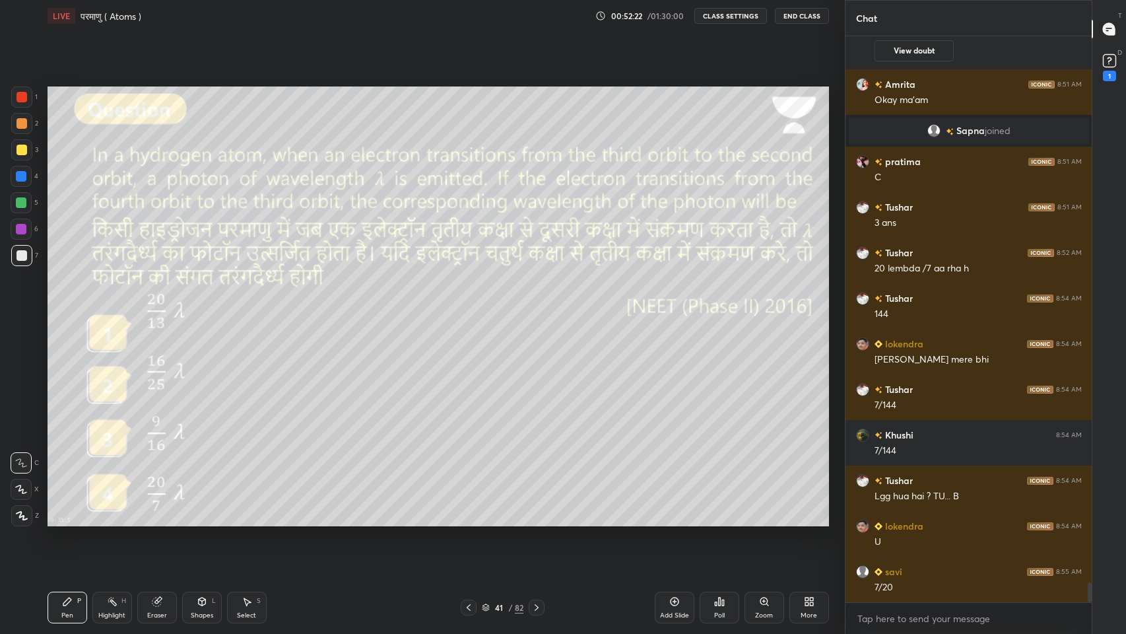
click at [532, 521] on icon at bounding box center [536, 607] width 11 height 11
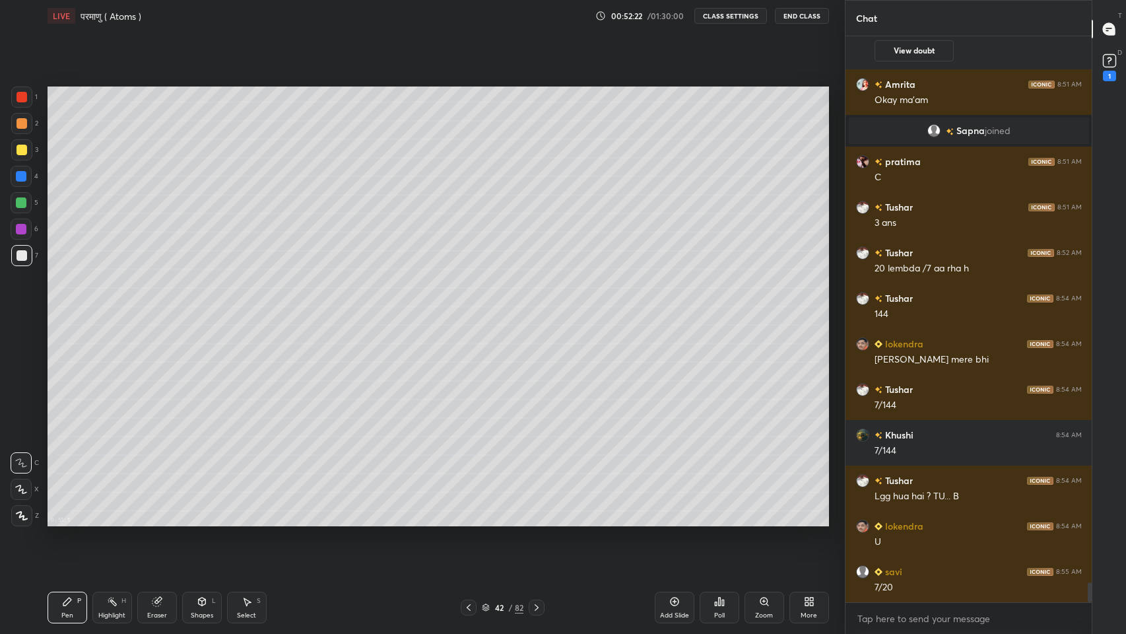
scroll to position [15408, 0]
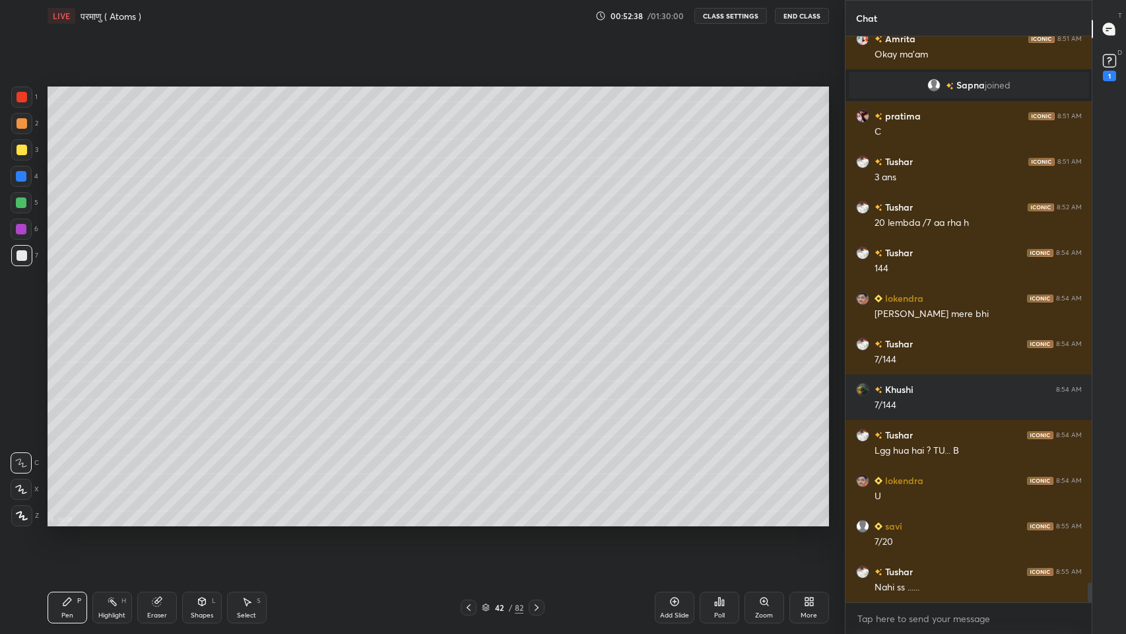
click at [468, 521] on icon at bounding box center [468, 607] width 11 height 11
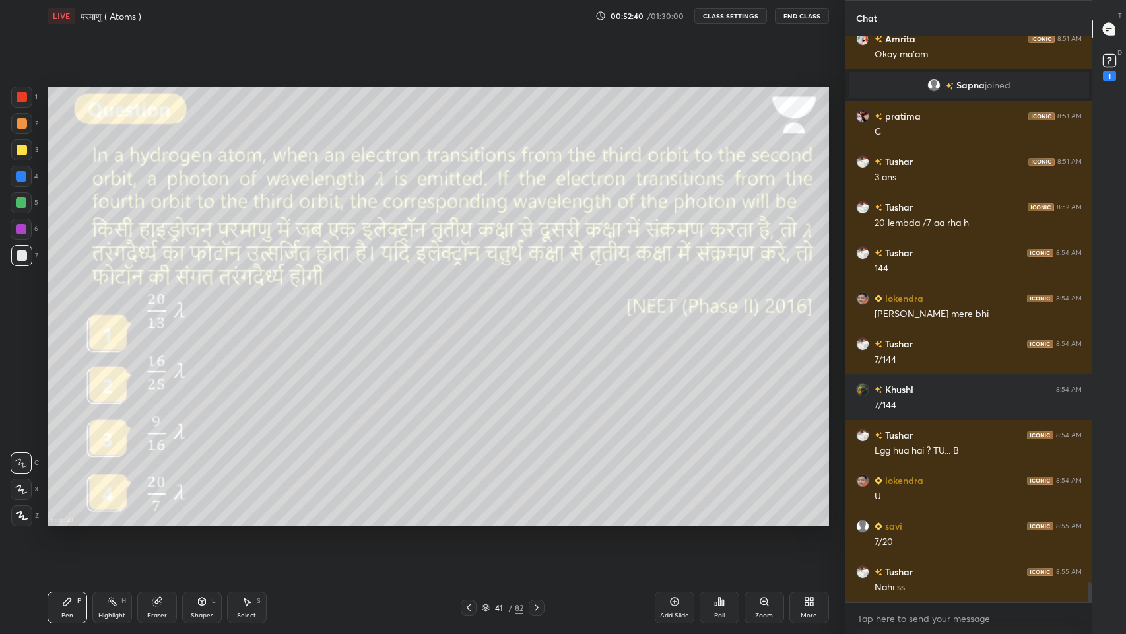
click at [535, 521] on icon at bounding box center [536, 607] width 11 height 11
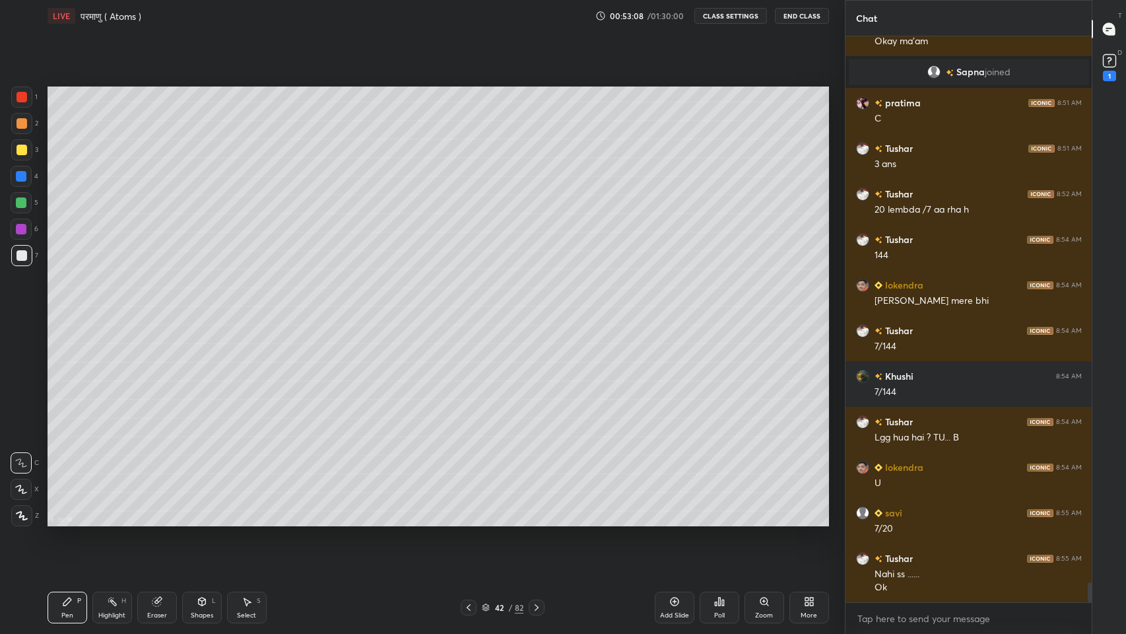
scroll to position [15466, 0]
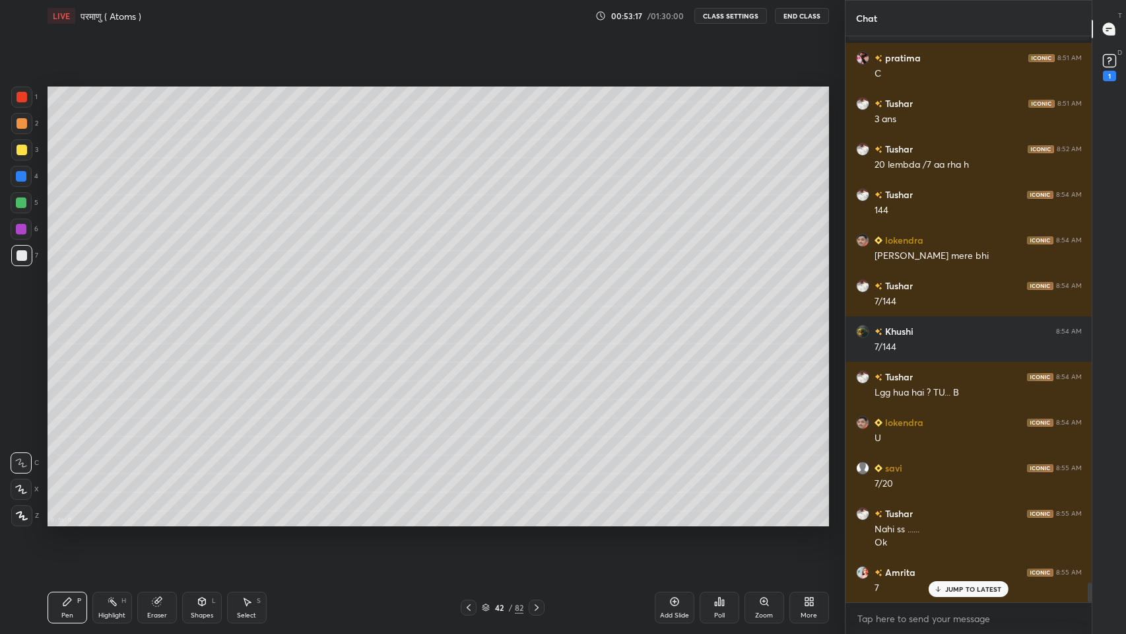
click at [469, 521] on icon at bounding box center [468, 607] width 11 height 11
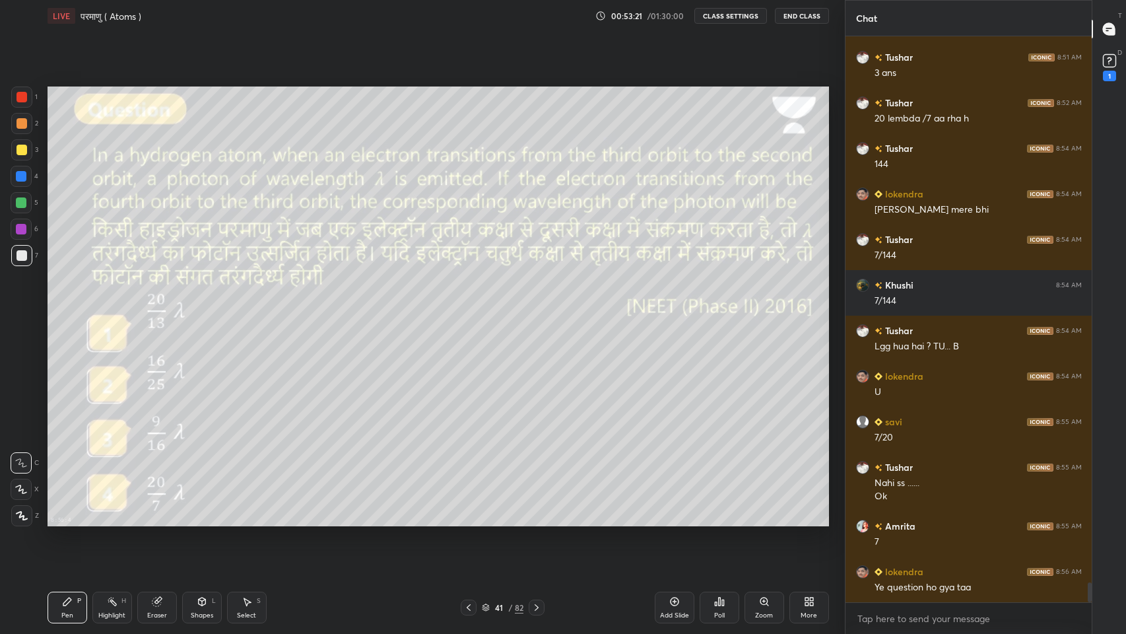
scroll to position [15525, 0]
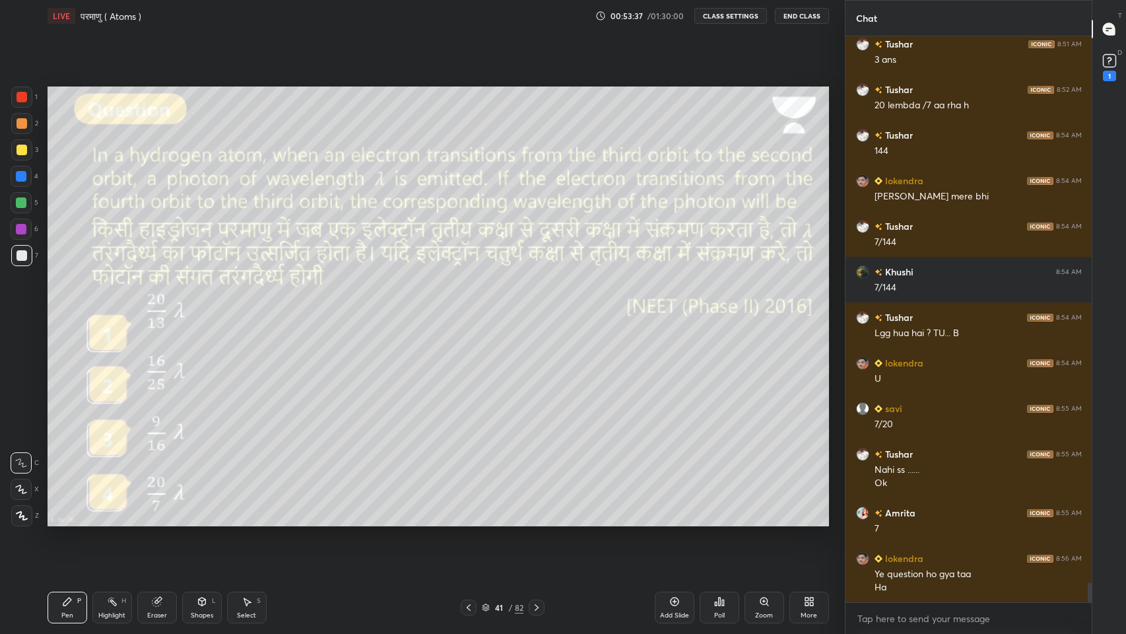
click at [537, 521] on icon at bounding box center [536, 607] width 11 height 11
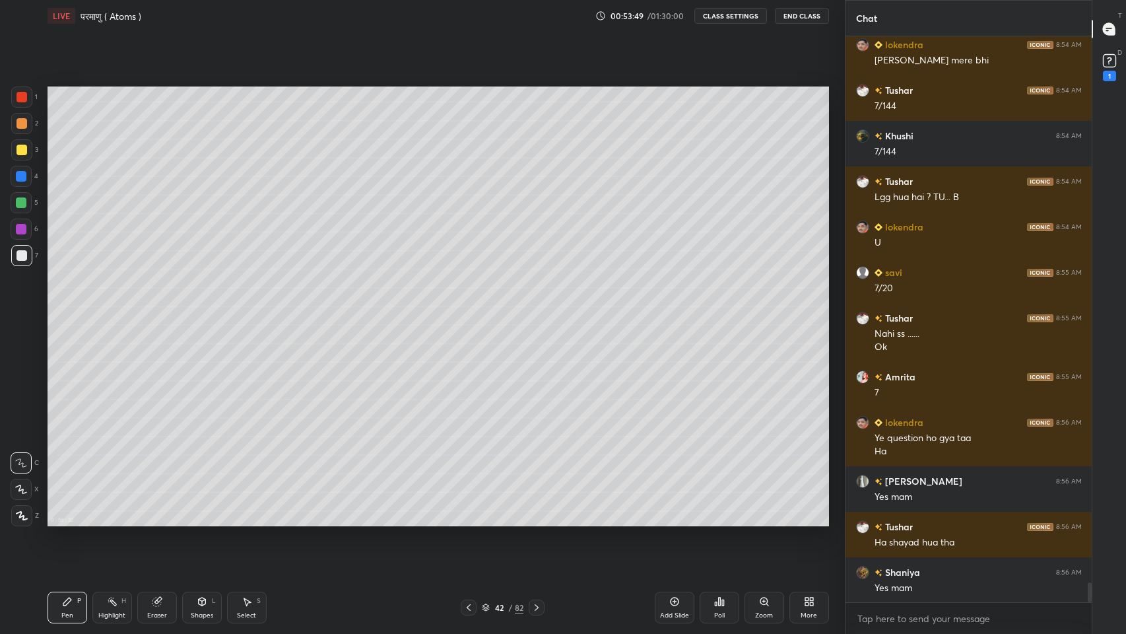
scroll to position [15708, 0]
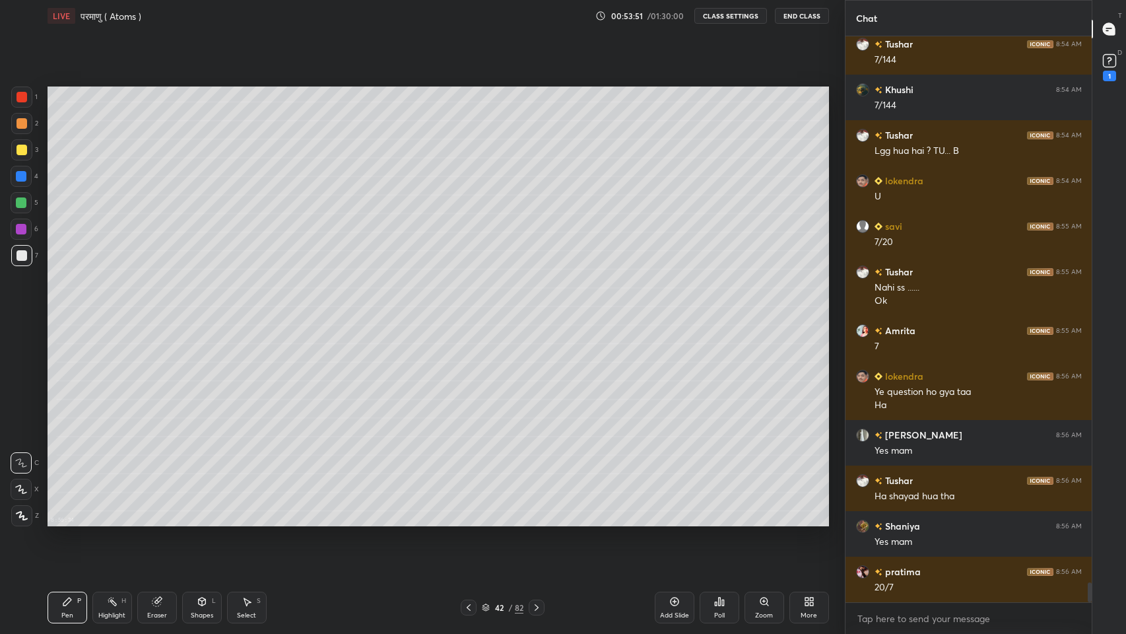
click at [538, 521] on icon at bounding box center [536, 607] width 11 height 11
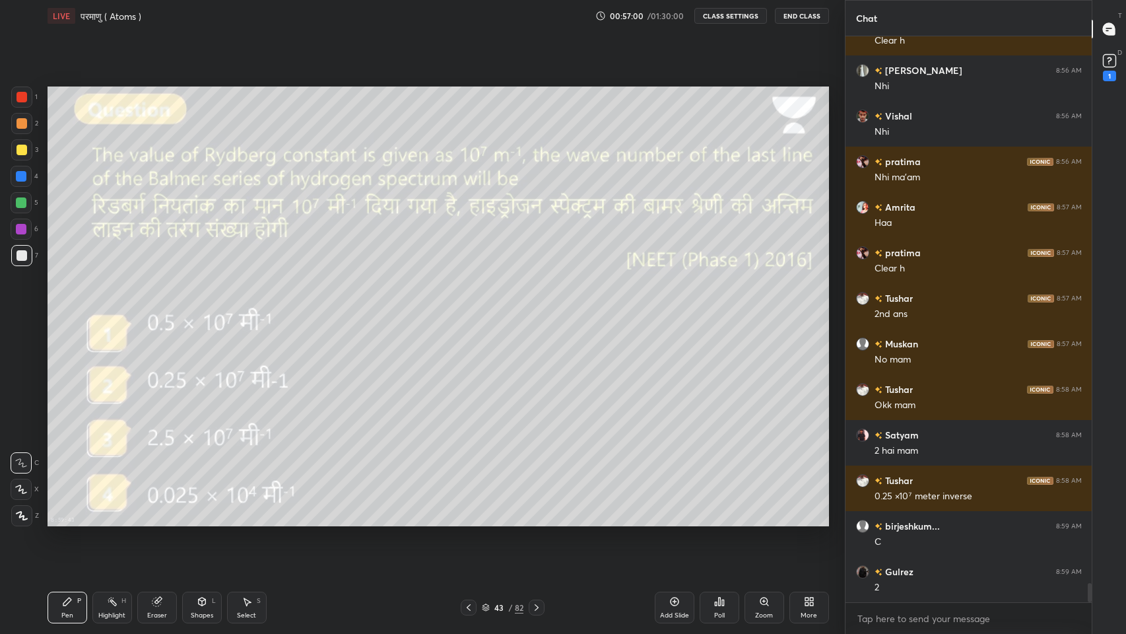
scroll to position [16390, 0]
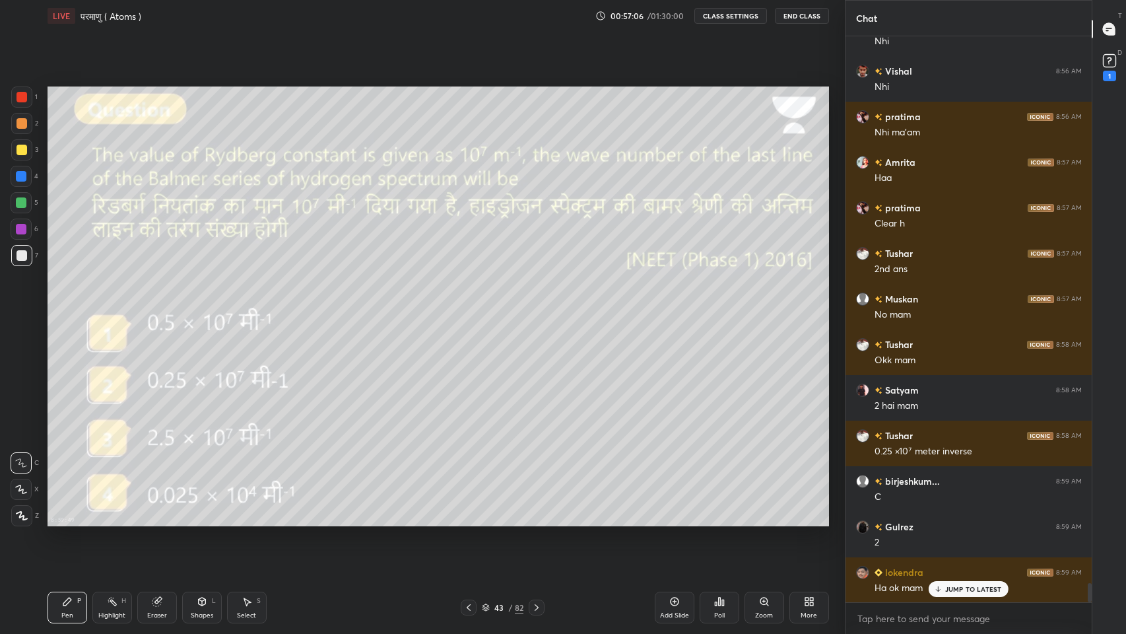
click at [159, 521] on icon at bounding box center [156, 601] width 9 height 9
click at [65, 521] on icon at bounding box center [67, 601] width 8 height 8
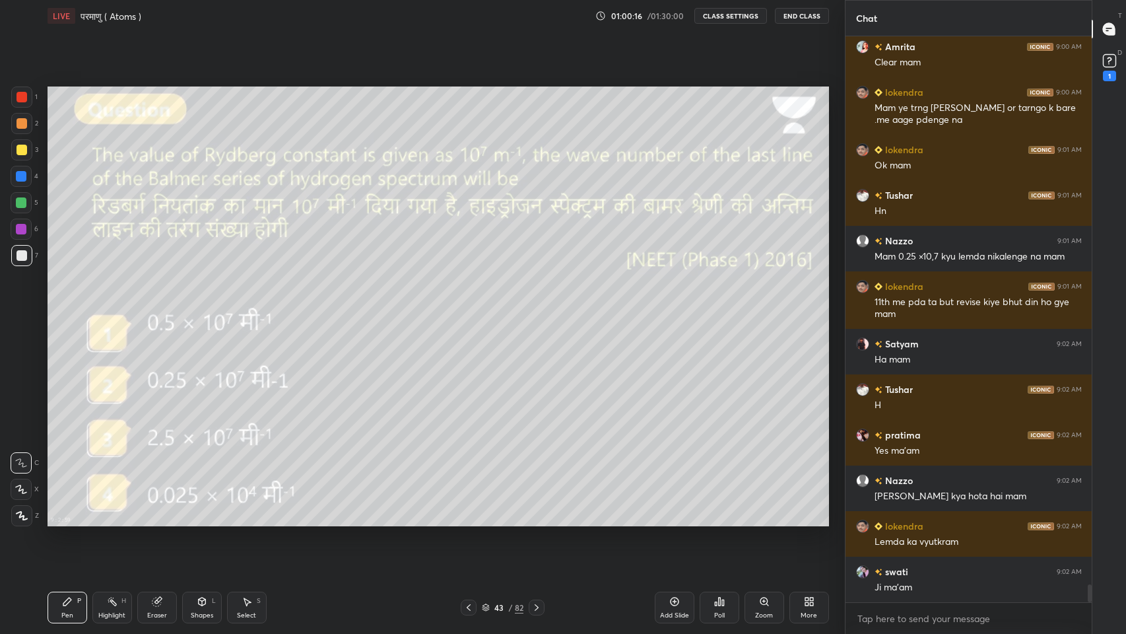
scroll to position [17130, 0]
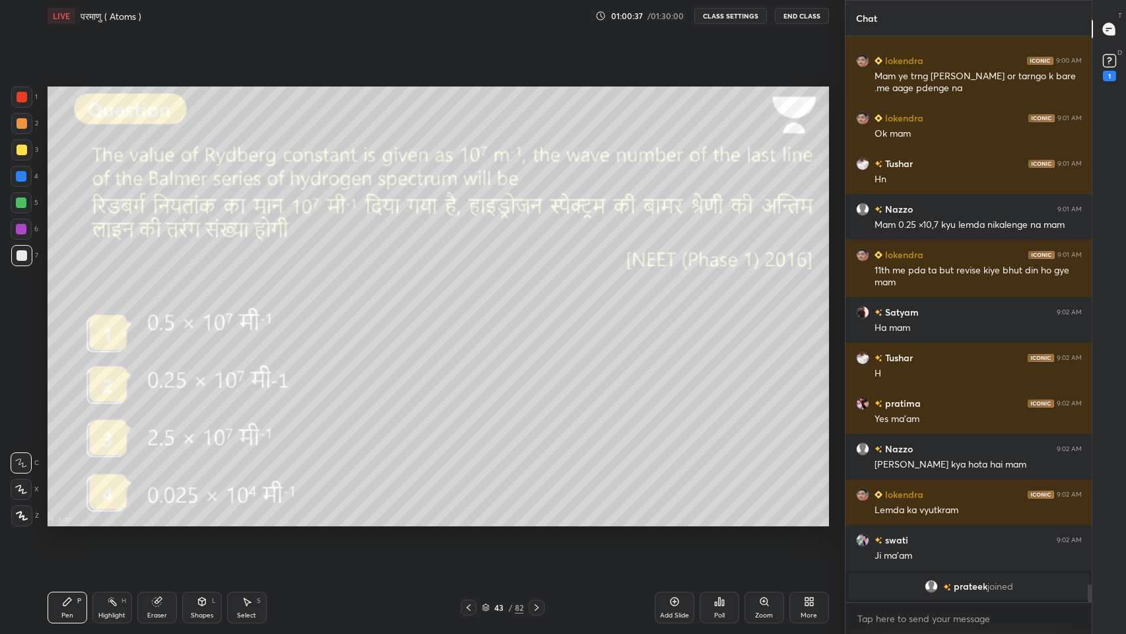
click at [541, 521] on icon at bounding box center [536, 607] width 11 height 11
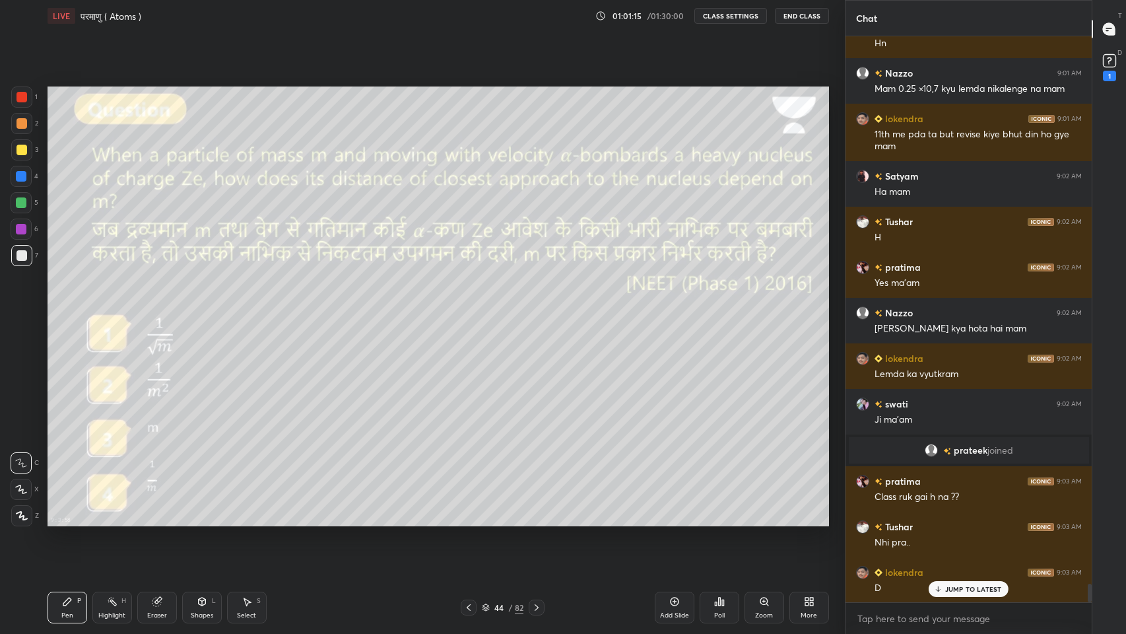
scroll to position [16629, 0]
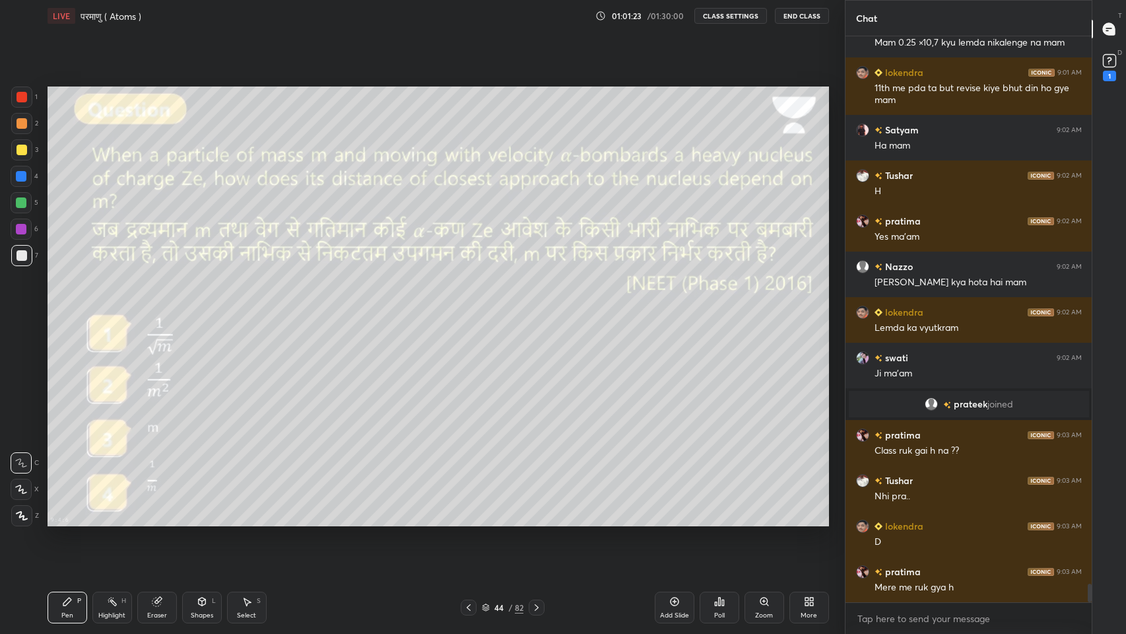
click at [469, 521] on icon at bounding box center [468, 607] width 11 height 11
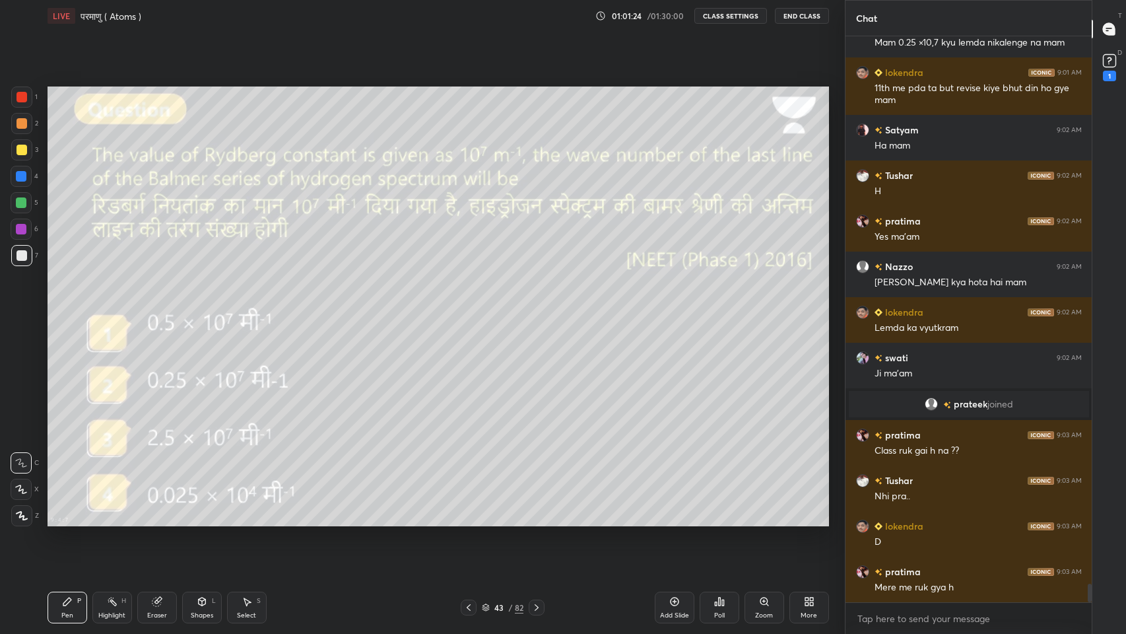
click at [537, 521] on icon at bounding box center [536, 607] width 11 height 11
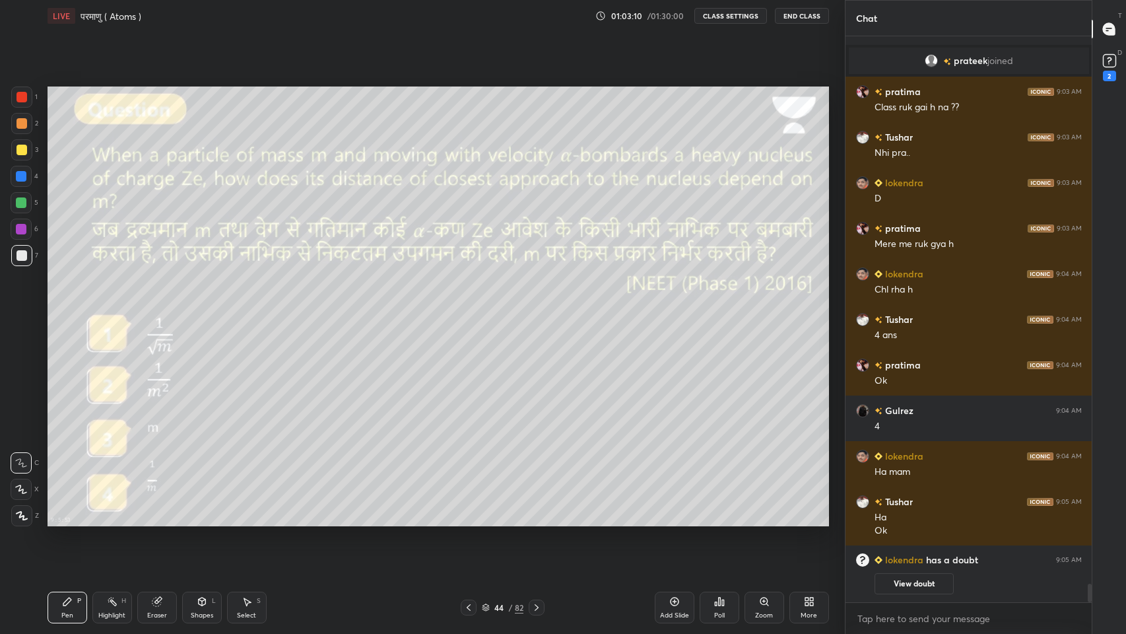
scroll to position [16892, 0]
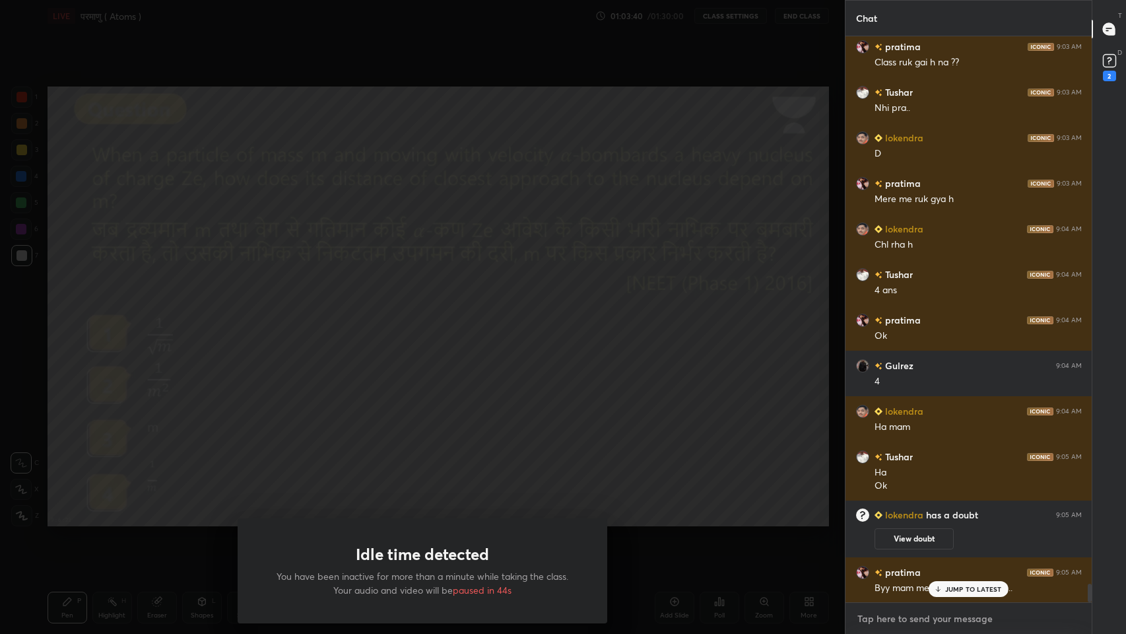
click at [958, 521] on textarea at bounding box center [969, 618] width 226 height 21
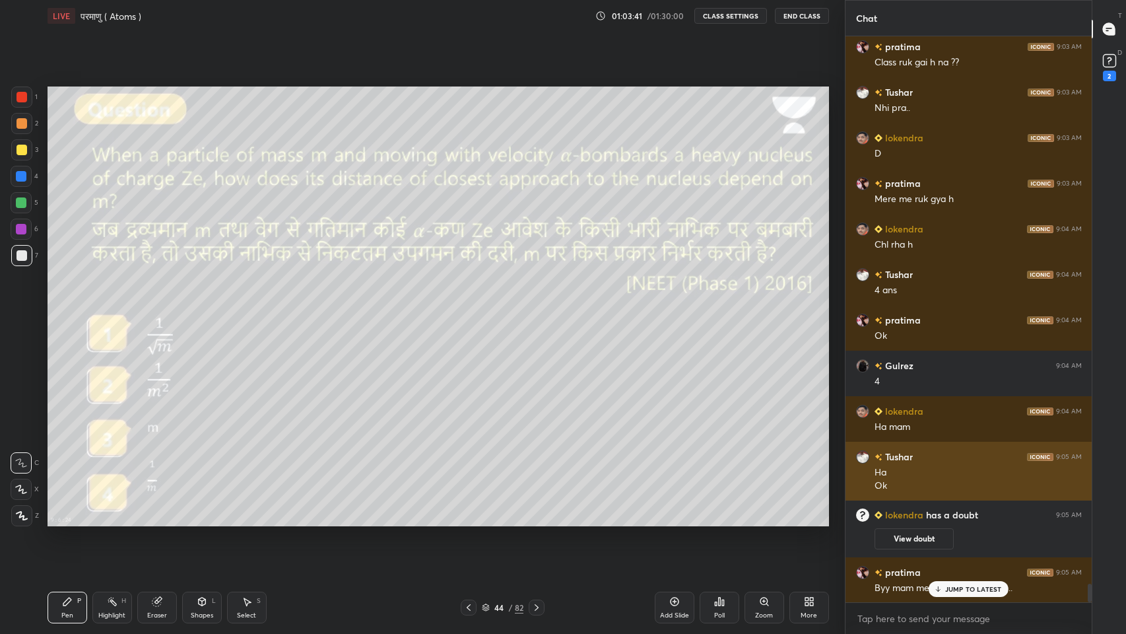
click at [959, 487] on div "Ok" at bounding box center [978, 485] width 207 height 13
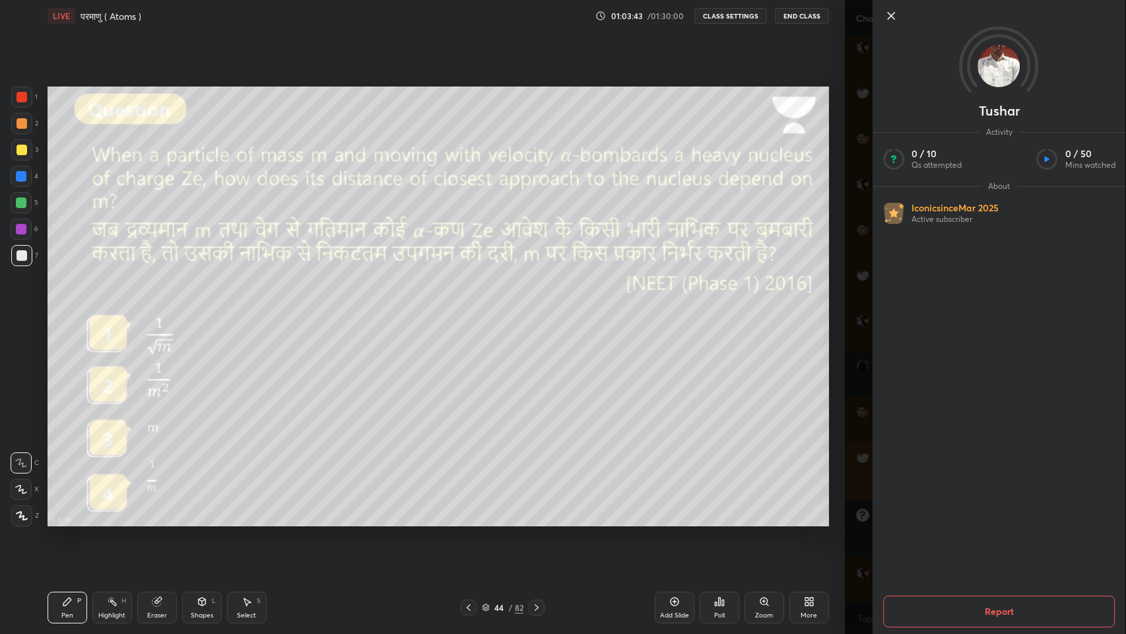
click at [854, 521] on div "Tushar Activity 0 / 10 Qs attempted 0 / 50 Mins watched About Iconic since [DAT…" at bounding box center [986, 317] width 282 height 634
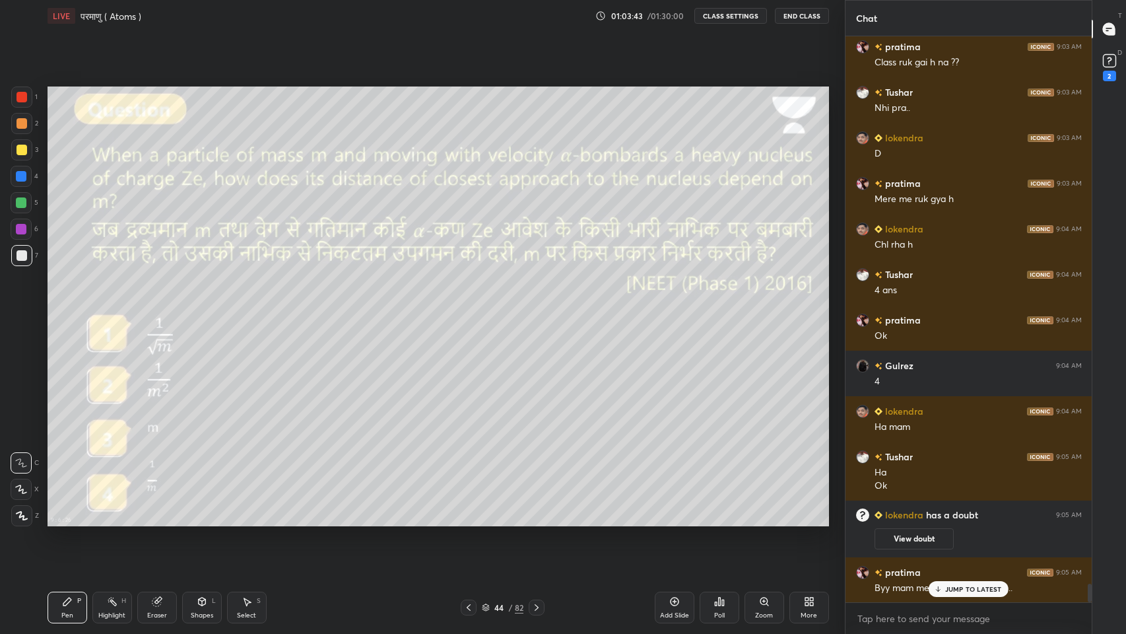
click at [952, 521] on p "JUMP TO LATEST" at bounding box center [973, 589] width 57 height 8
click at [1108, 69] on icon at bounding box center [1110, 61] width 20 height 20
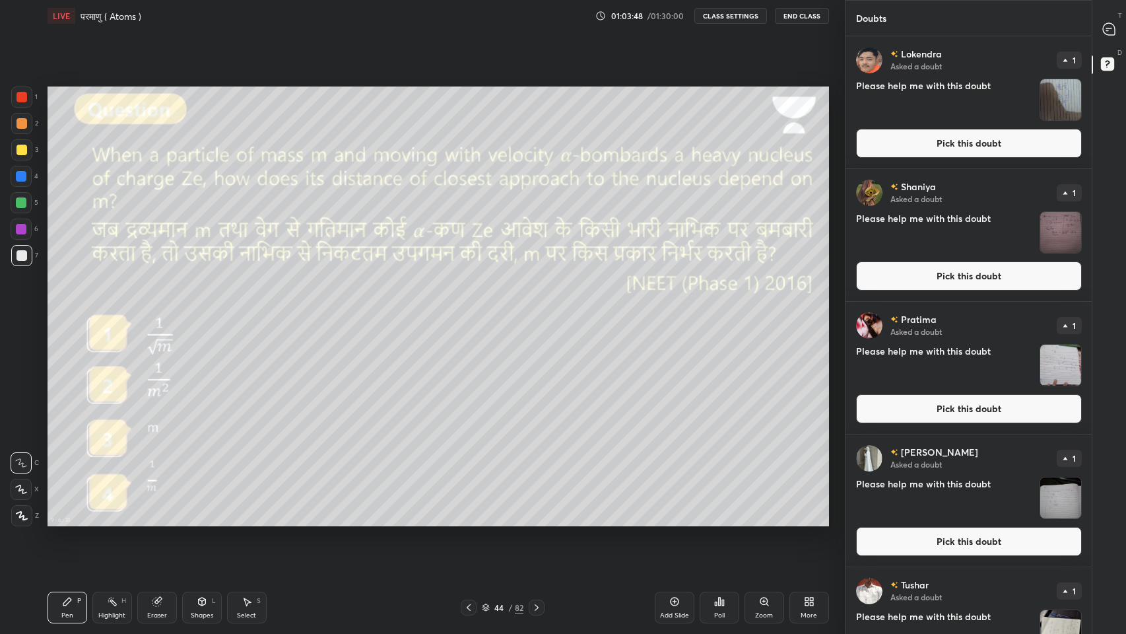
click at [1051, 108] on img "grid" at bounding box center [1060, 99] width 41 height 41
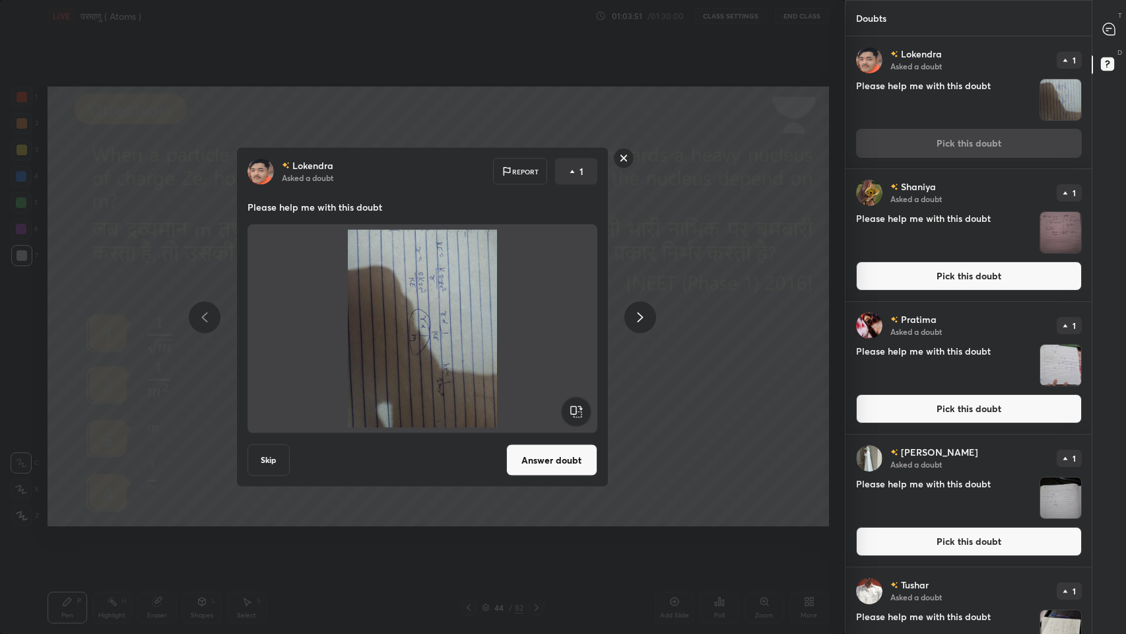
click at [582, 409] on rect at bounding box center [576, 412] width 30 height 30
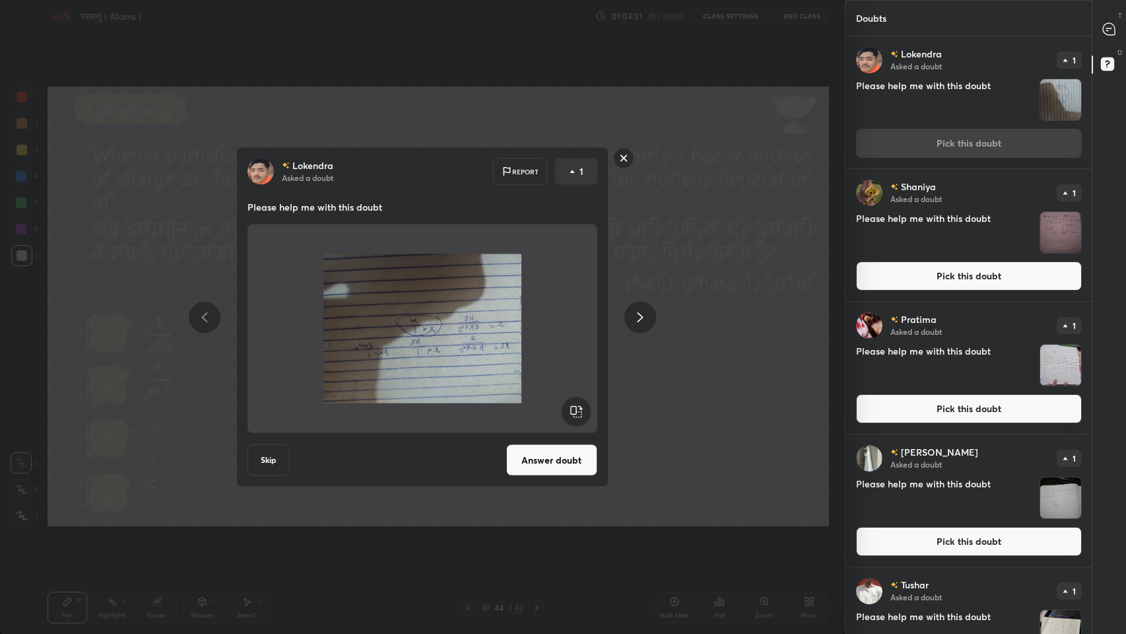
click at [583, 409] on rect at bounding box center [576, 412] width 30 height 30
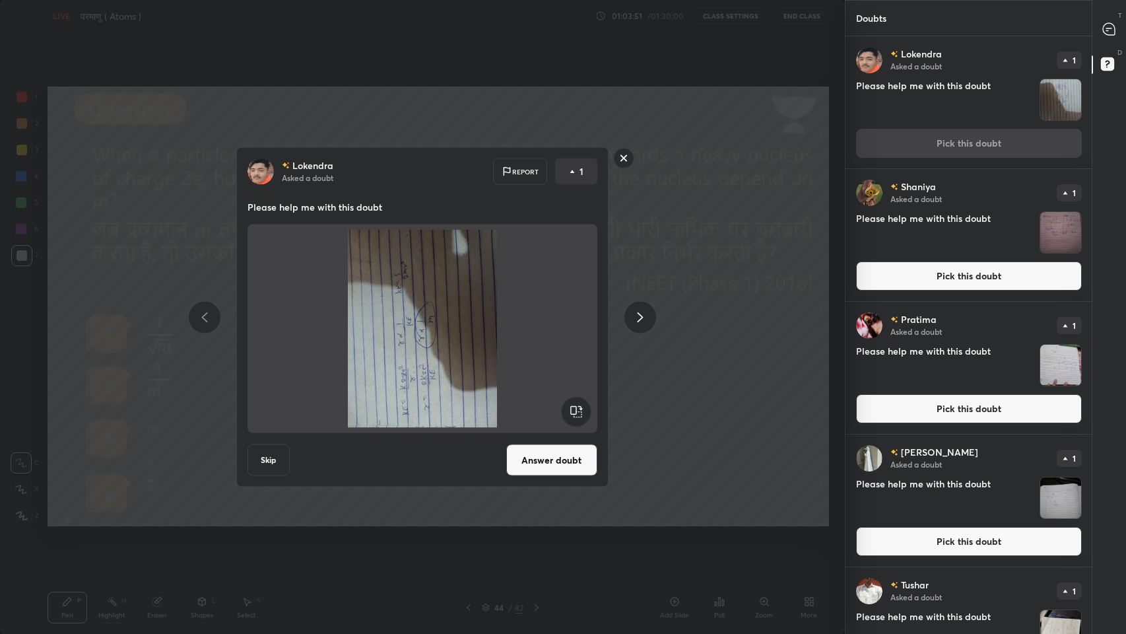
click at [582, 411] on rect at bounding box center [576, 412] width 30 height 30
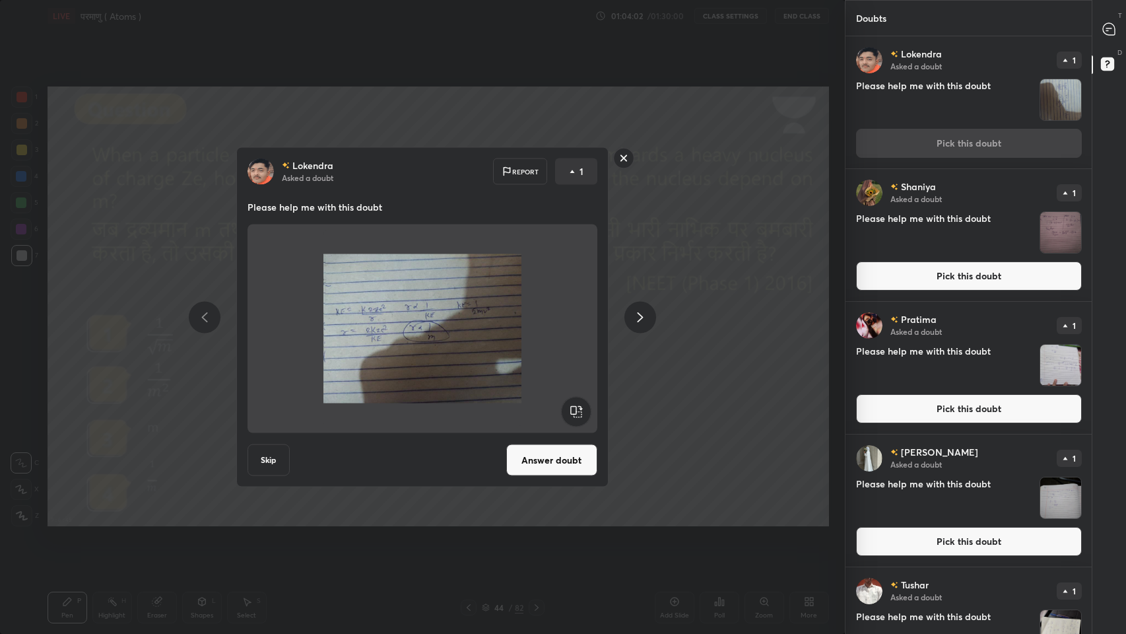
click at [623, 158] on rect at bounding box center [623, 158] width 20 height 20
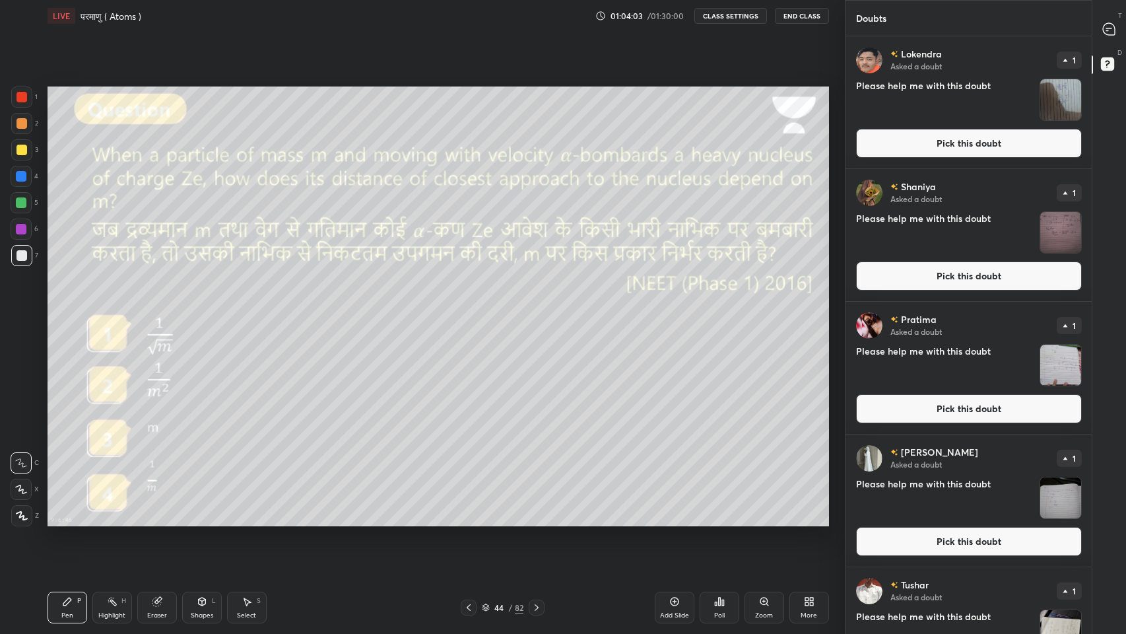
click at [1055, 238] on img "grid" at bounding box center [1060, 232] width 41 height 41
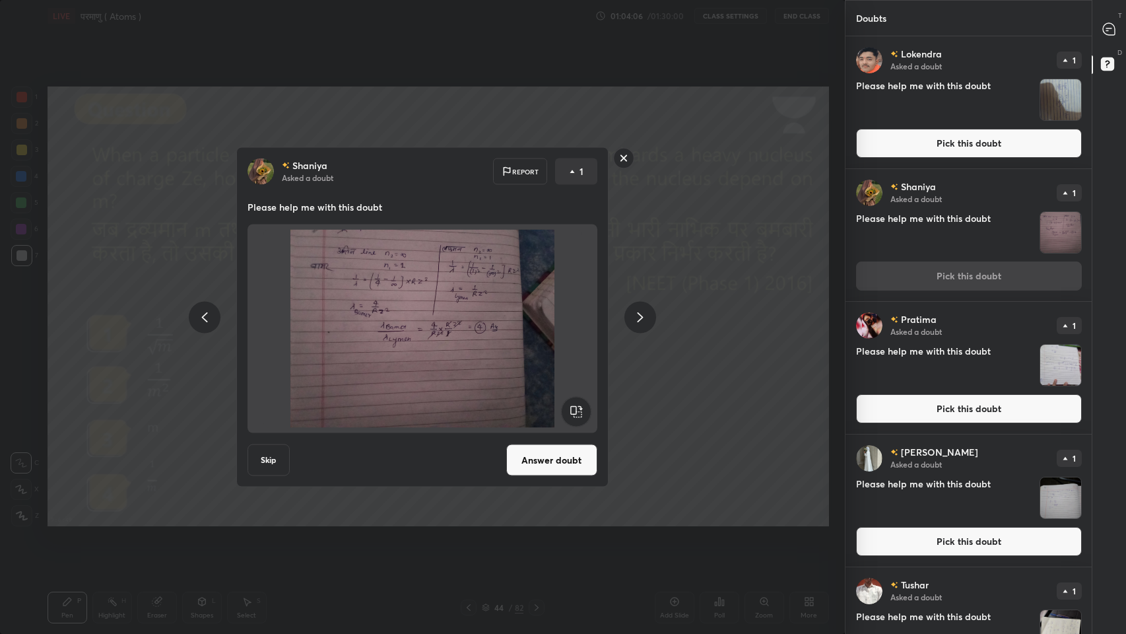
click at [621, 158] on rect at bounding box center [623, 158] width 20 height 20
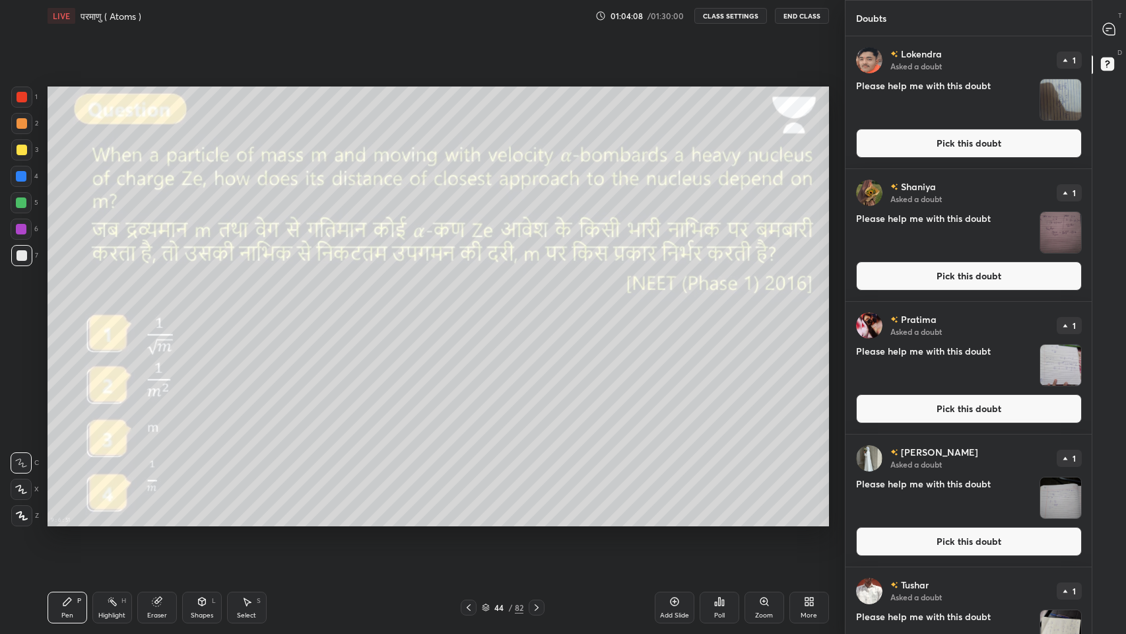
click at [1114, 26] on icon at bounding box center [1109, 29] width 12 height 12
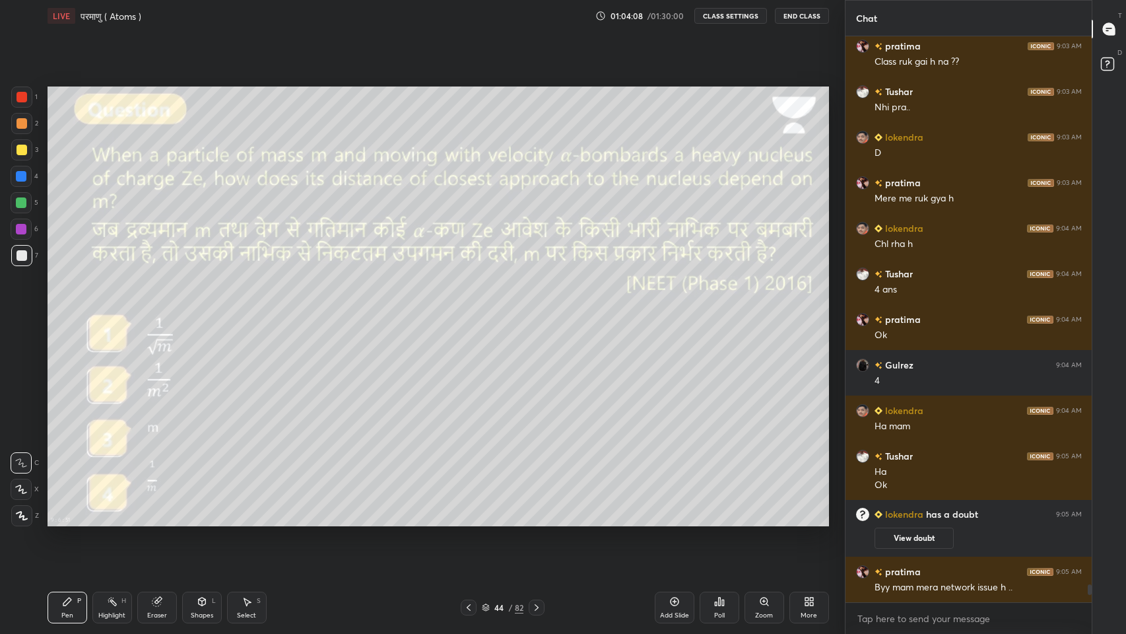
scroll to position [562, 243]
click at [809, 521] on div "More" at bounding box center [809, 615] width 17 height 7
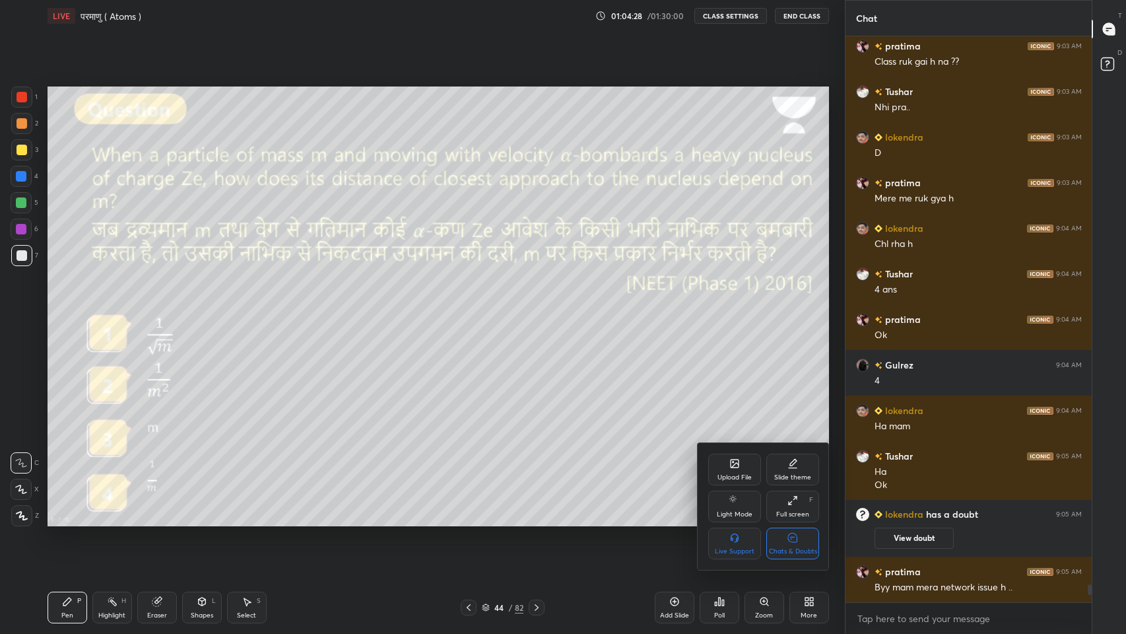
click at [801, 521] on div "Chats & Doubts" at bounding box center [793, 551] width 48 height 7
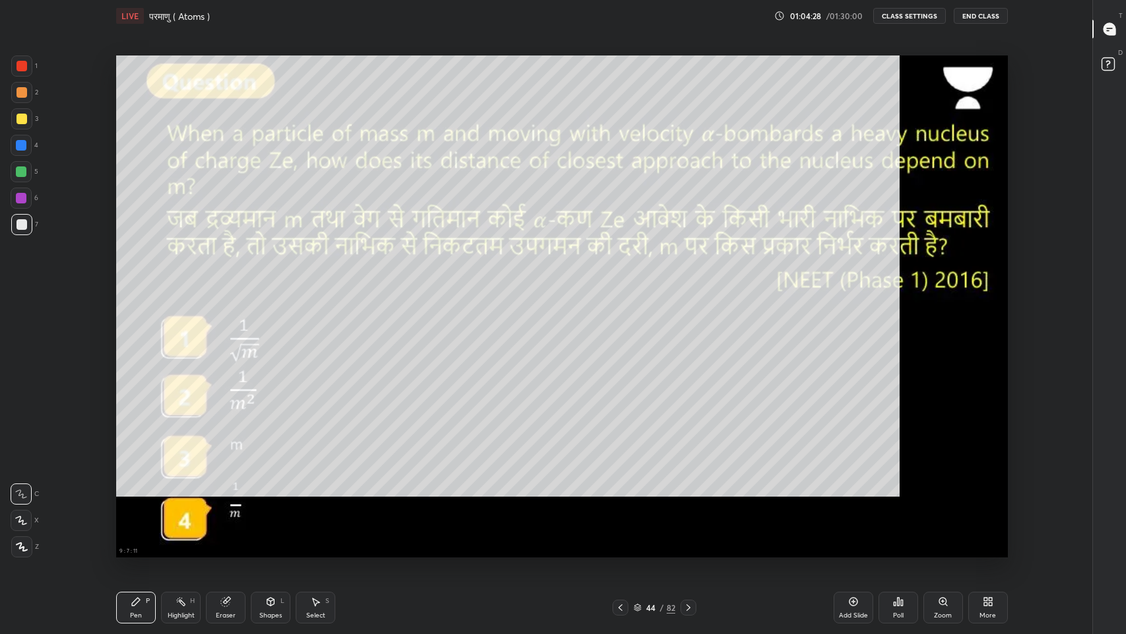
scroll to position [4, 0]
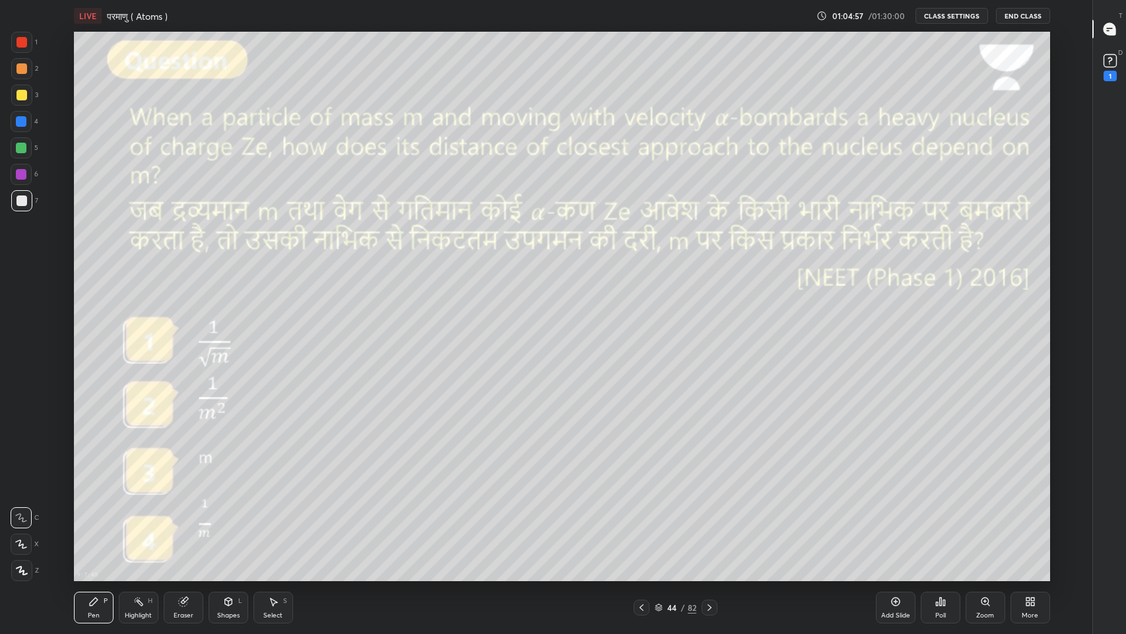
click at [1032, 17] on button "End Class" at bounding box center [1023, 16] width 54 height 16
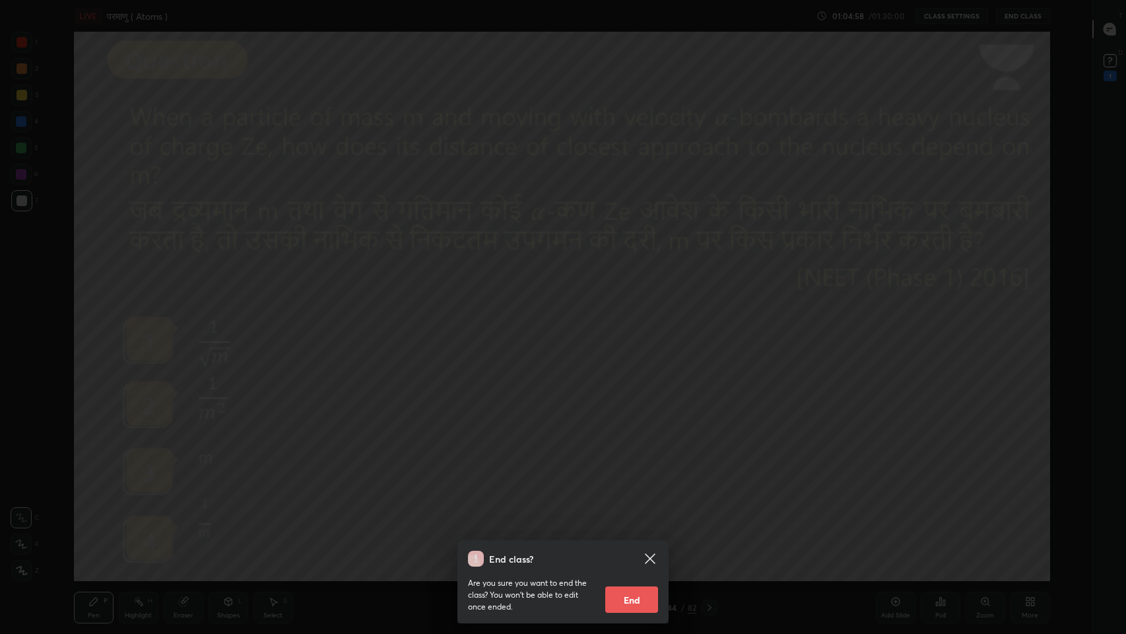
click at [627, 521] on button "End" at bounding box center [631, 599] width 53 height 26
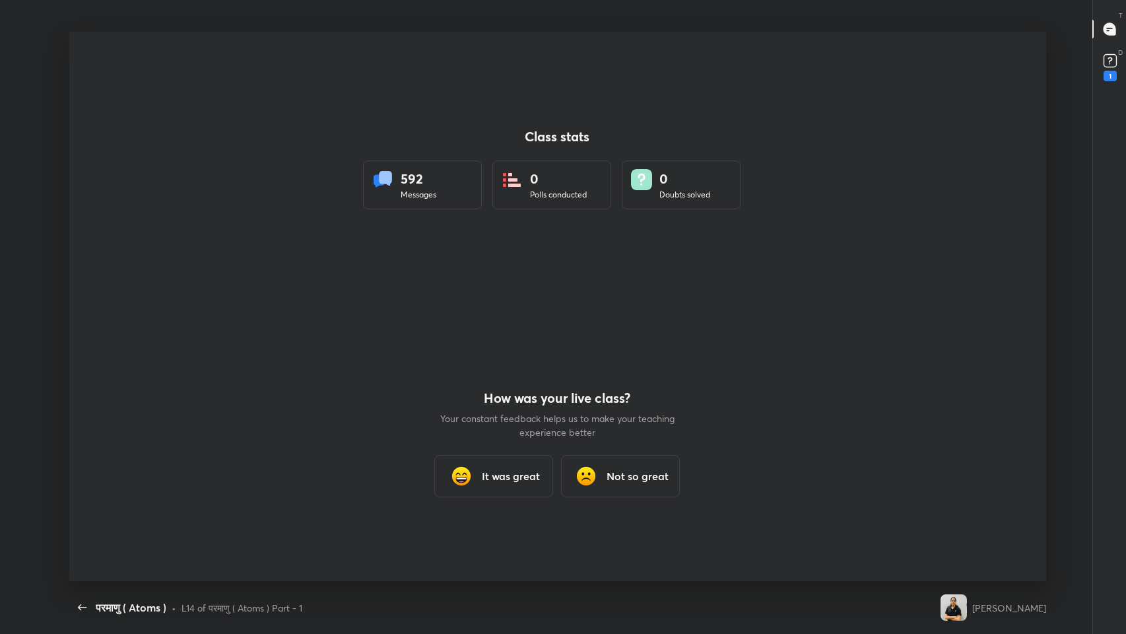
scroll to position [549, 1116]
type textarea "x"
